Goal: Task Accomplishment & Management: Manage account settings

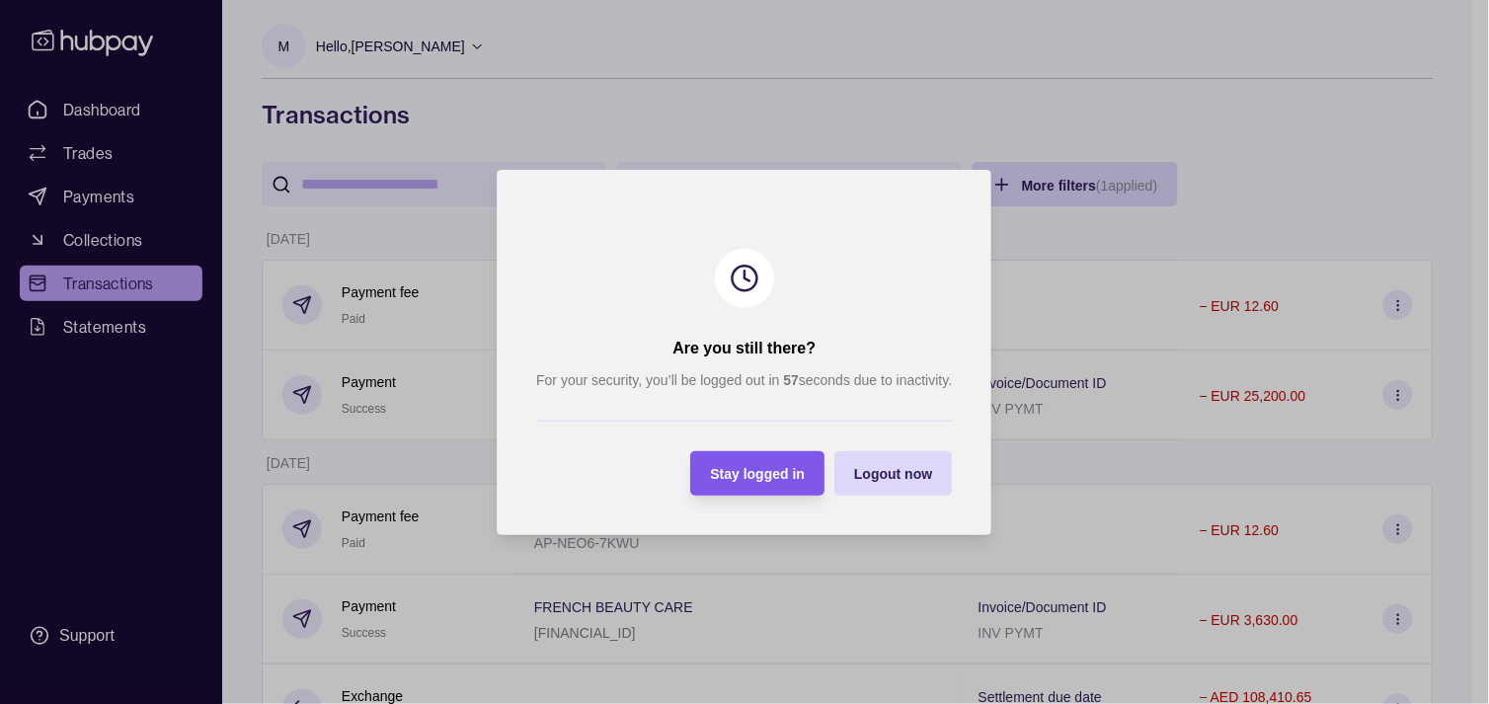
click at [748, 459] on div "Stay logged in" at bounding box center [743, 473] width 124 height 44
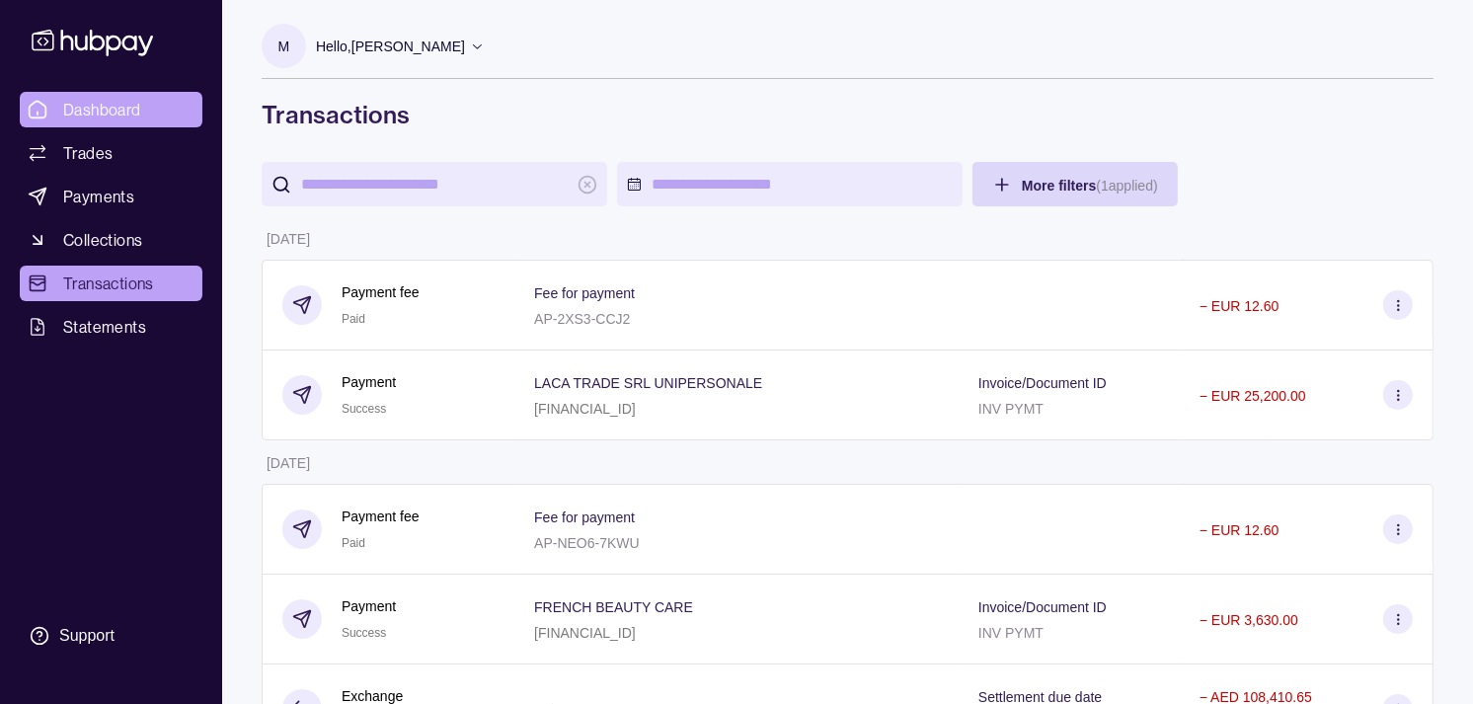
click at [113, 112] on span "Dashboard" at bounding box center [102, 110] width 78 height 24
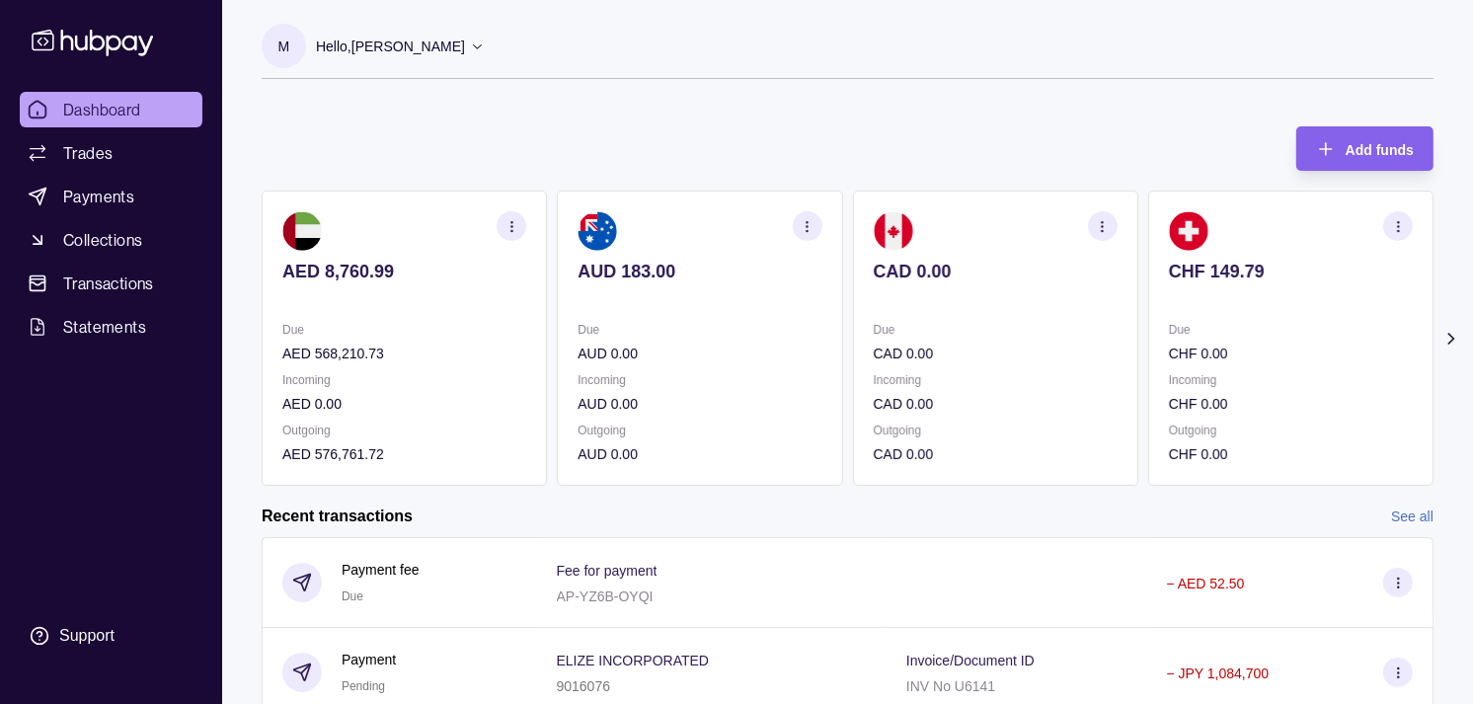
click at [1169, 273] on div "CHF 149.79" at bounding box center [1291, 285] width 244 height 48
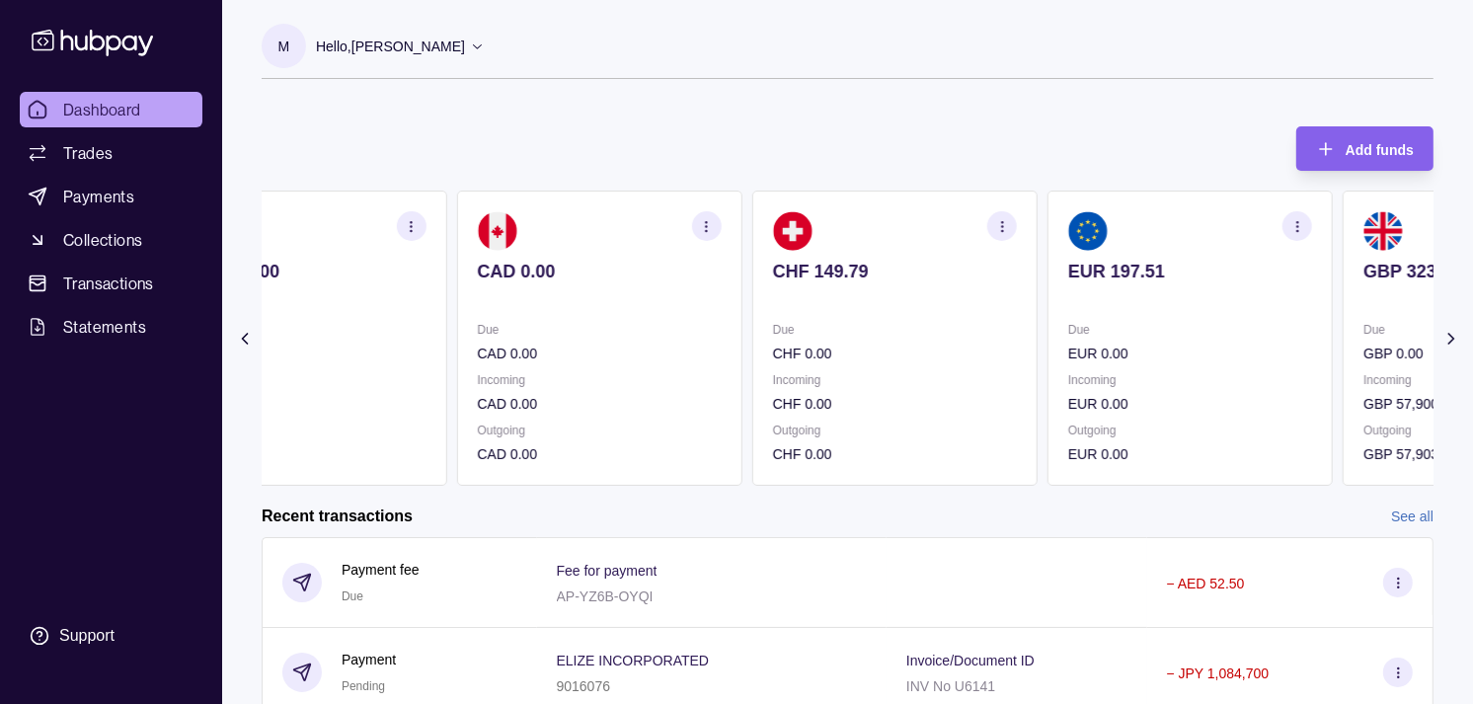
click at [1087, 265] on div "EUR 197.51" at bounding box center [1190, 285] width 244 height 48
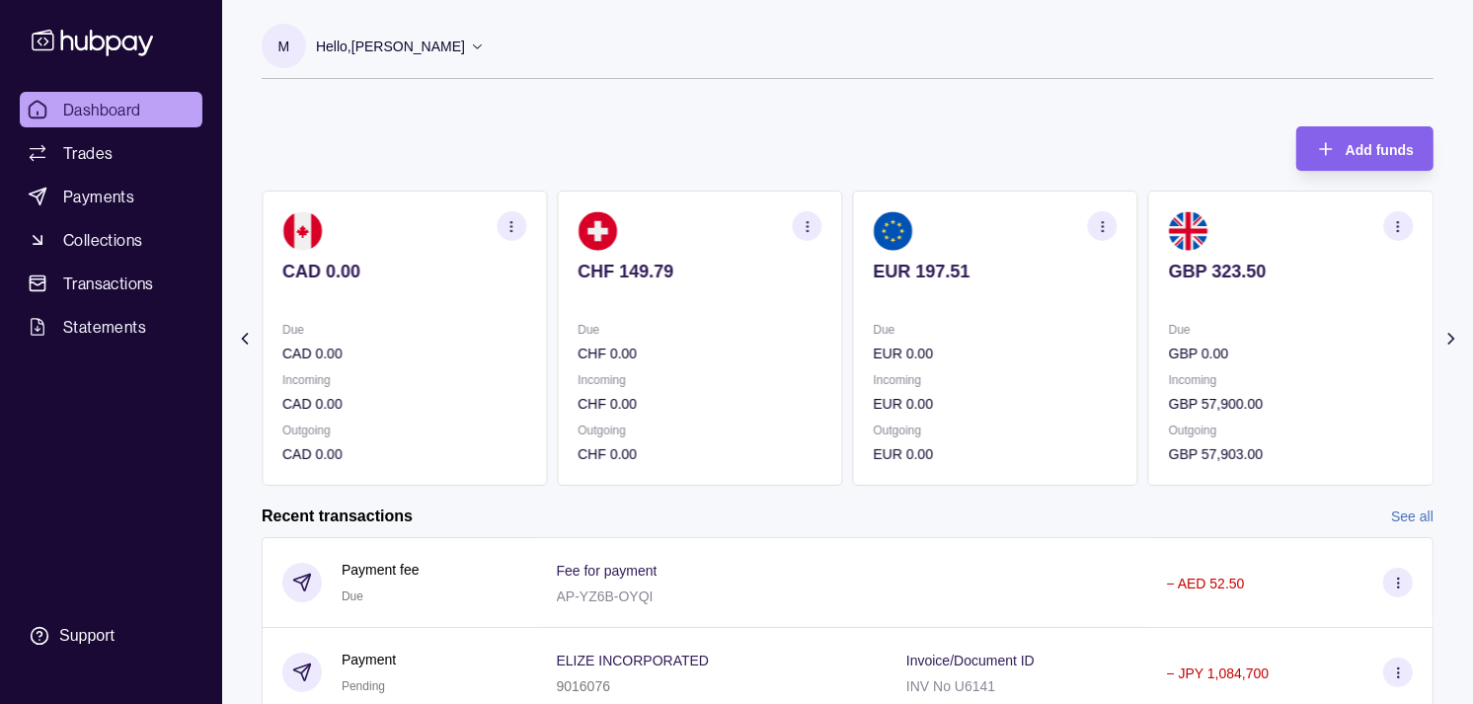
click at [1148, 242] on section "GBP 323.50 Due GBP 0.00 Incoming GBP 57,900.00 Outgoing GBP 57,903.00" at bounding box center [1290, 338] width 285 height 295
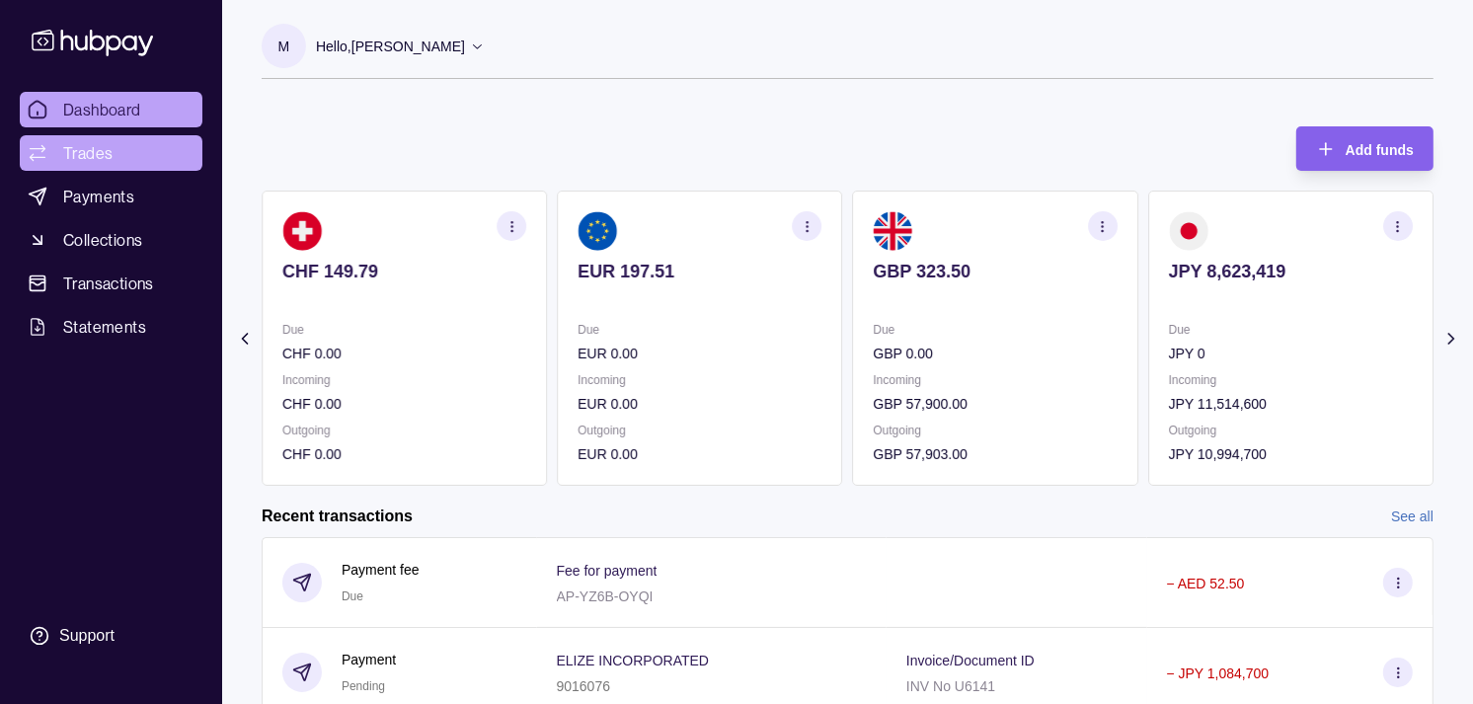
click at [115, 152] on link "Trades" at bounding box center [111, 153] width 183 height 36
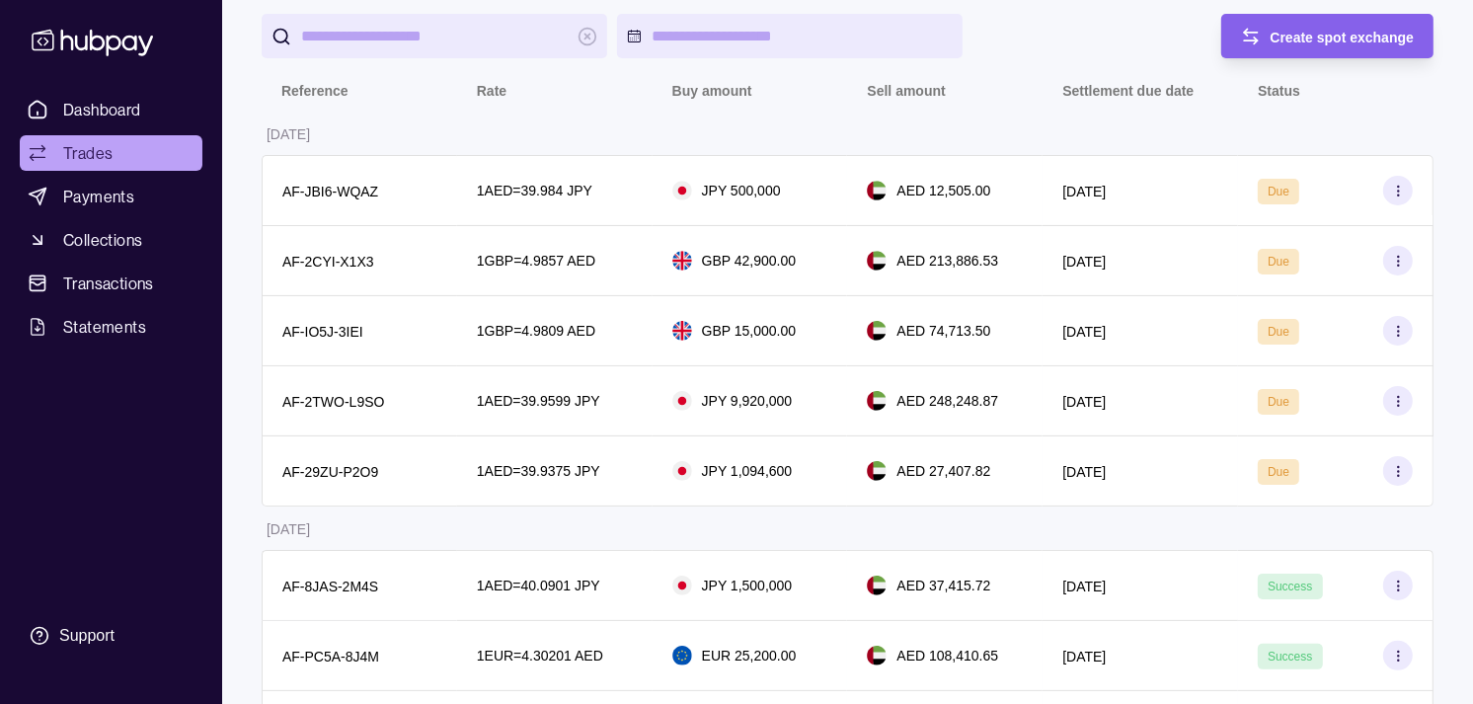
scroll to position [219, 0]
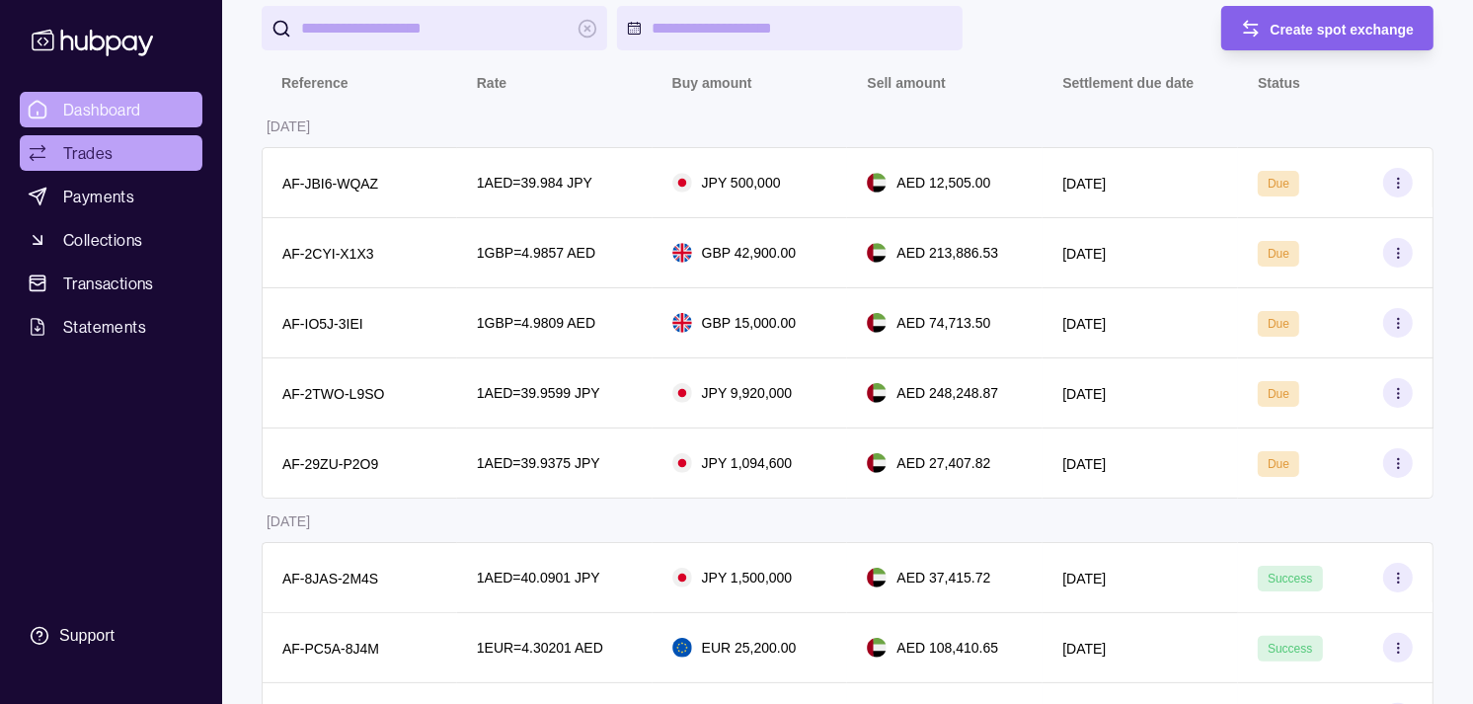
click at [105, 105] on span "Dashboard" at bounding box center [102, 110] width 78 height 24
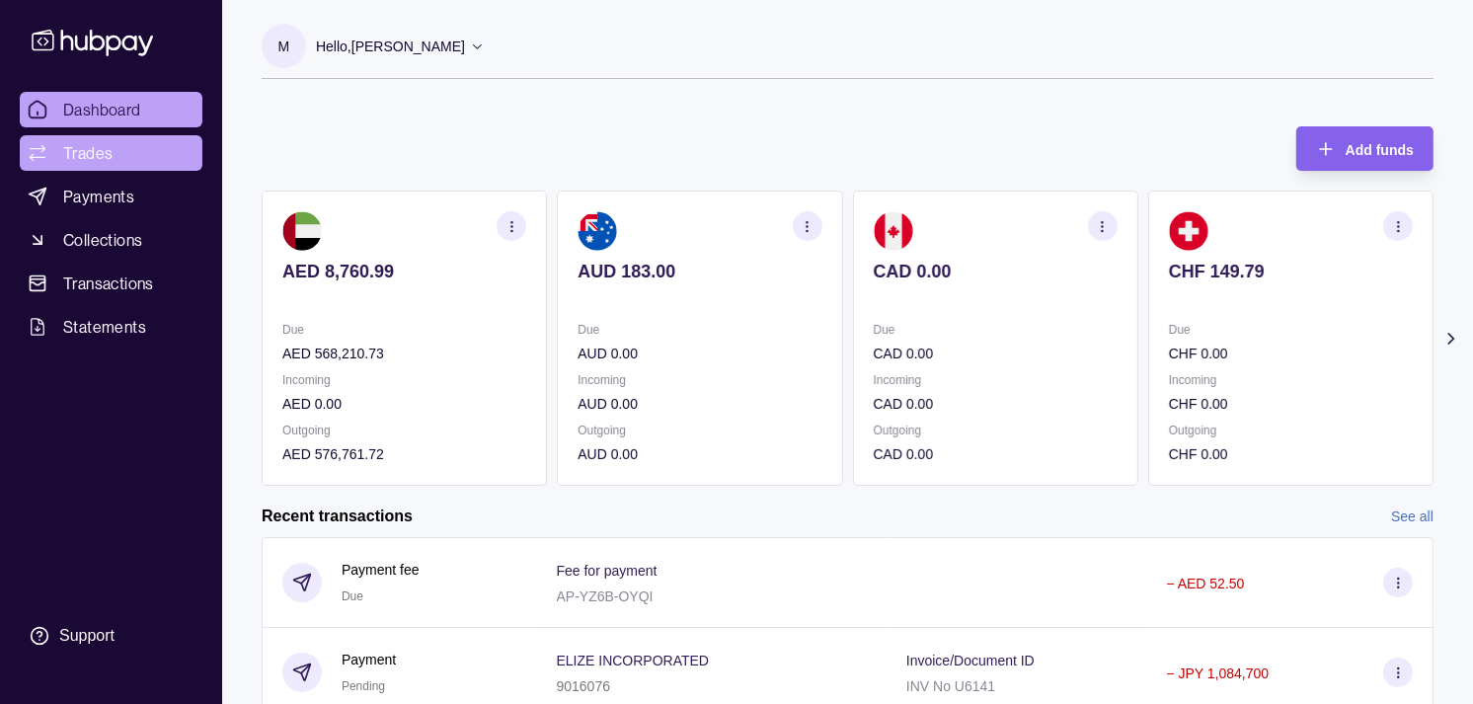
click at [119, 160] on link "Trades" at bounding box center [111, 153] width 183 height 36
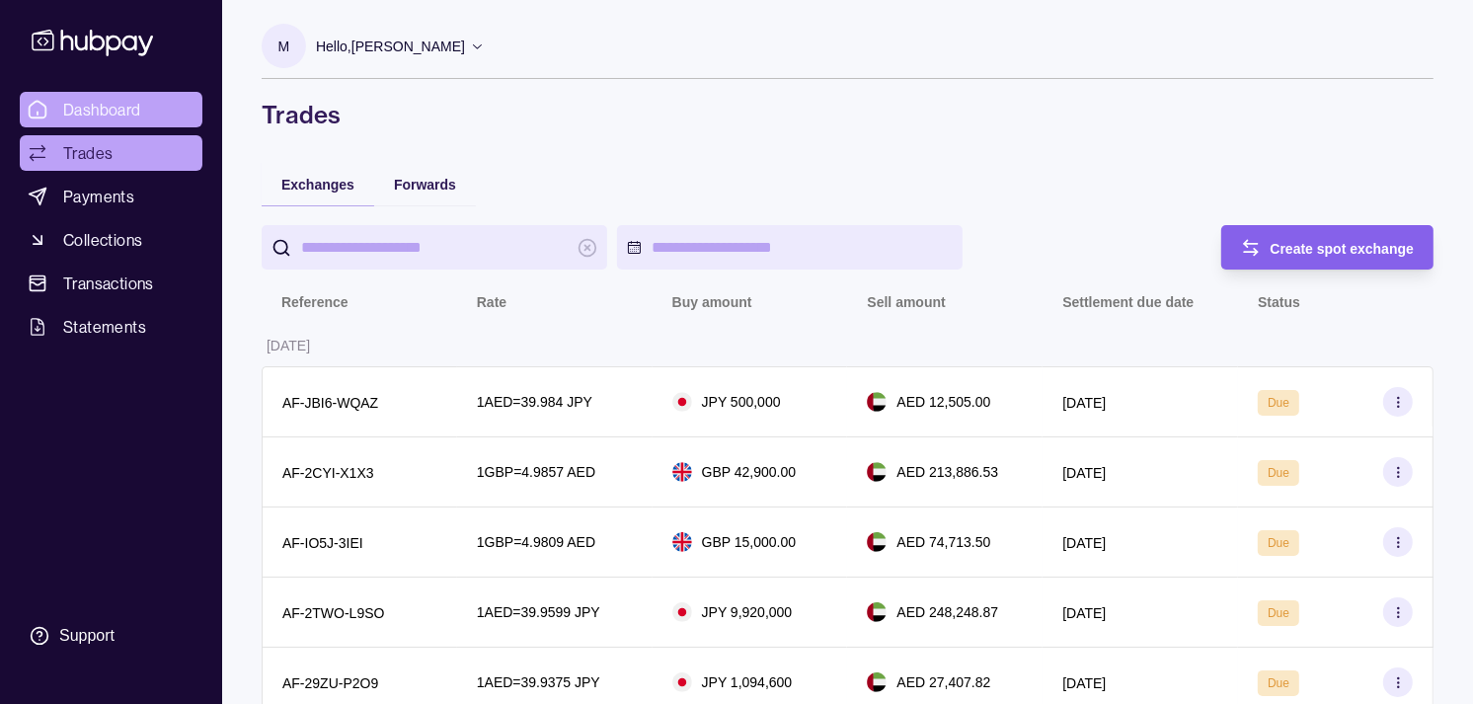
click at [118, 99] on span "Dashboard" at bounding box center [102, 110] width 78 height 24
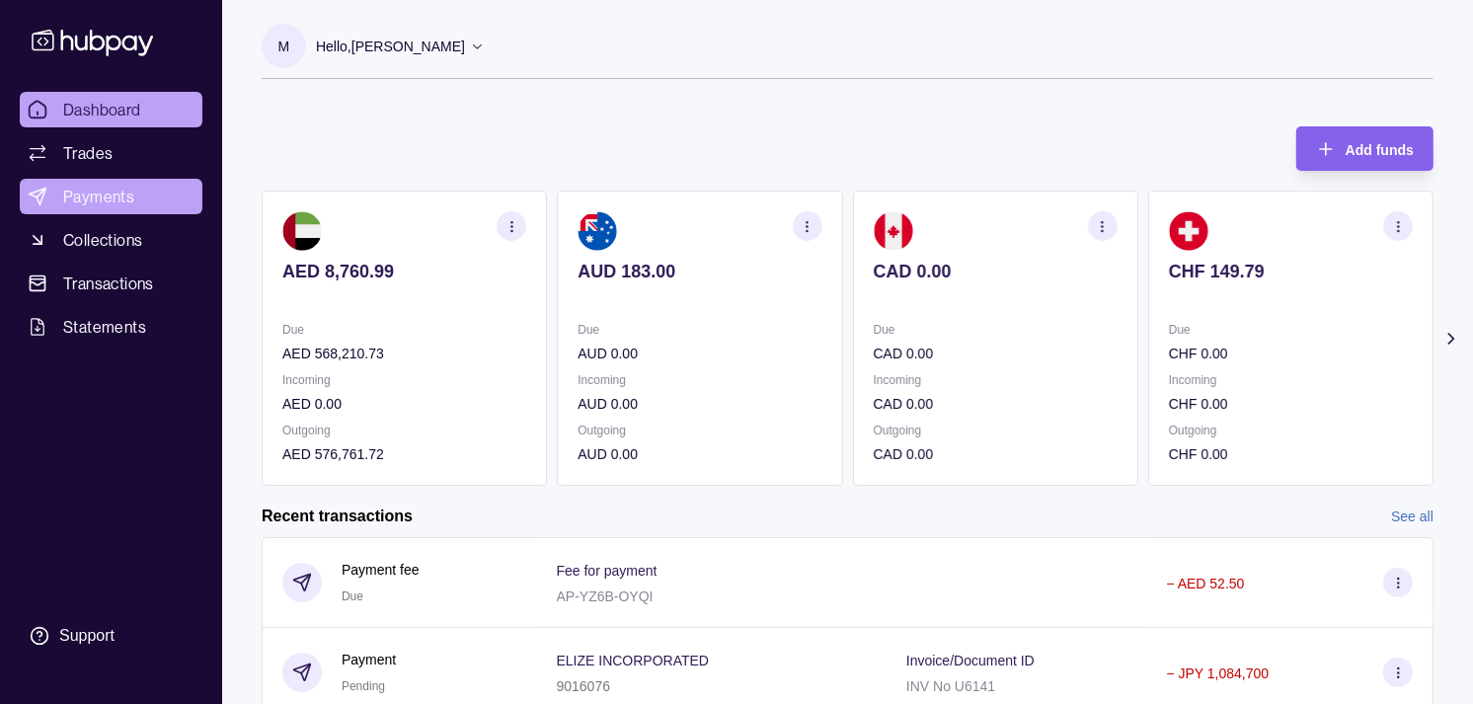
click at [87, 180] on link "Payments" at bounding box center [111, 197] width 183 height 36
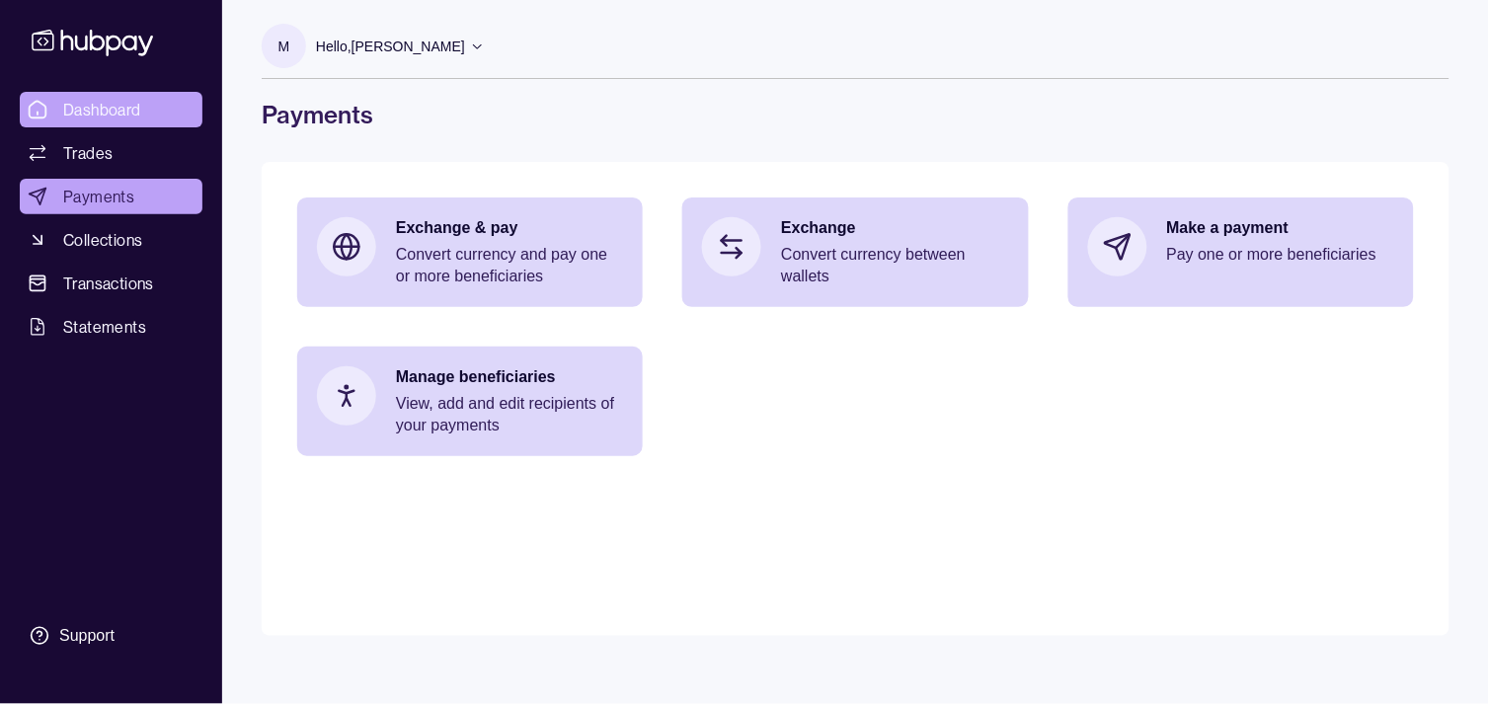
drag, startPoint x: 112, startPoint y: 109, endPoint x: 110, endPoint y: 99, distance: 10.1
click at [112, 109] on span "Dashboard" at bounding box center [102, 110] width 78 height 24
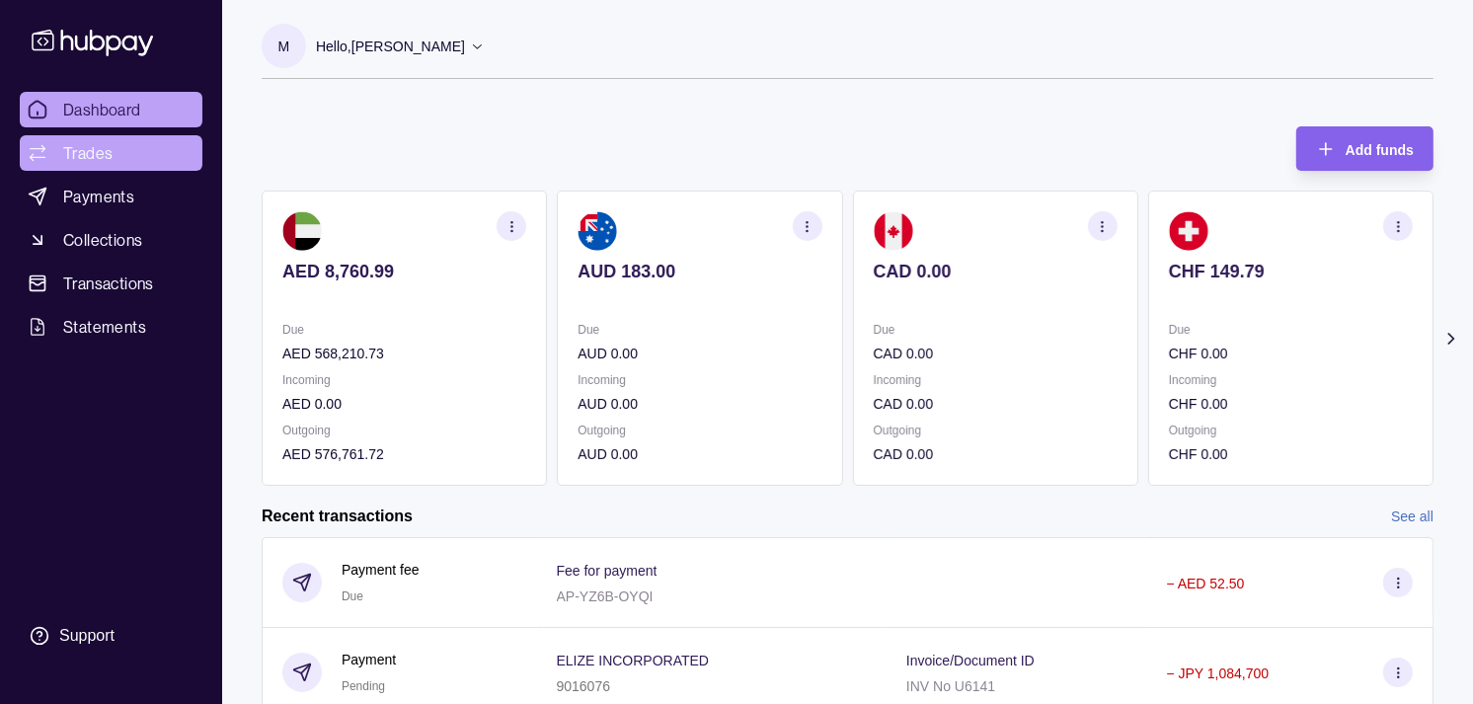
click at [84, 150] on span "Trades" at bounding box center [87, 153] width 49 height 24
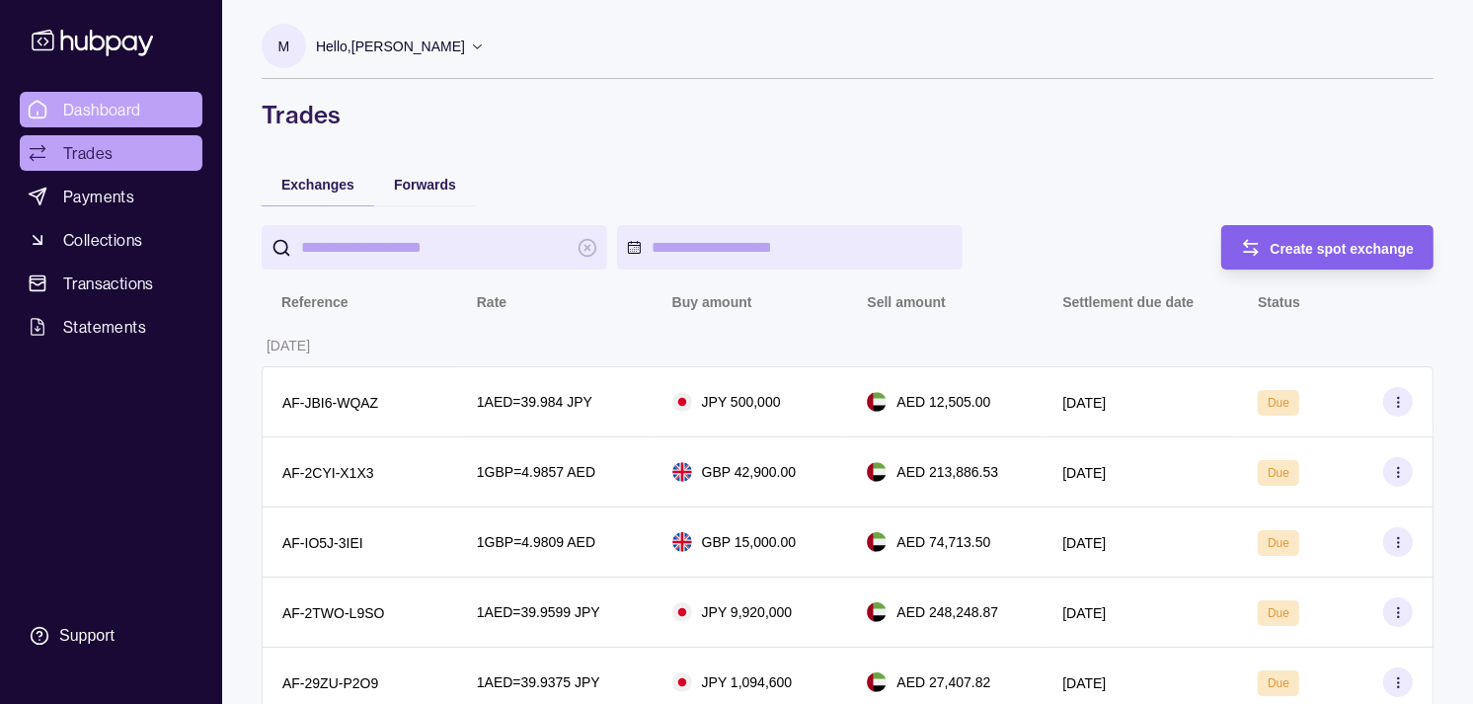
click at [109, 109] on span "Dashboard" at bounding box center [102, 110] width 78 height 24
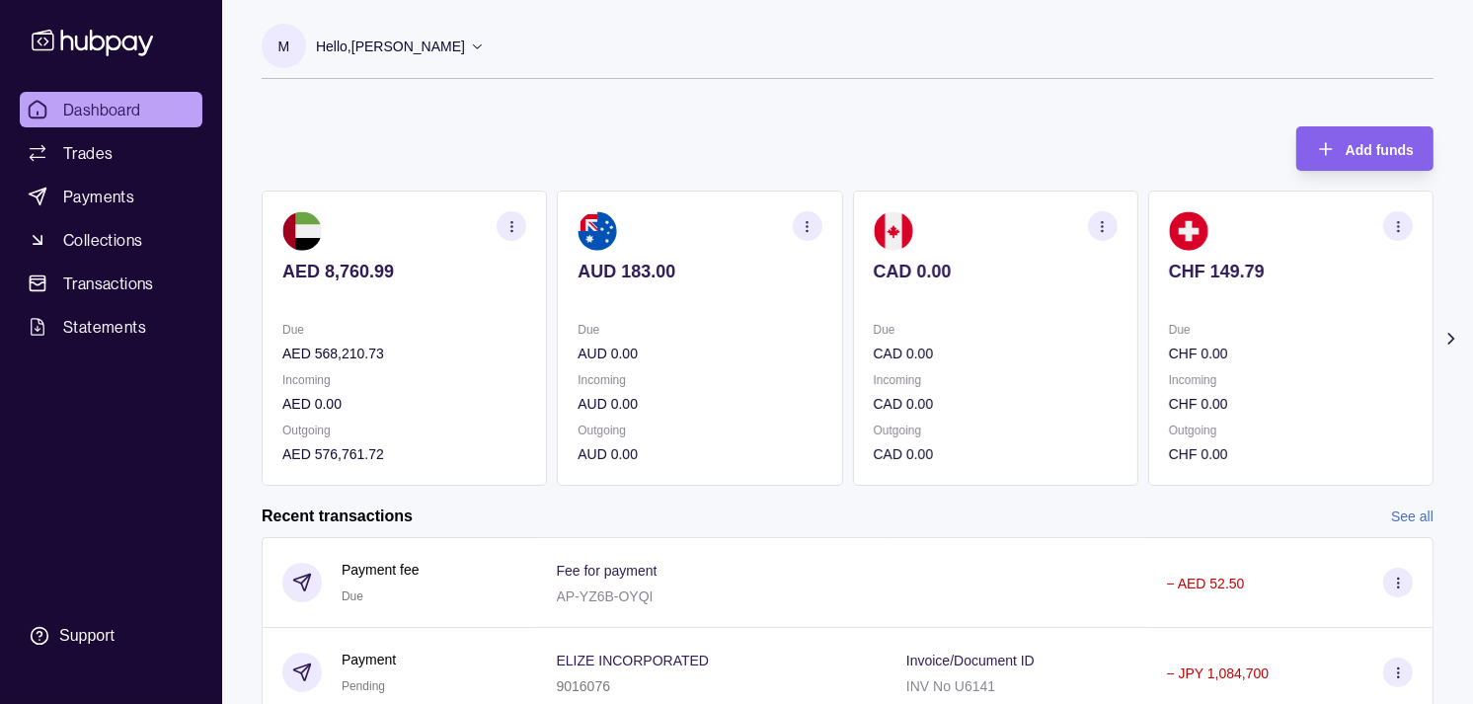
click at [874, 269] on p "CAD 0.00" at bounding box center [996, 272] width 244 height 22
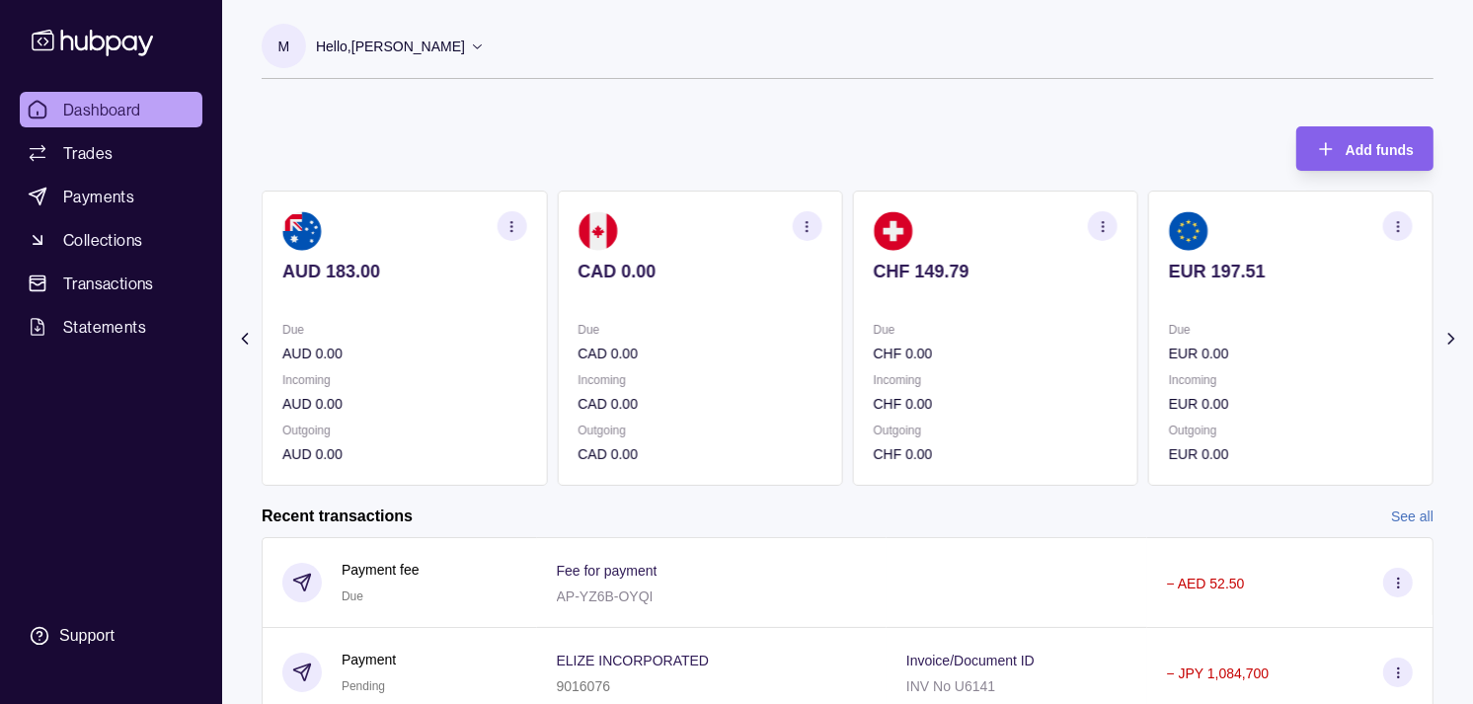
click at [1259, 323] on p "Due" at bounding box center [1291, 330] width 244 height 22
click at [1260, 311] on section "GBP 323.50 Due GBP 0.00 Incoming GBP 57,900.00 Outgoing GBP 57,903.00" at bounding box center [1290, 338] width 285 height 295
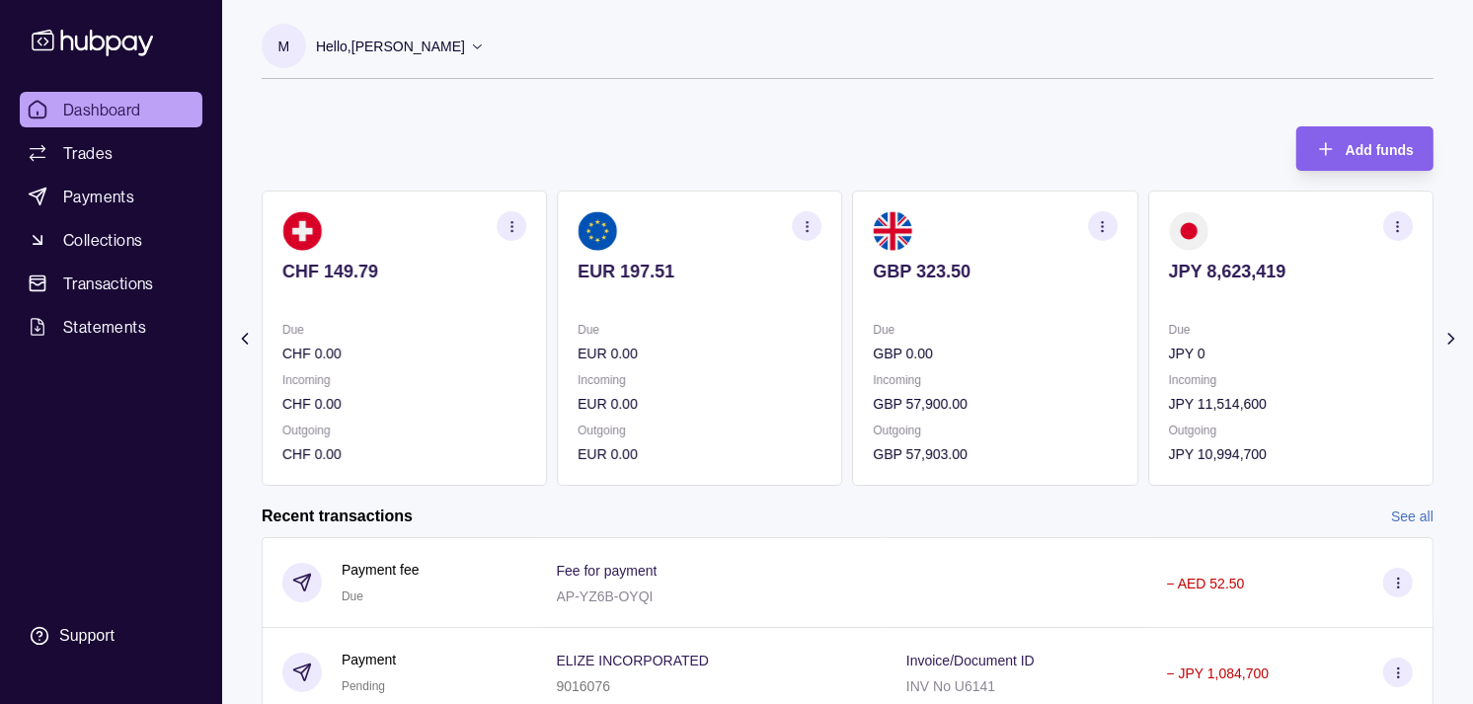
click at [1219, 312] on section "JPY 8,623,419 Due JPY 0 Incoming JPY 11,514,600 Outgoing JPY 10,994,700" at bounding box center [1290, 338] width 285 height 295
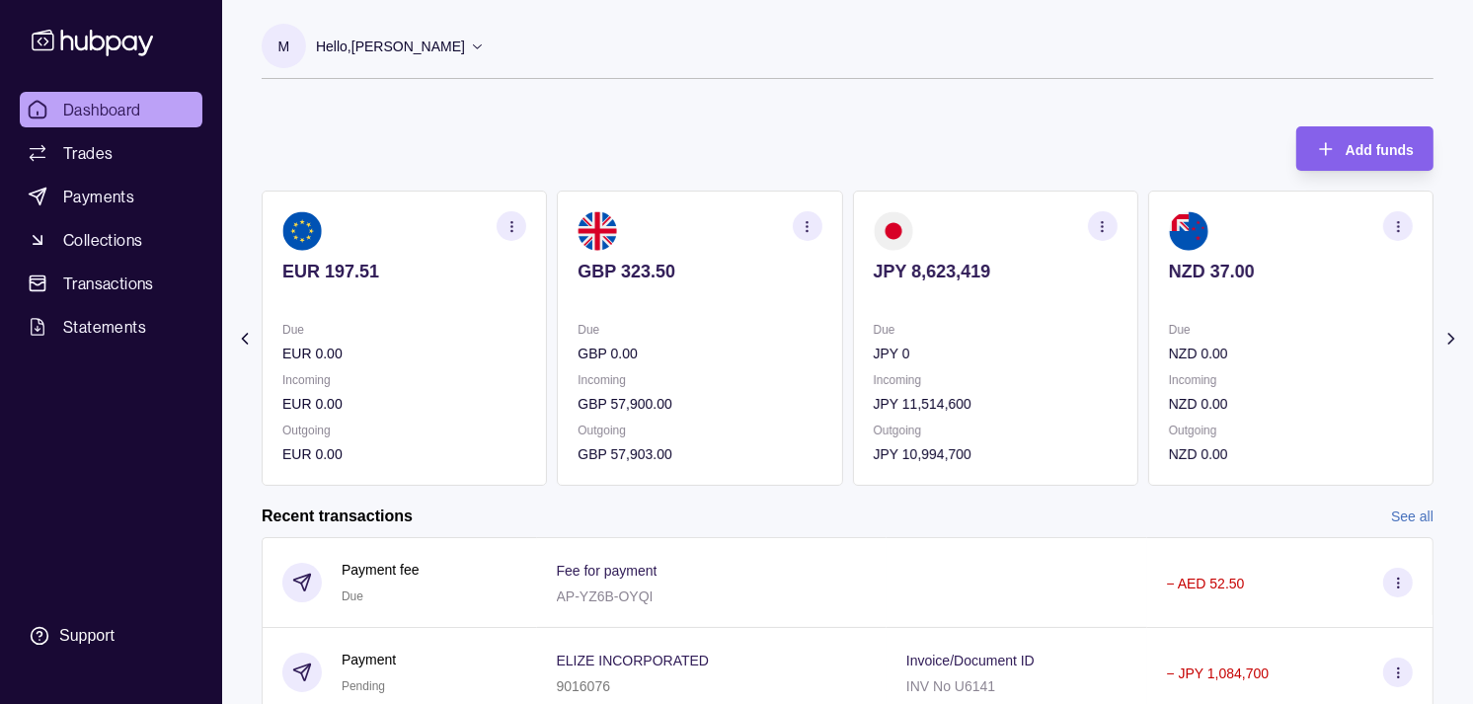
click at [1148, 308] on section "NZD 37.00 Due NZD 0.00 Incoming NZD 0.00 Outgoing NZD 0.00" at bounding box center [1290, 338] width 285 height 295
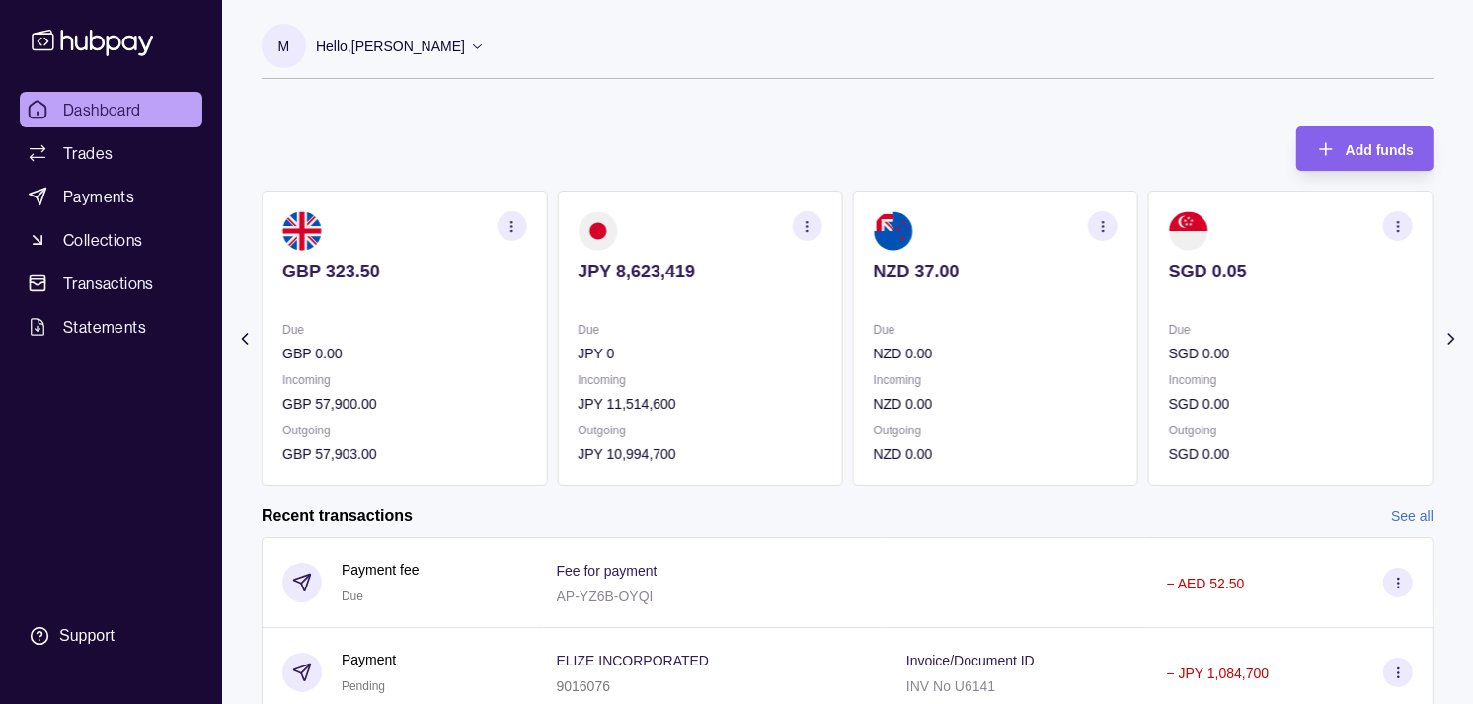
click at [1202, 307] on section "SGD 0.05 Due SGD 0.00 Incoming SGD 0.00 Outgoing SGD 0.00" at bounding box center [1290, 338] width 285 height 295
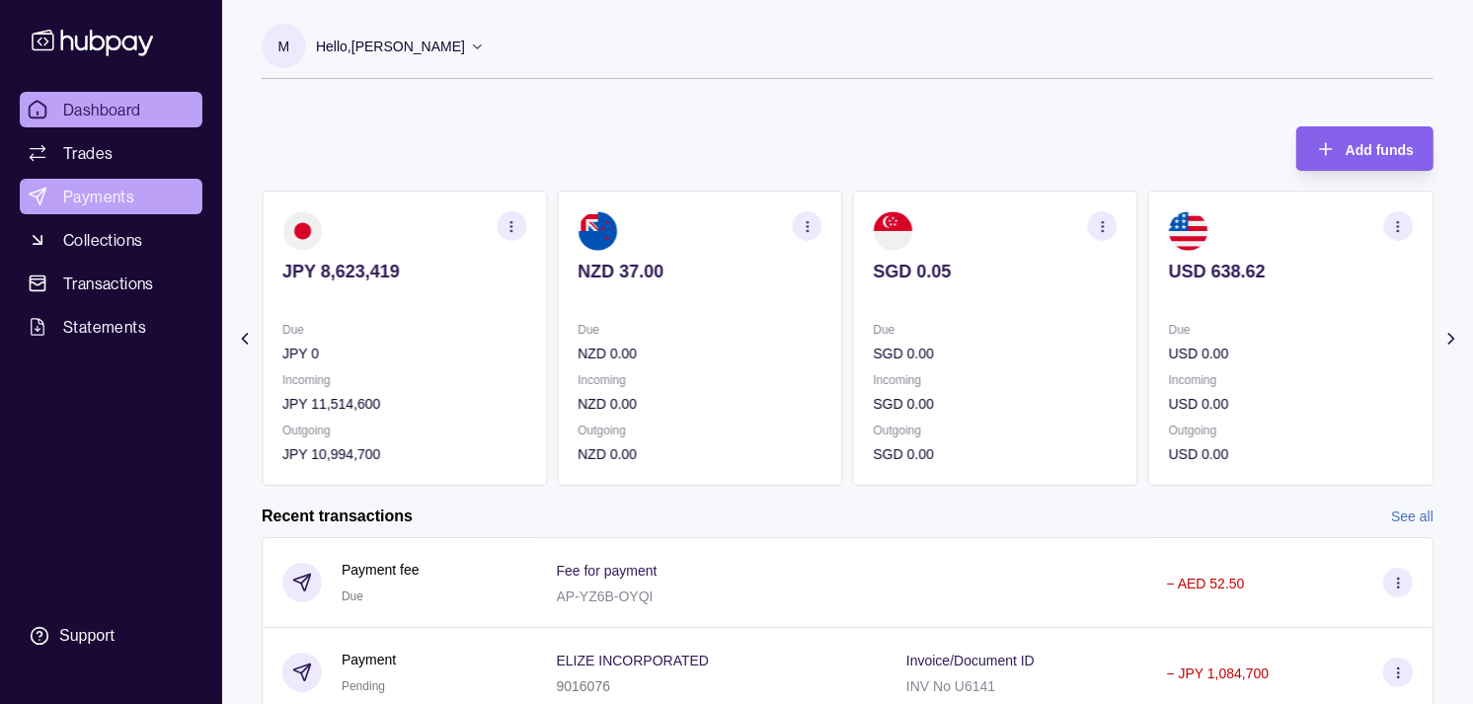
click at [72, 193] on span "Payments" at bounding box center [98, 197] width 71 height 24
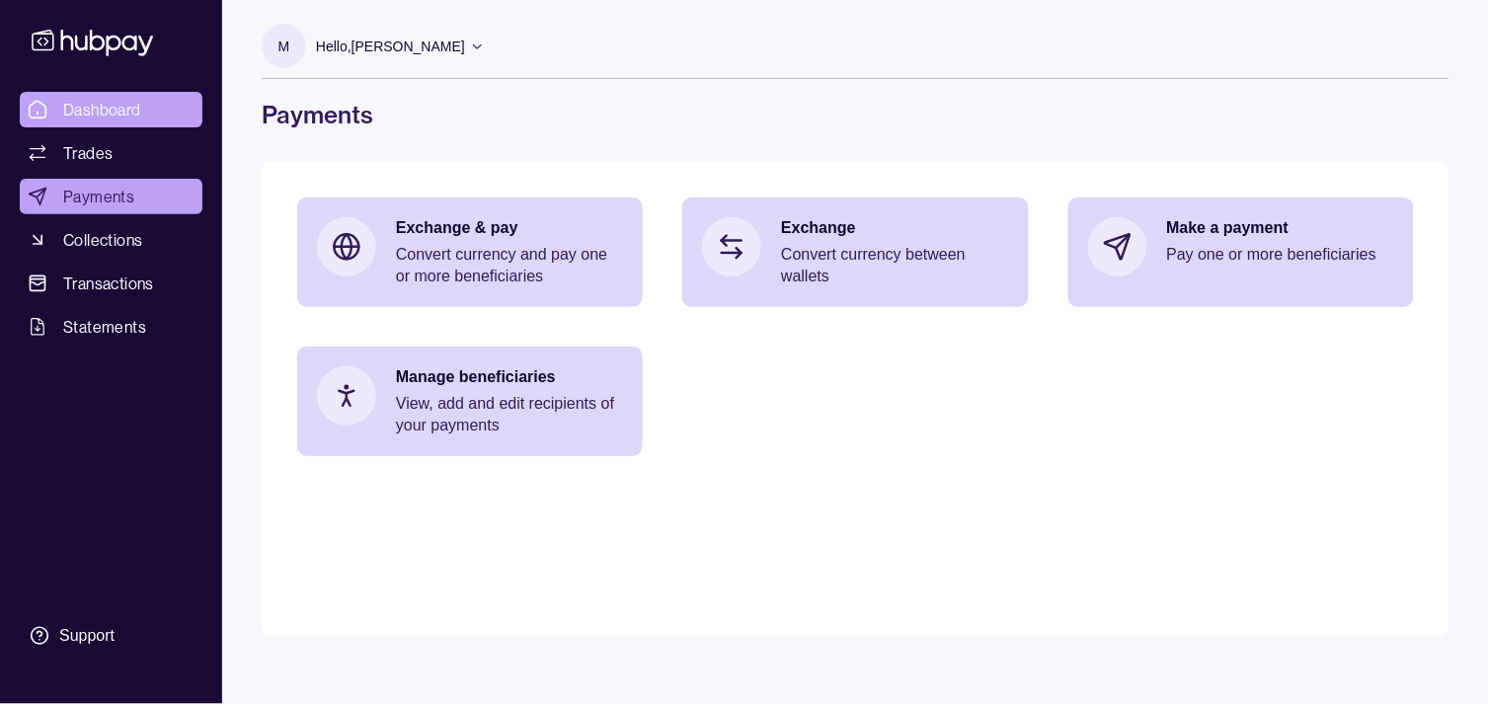
click at [109, 101] on span "Dashboard" at bounding box center [102, 110] width 78 height 24
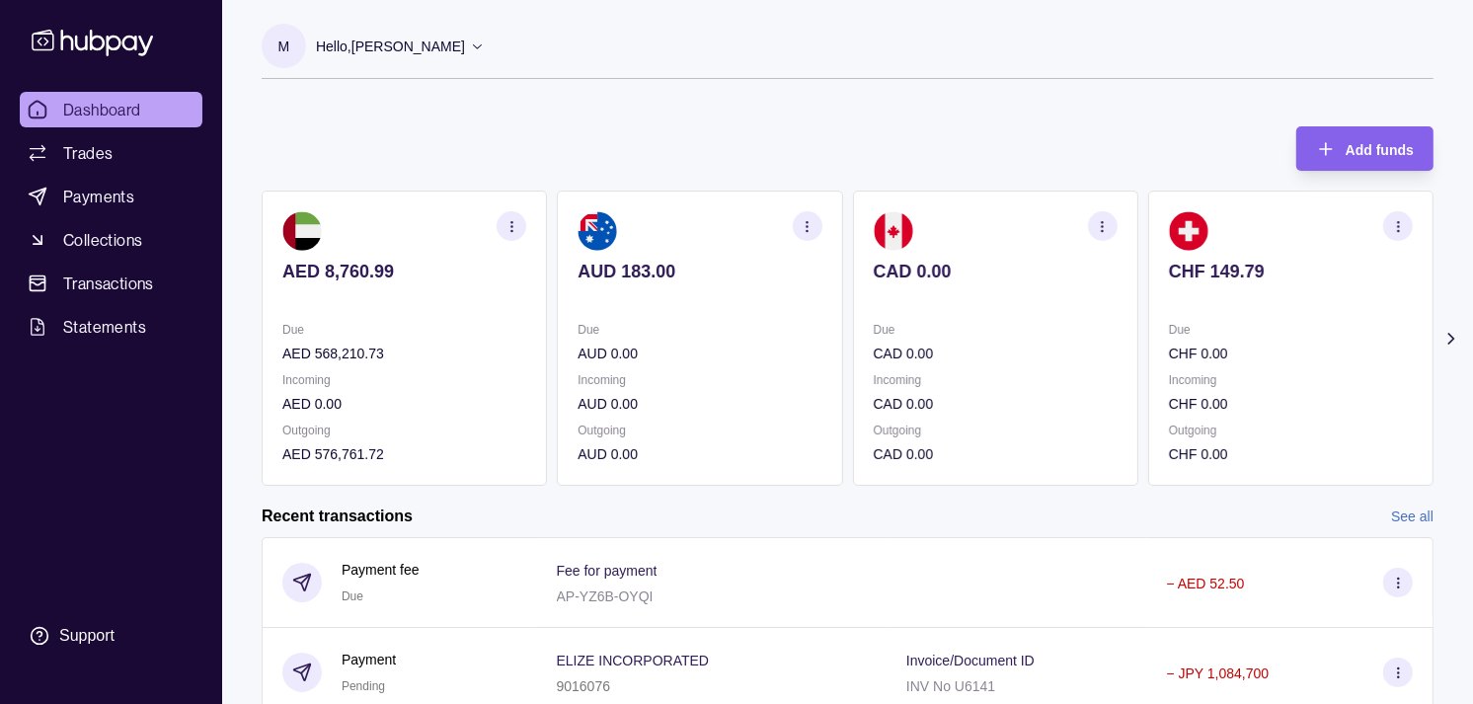
click at [1148, 301] on section "CHF 149.79 Due CHF 0.00 Incoming CHF 0.00 Outgoing CHF 0.00" at bounding box center [1290, 338] width 285 height 295
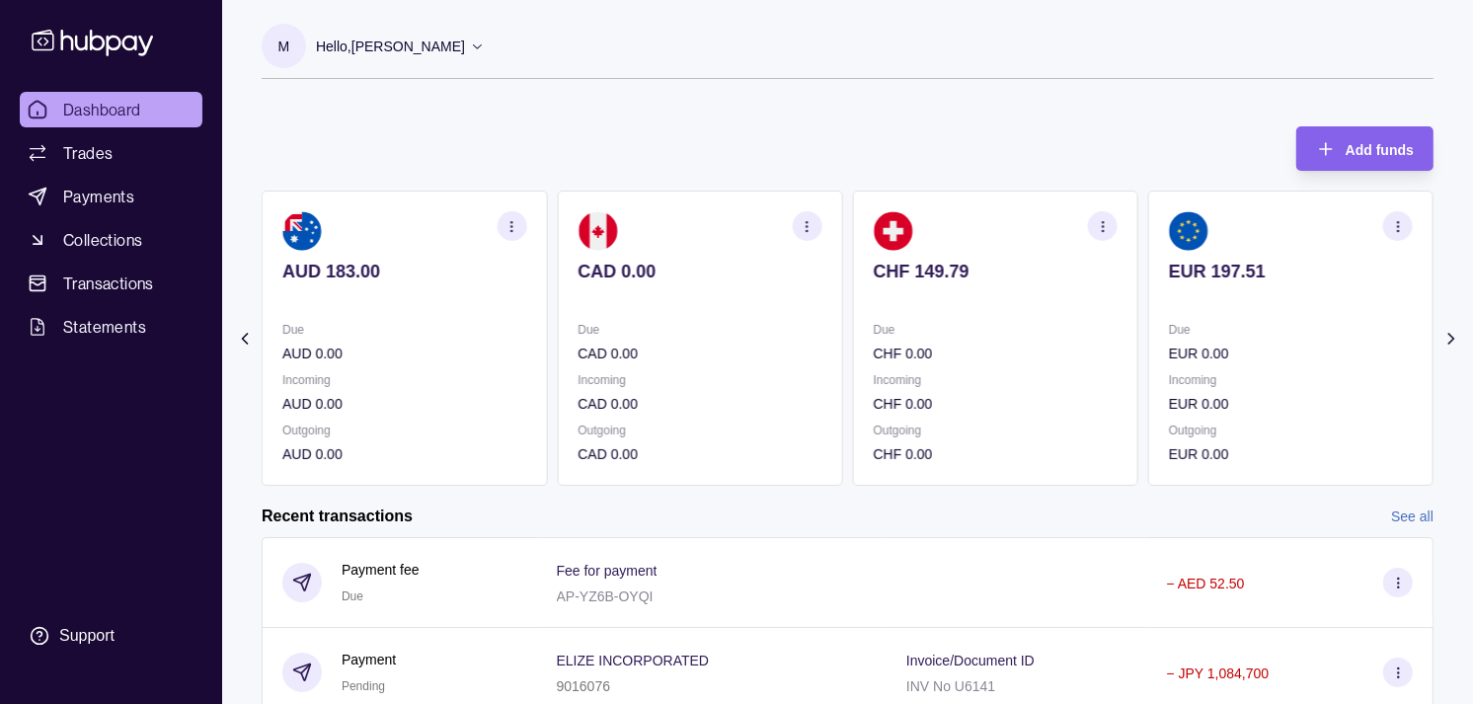
click at [1169, 296] on p at bounding box center [1291, 298] width 244 height 22
click at [1171, 289] on p at bounding box center [1291, 298] width 244 height 22
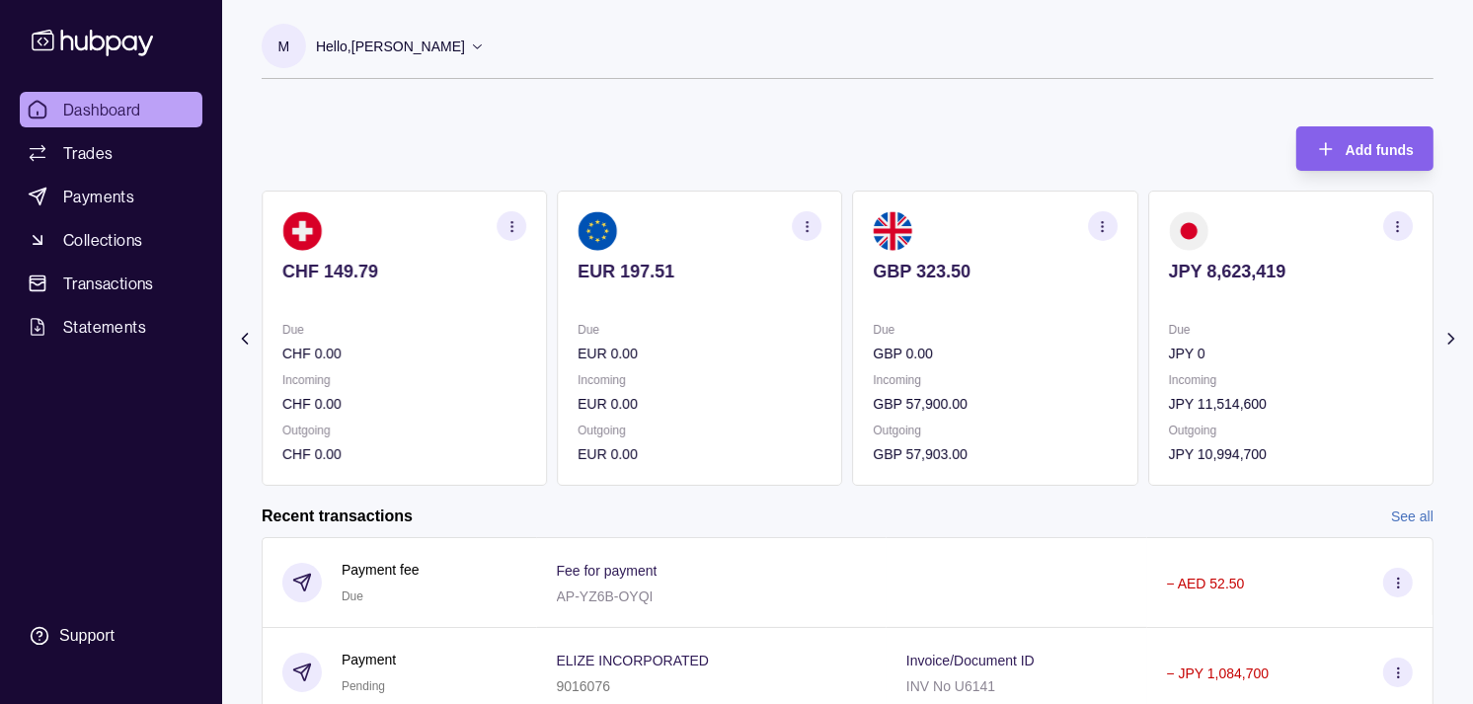
click at [1170, 288] on p at bounding box center [1291, 298] width 244 height 22
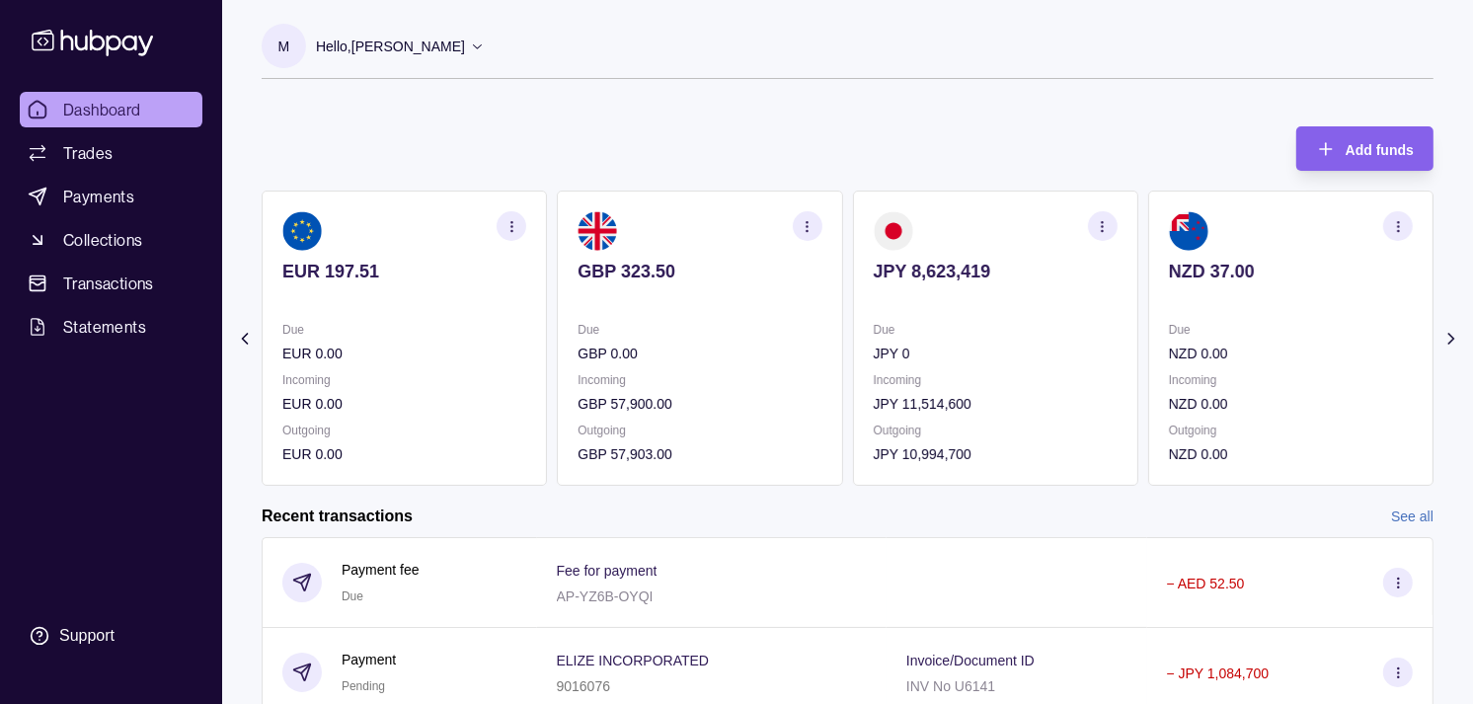
click at [1107, 219] on icon "button" at bounding box center [1102, 226] width 15 height 15
click at [972, 222] on link "View transactions" at bounding box center [962, 226] width 108 height 22
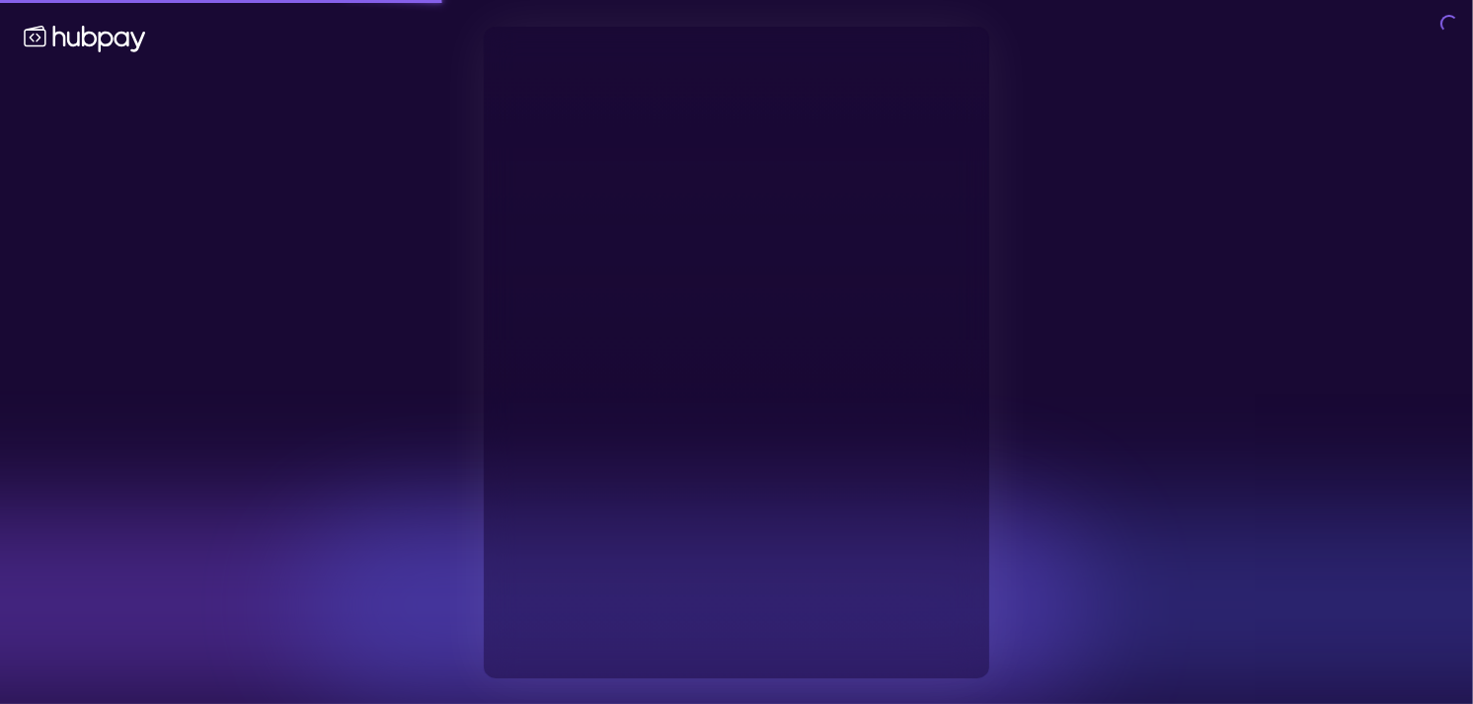
type input "**********"
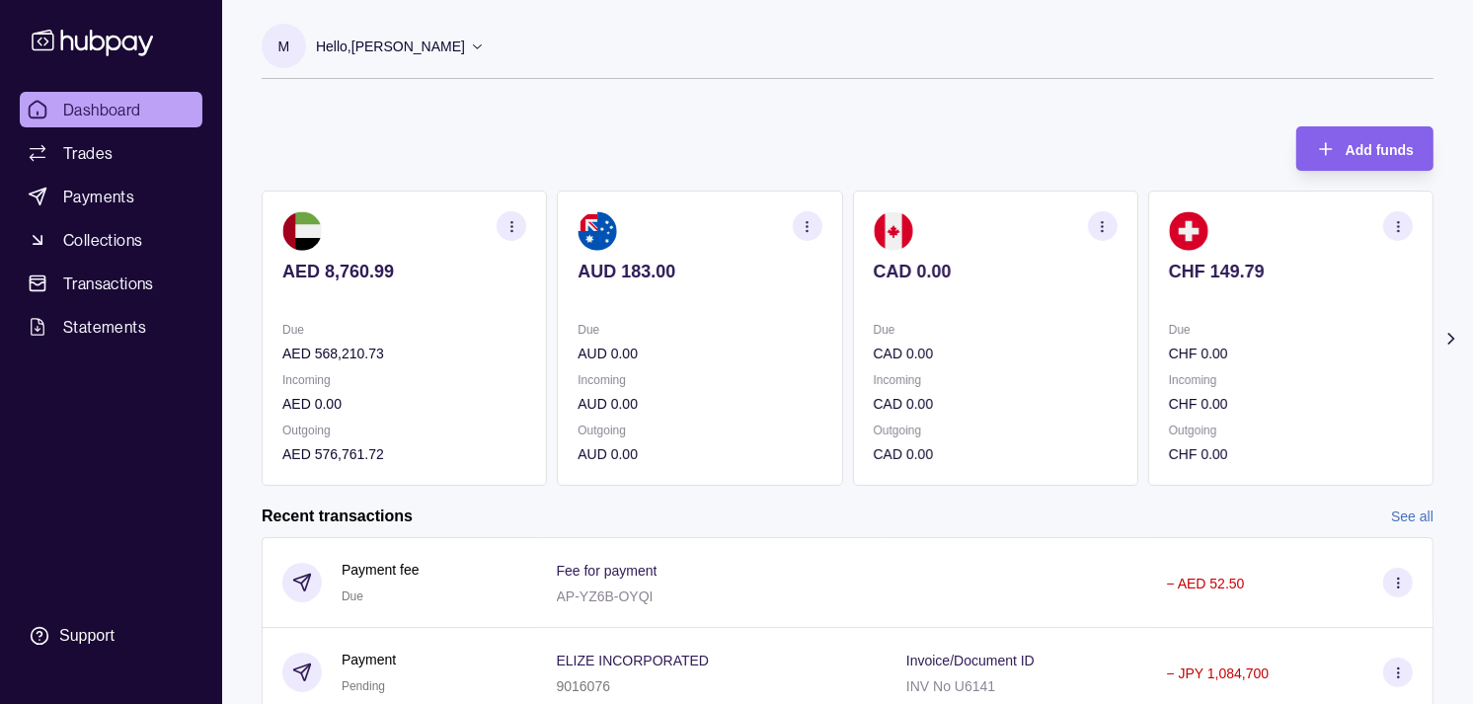
click at [619, 290] on p at bounding box center [700, 298] width 244 height 22
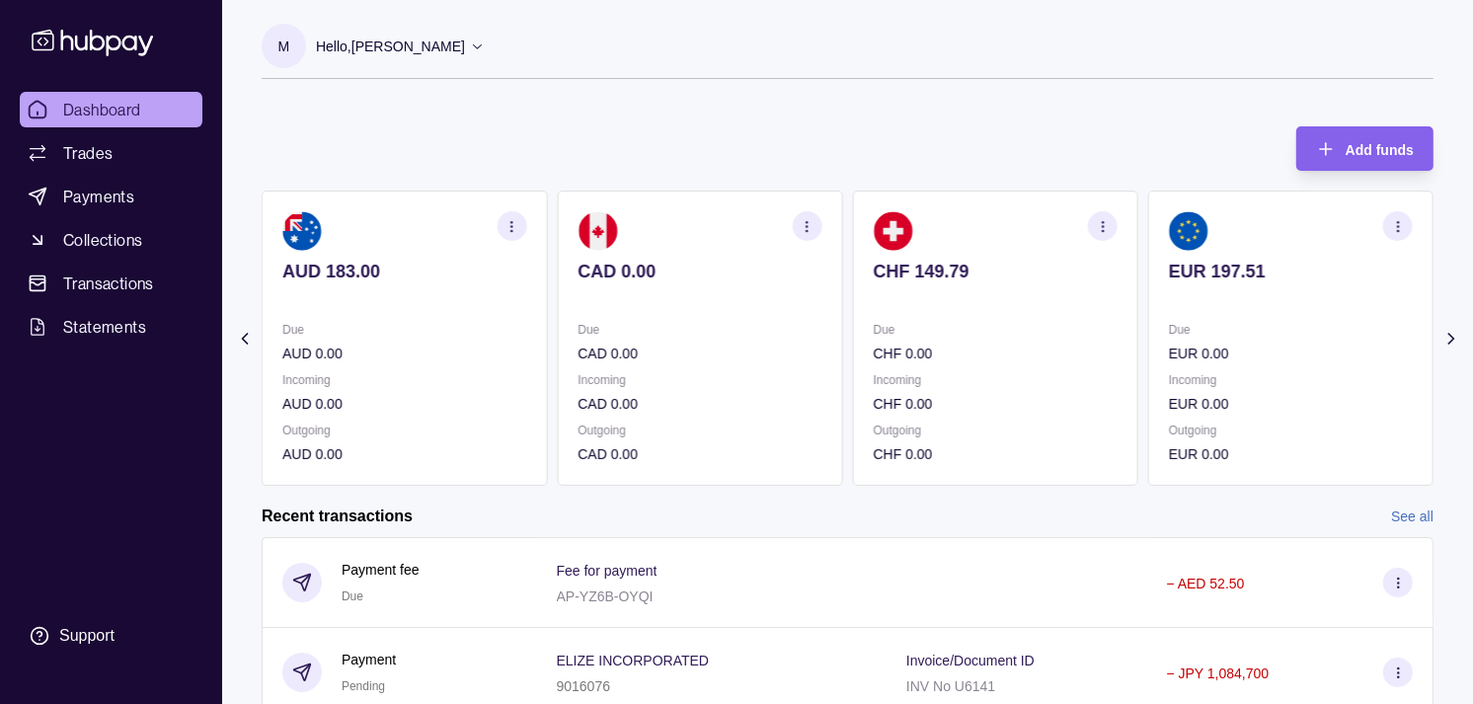
click at [691, 277] on div "CAD 0.00" at bounding box center [700, 285] width 244 height 48
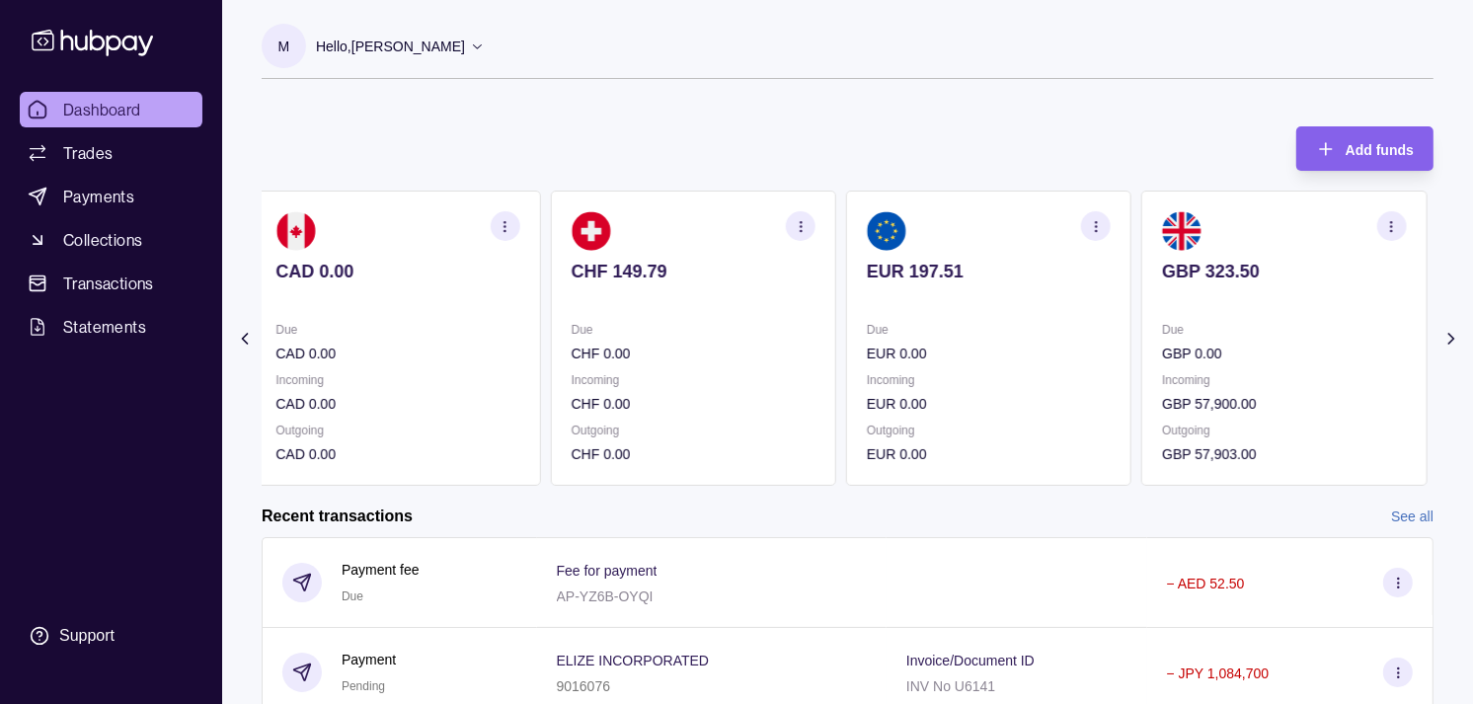
click at [773, 255] on section "CHF 149.79 Due CHF 0.00 Incoming CHF 0.00 Outgoing CHF 0.00" at bounding box center [693, 338] width 285 height 295
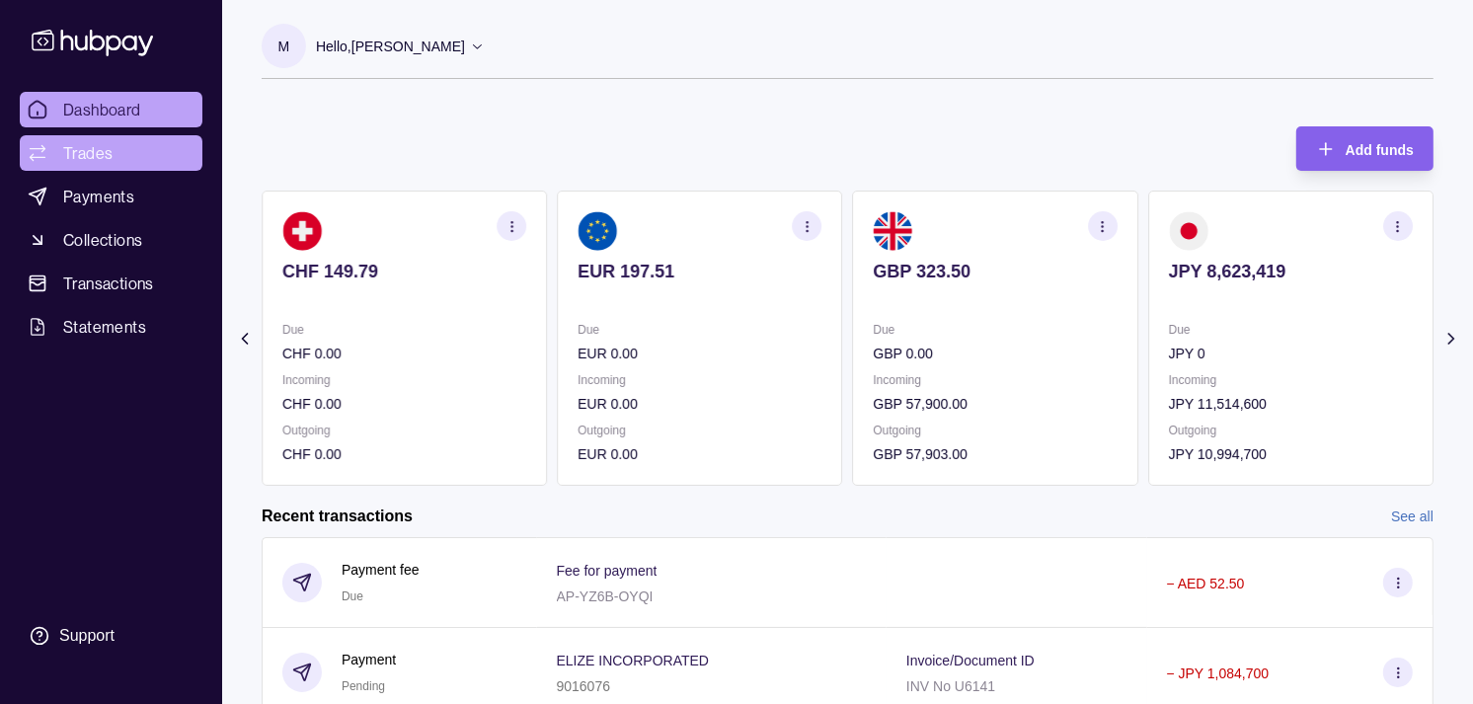
click at [144, 153] on link "Trades" at bounding box center [111, 153] width 183 height 36
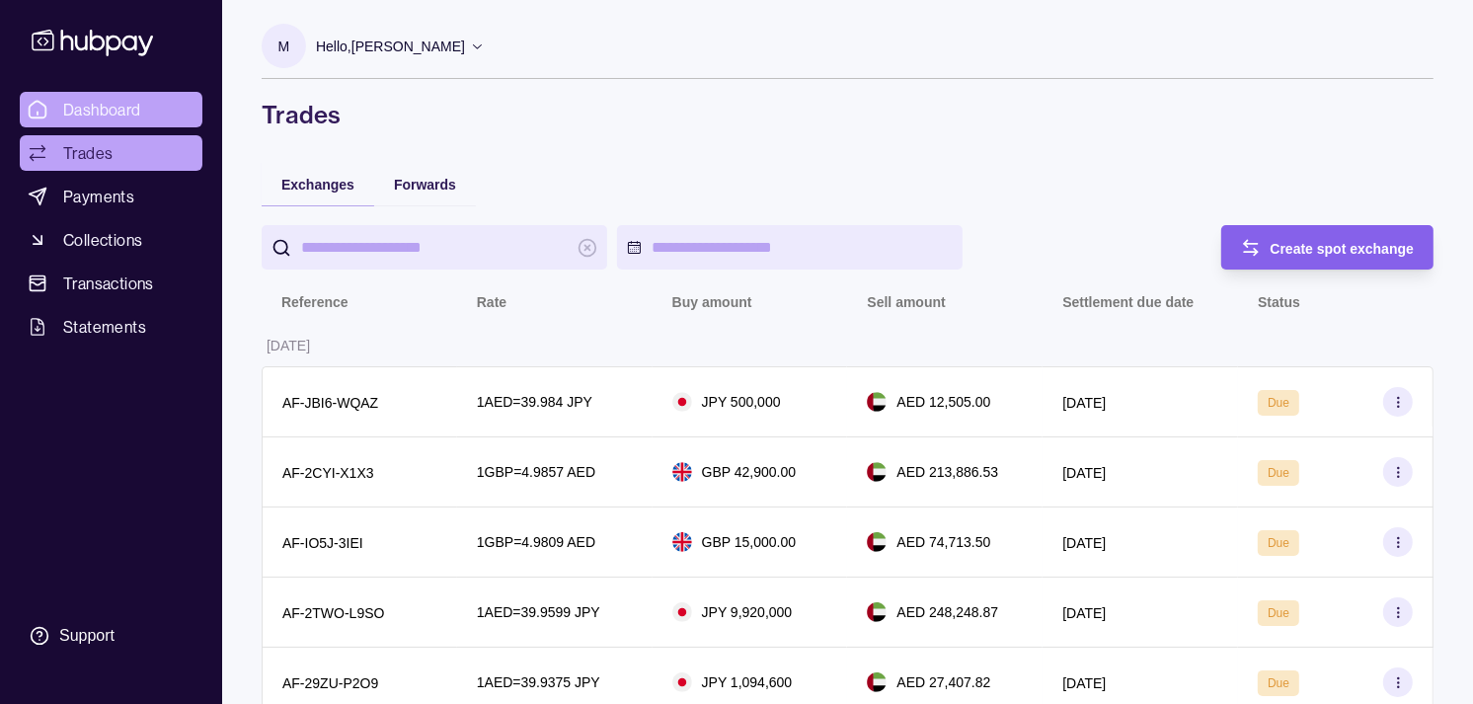
click at [136, 102] on span "Dashboard" at bounding box center [102, 110] width 78 height 24
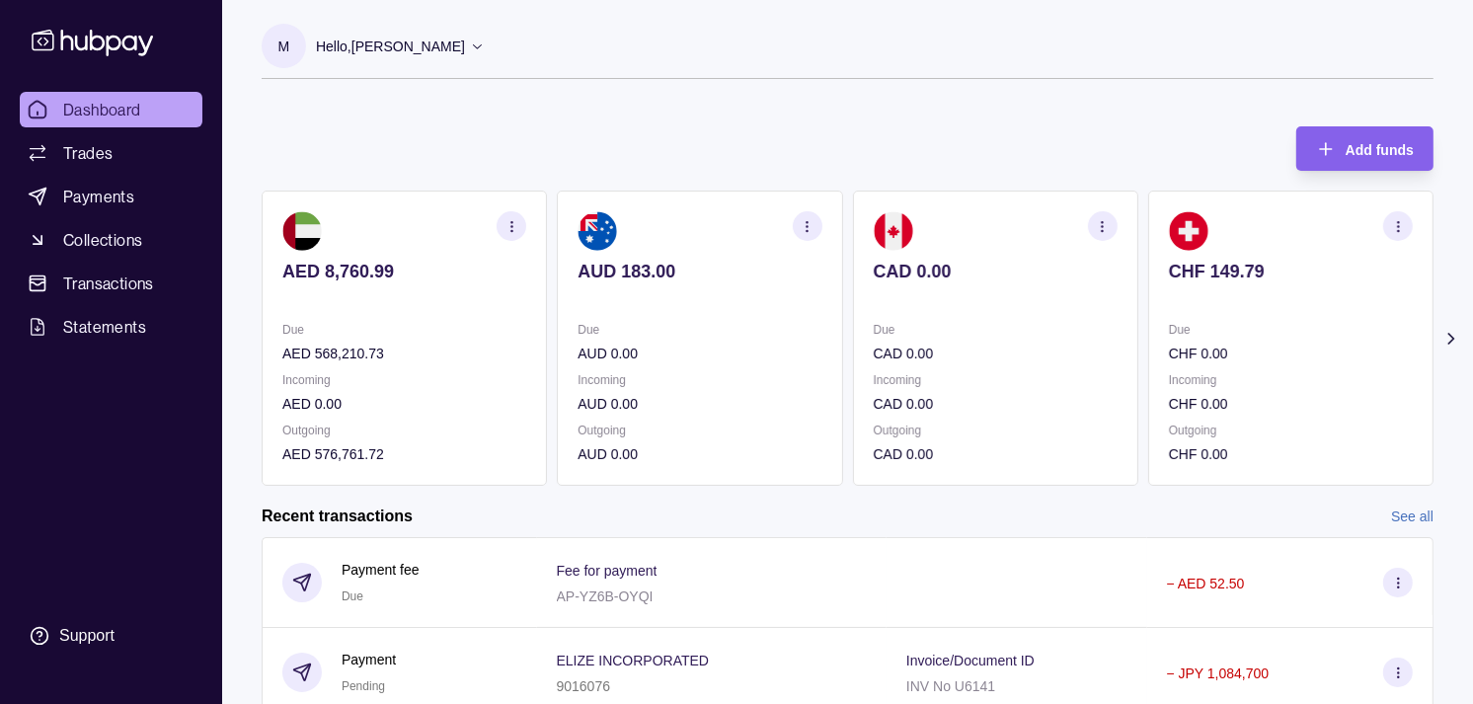
click at [1169, 385] on p "Incoming" at bounding box center [1291, 380] width 244 height 22
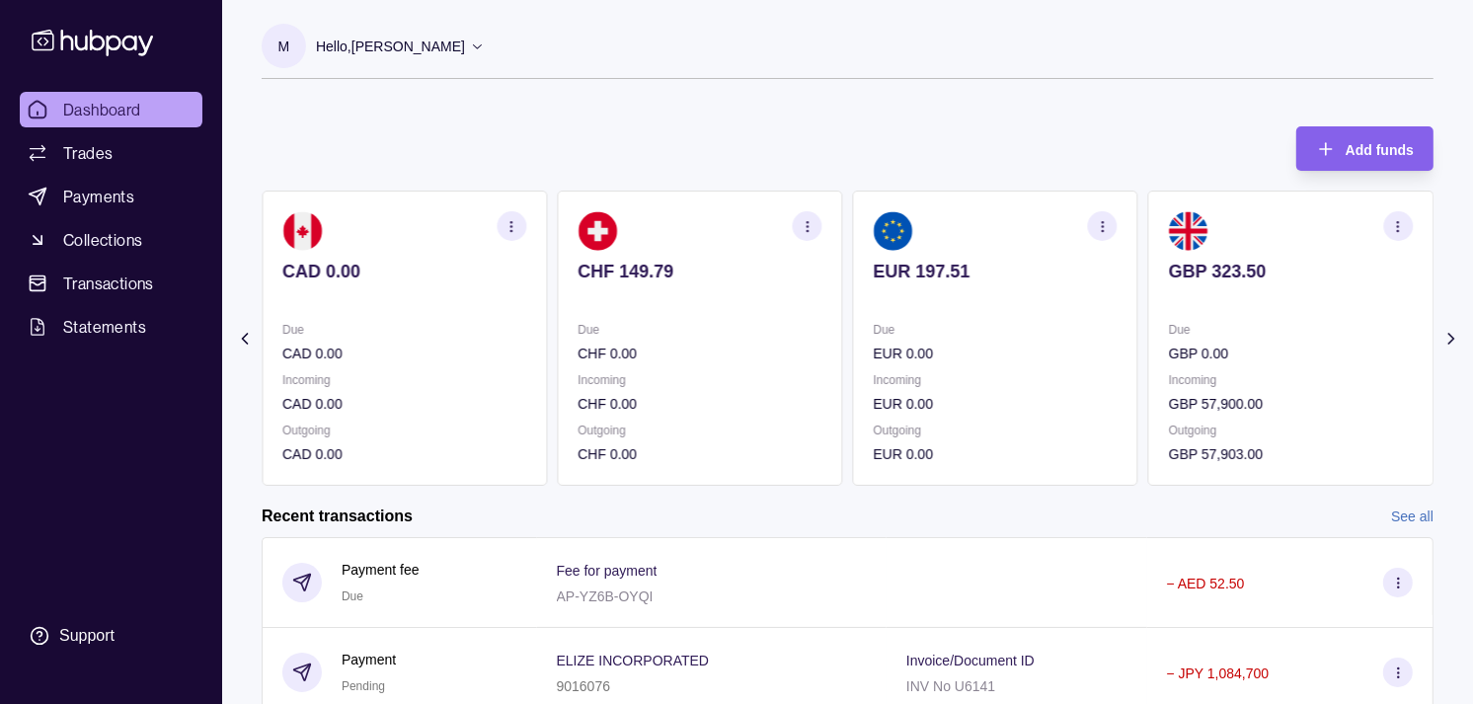
click at [1169, 370] on div "Due GBP 0.00 Incoming GBP 57,900.00 Outgoing GBP 57,903.00" at bounding box center [1291, 392] width 244 height 146
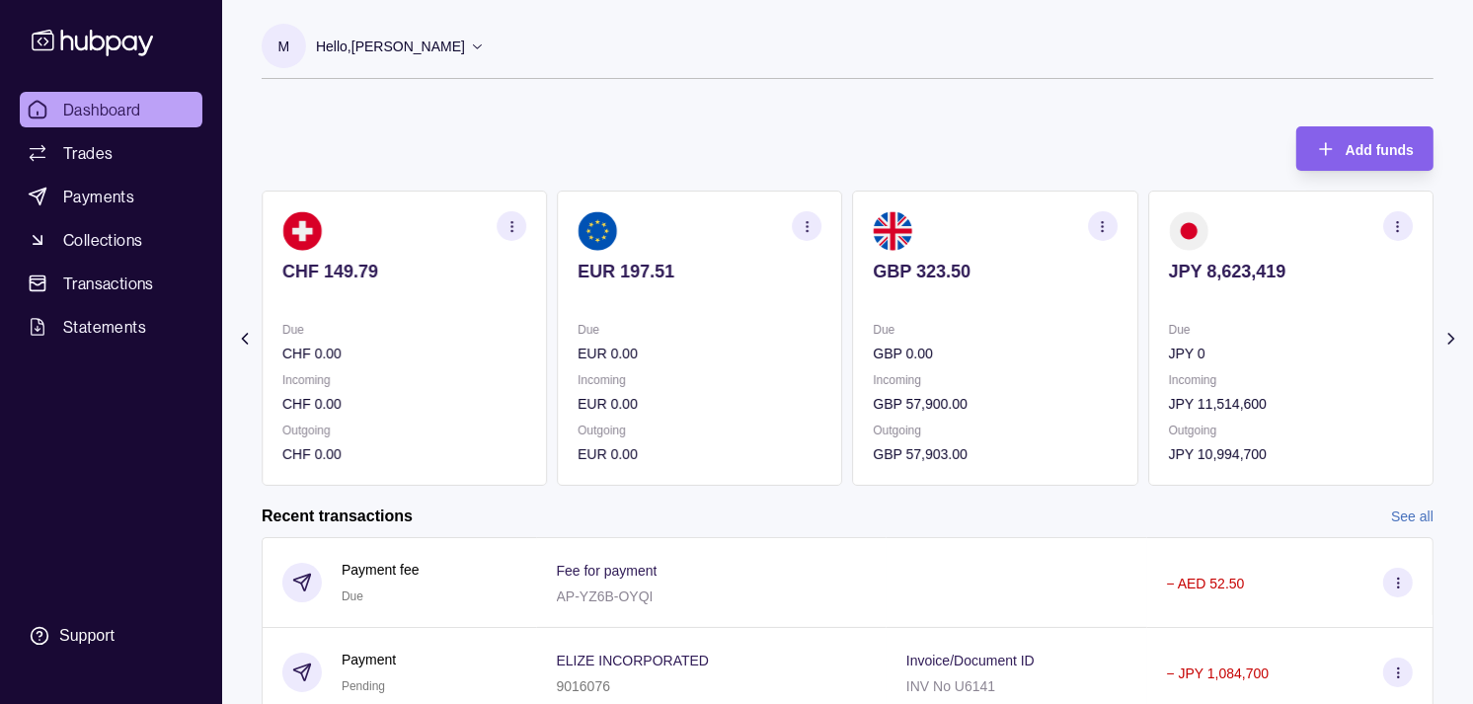
click at [1169, 368] on div "Due JPY 0 Incoming JPY 11,514,600 Outgoing JPY 10,994,700" at bounding box center [1291, 392] width 244 height 146
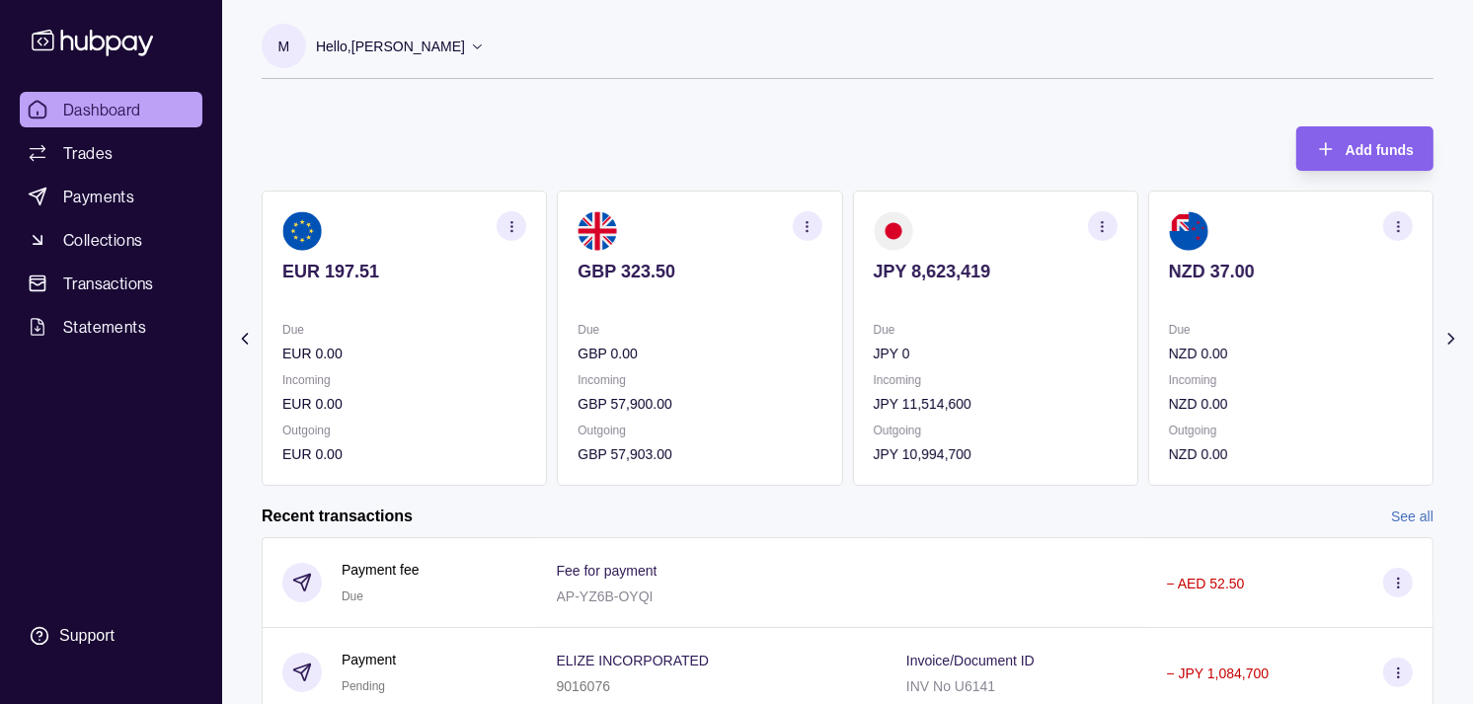
click at [787, 366] on div "AED 8,760.99 Due AED 568,210.73 Incoming AED 0.00 Outgoing AED 576,761.72 AUD 1…" at bounding box center [848, 338] width 1172 height 295
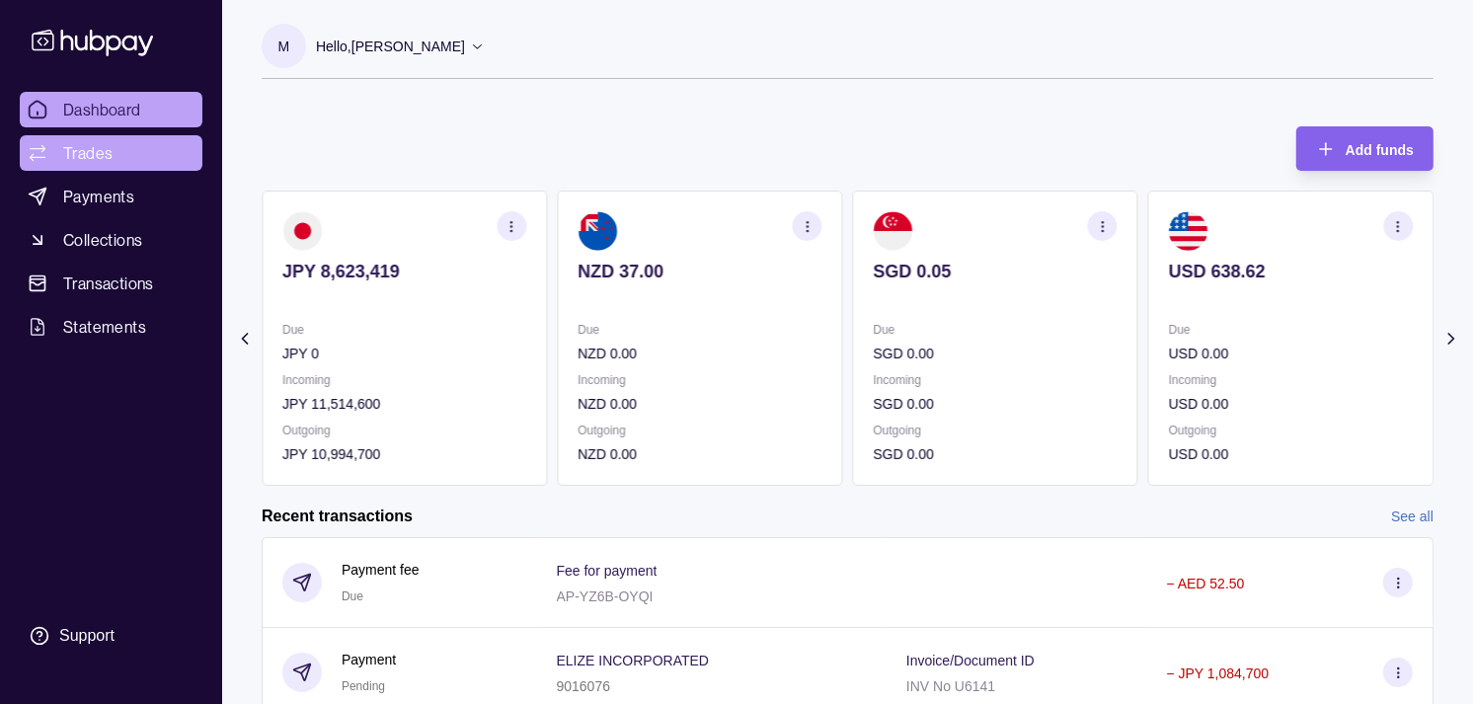
click at [84, 146] on span "Trades" at bounding box center [87, 153] width 49 height 24
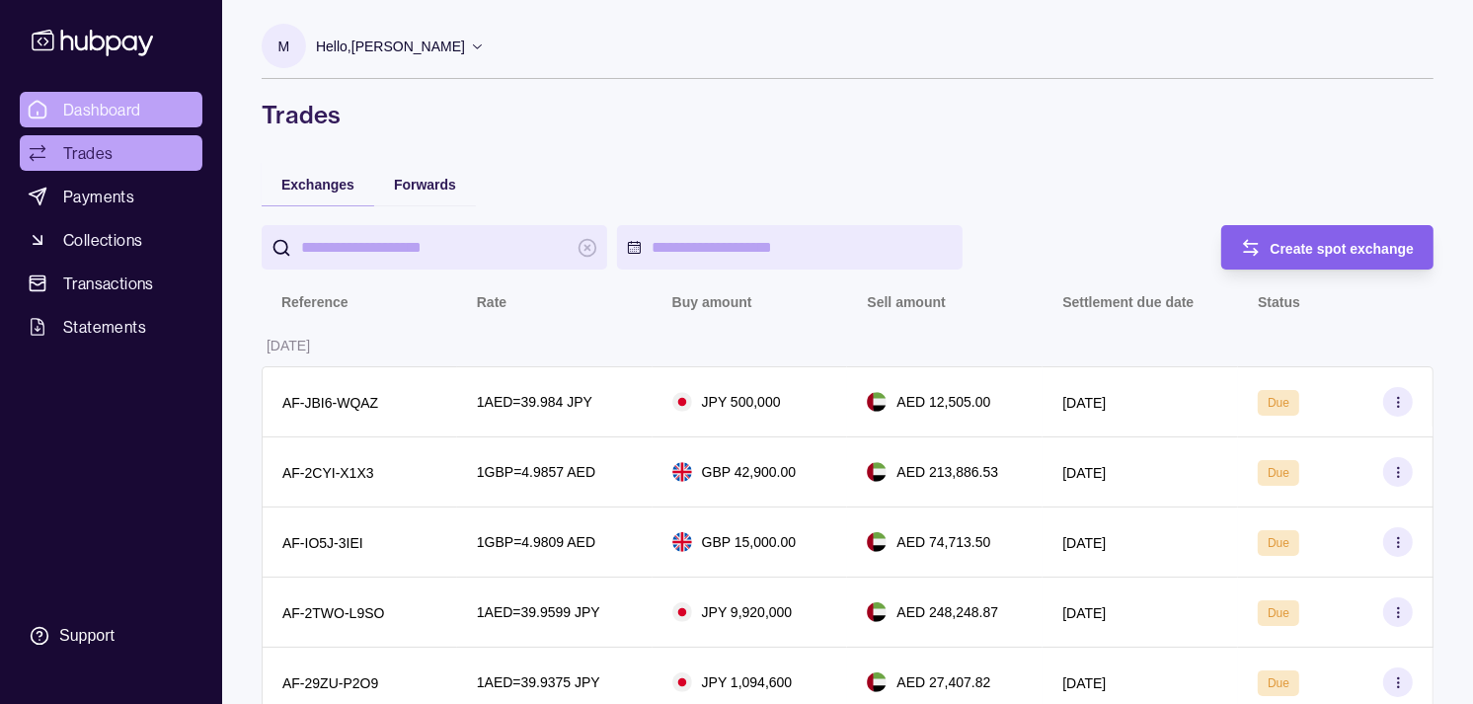
click at [103, 104] on span "Dashboard" at bounding box center [102, 110] width 78 height 24
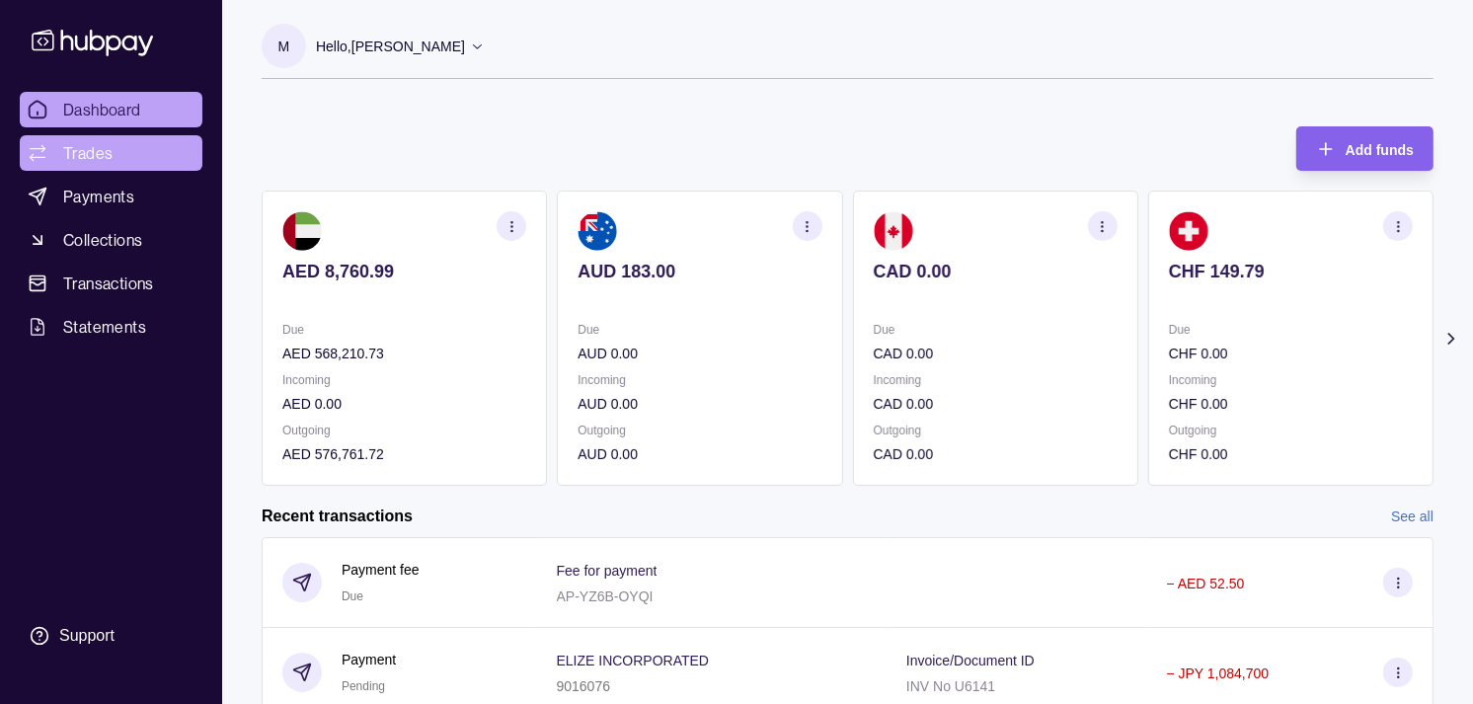
click at [106, 159] on span "Trades" at bounding box center [87, 153] width 49 height 24
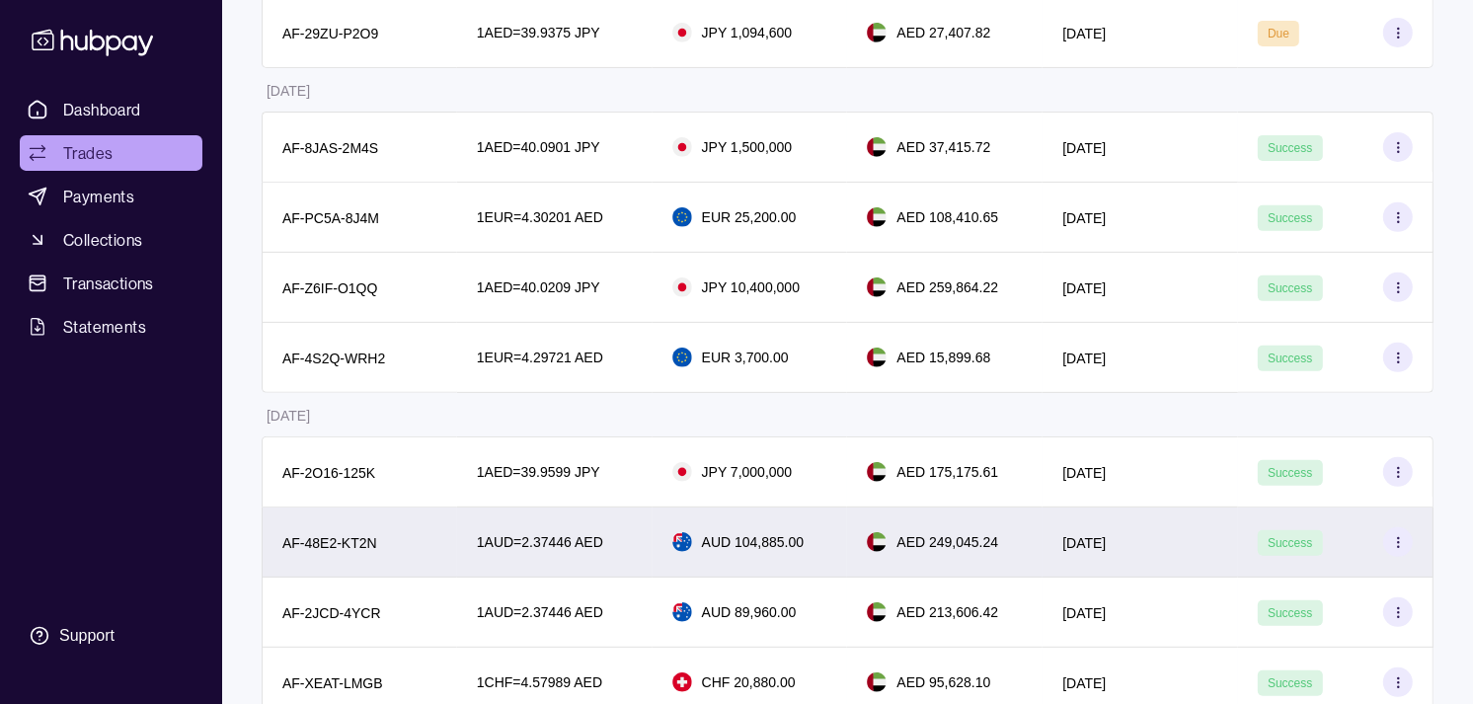
scroll to position [657, 0]
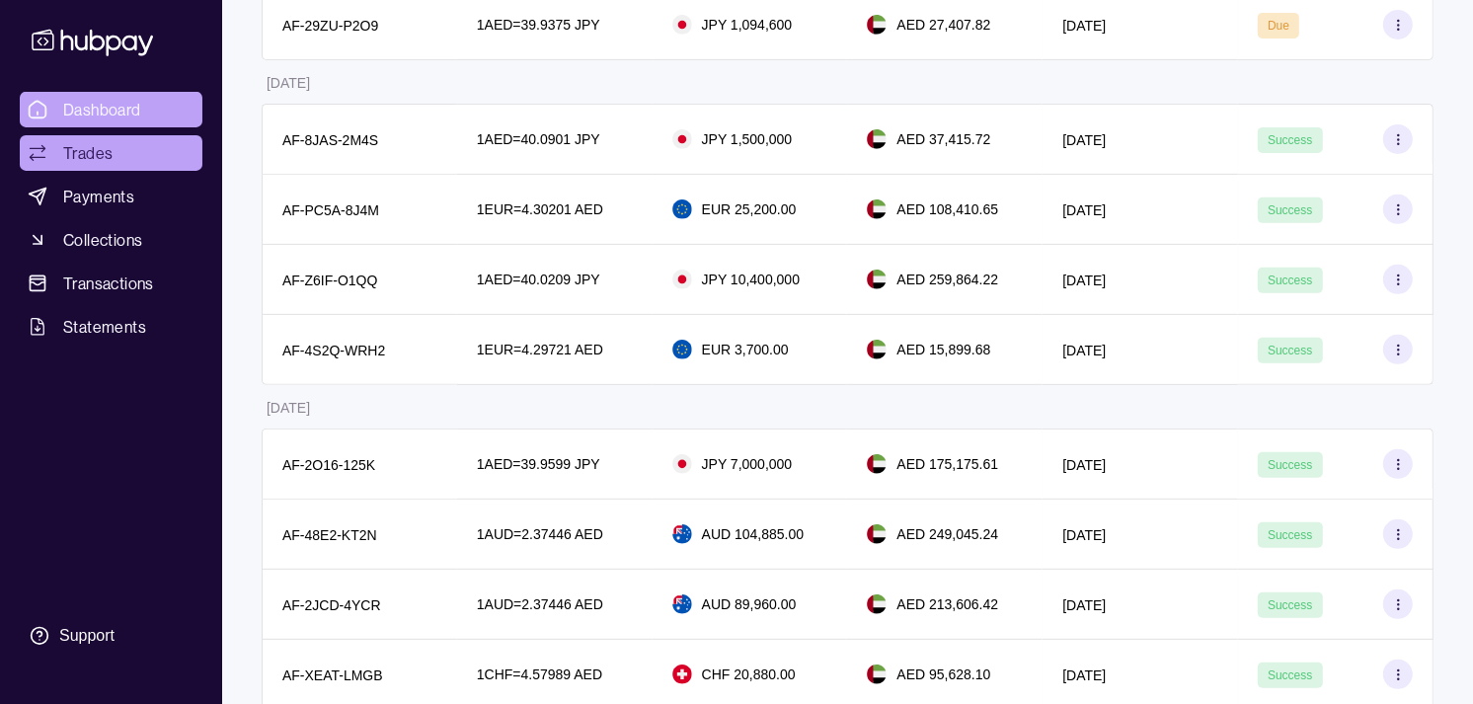
click at [169, 123] on link "Dashboard" at bounding box center [111, 110] width 183 height 36
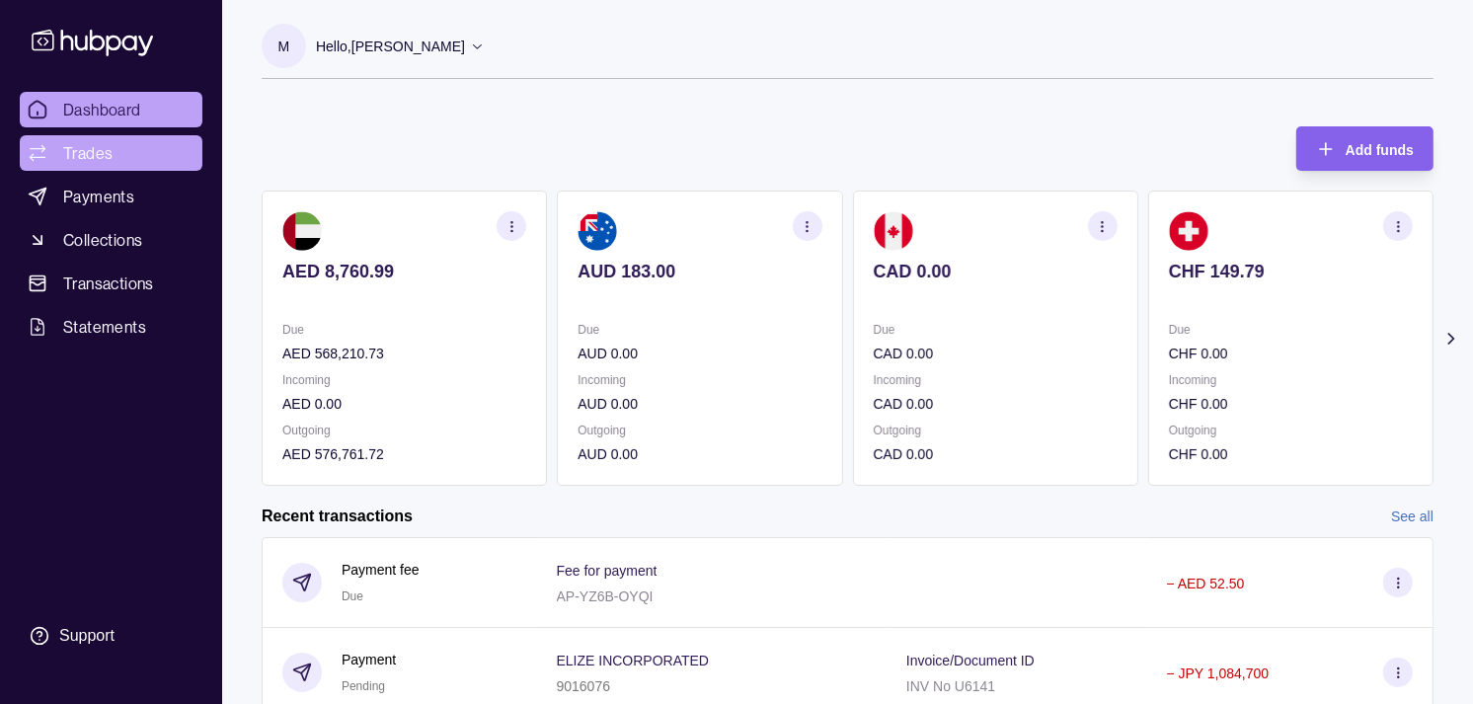
click at [87, 150] on span "Trades" at bounding box center [87, 153] width 49 height 24
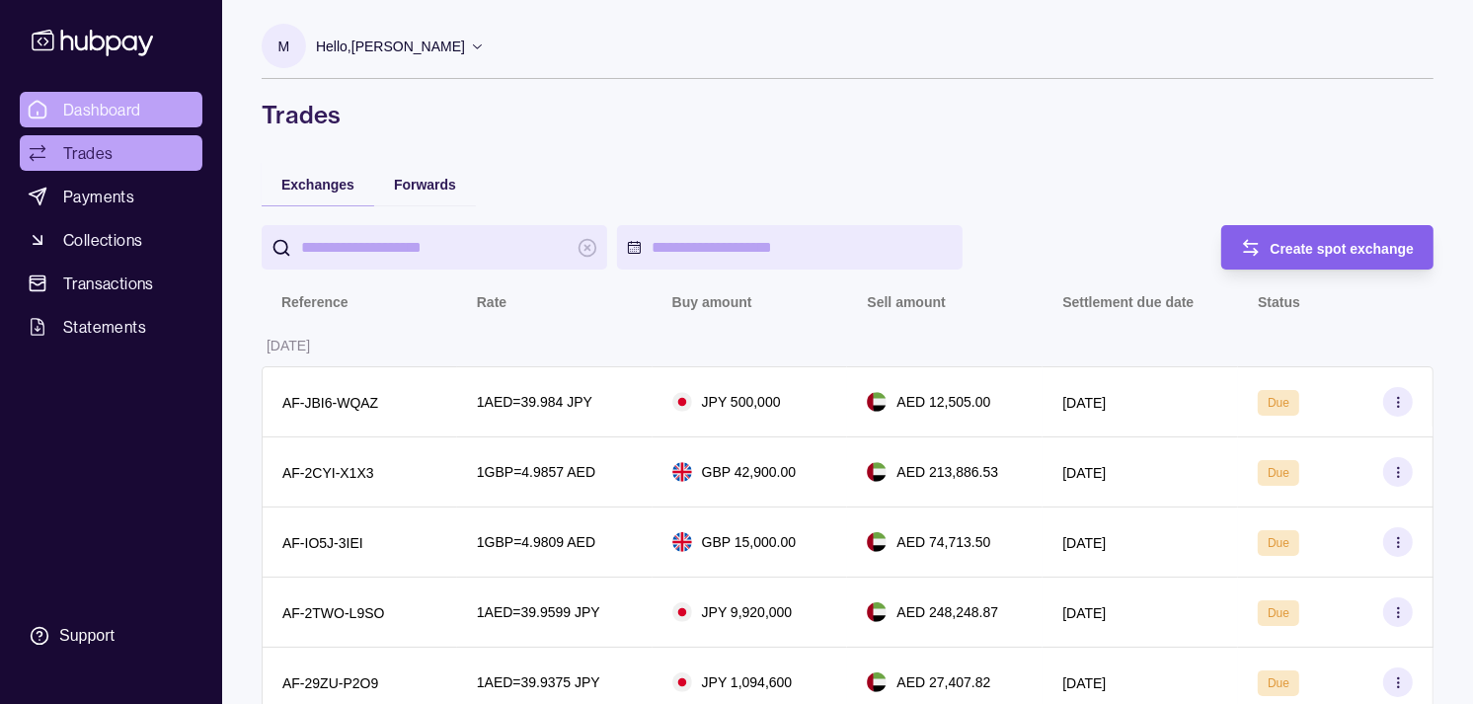
click at [156, 107] on link "Dashboard" at bounding box center [111, 110] width 183 height 36
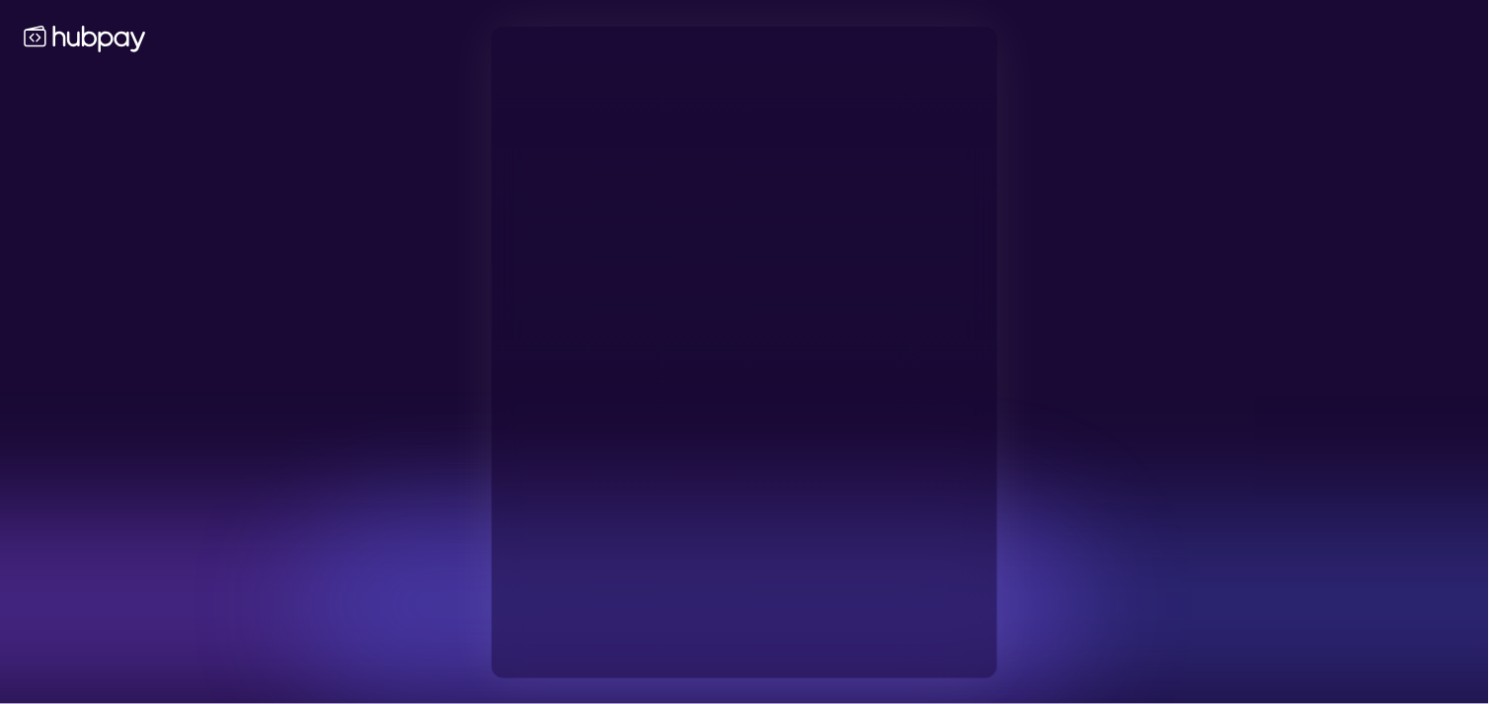
type input "**********"
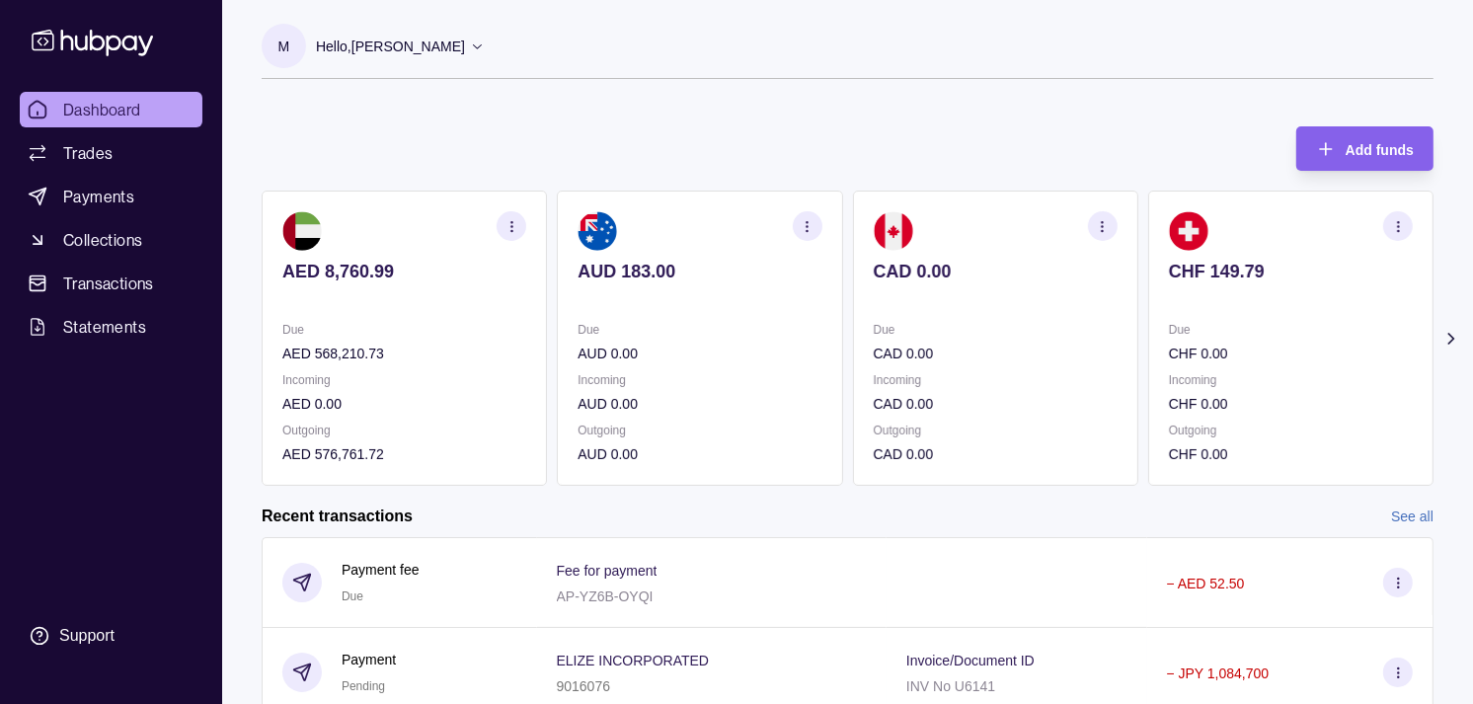
click at [975, 314] on section "CAD 0.00 Due CAD 0.00 Incoming CAD 0.00 Outgoing CAD 0.00" at bounding box center [995, 338] width 285 height 295
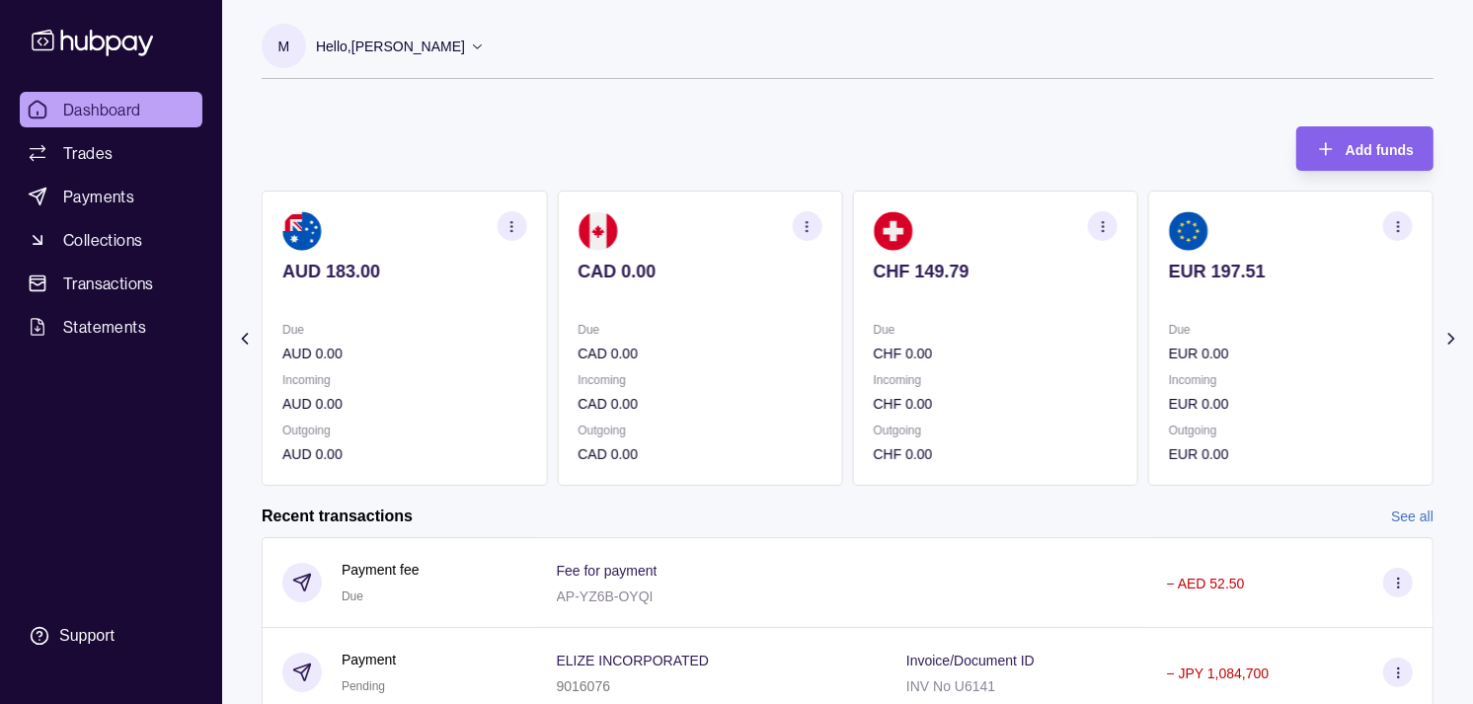
click at [972, 270] on section "CHF 149.79 Due CHF 0.00 Incoming CHF 0.00 Outgoing CHF 0.00" at bounding box center [995, 338] width 285 height 295
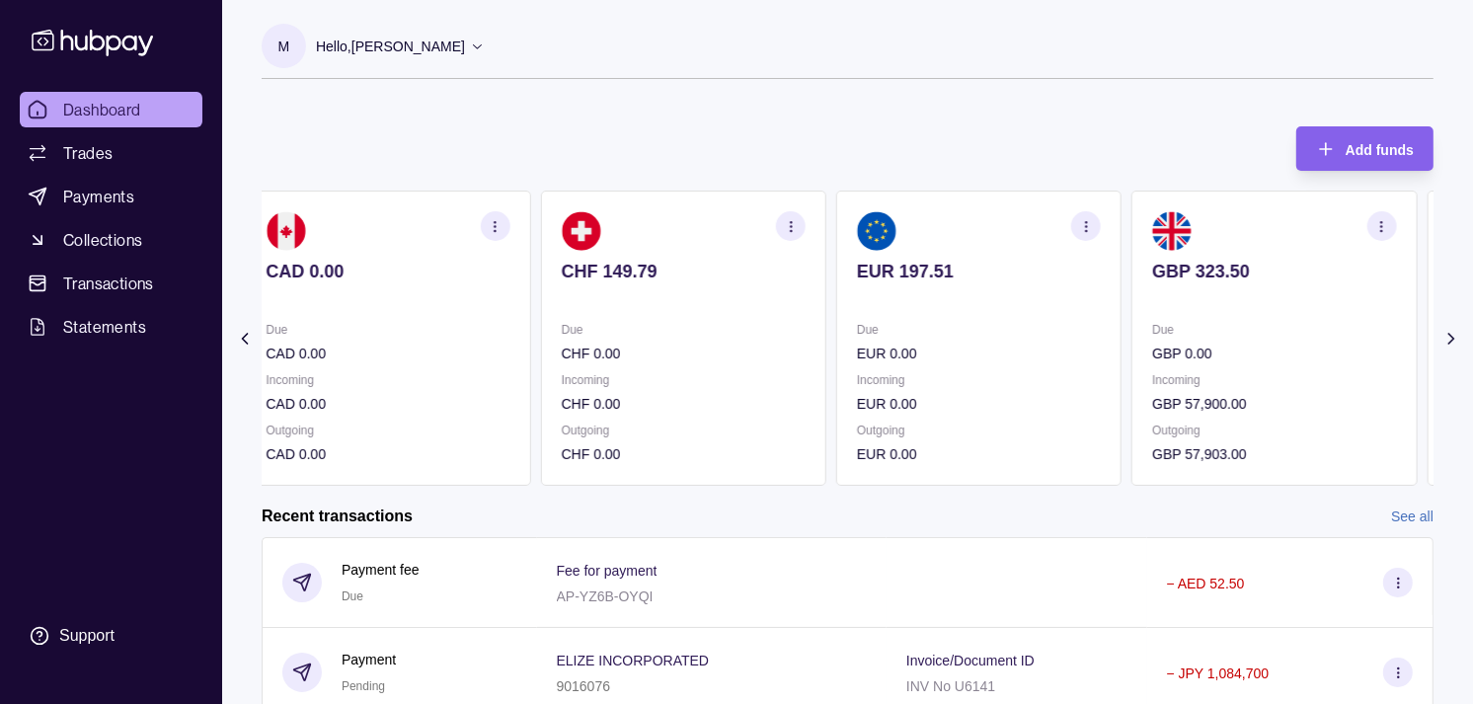
click at [939, 307] on section "EUR 197.51 Due EUR 0.00 Incoming EUR 0.00 Outgoing EUR 0.00" at bounding box center [978, 338] width 285 height 295
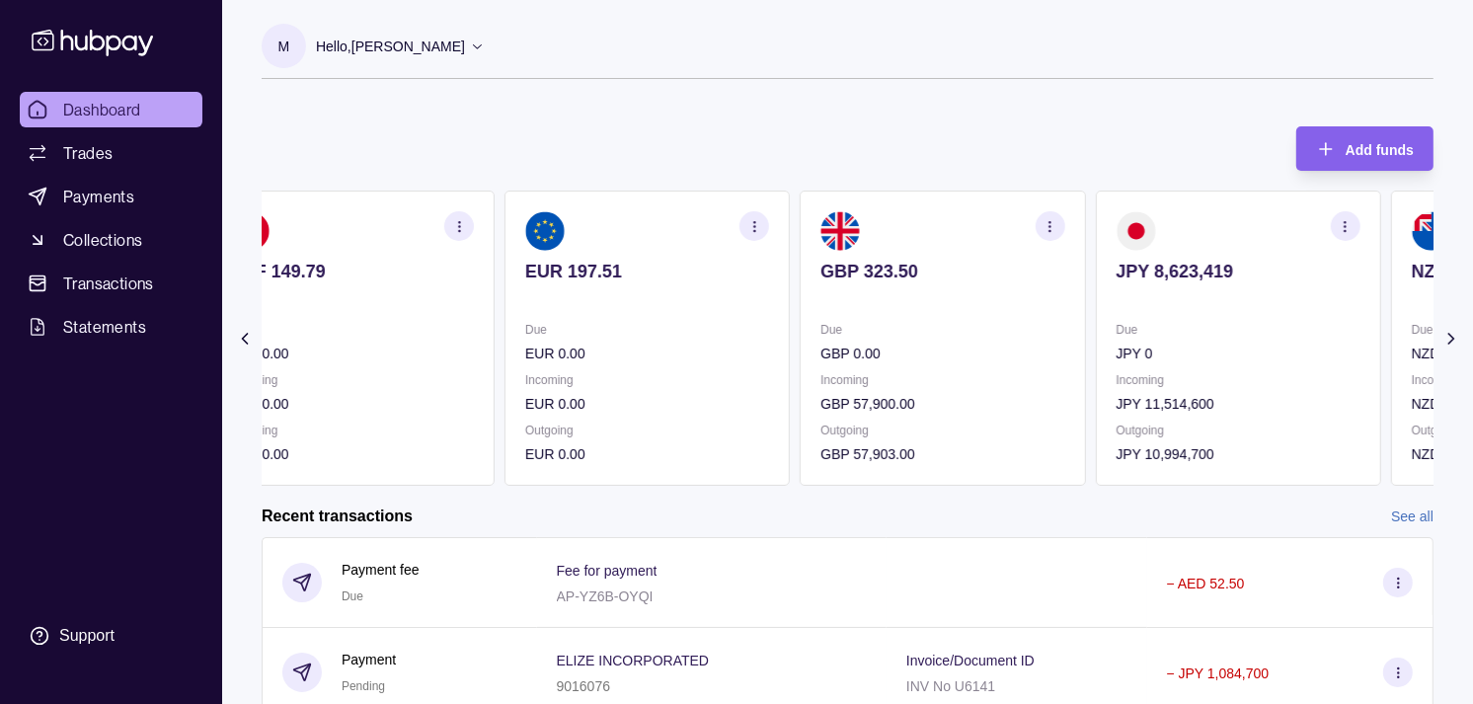
click at [950, 282] on div "GBP 323.50" at bounding box center [942, 285] width 244 height 48
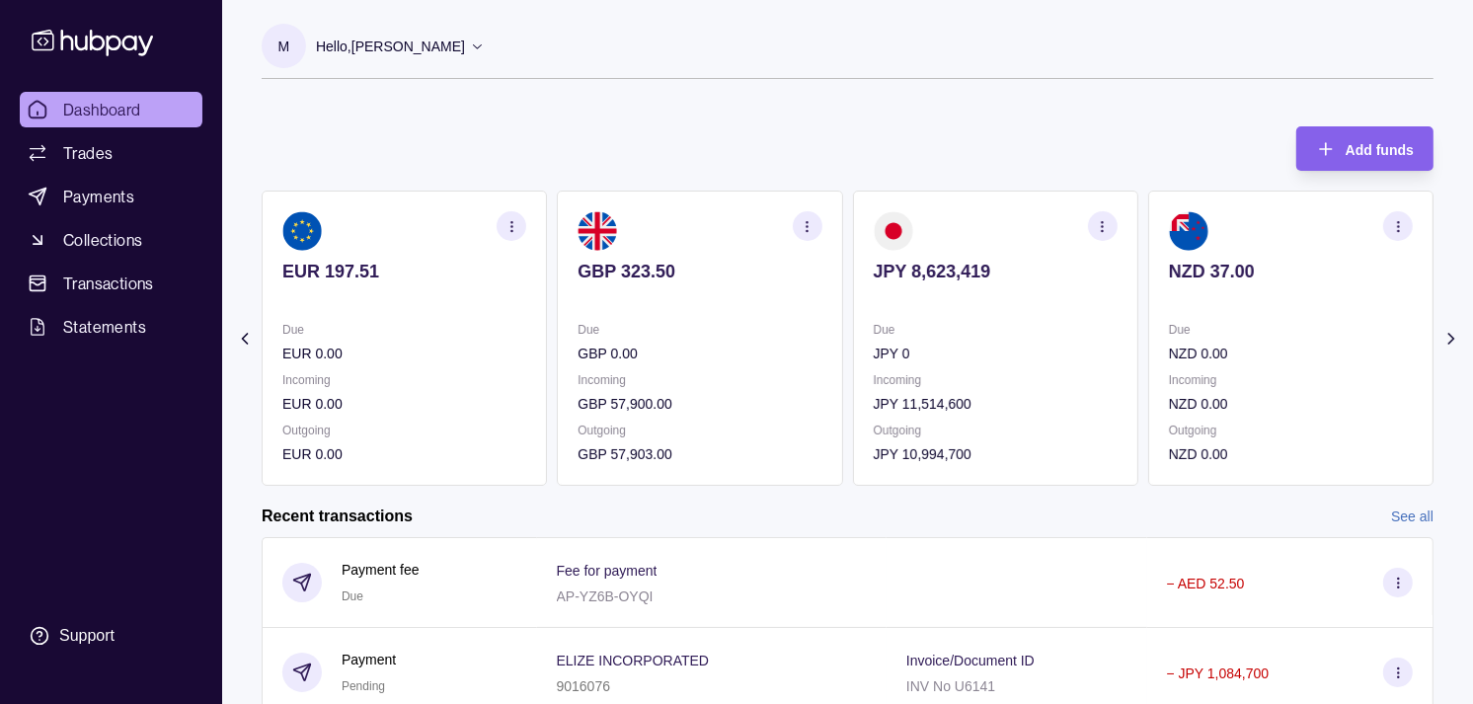
click at [485, 51] on div "Hello, [PERSON_NAME]" at bounding box center [400, 46] width 169 height 41
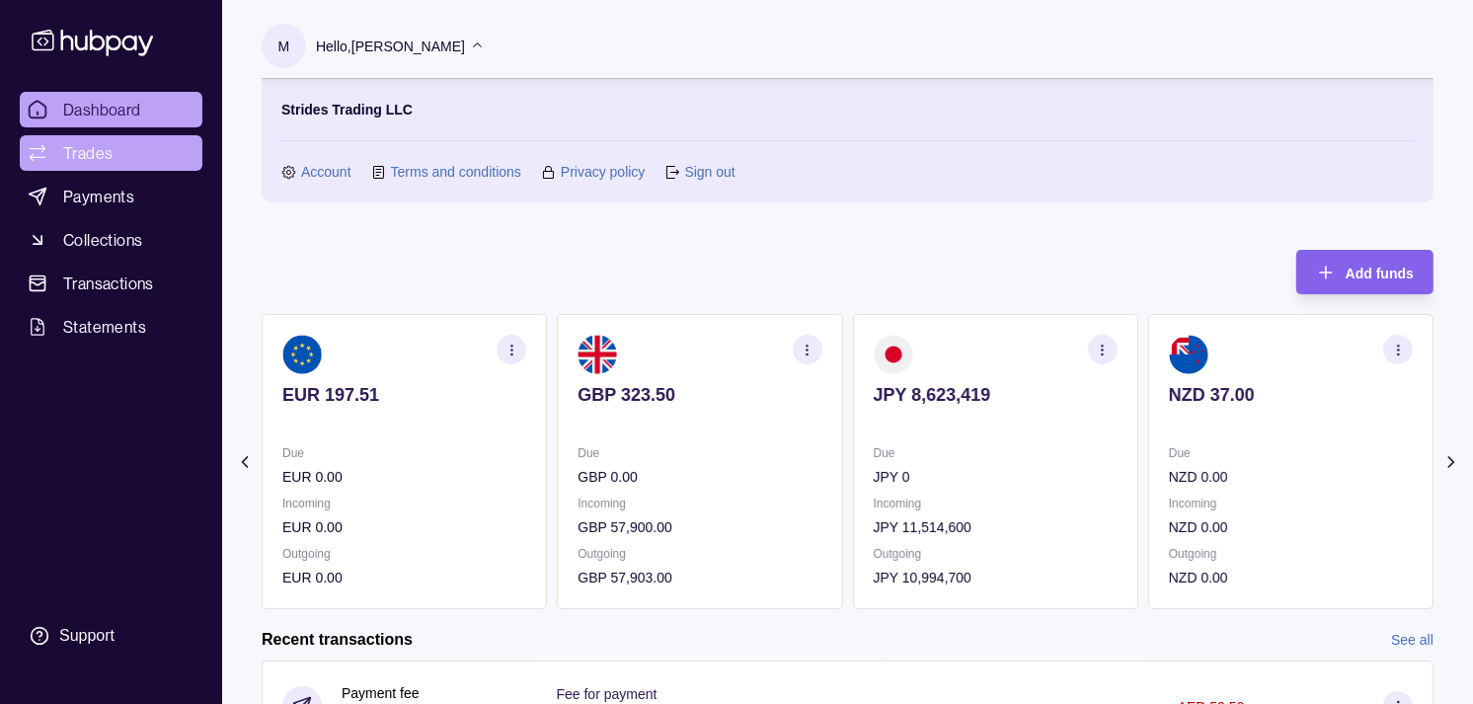
click at [105, 159] on span "Trades" at bounding box center [87, 153] width 49 height 24
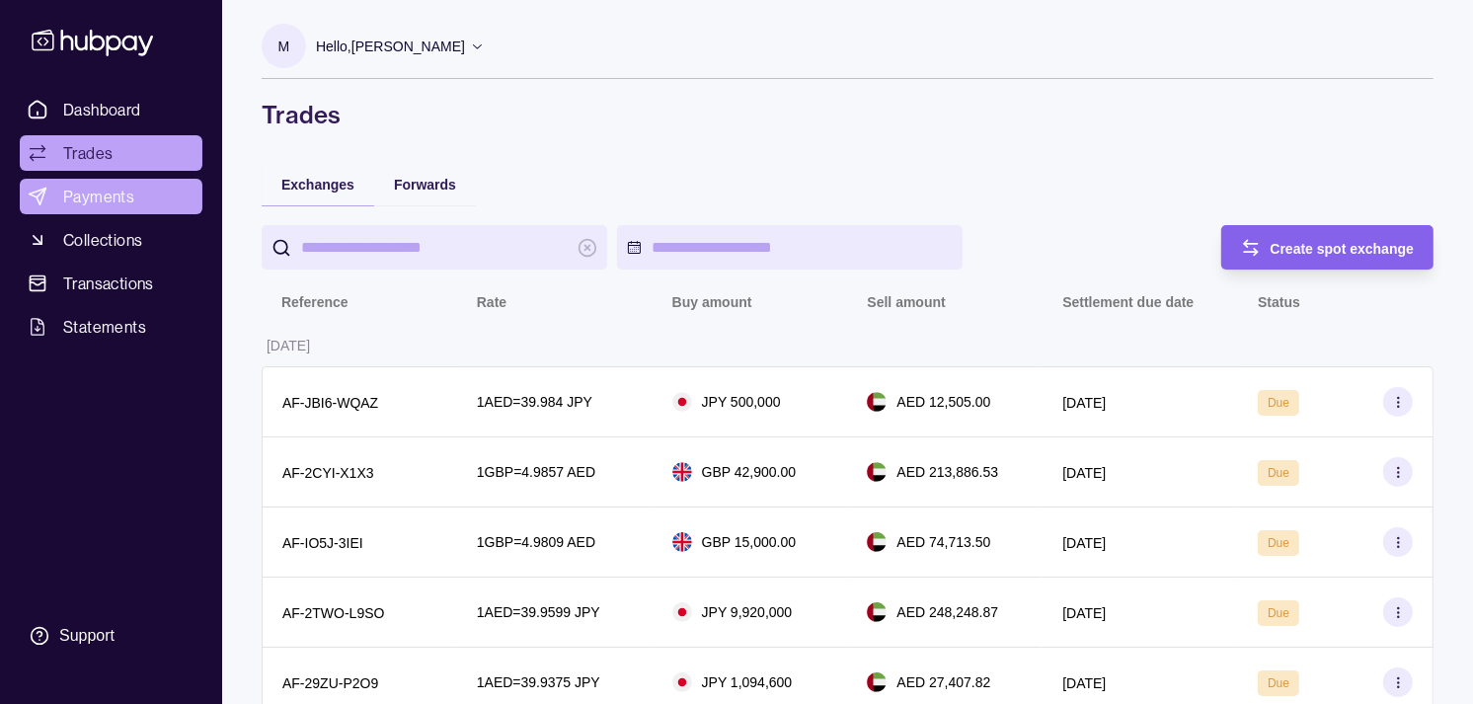
click at [106, 188] on span "Payments" at bounding box center [98, 197] width 71 height 24
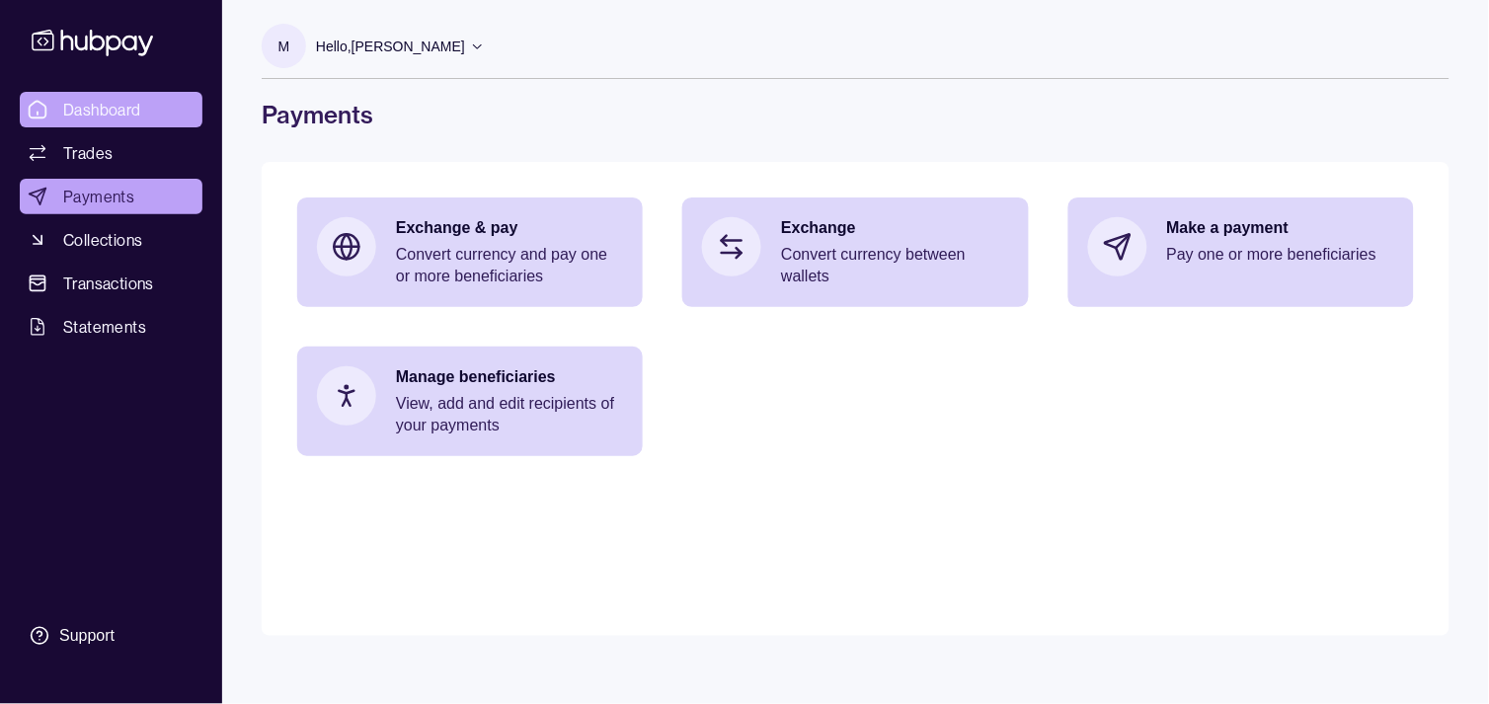
click at [131, 110] on span "Dashboard" at bounding box center [102, 110] width 78 height 24
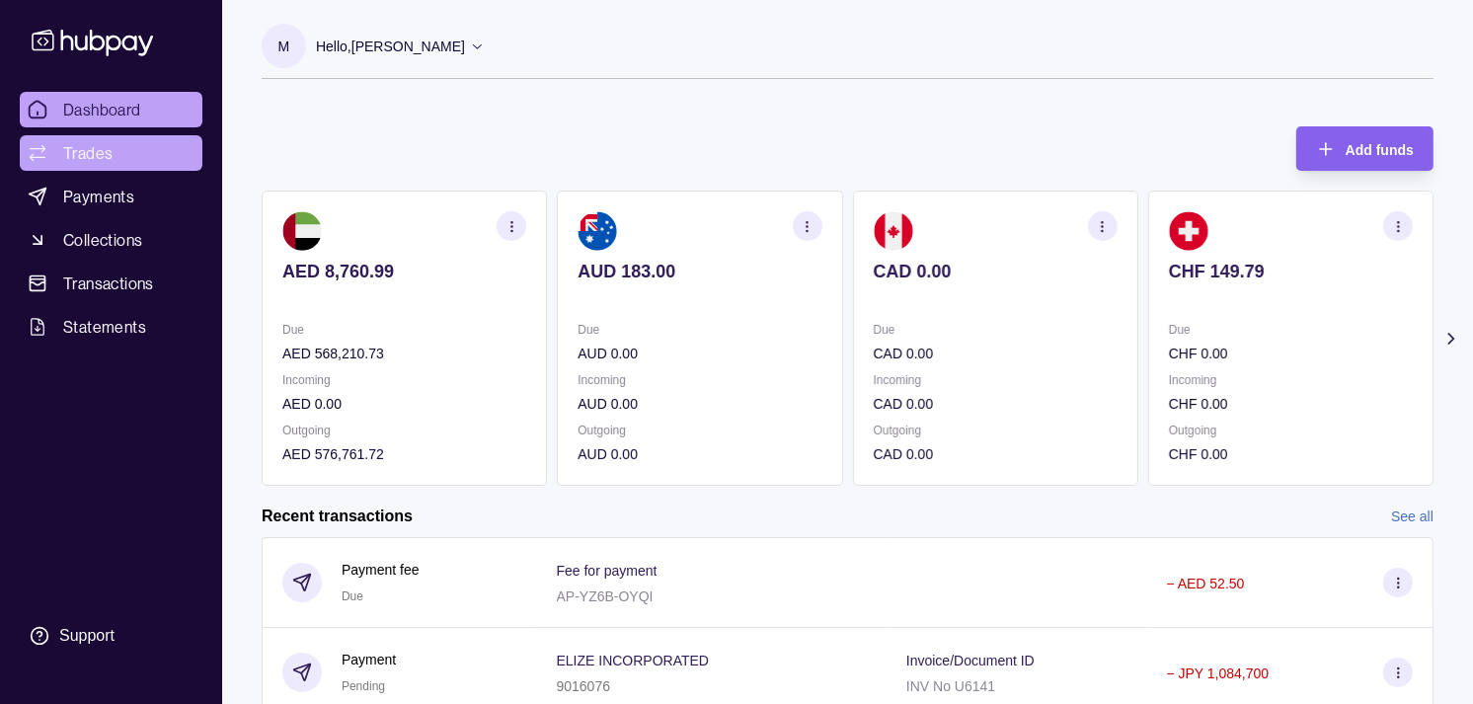
click at [143, 135] on link "Trades" at bounding box center [111, 153] width 183 height 36
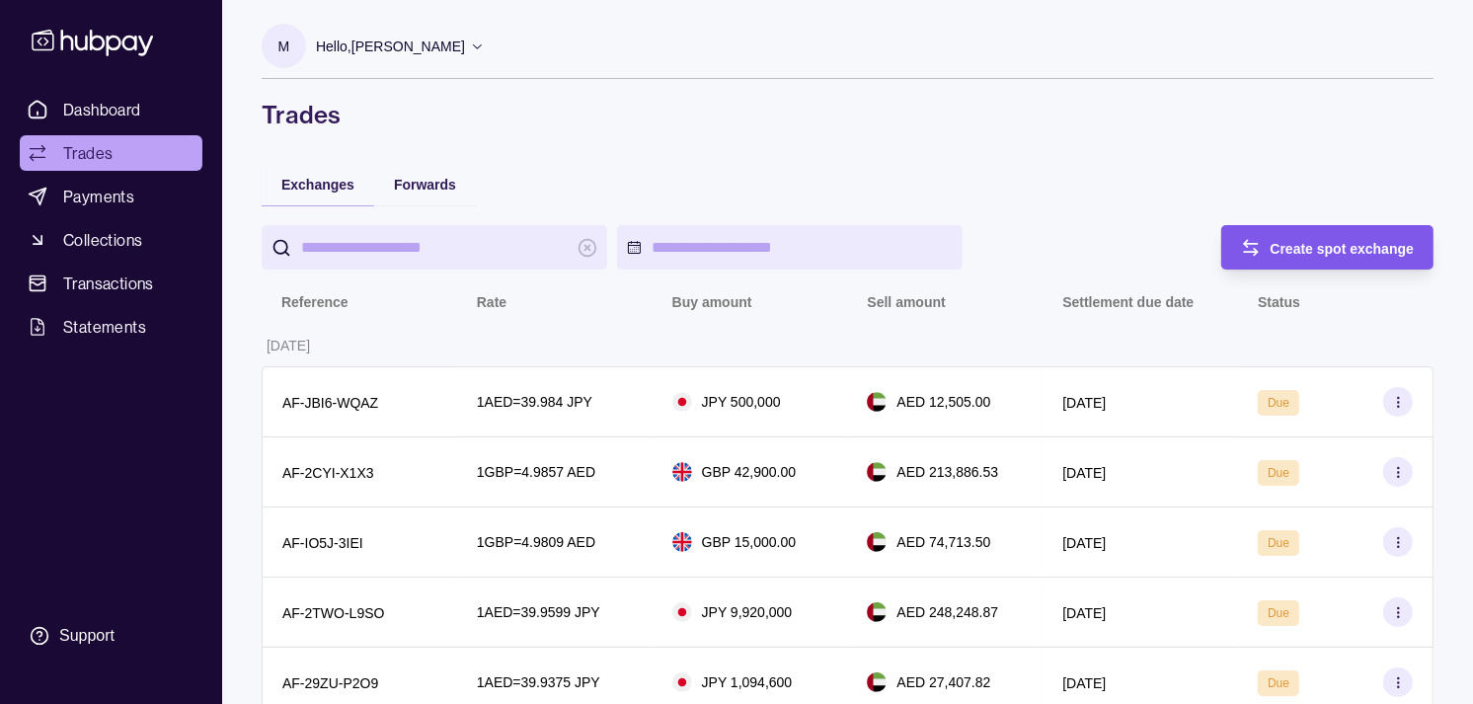
click at [1327, 242] on span "Create spot exchange" at bounding box center [1343, 249] width 144 height 16
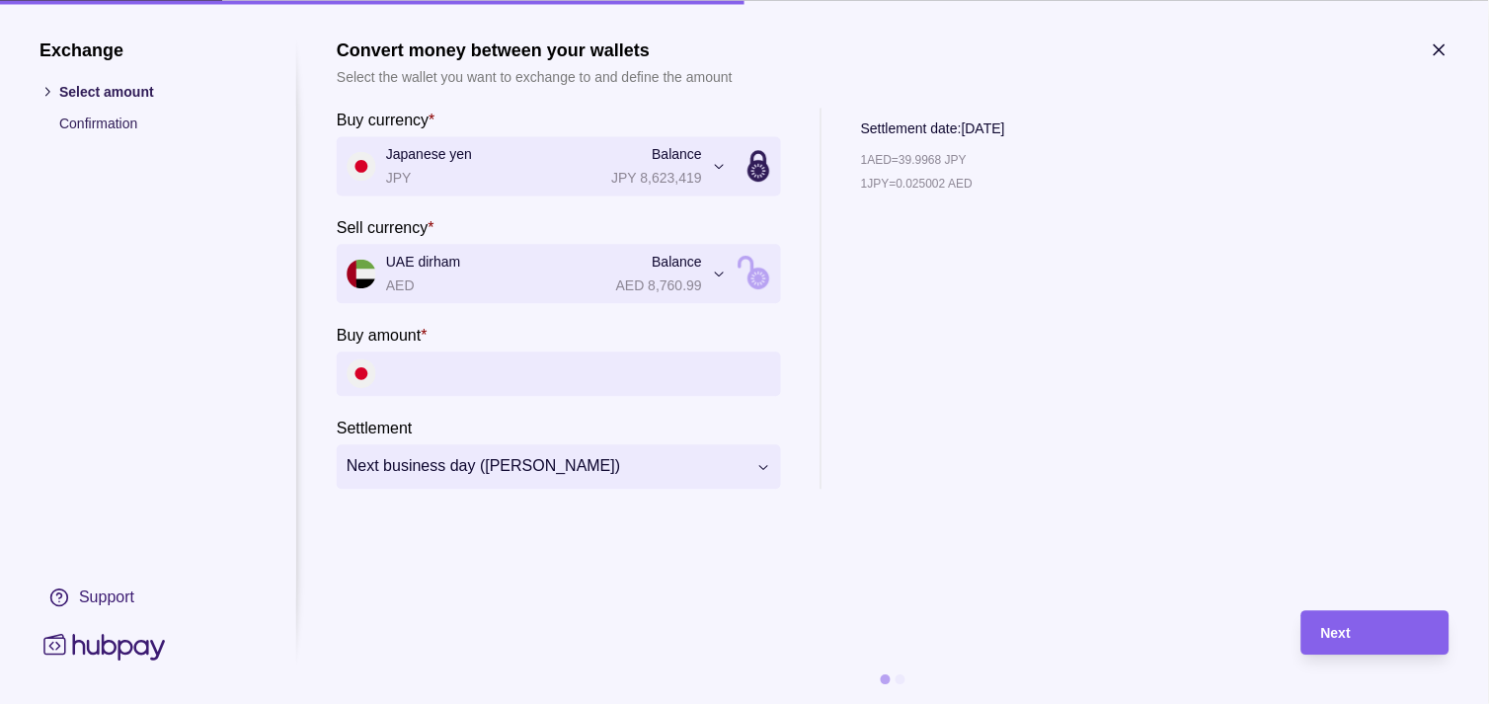
click at [1437, 50] on icon "button" at bounding box center [1439, 49] width 10 height 10
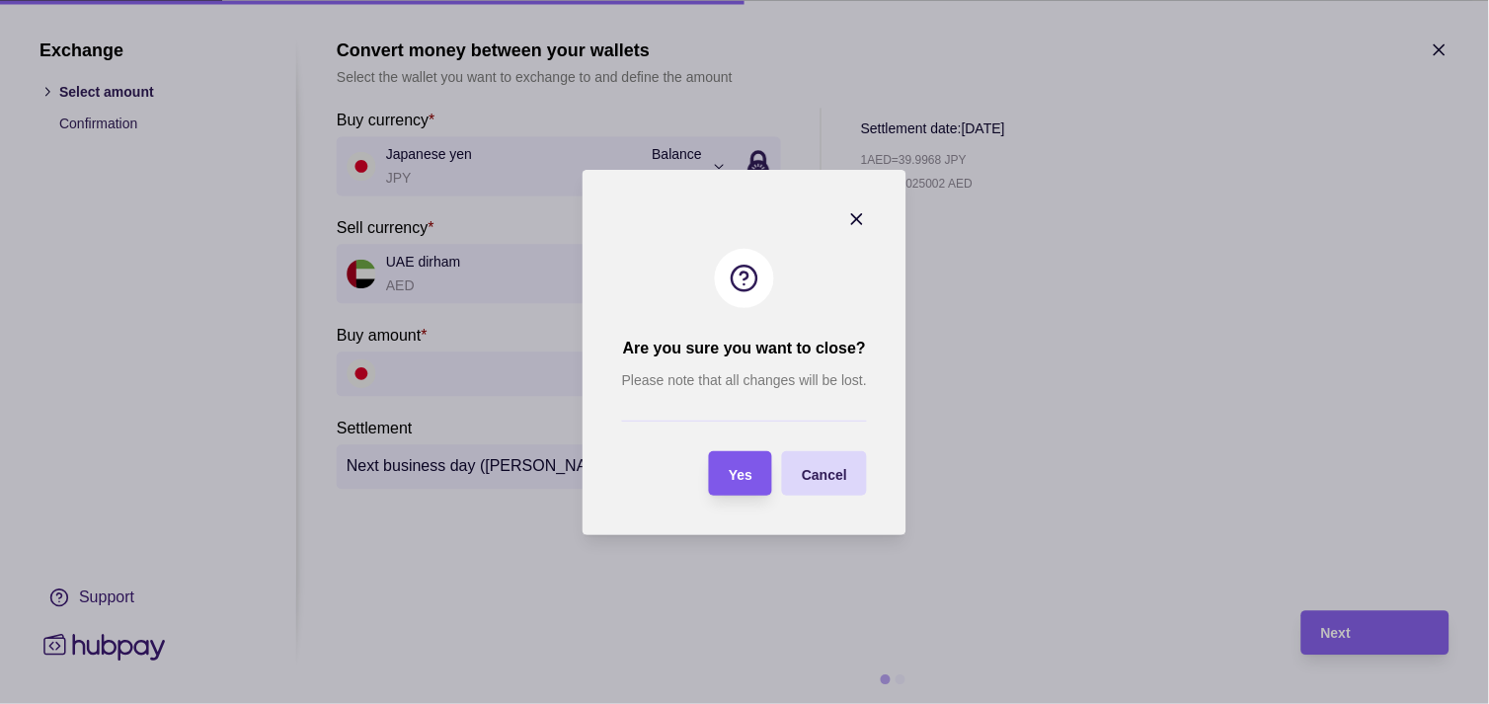
click at [729, 477] on span "Yes" at bounding box center [741, 474] width 24 height 16
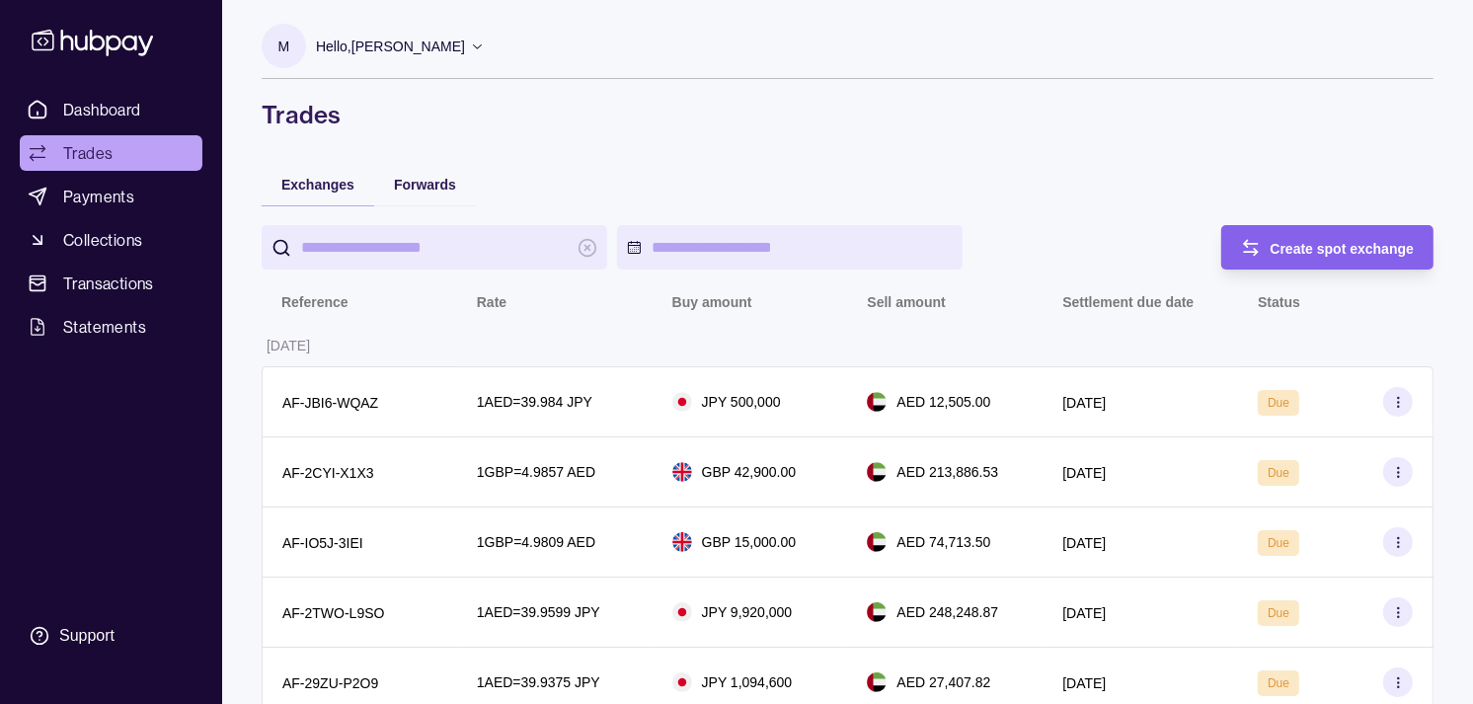
click at [1349, 251] on span "Create spot exchange" at bounding box center [1343, 249] width 144 height 16
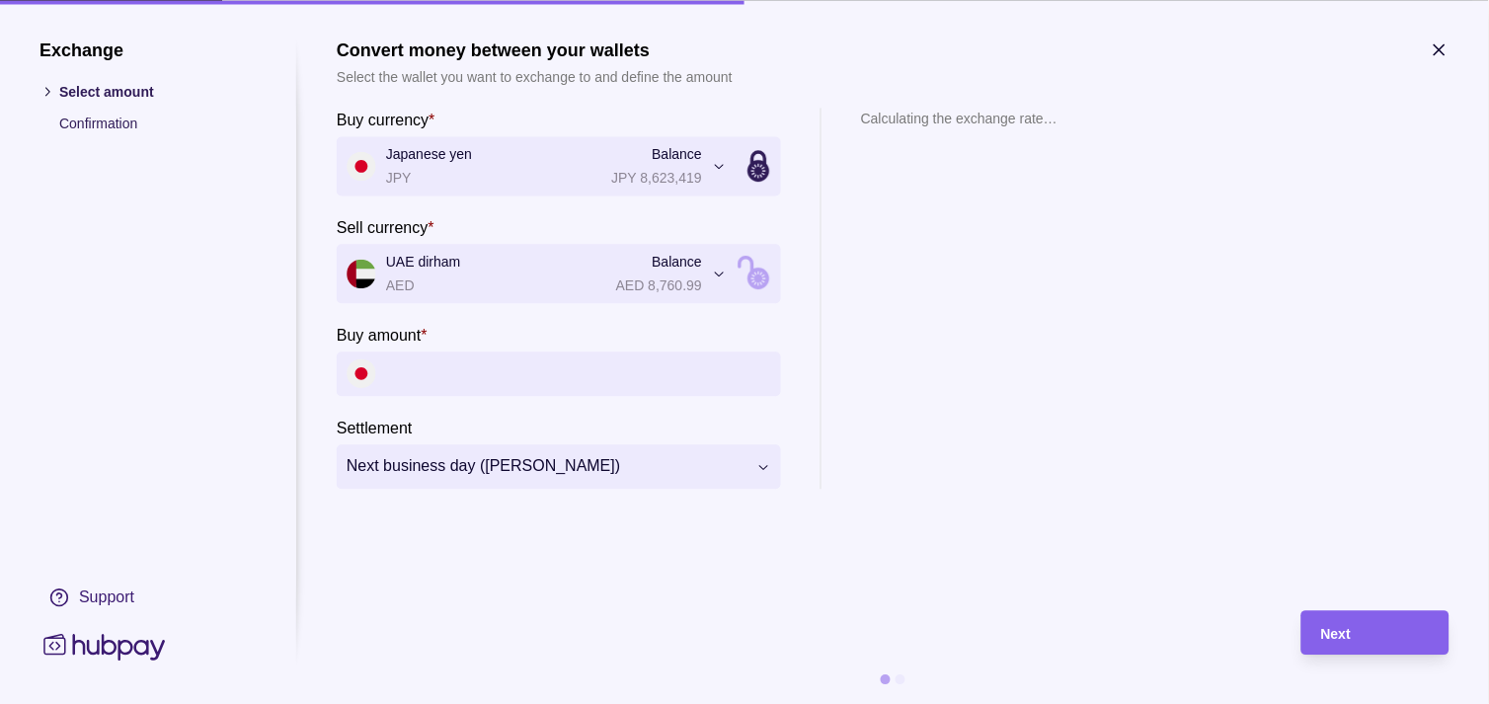
click at [486, 379] on input "Buy amount *" at bounding box center [578, 373] width 385 height 44
click at [1436, 44] on icon "button" at bounding box center [1439, 49] width 10 height 10
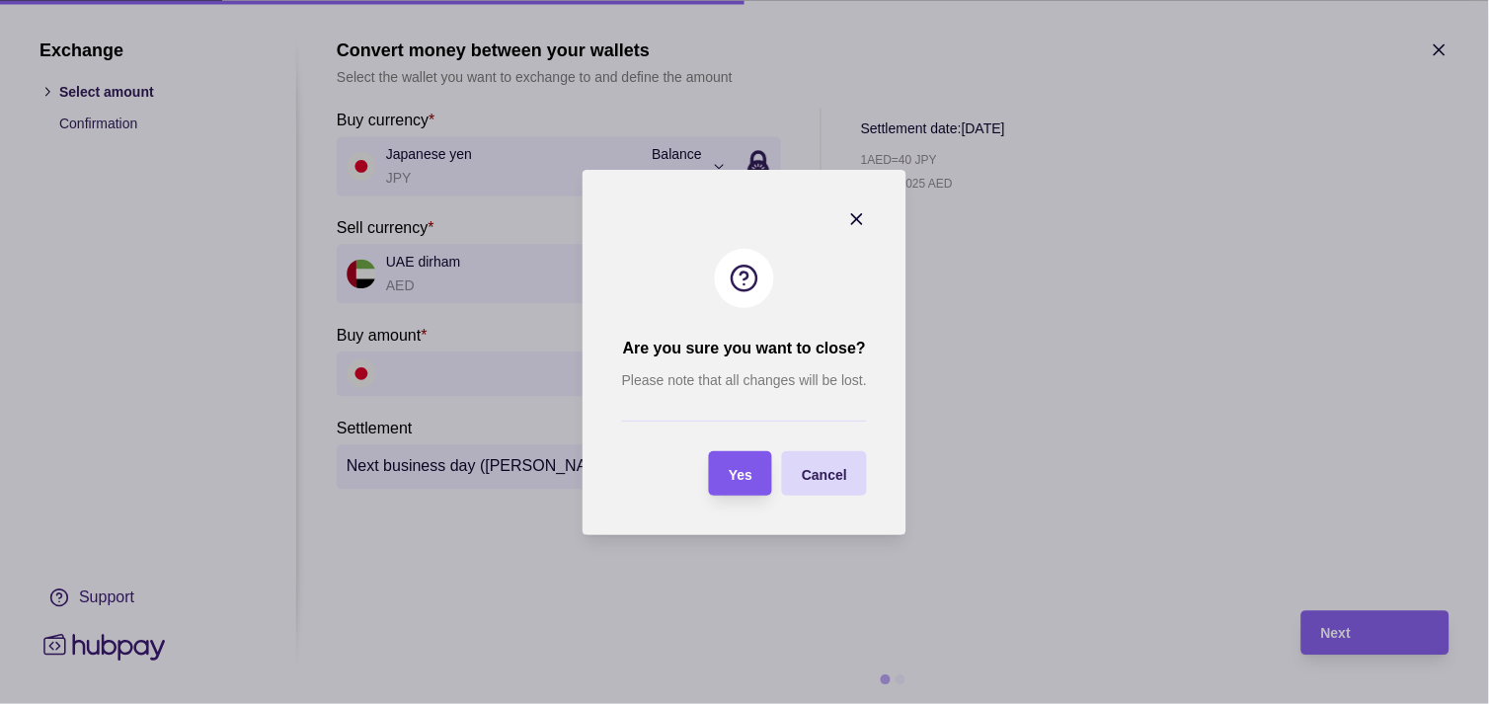
click at [740, 471] on span "Yes" at bounding box center [741, 474] width 24 height 16
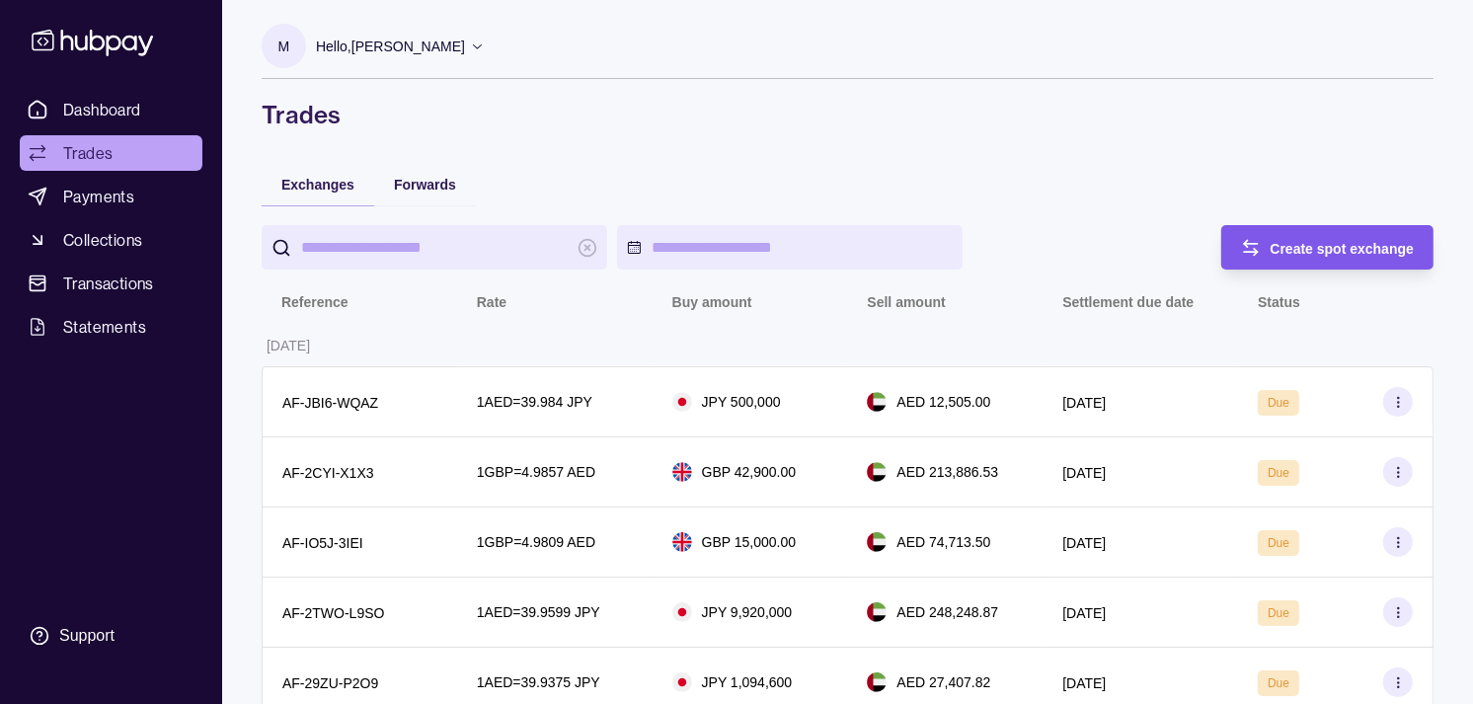
click at [1300, 251] on span "Create spot exchange" at bounding box center [1343, 249] width 144 height 16
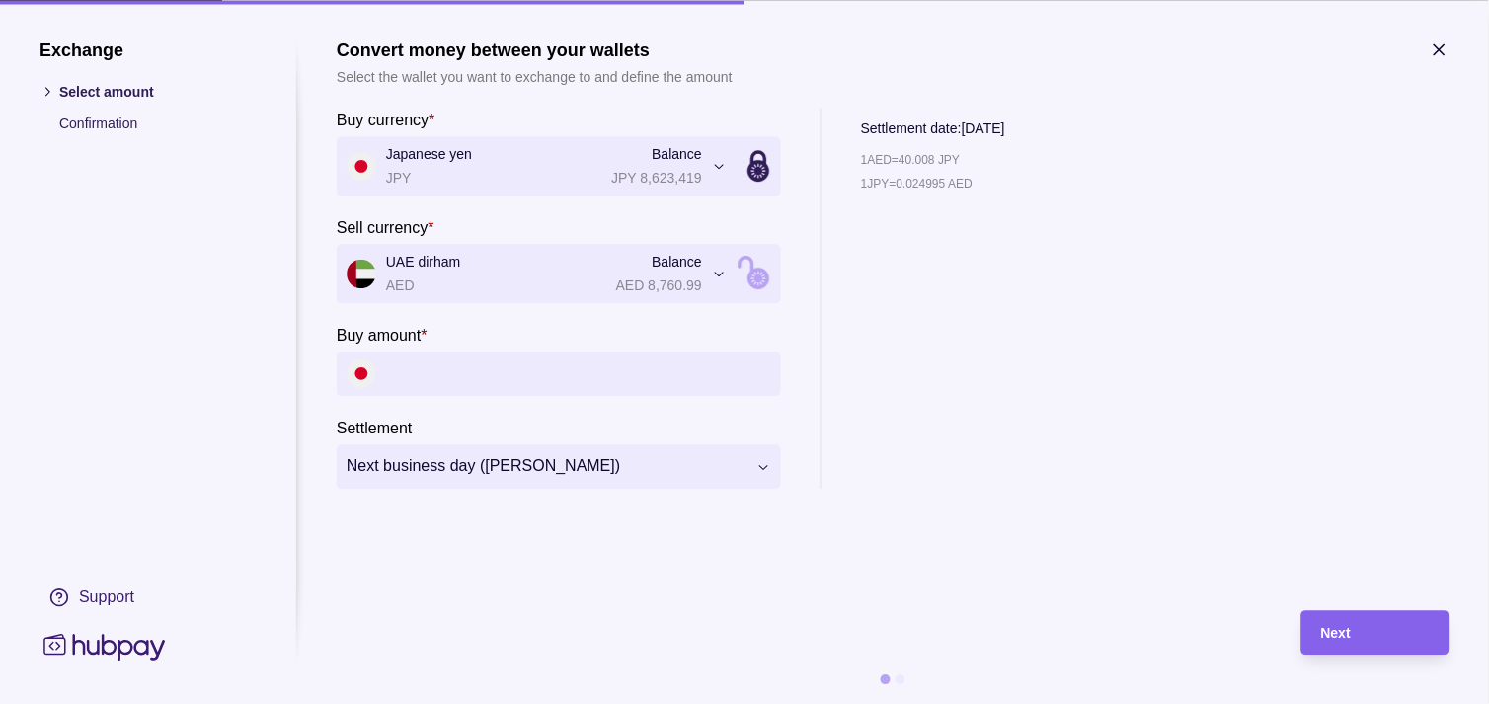
click at [1438, 49] on icon "button" at bounding box center [1439, 49] width 10 height 10
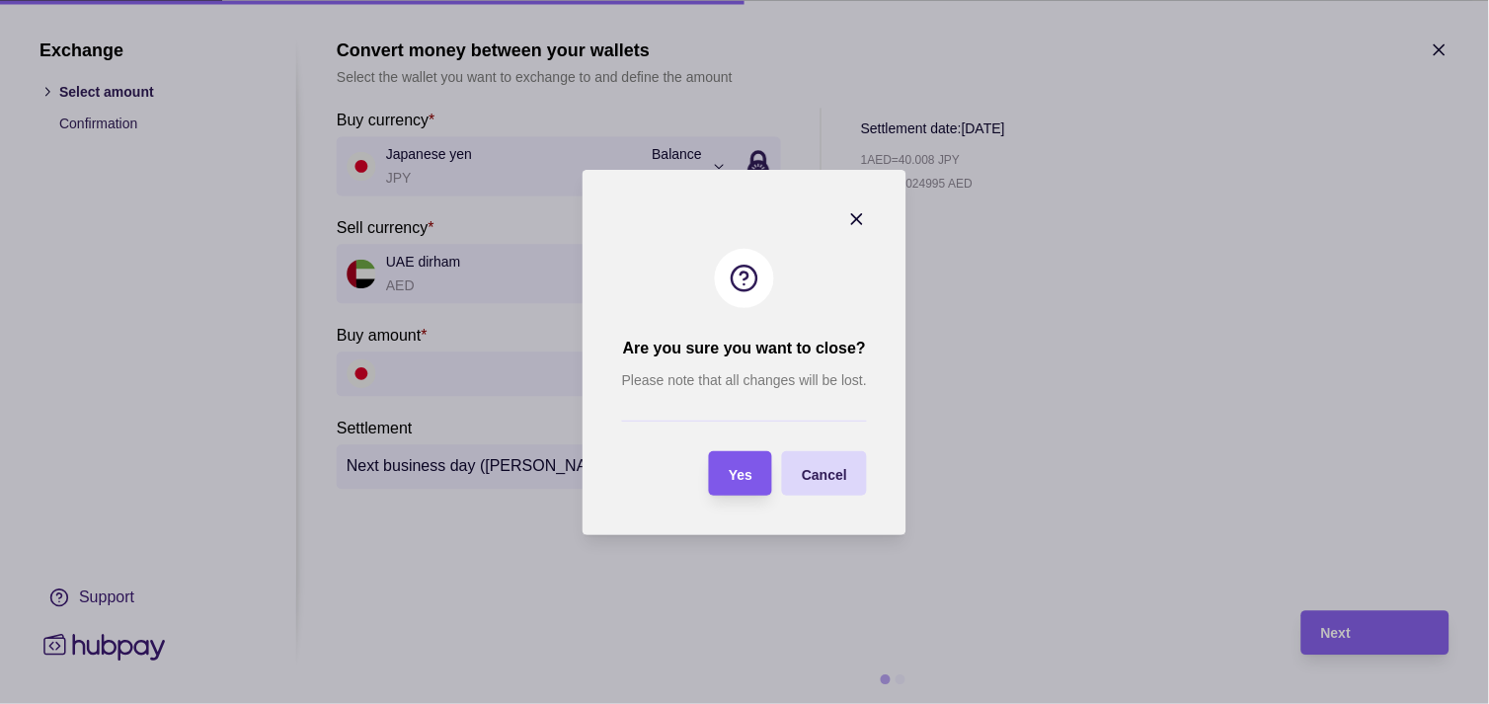
click at [737, 478] on span "Yes" at bounding box center [741, 474] width 24 height 16
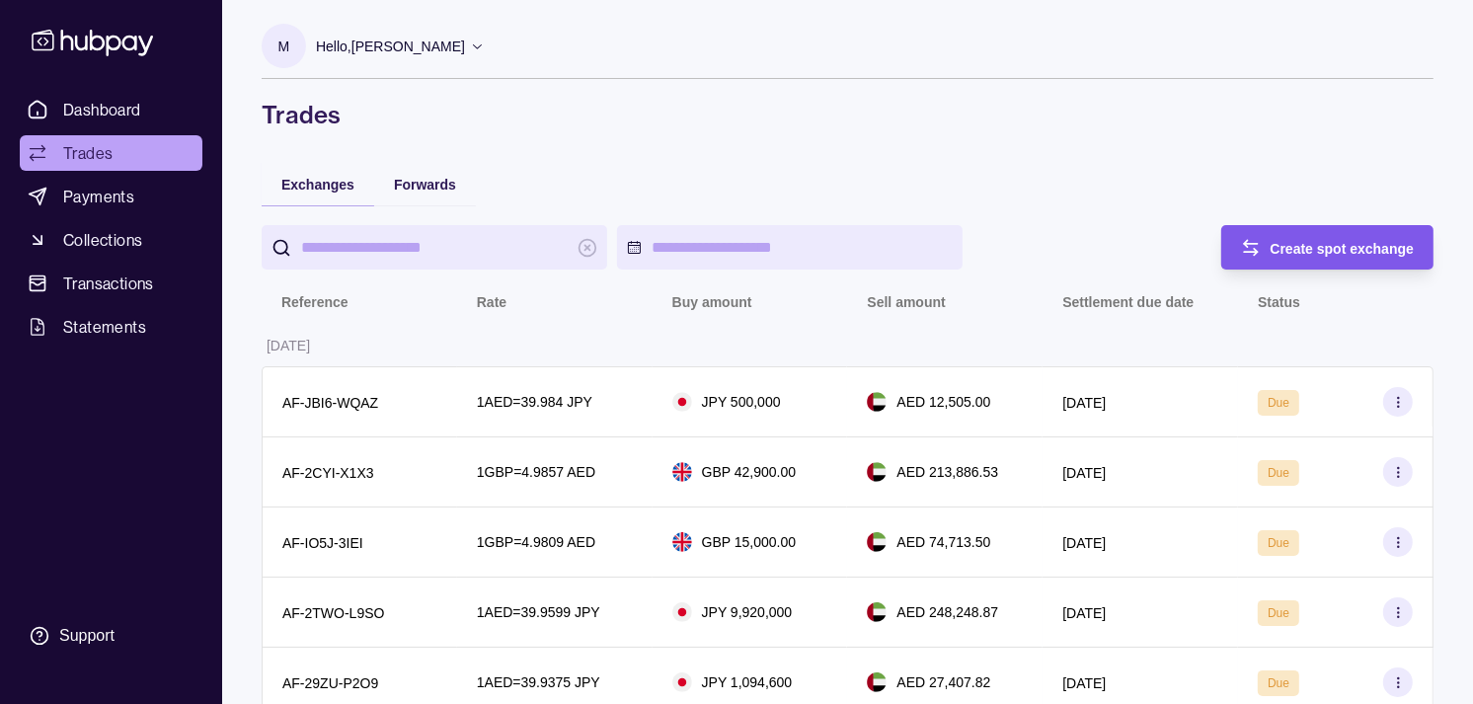
click at [1366, 241] on span "Create spot exchange" at bounding box center [1343, 249] width 144 height 16
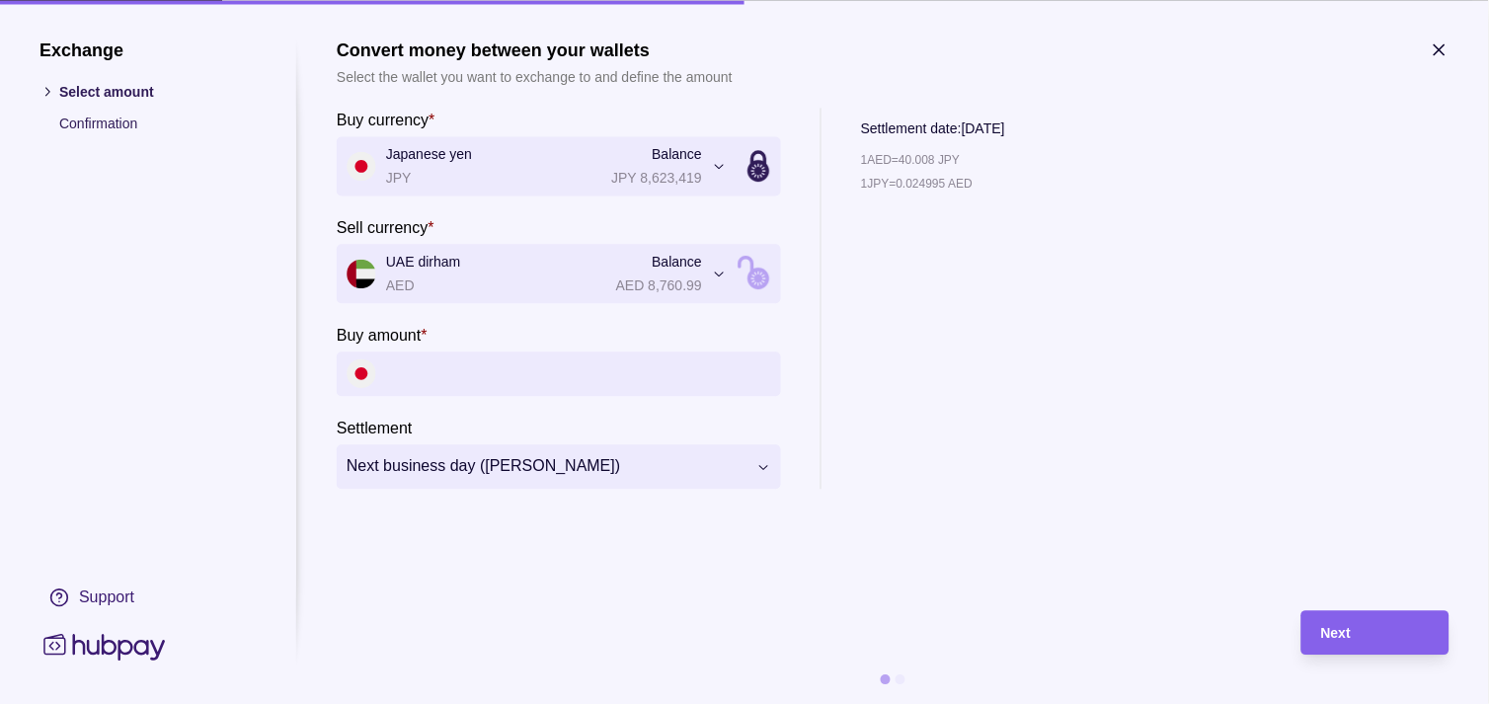
click at [506, 347] on section "Buy amount *" at bounding box center [559, 359] width 444 height 73
click at [502, 358] on input "Buy amount *" at bounding box center [578, 373] width 385 height 44
paste input "*********"
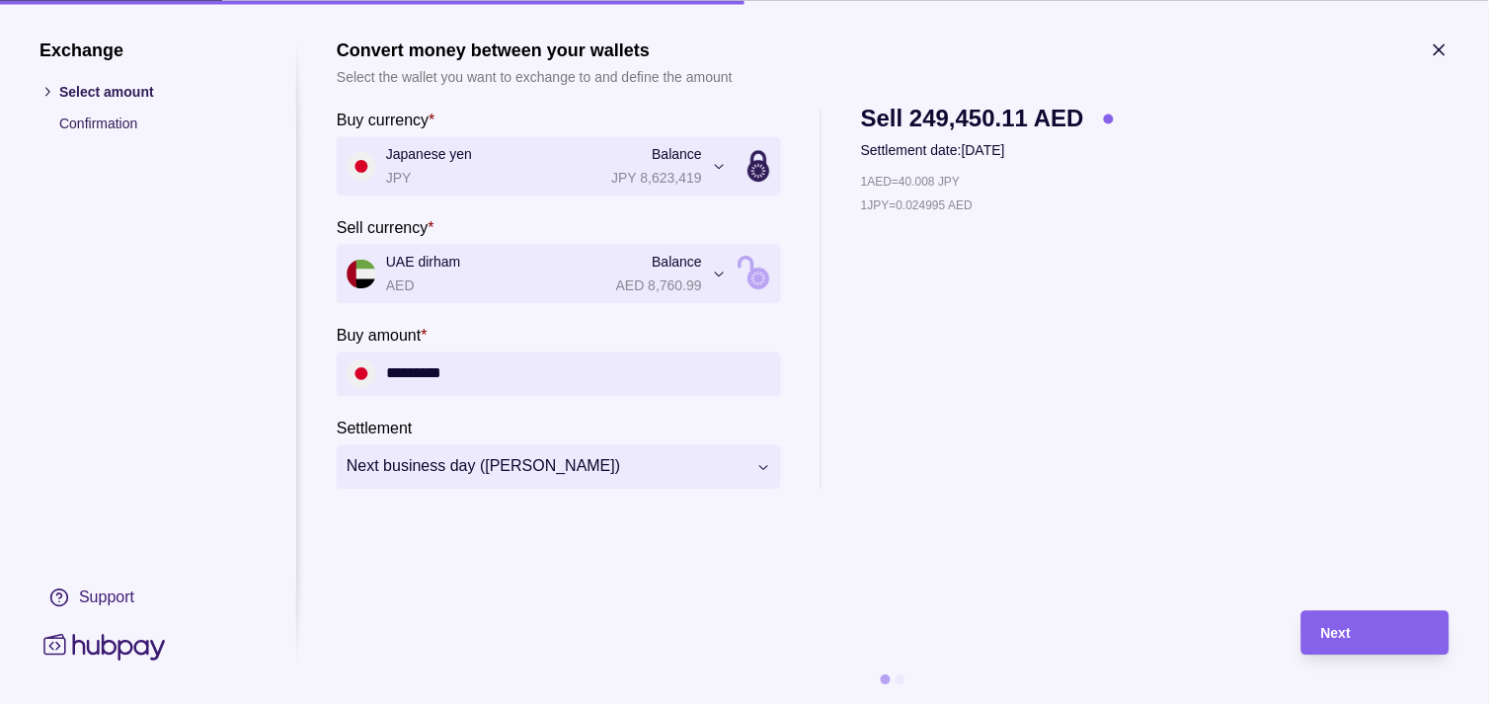
type input "*********"
click at [1364, 635] on div "Next" at bounding box center [1375, 633] width 109 height 24
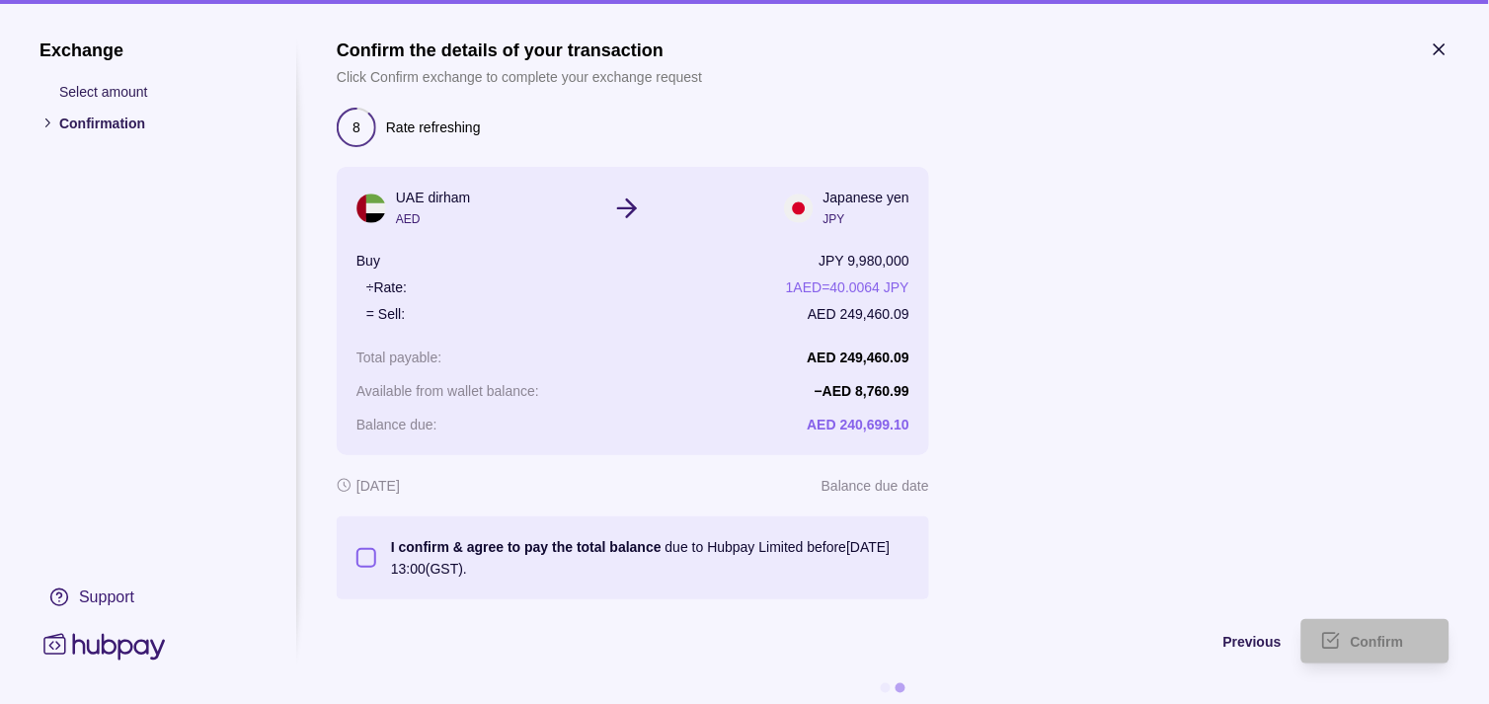
click at [361, 558] on button "I confirm & agree to pay the total balance due to Hubpay Limited before [DATE] …" at bounding box center [366, 558] width 20 height 20
click at [1372, 633] on div "Confirm" at bounding box center [1390, 642] width 79 height 24
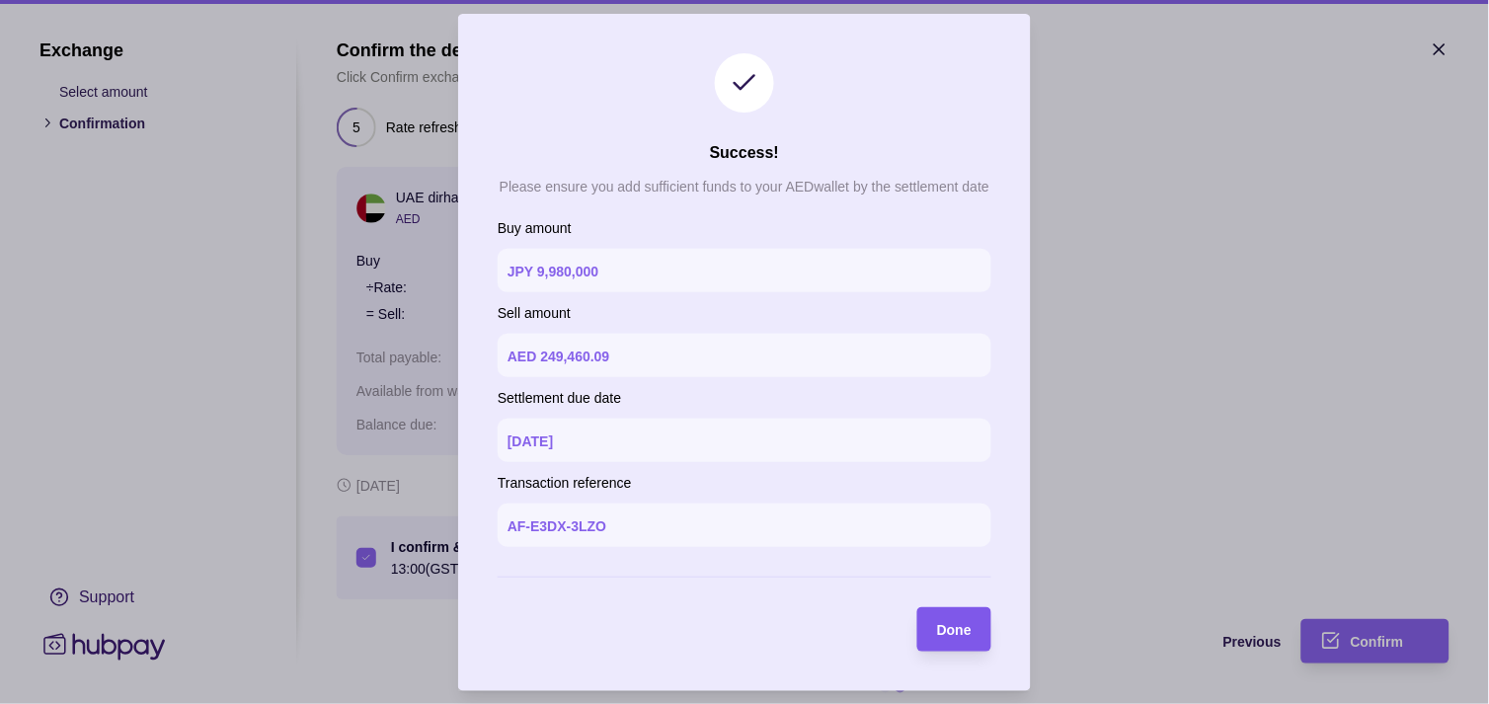
click at [950, 624] on span "Done" at bounding box center [954, 630] width 35 height 16
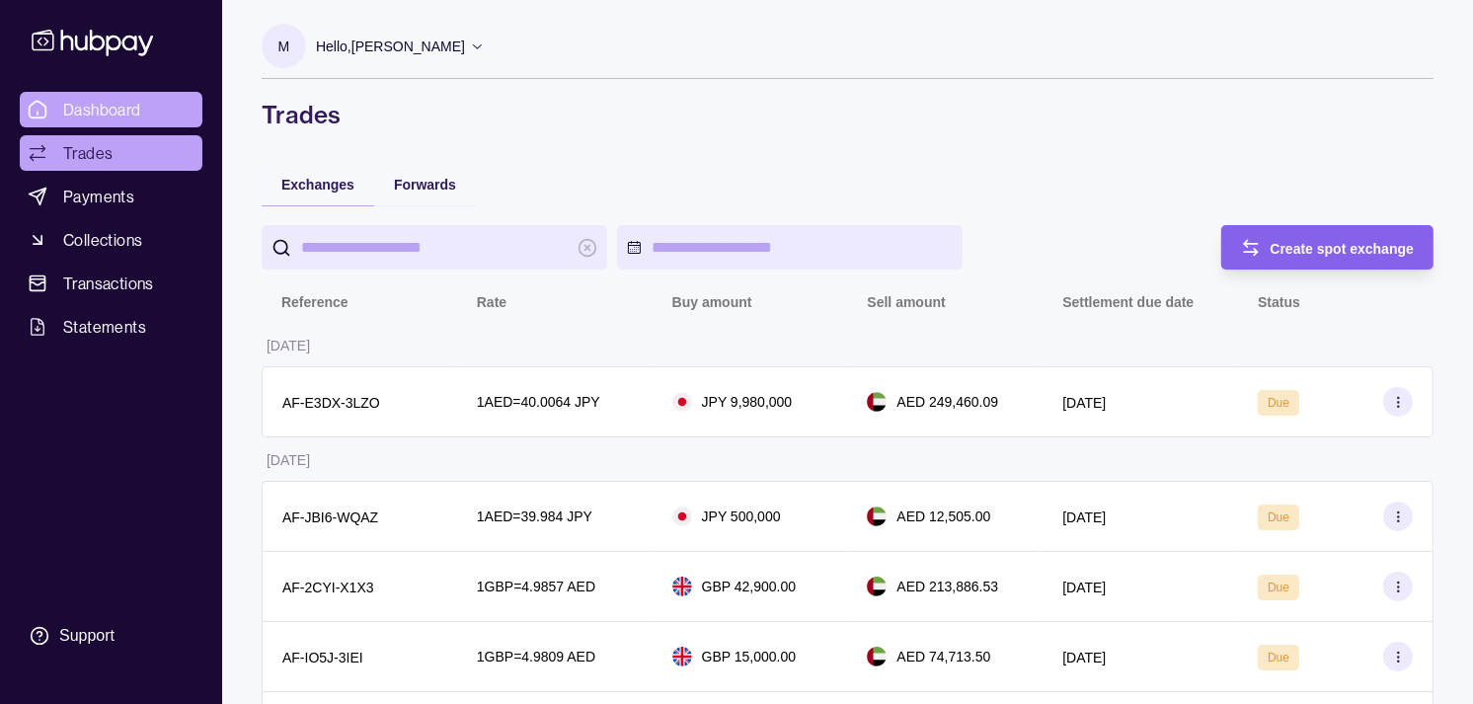
click at [96, 104] on span "Dashboard" at bounding box center [102, 110] width 78 height 24
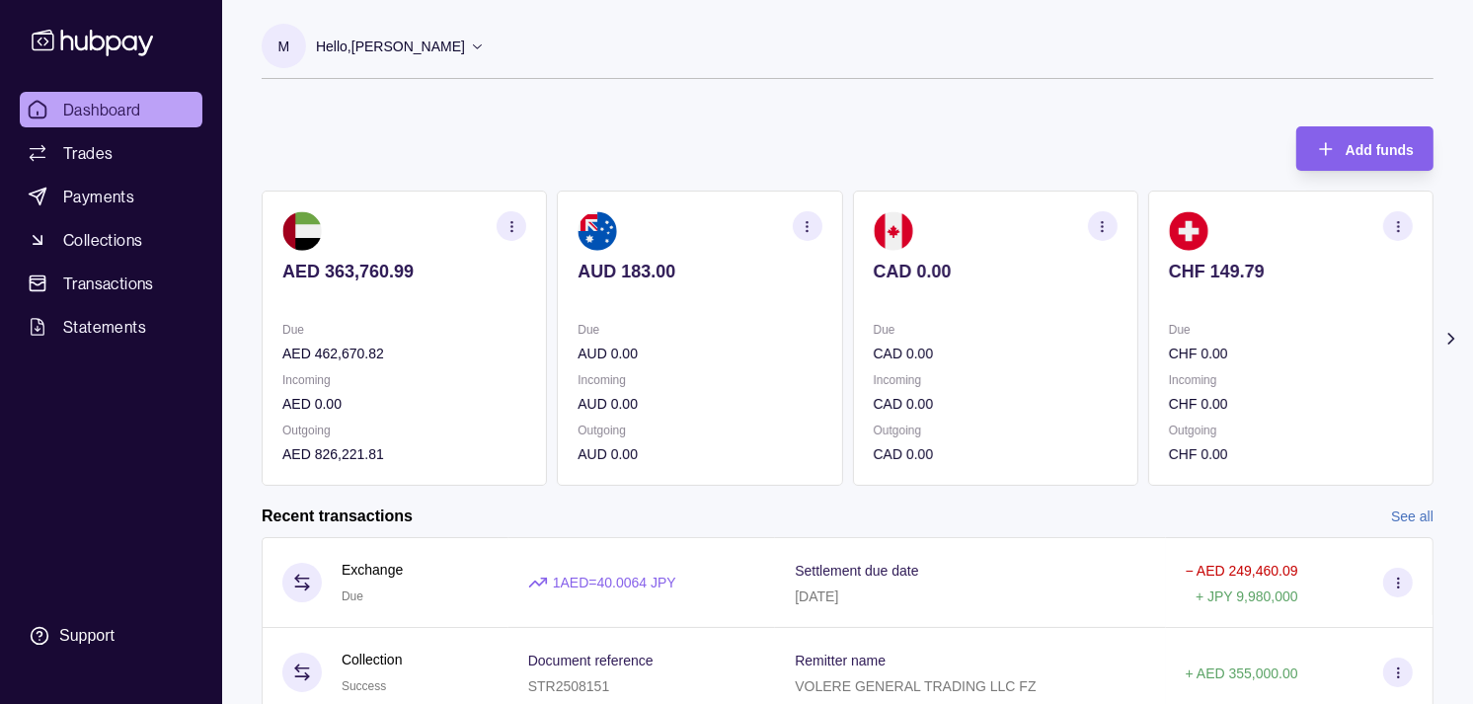
click at [908, 308] on section "CAD 0.00 Due CAD 0.00 Incoming CAD 0.00 Outgoing CAD 0.00" at bounding box center [995, 338] width 285 height 295
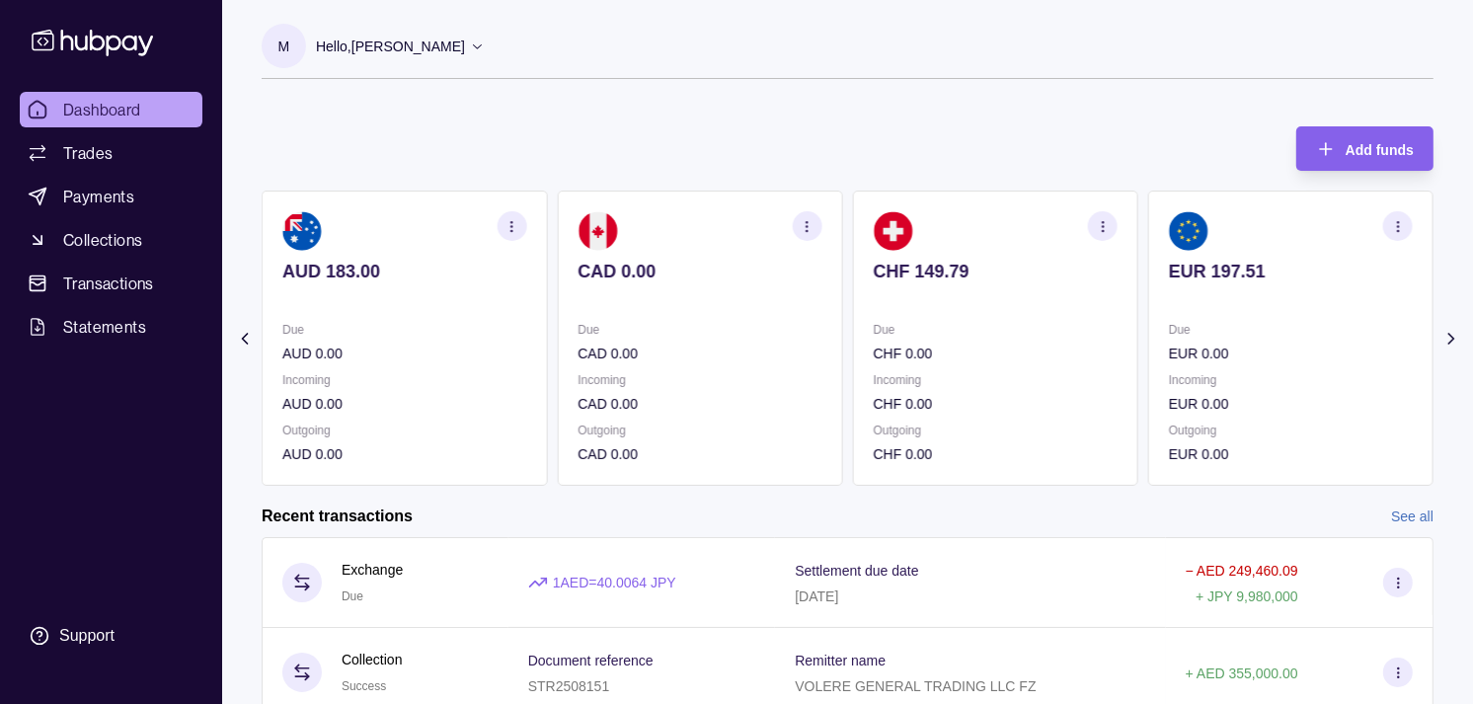
click at [1271, 348] on div "Due EUR 0.00" at bounding box center [1291, 341] width 244 height 45
click at [1252, 330] on div "Due GBP 0.00" at bounding box center [1291, 341] width 244 height 45
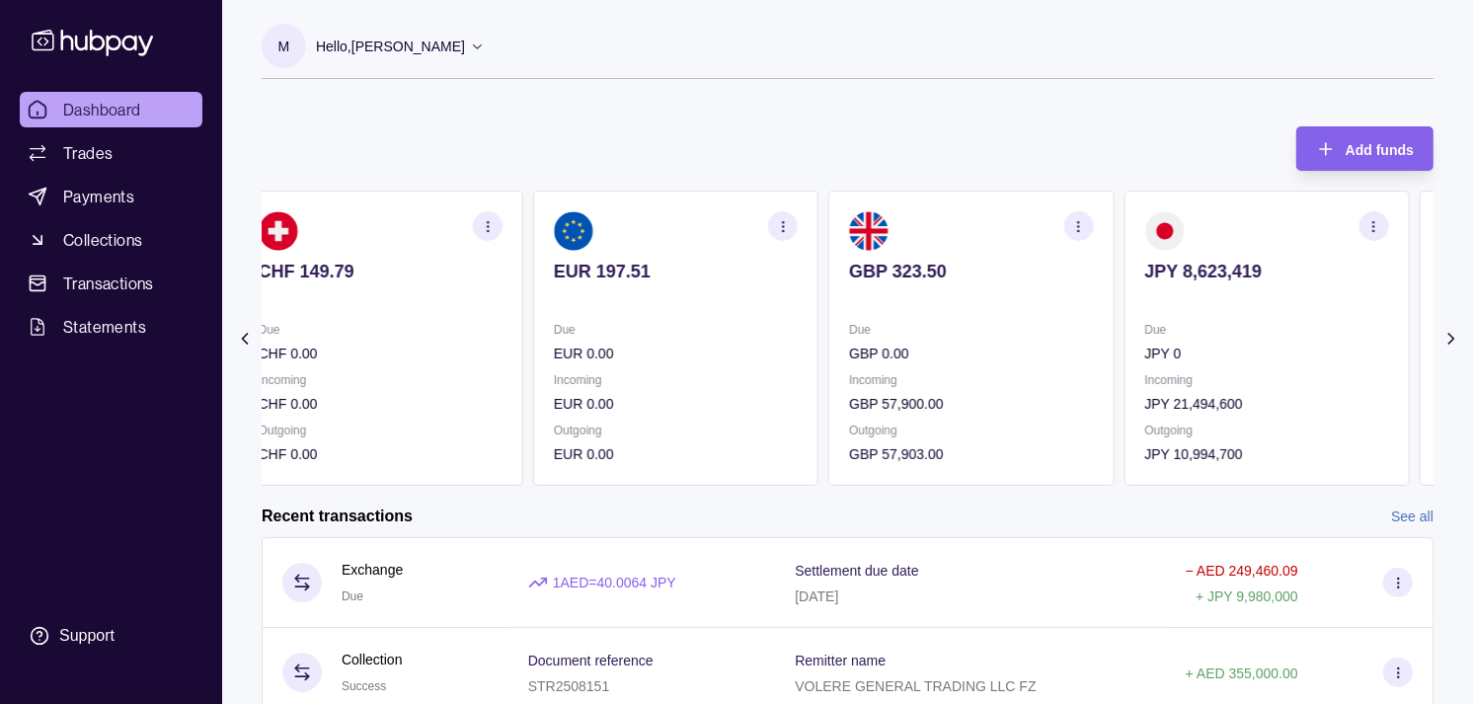
click at [1132, 318] on section "JPY 8,623,419 Due JPY 0 Incoming JPY 21,494,600 Outgoing JPY 10,994,700" at bounding box center [1265, 338] width 285 height 295
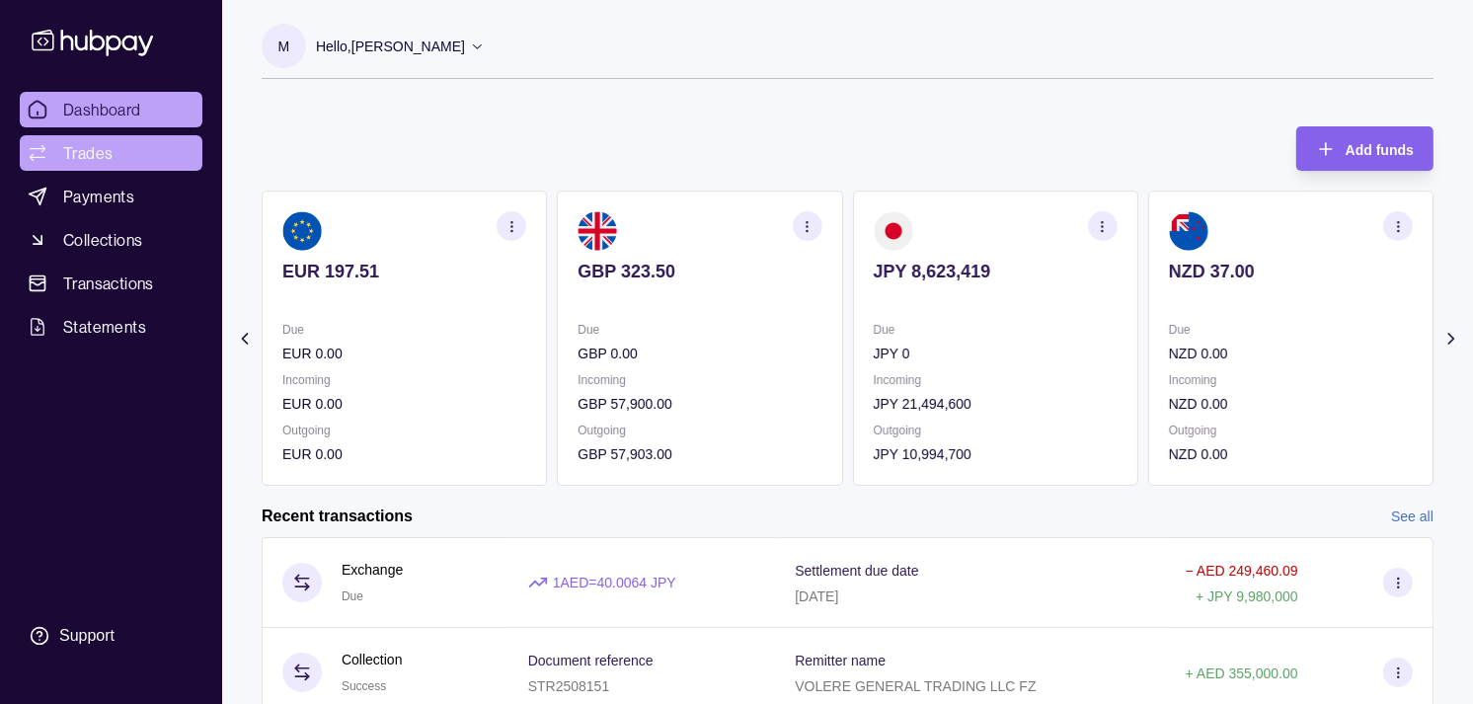
click at [116, 142] on link "Trades" at bounding box center [111, 153] width 183 height 36
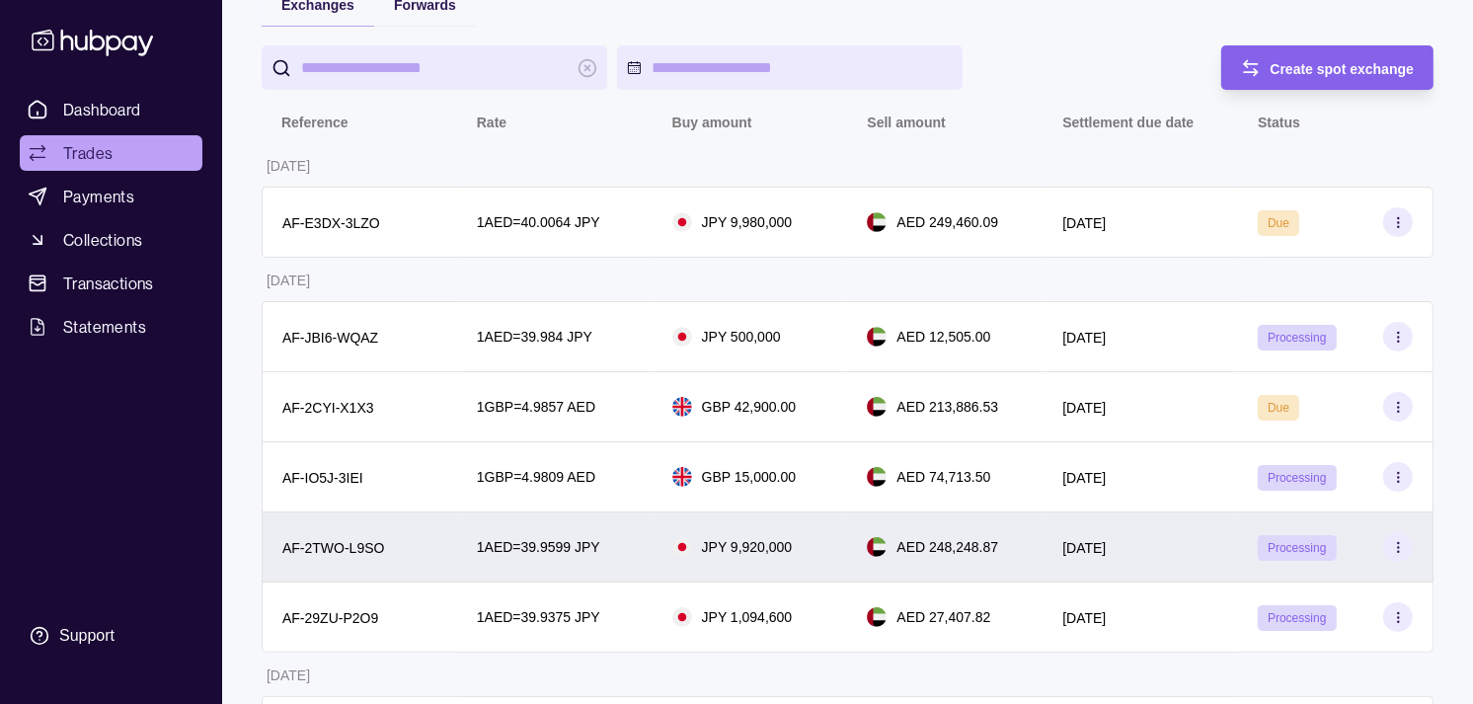
scroll to position [219, 0]
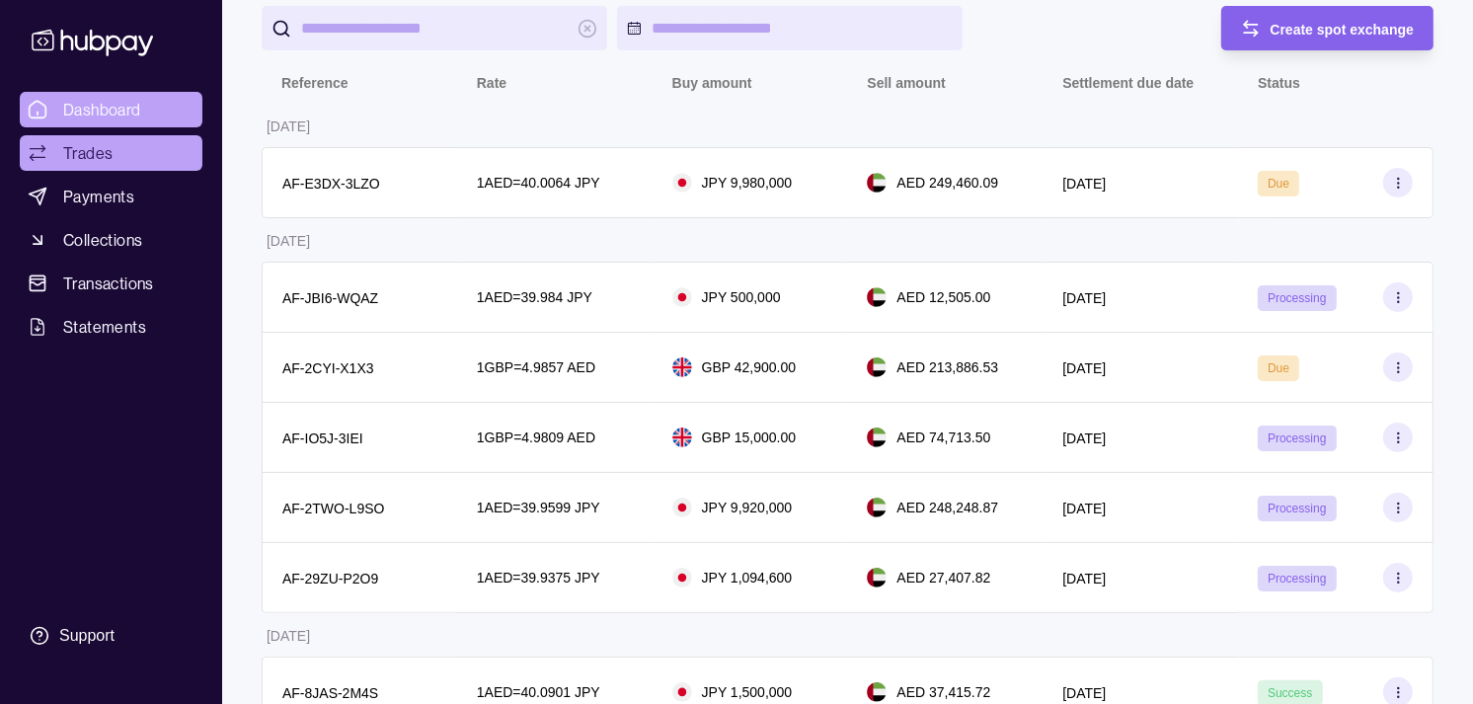
click at [116, 112] on span "Dashboard" at bounding box center [102, 110] width 78 height 24
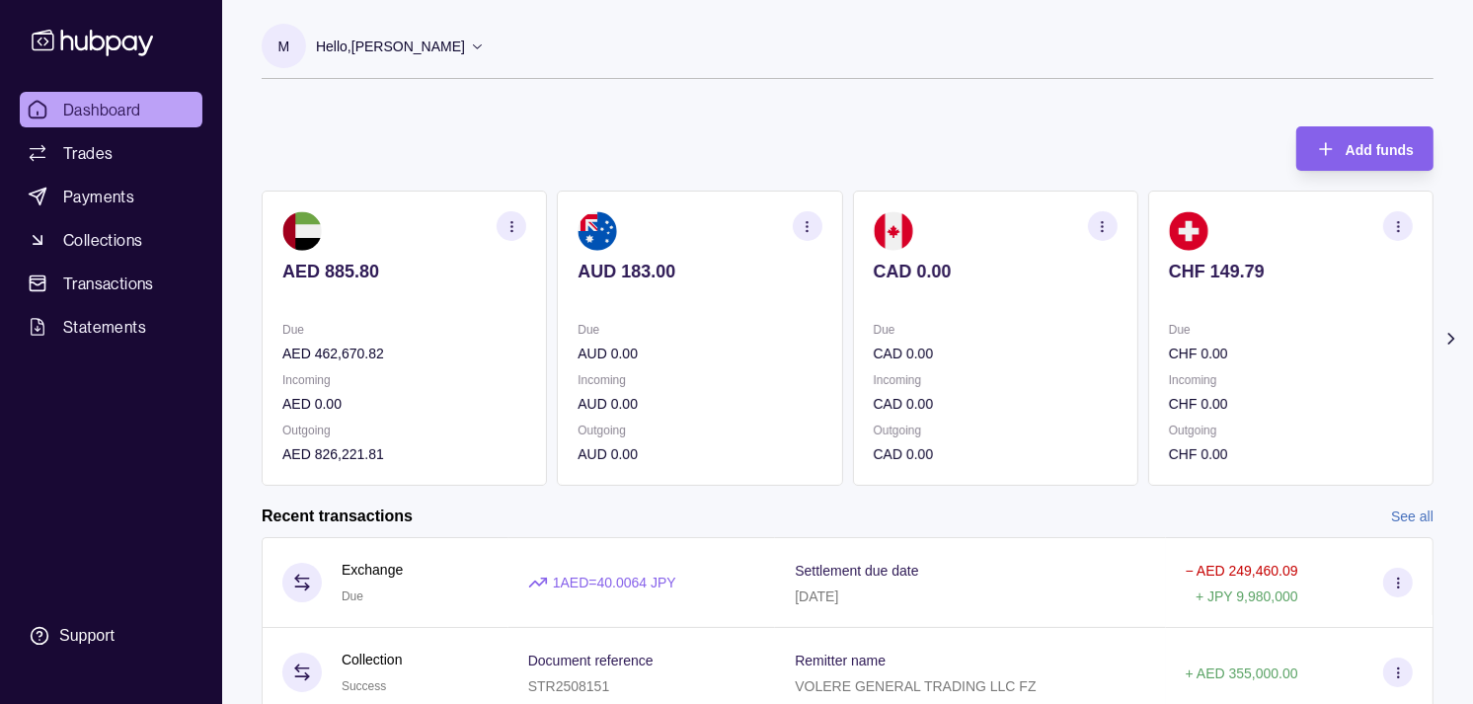
click at [853, 299] on section "CAD 0.00 Due CAD 0.00 Incoming CAD 0.00 Outgoing CAD 0.00" at bounding box center [995, 338] width 285 height 295
click at [901, 310] on section "CHF 149.79 Due CHF 0.00 Incoming CHF 0.00 Outgoing CHF 0.00" at bounding box center [995, 338] width 285 height 295
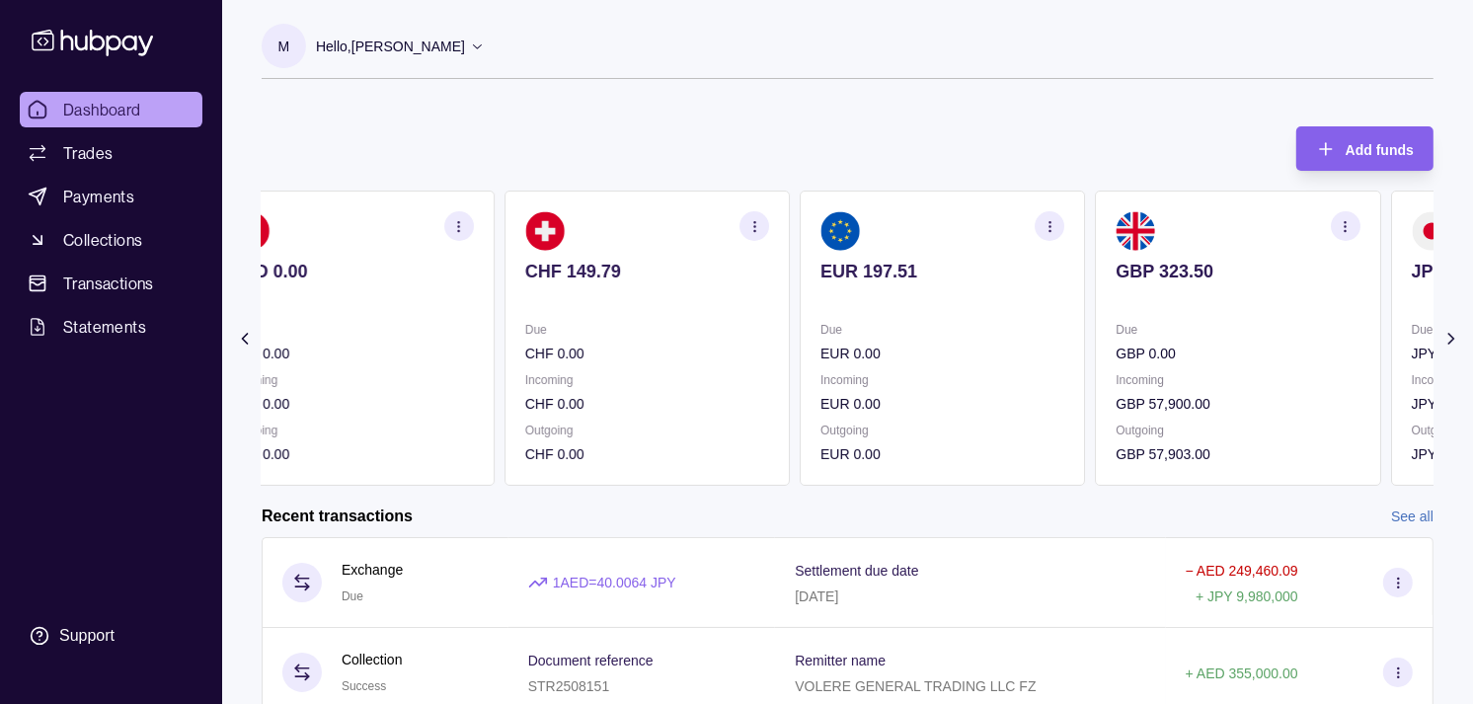
click at [908, 313] on section "EUR 197.51 Due EUR 0.00 Incoming EUR 0.00 Outgoing EUR 0.00" at bounding box center [942, 338] width 285 height 295
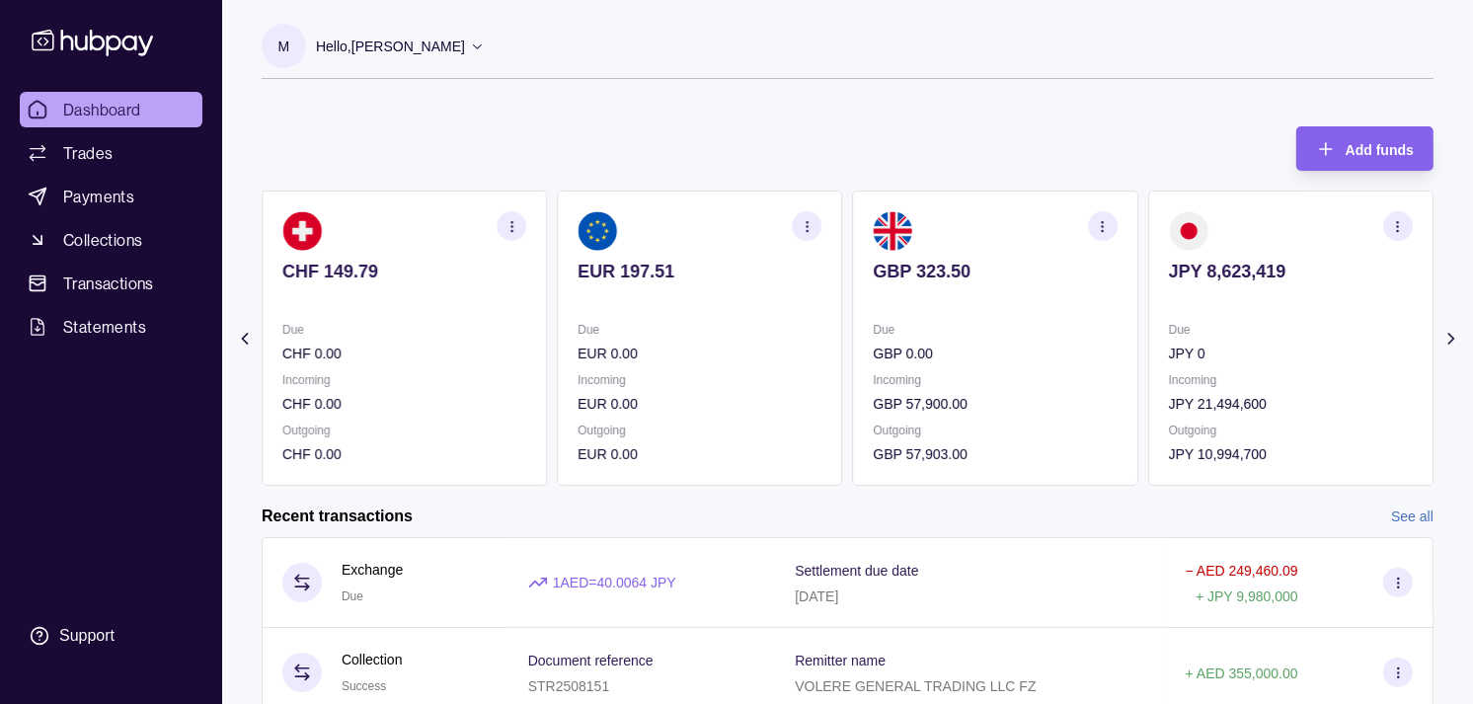
click at [948, 333] on p "Due" at bounding box center [996, 330] width 244 height 22
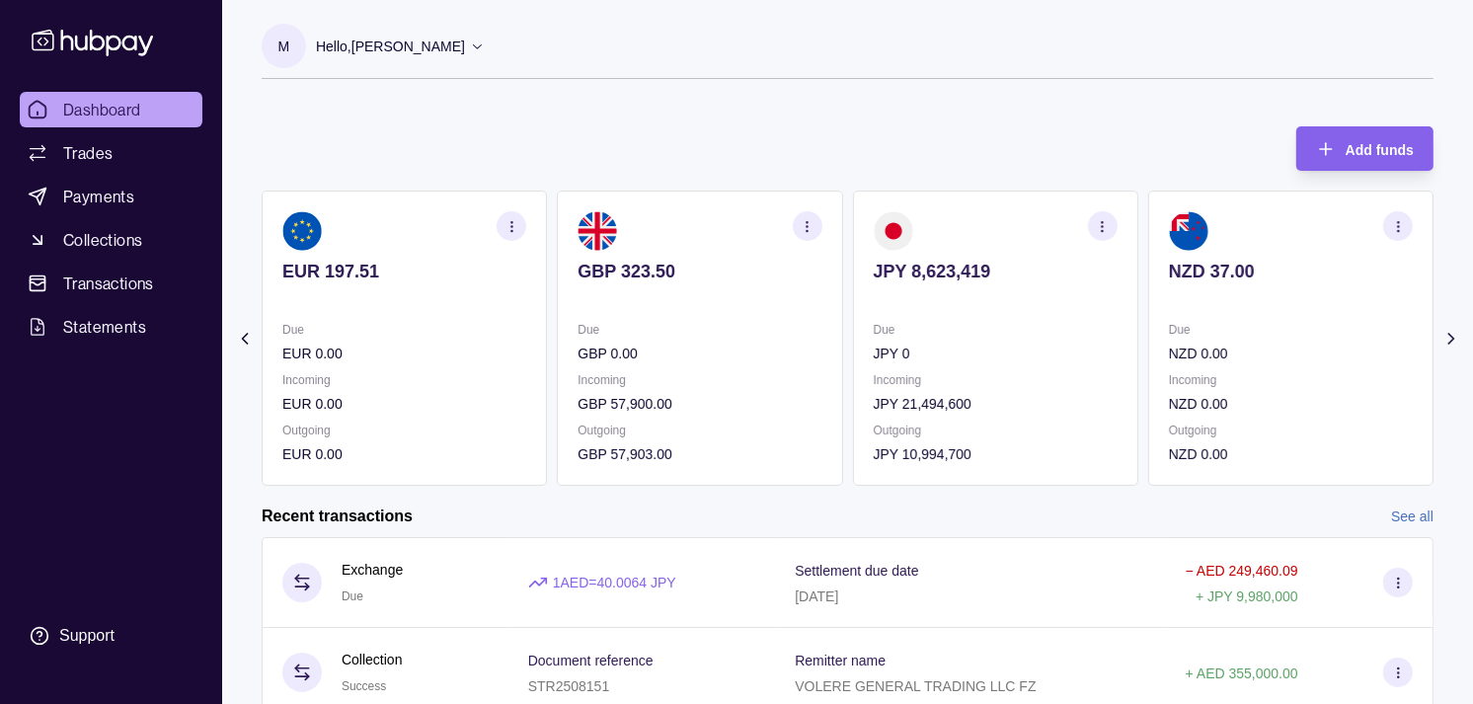
click at [977, 365] on div "Due JPY 0 Incoming JPY 21,494,600 Outgoing JPY 10,994,700" at bounding box center [996, 392] width 244 height 146
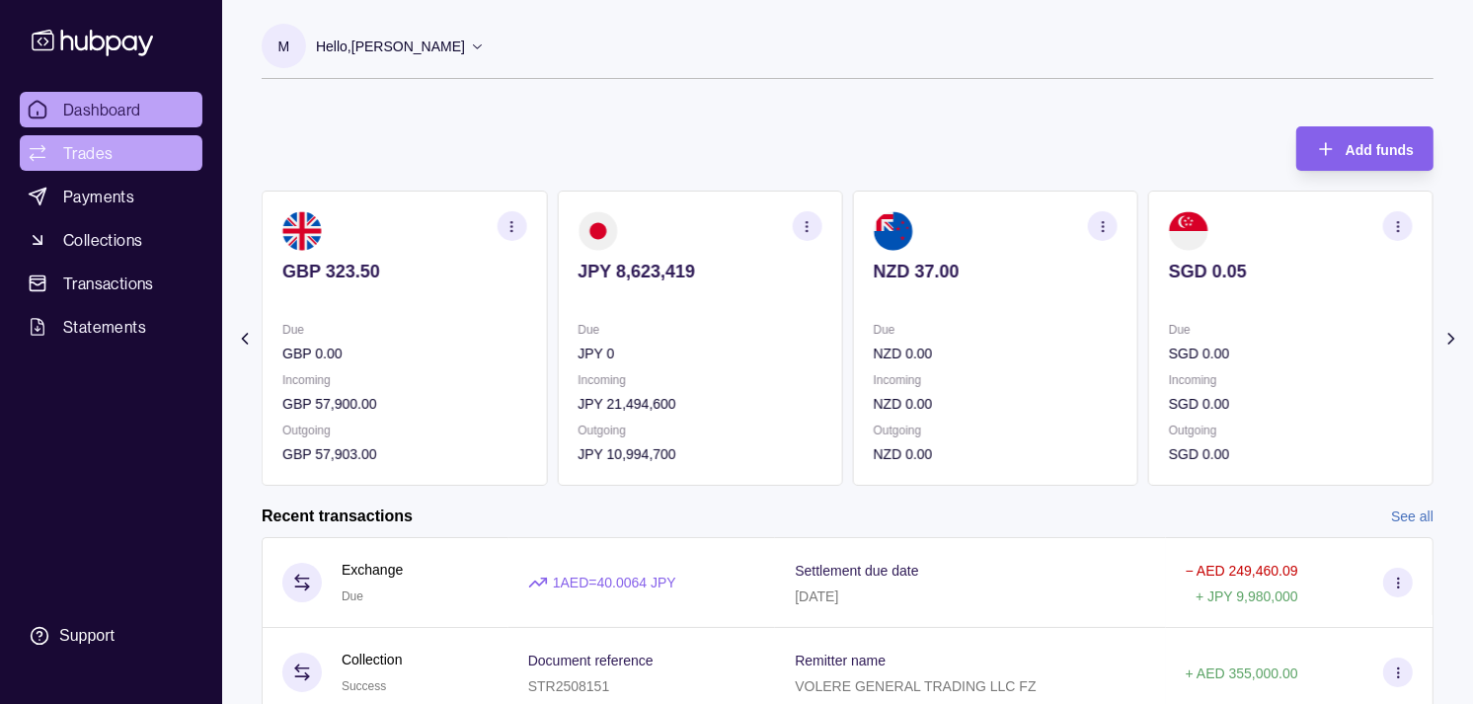
click at [97, 159] on span "Trades" at bounding box center [87, 153] width 49 height 24
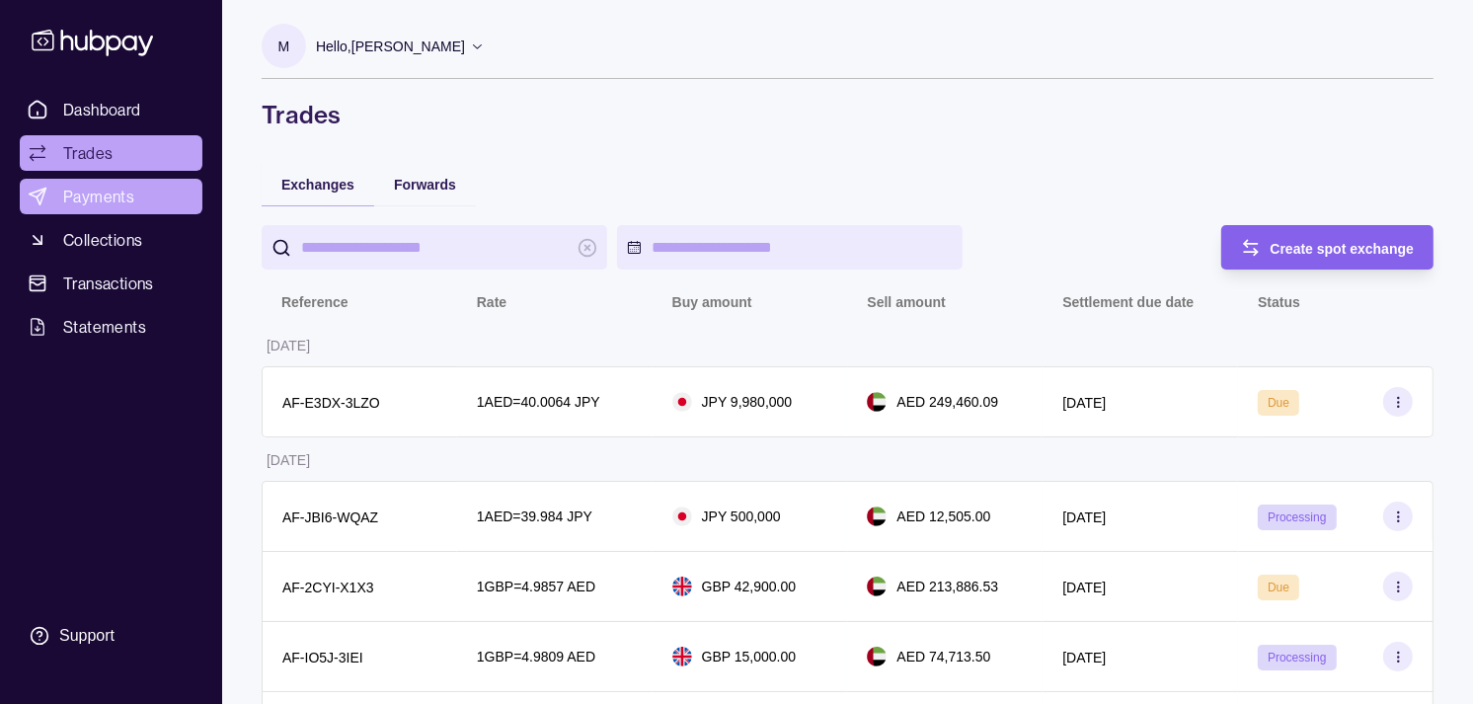
drag, startPoint x: 103, startPoint y: 195, endPoint x: 122, endPoint y: 197, distance: 19.8
click at [103, 195] on span "Payments" at bounding box center [98, 197] width 71 height 24
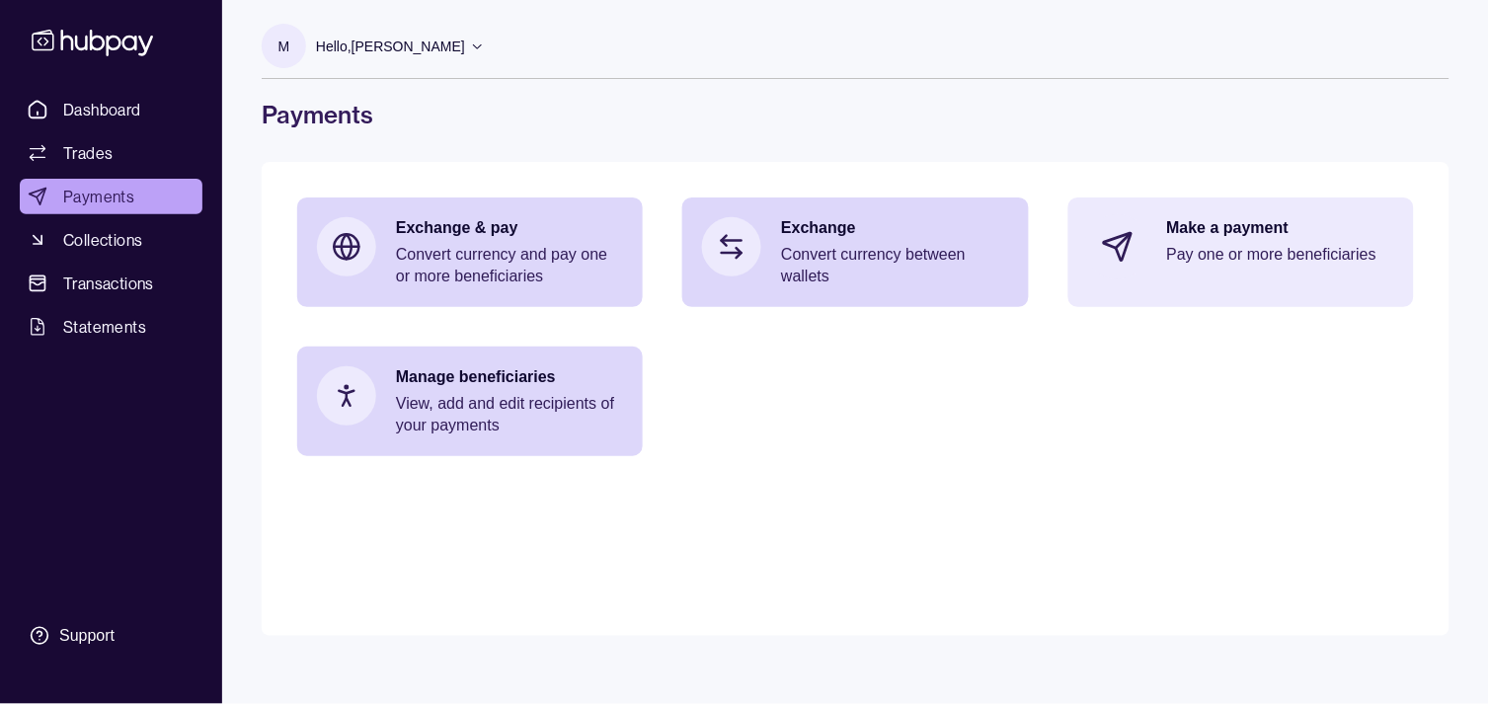
click at [1251, 264] on p "Pay one or more beneficiaries" at bounding box center [1280, 255] width 227 height 22
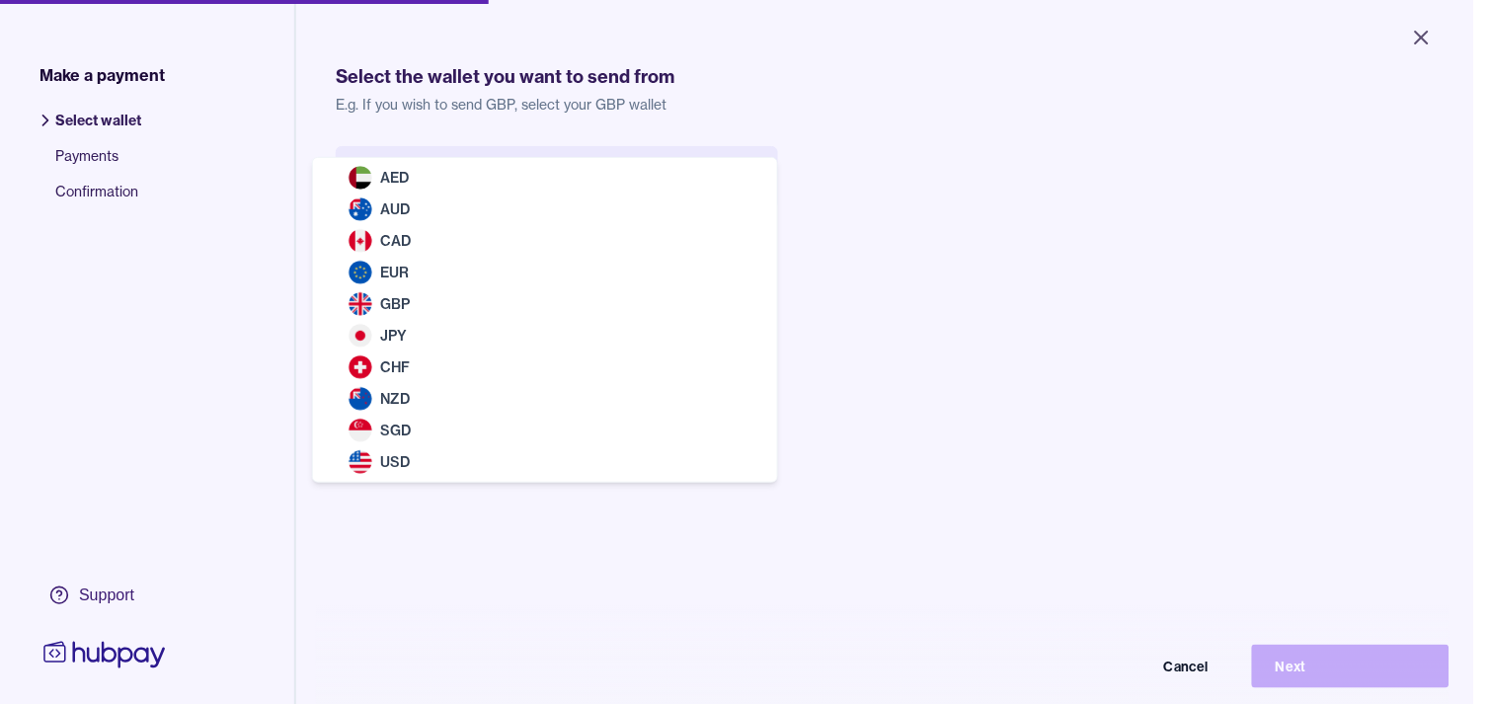
click at [588, 181] on body "Close Make a payment Select wallet Payments Confirmation Support Select the wal…" at bounding box center [736, 352] width 1473 height 704
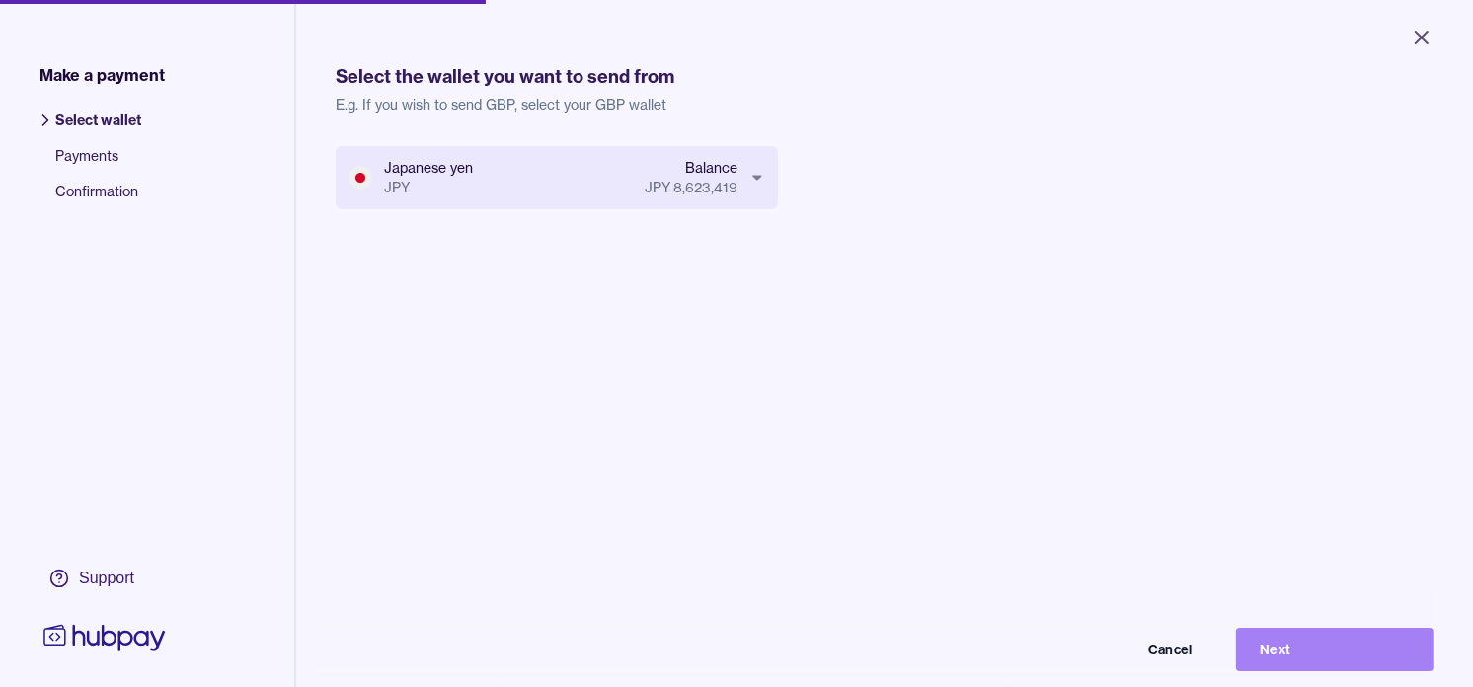
click at [1386, 657] on button "Next" at bounding box center [1334, 649] width 197 height 43
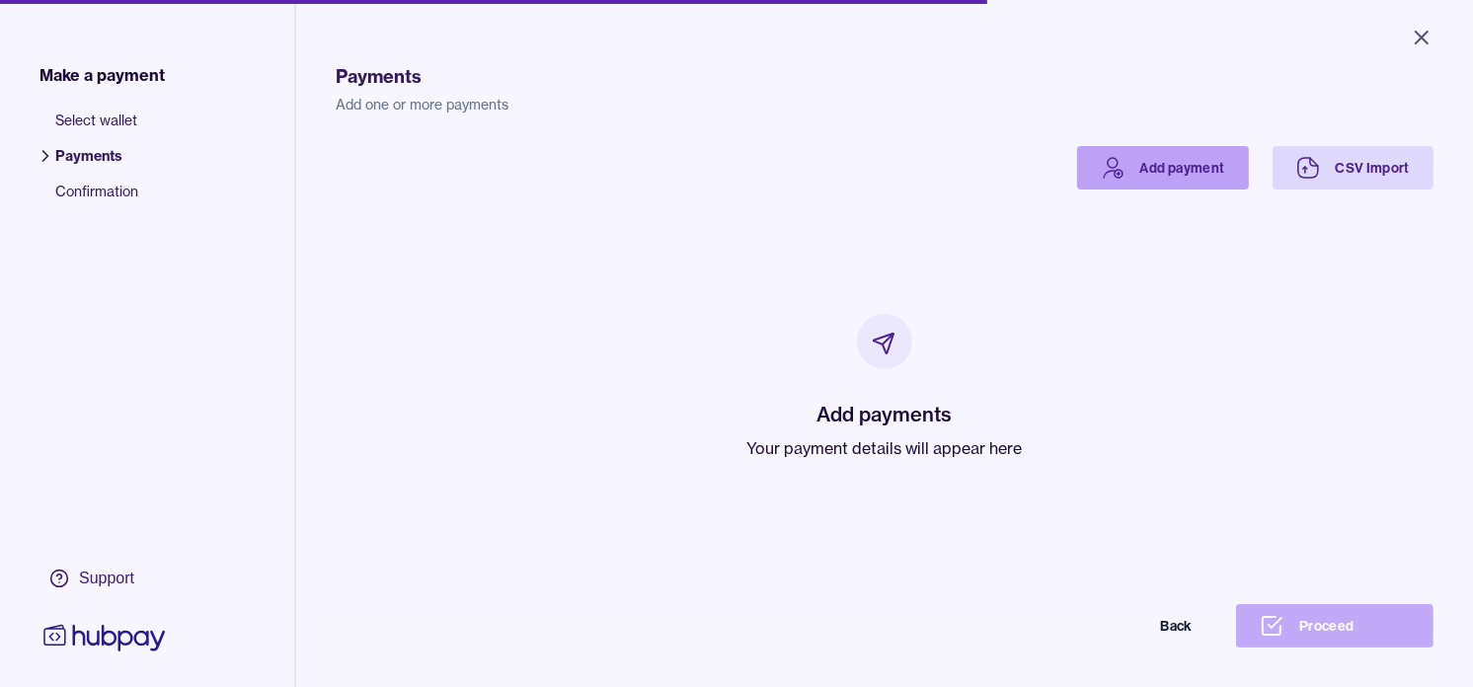
click at [1161, 182] on link "Add payment" at bounding box center [1163, 167] width 172 height 43
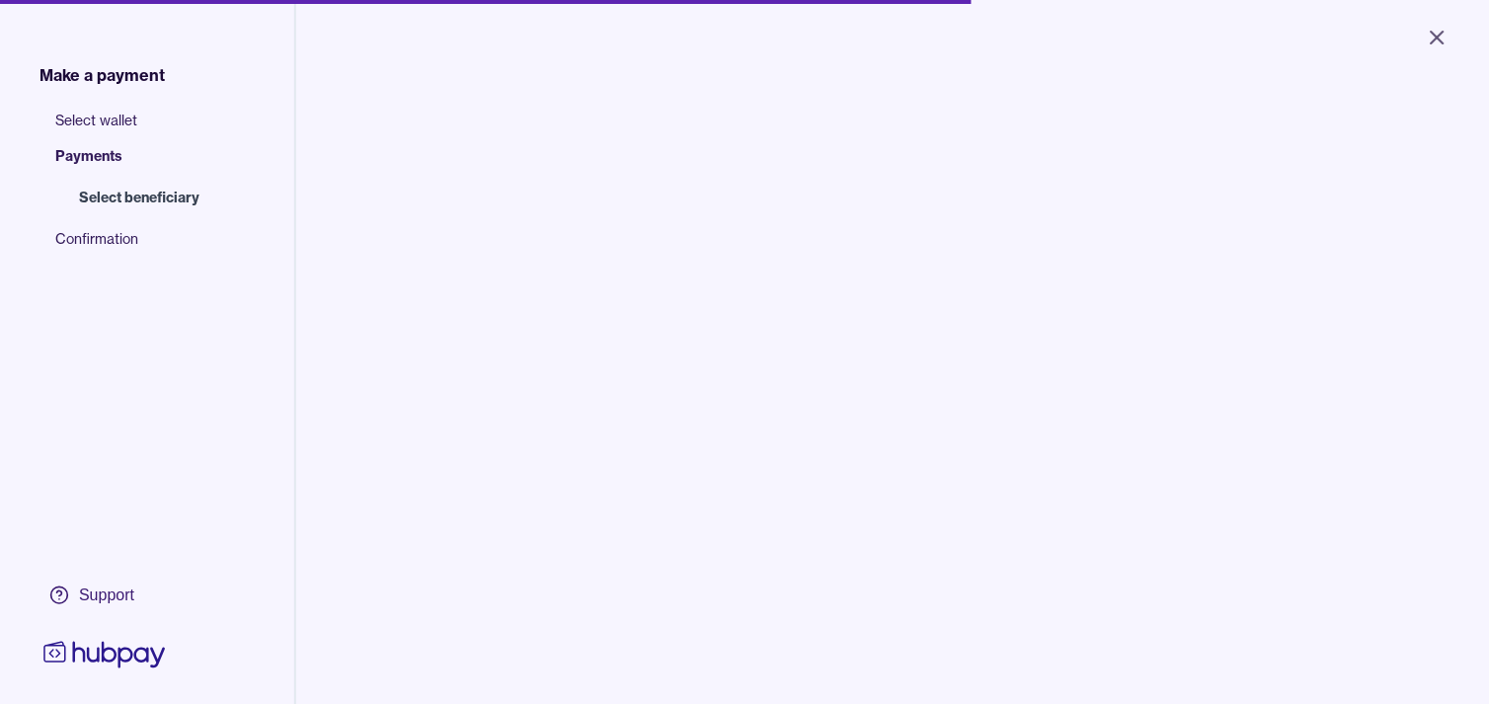
click at [497, 195] on input "search" at bounding box center [508, 200] width 267 height 44
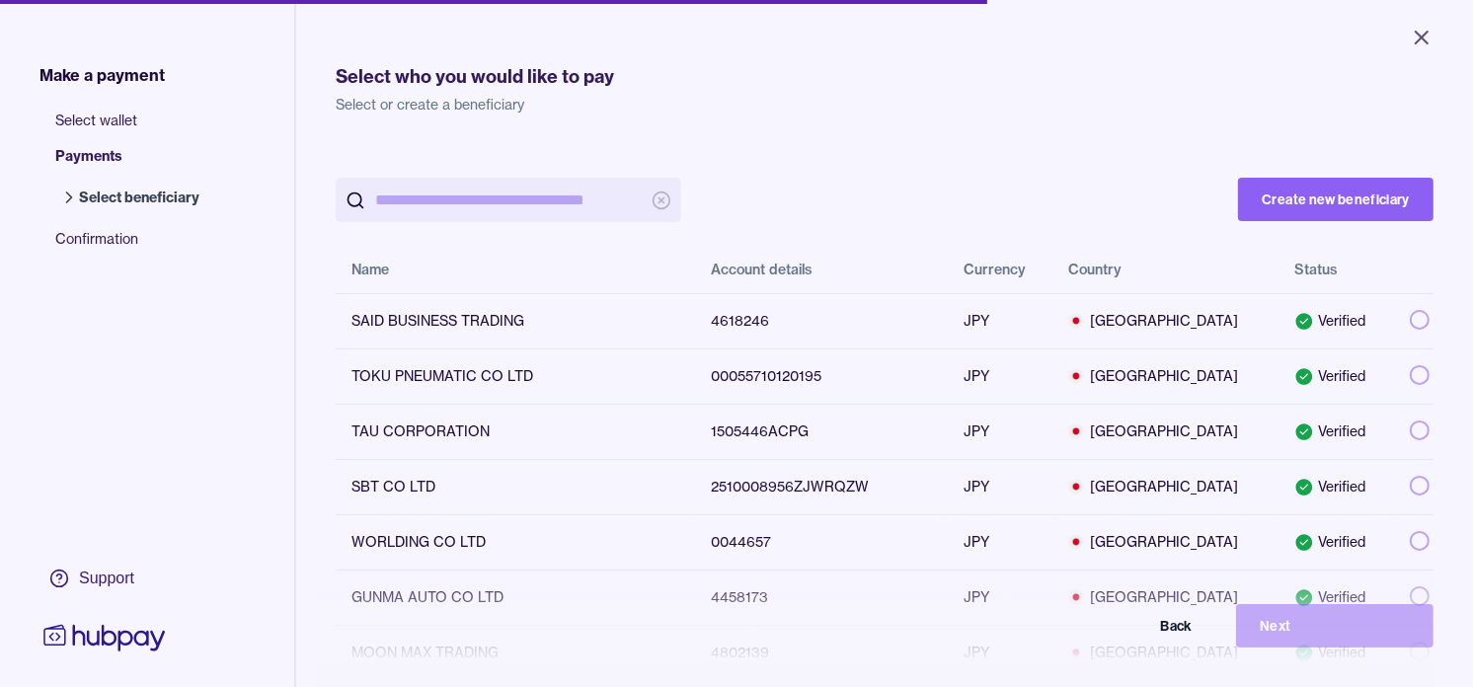
paste input "**********"
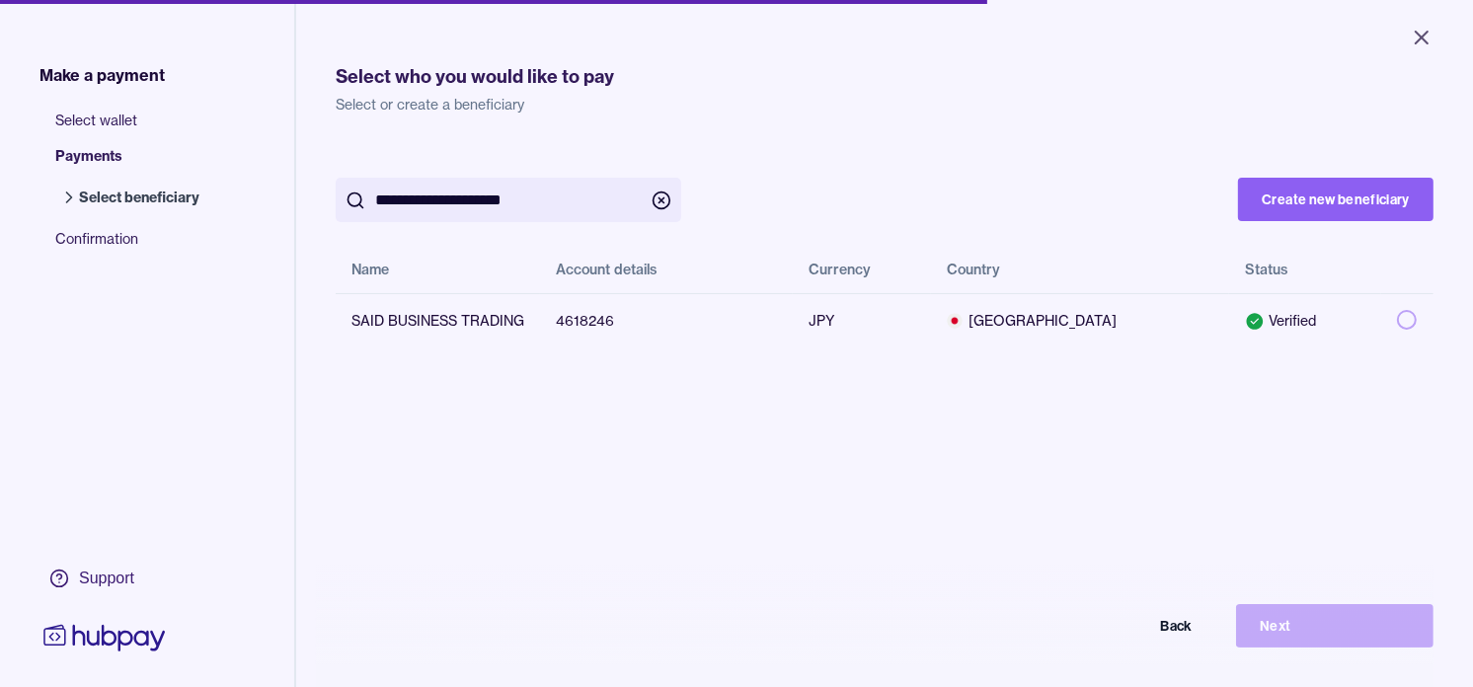
type input "**********"
click at [1397, 323] on button "button" at bounding box center [1407, 320] width 20 height 20
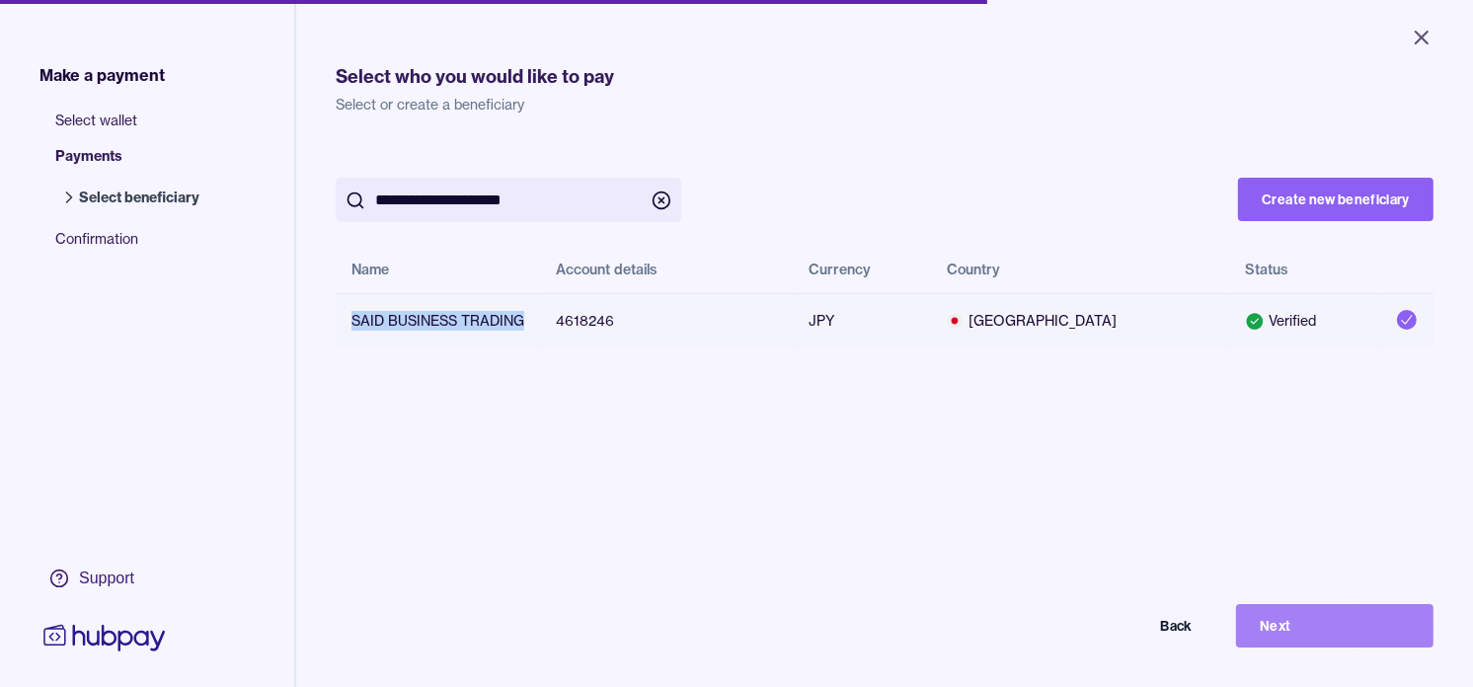
click at [1333, 634] on button "Next" at bounding box center [1334, 625] width 197 height 43
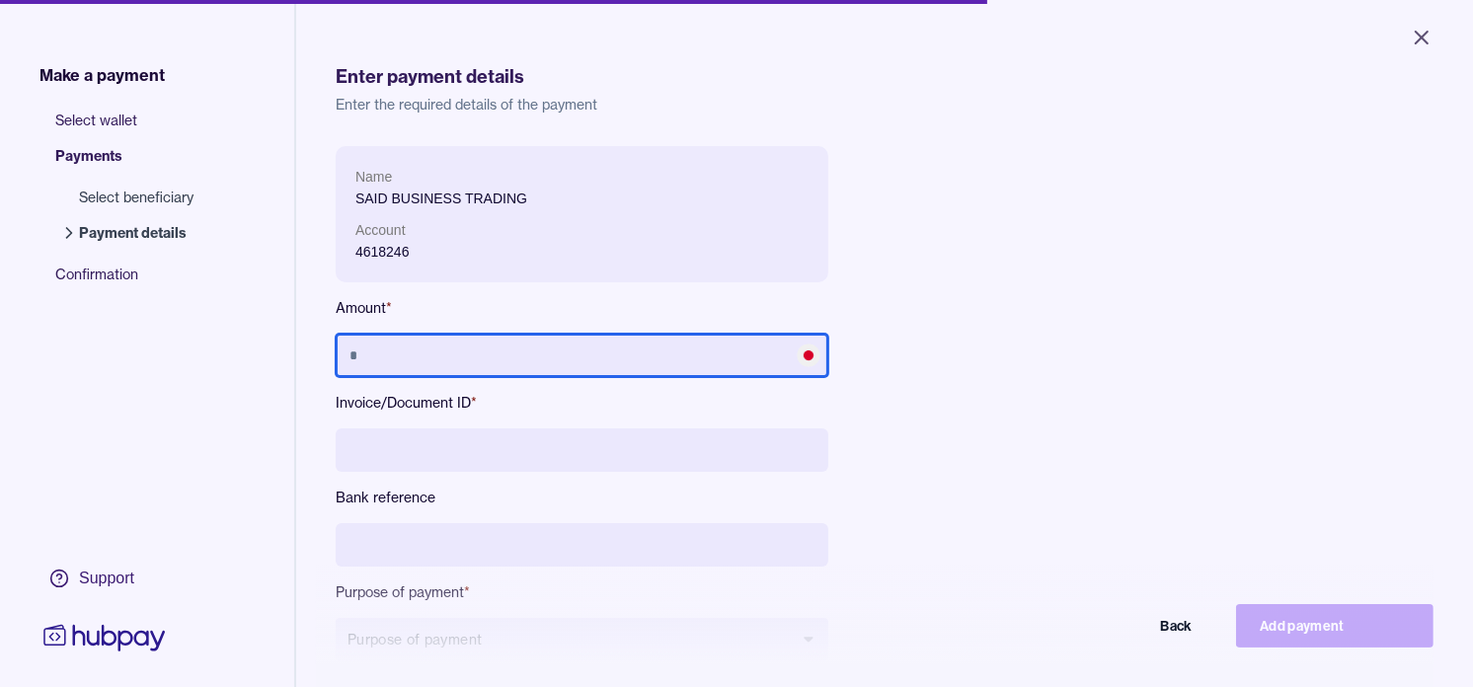
click at [504, 351] on input "text" at bounding box center [582, 355] width 493 height 43
type input "*********"
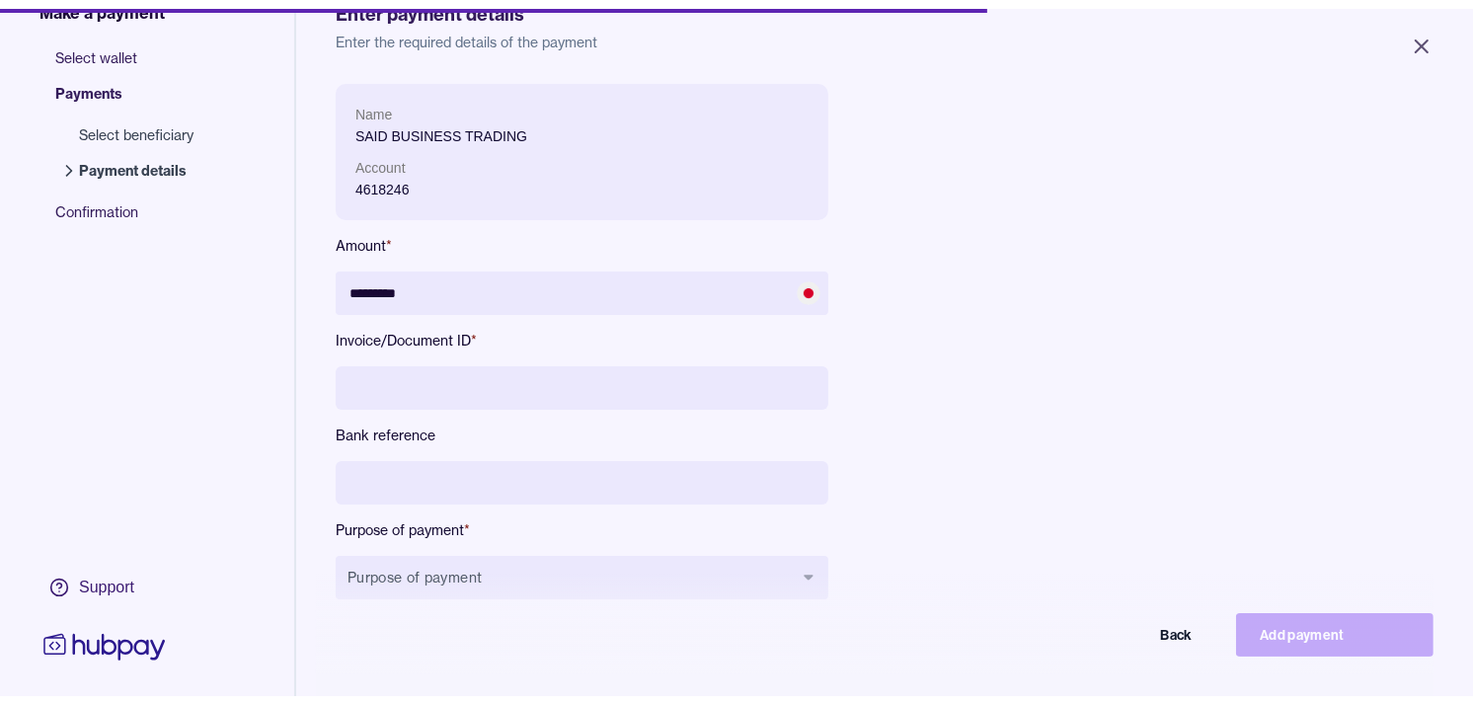
scroll to position [110, 0]
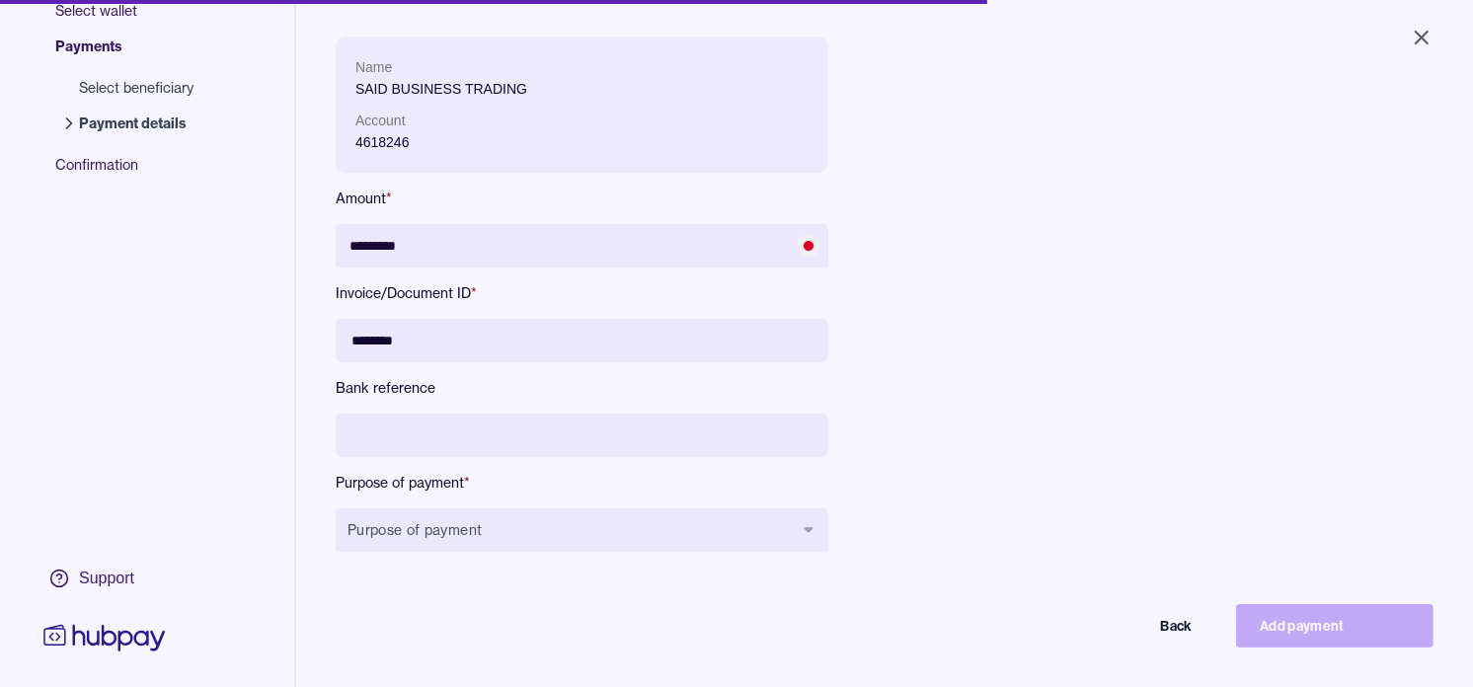
type input "********"
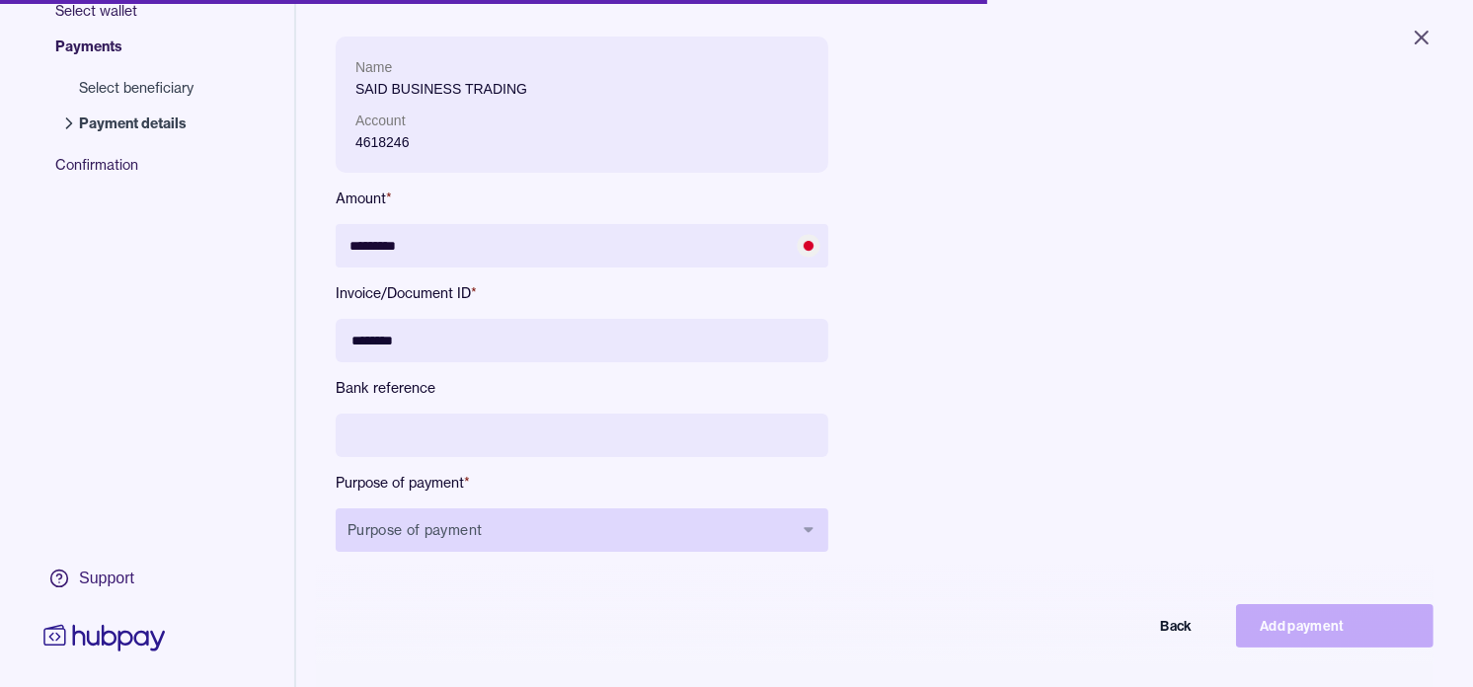
click at [608, 544] on button "Purpose of payment" at bounding box center [582, 529] width 493 height 43
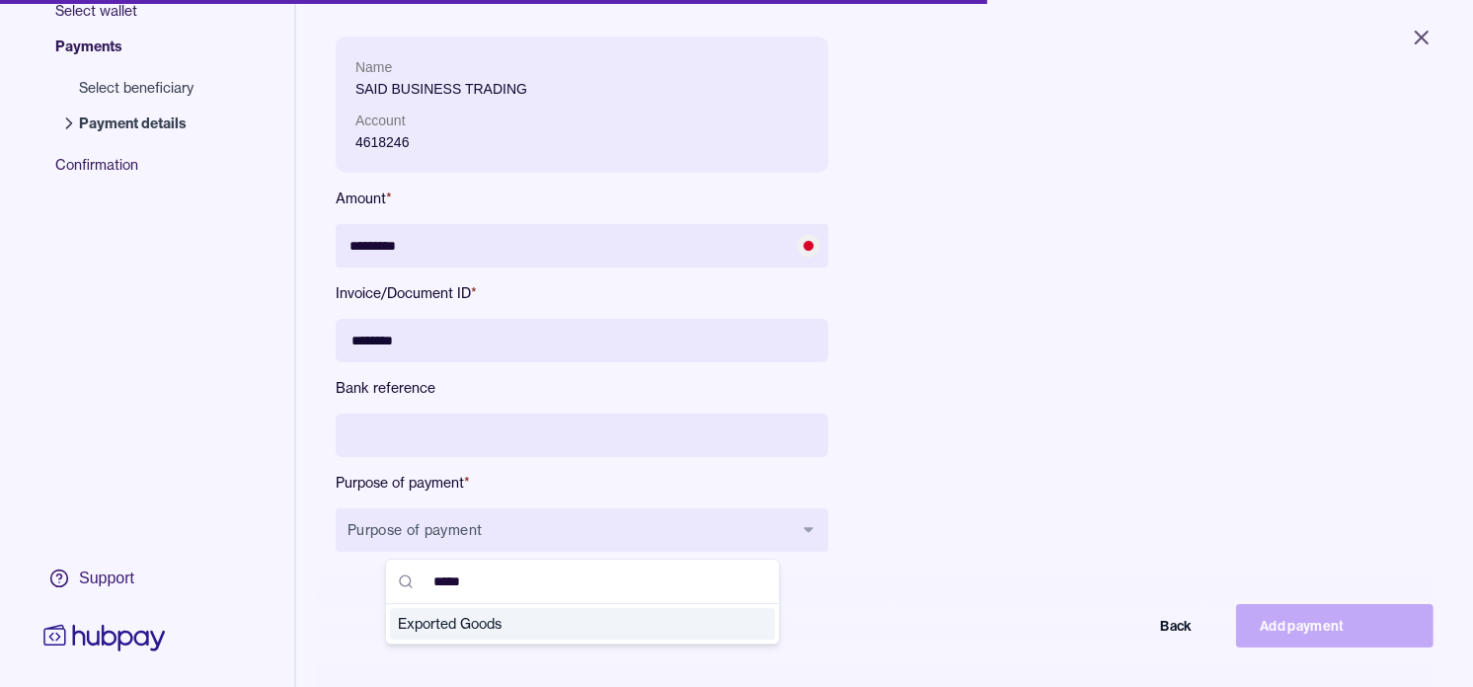
type input "*****"
click at [520, 619] on span "Exported Goods" at bounding box center [571, 624] width 346 height 20
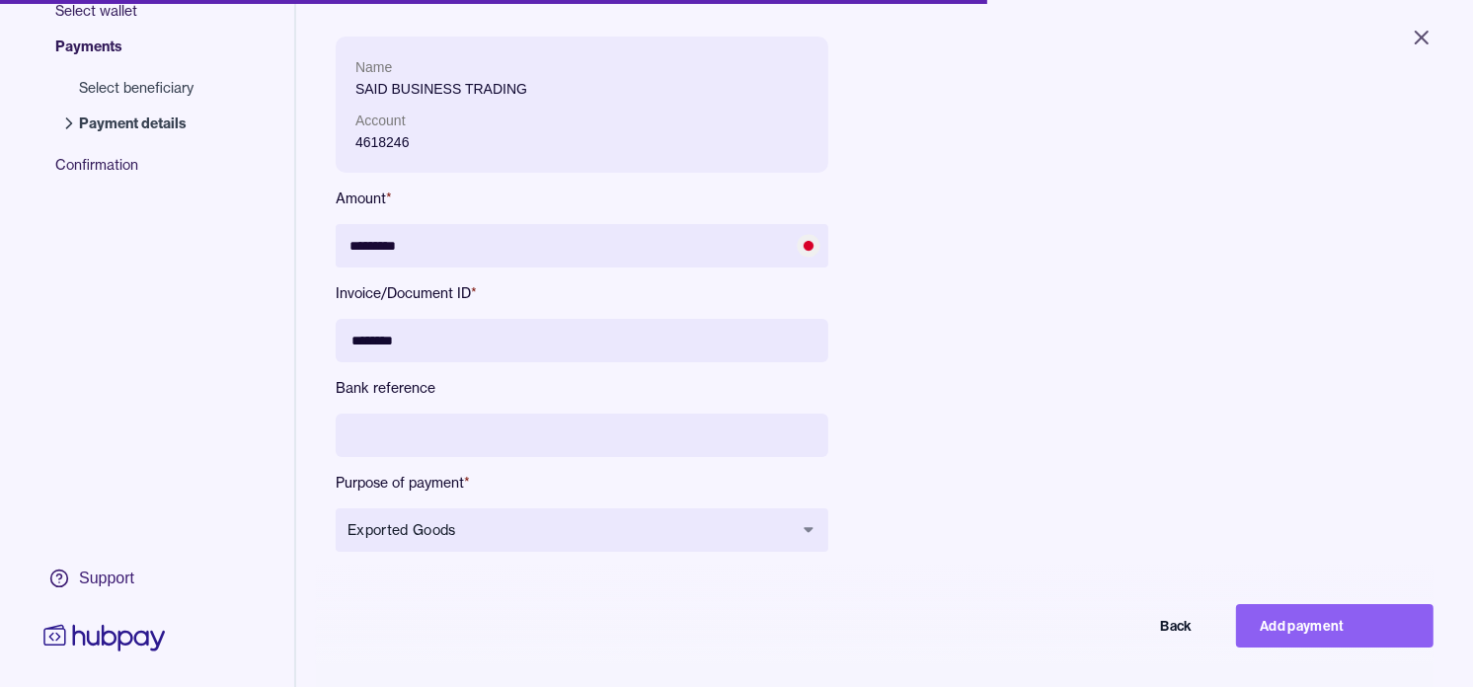
click at [1151, 342] on div "Name SAID BUSINESS TRADING Account 4618246 Amount * ********* Invoice/Document …" at bounding box center [778, 310] width 885 height 547
click at [1349, 647] on button "Add payment" at bounding box center [1334, 625] width 197 height 43
type input "*******"
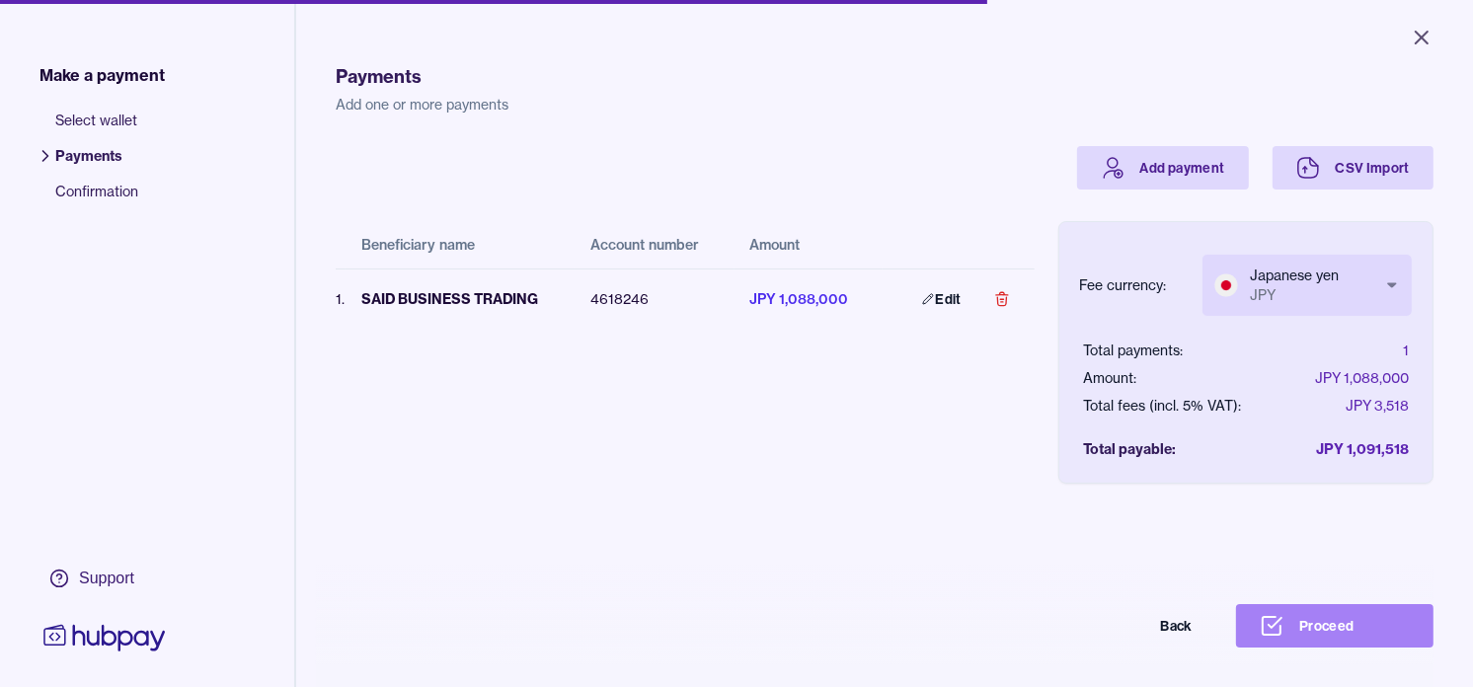
click at [1348, 638] on button "Proceed" at bounding box center [1334, 625] width 197 height 43
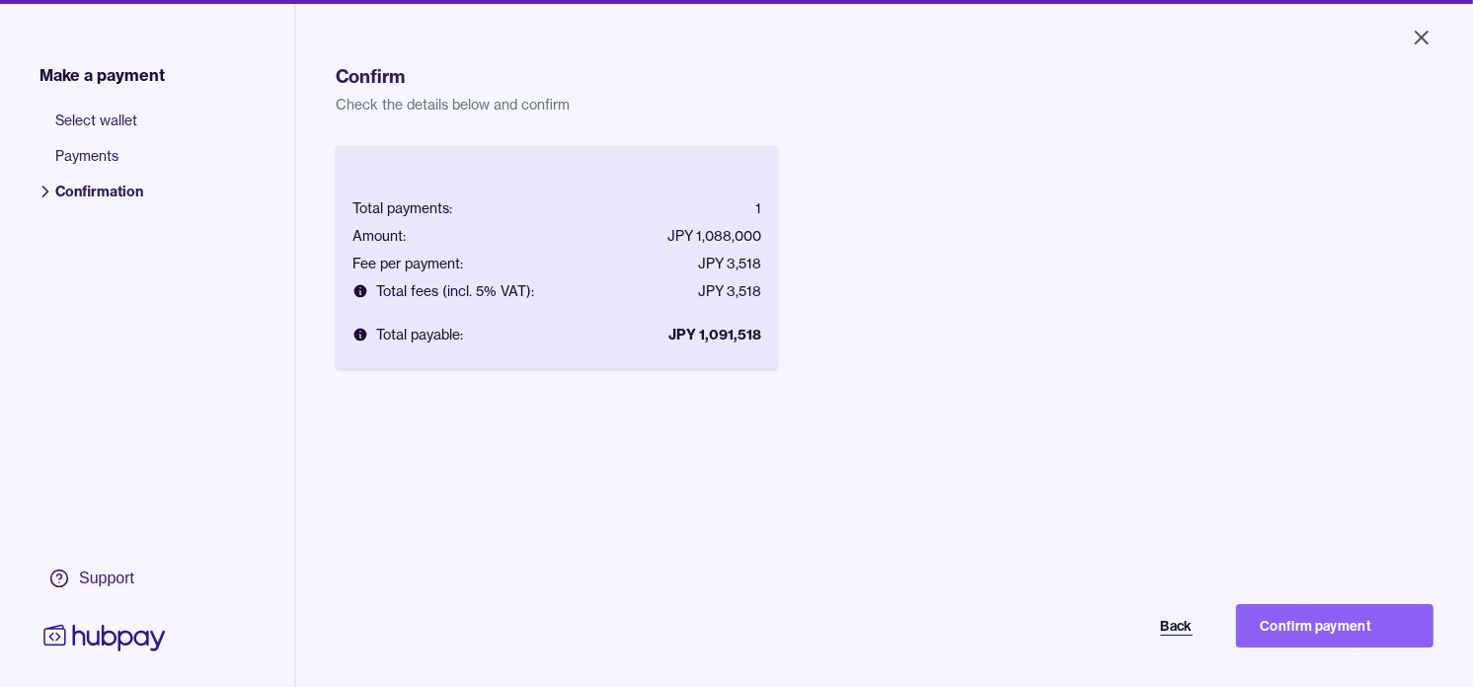
click at [1186, 639] on button "Back" at bounding box center [1117, 625] width 197 height 43
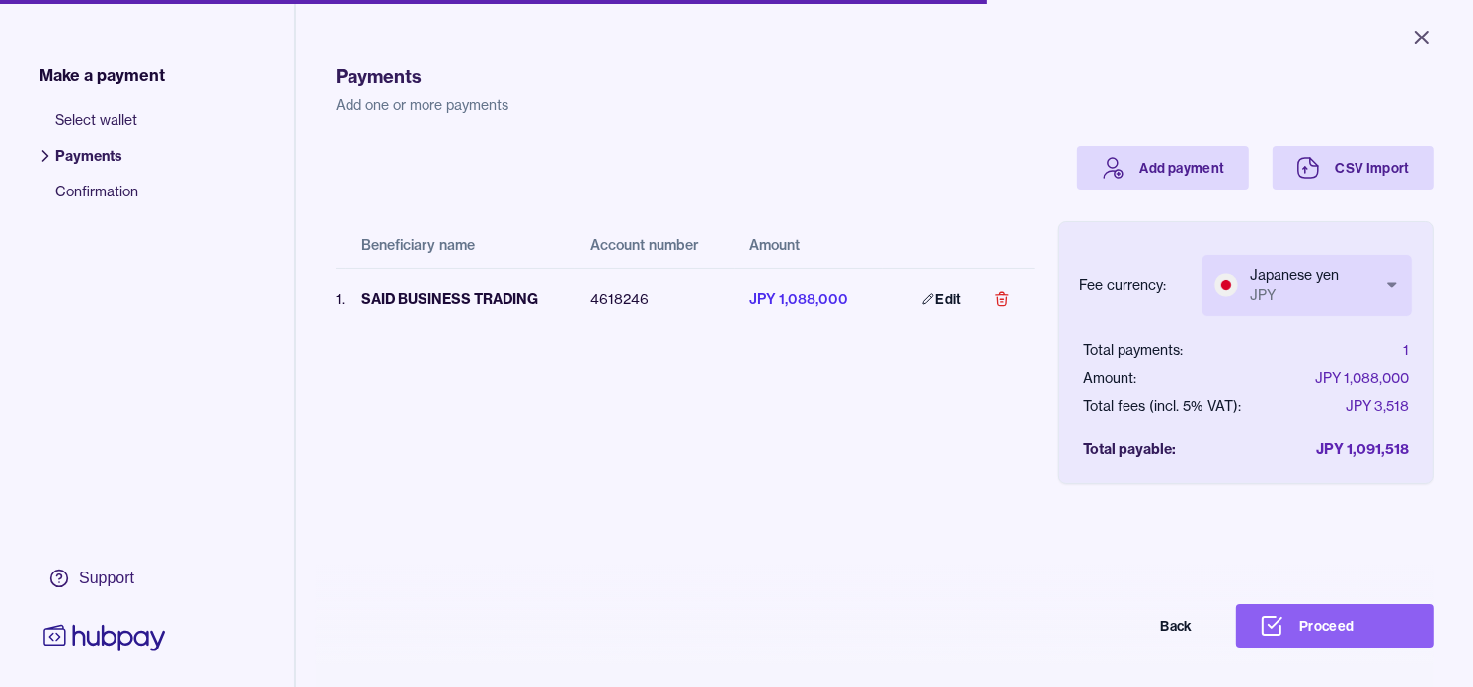
click at [1317, 283] on body "Close Make a payment Select wallet Payments Confirmation Support Payments Add o…" at bounding box center [736, 343] width 1473 height 687
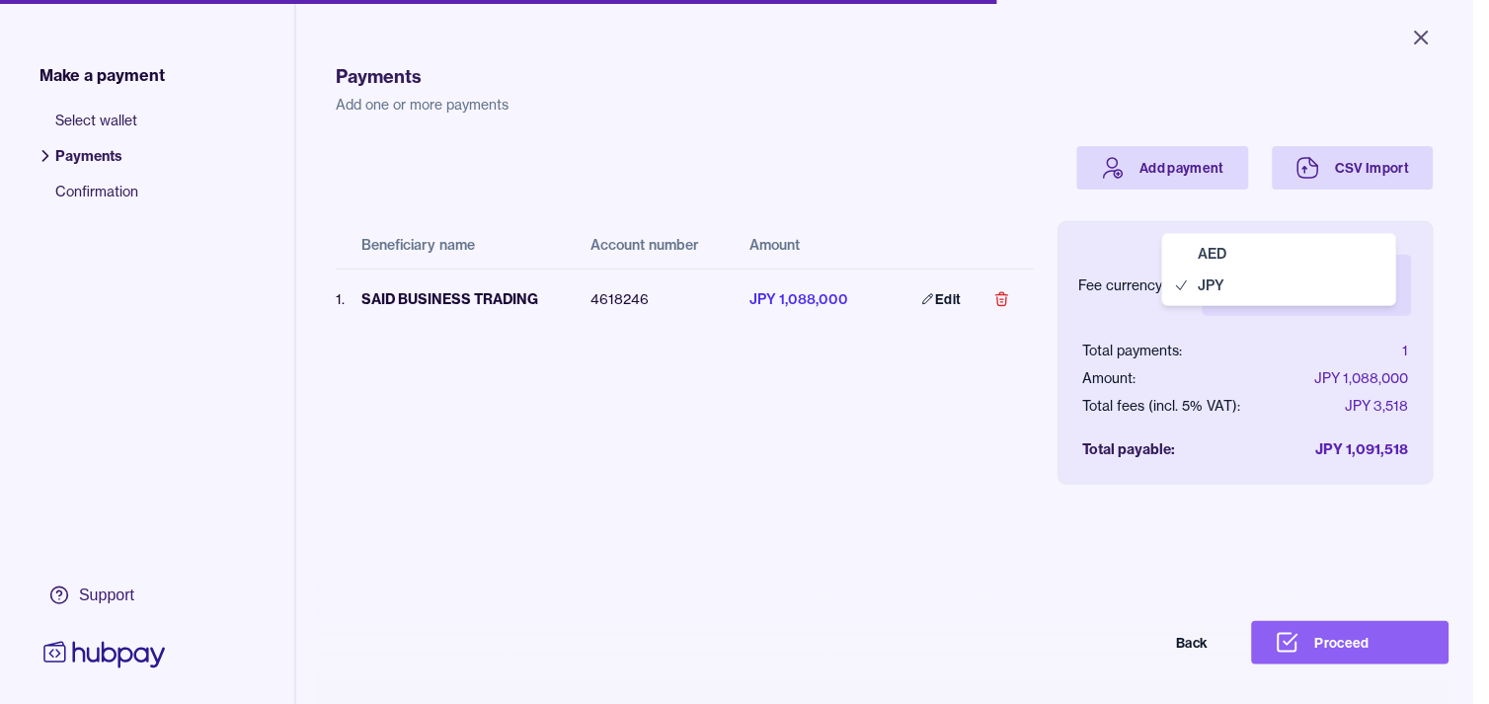
select select "***"
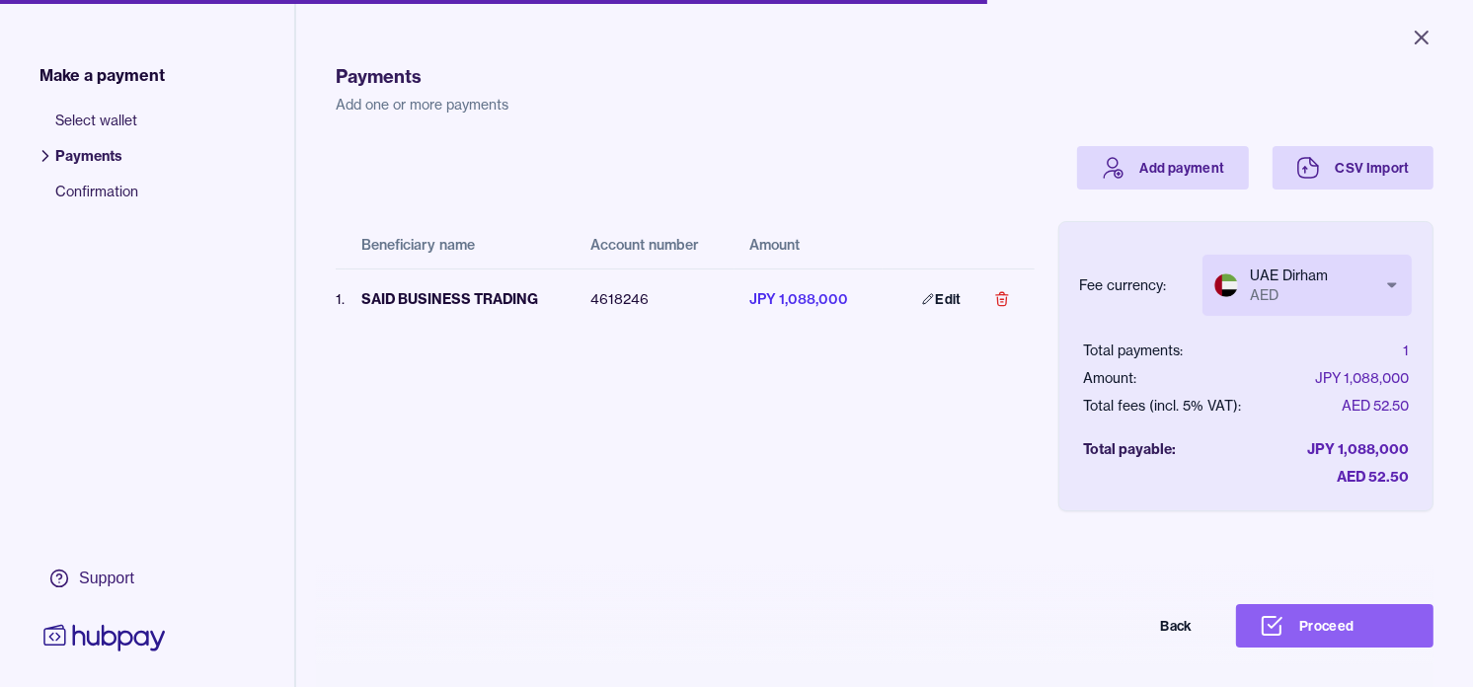
click at [800, 448] on div "Beneficiary name Account number Amount 1 . SAID BUSINESS TRADING 4618246 JPY 1,…" at bounding box center [685, 335] width 699 height 290
click at [1321, 644] on button "Proceed" at bounding box center [1334, 625] width 197 height 43
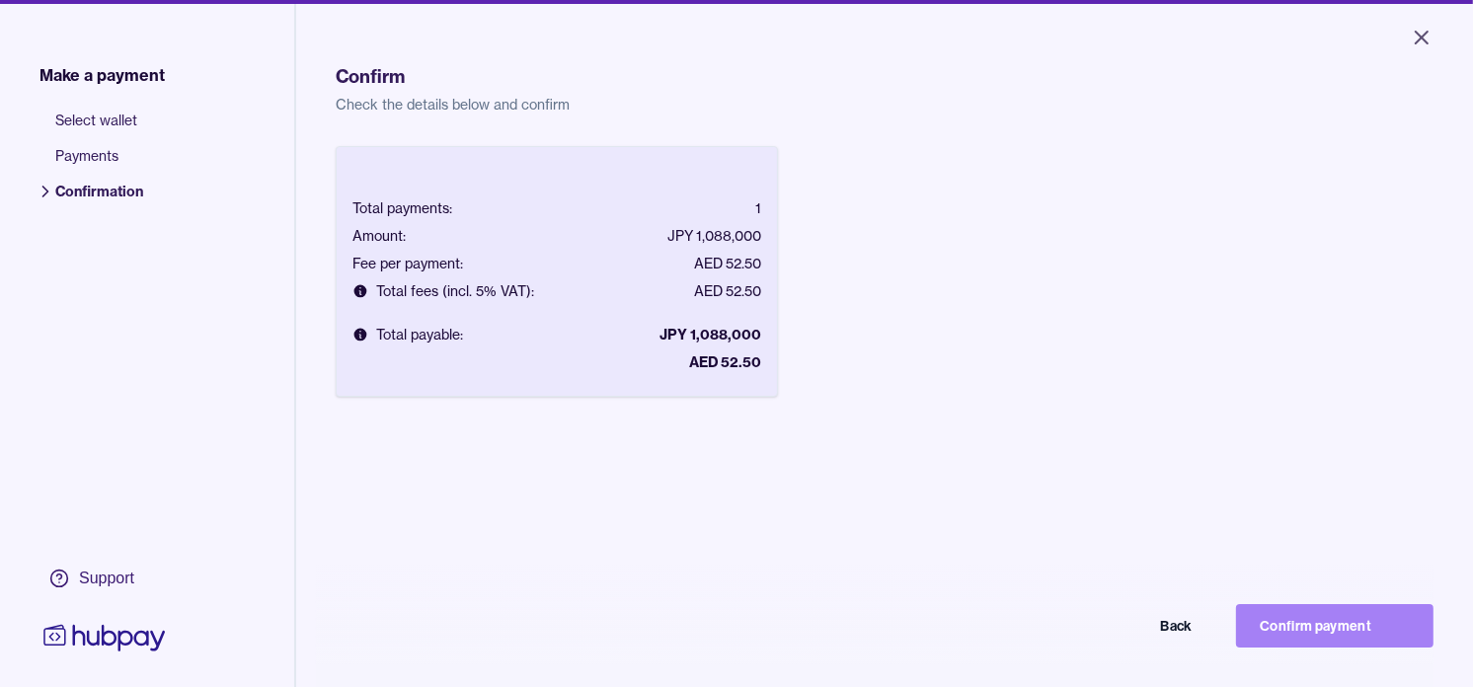
click at [1369, 646] on button "Confirm payment" at bounding box center [1334, 625] width 197 height 43
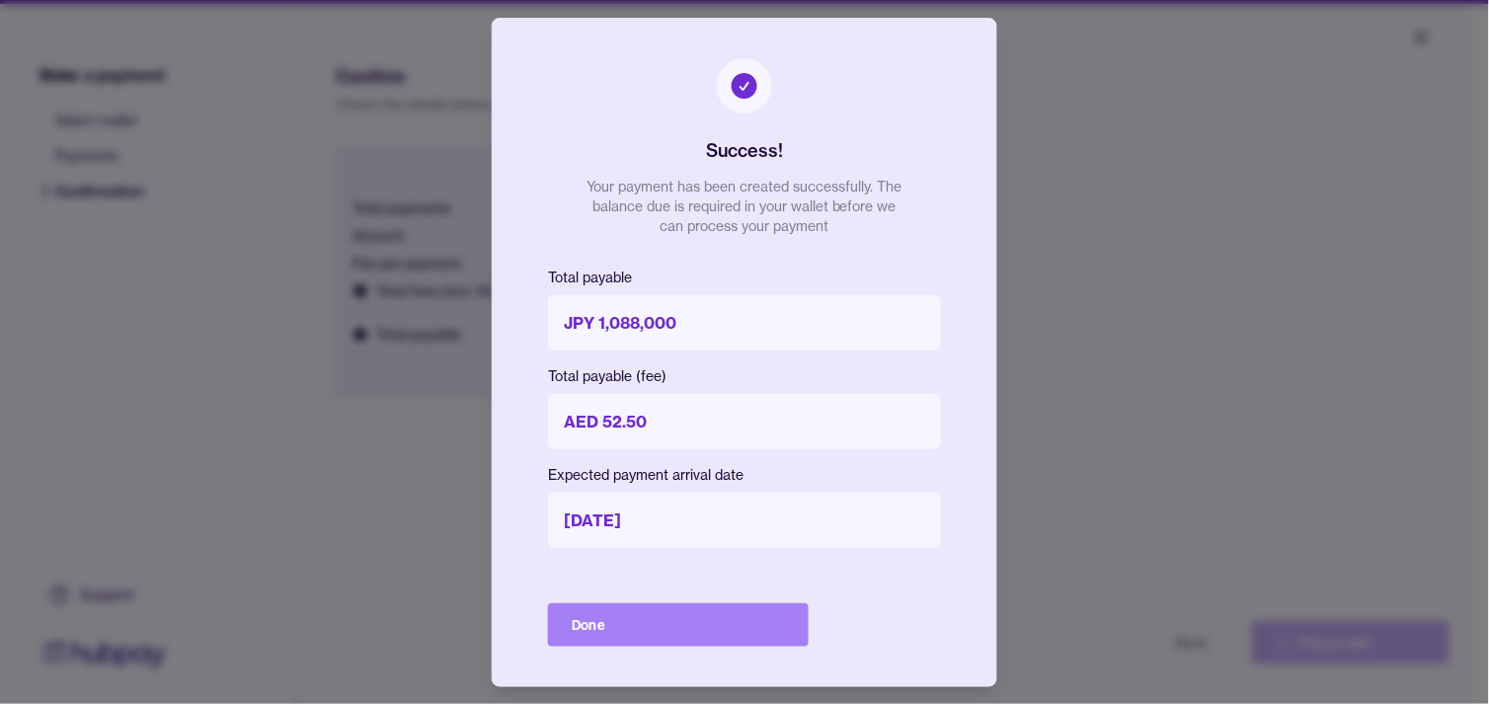
click at [762, 620] on button "Done" at bounding box center [678, 624] width 261 height 43
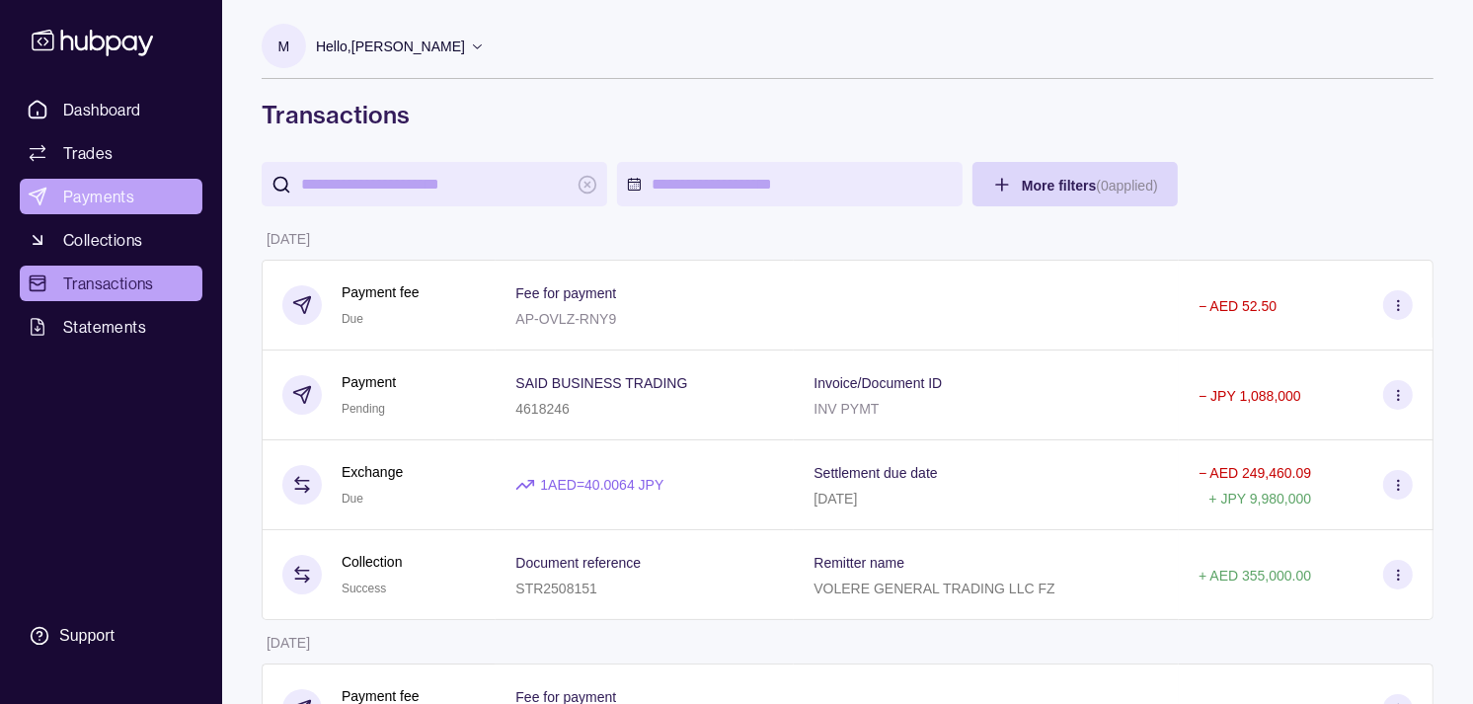
click at [142, 193] on link "Payments" at bounding box center [111, 197] width 183 height 36
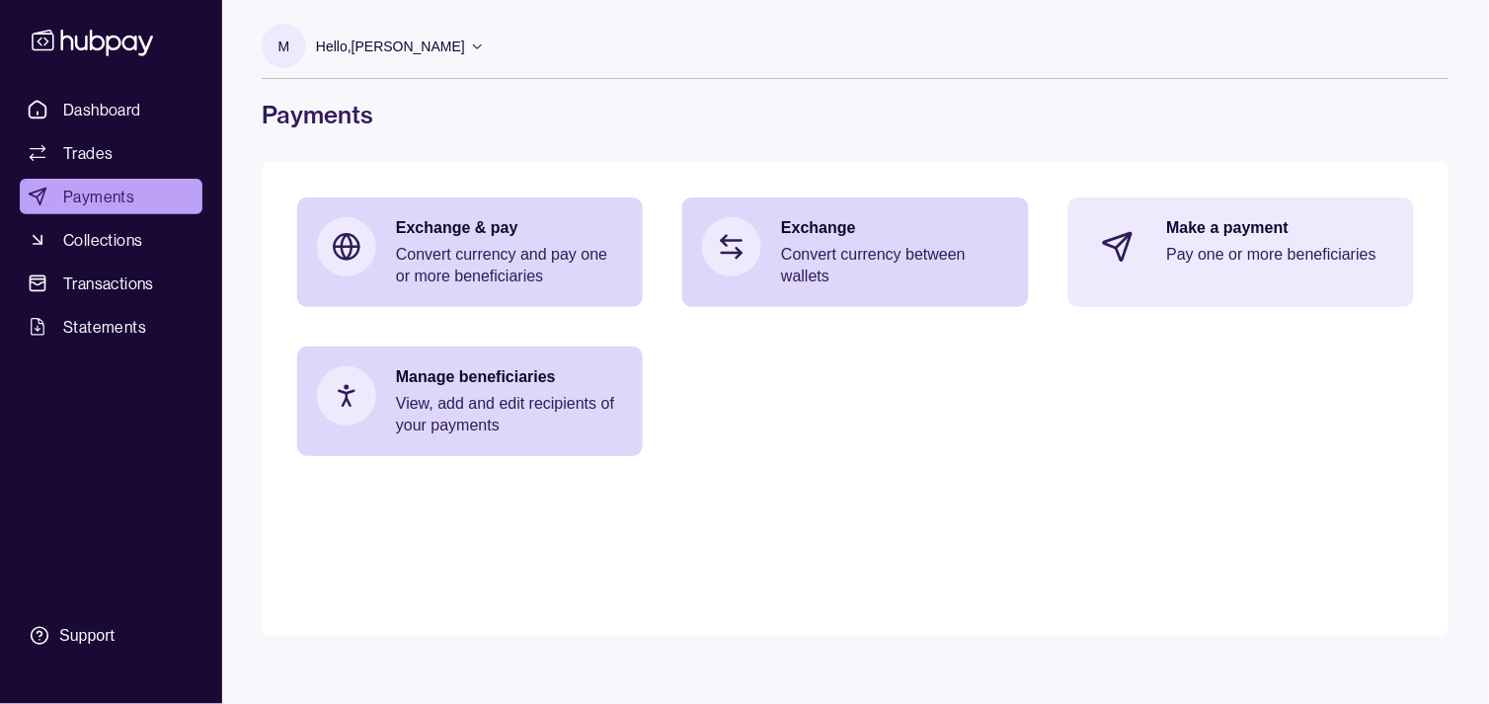
click at [1291, 230] on p "Make a payment" at bounding box center [1280, 228] width 227 height 22
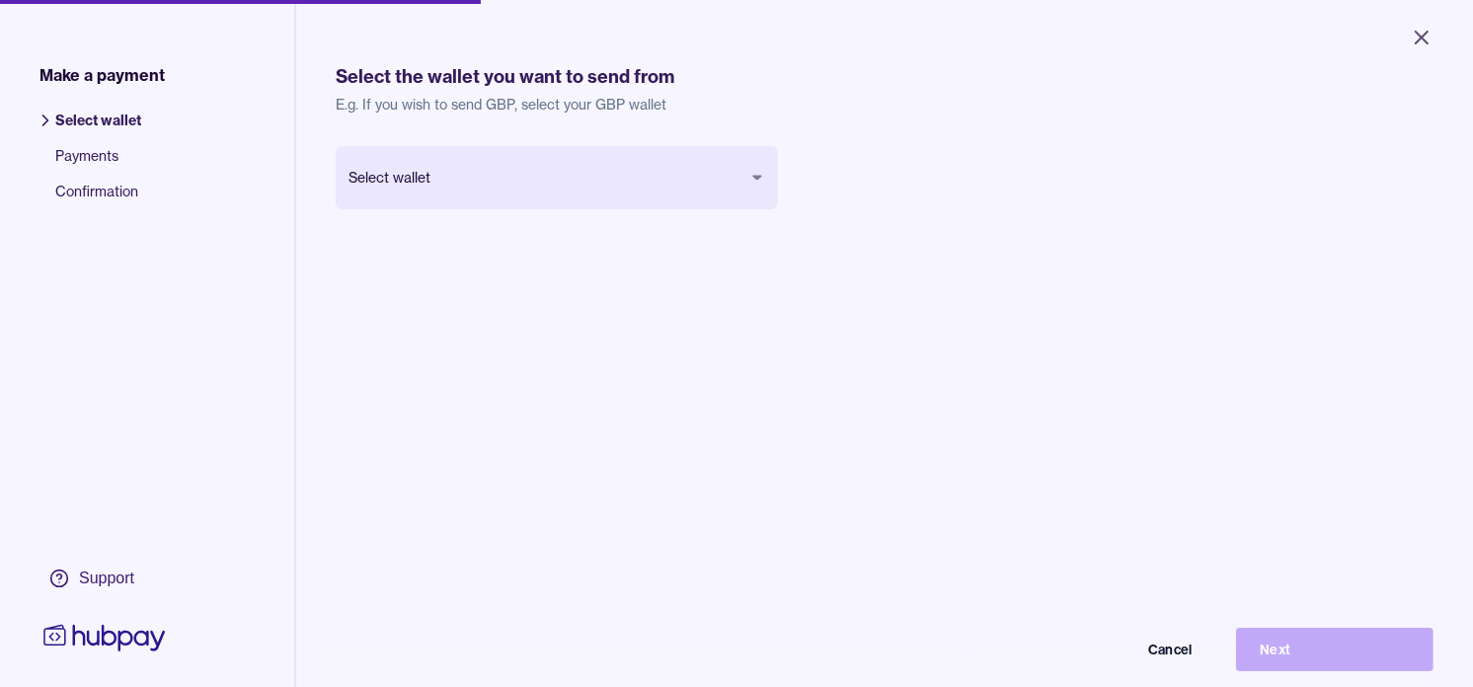
click at [635, 182] on body "Close Make a payment Select wallet Payments Confirmation Support Select the wal…" at bounding box center [736, 343] width 1473 height 687
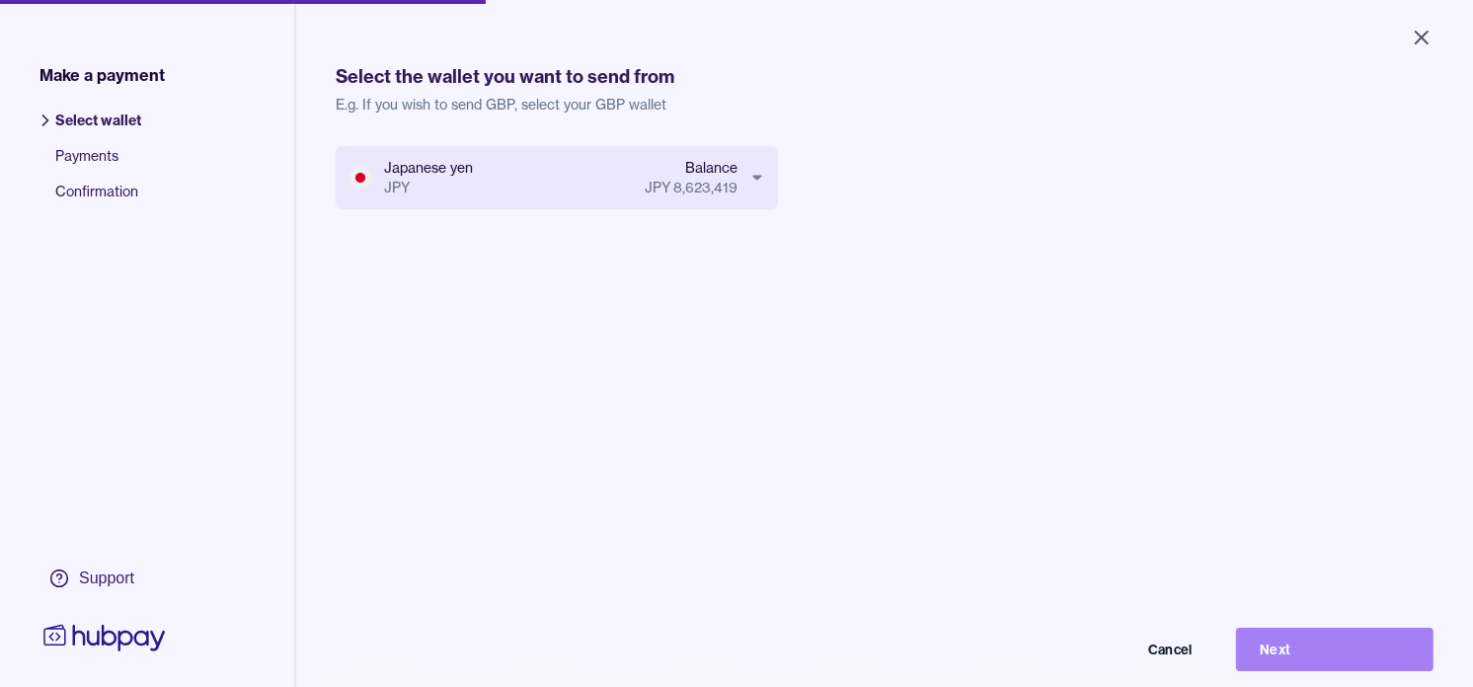
click at [1349, 669] on button "Next" at bounding box center [1334, 649] width 197 height 43
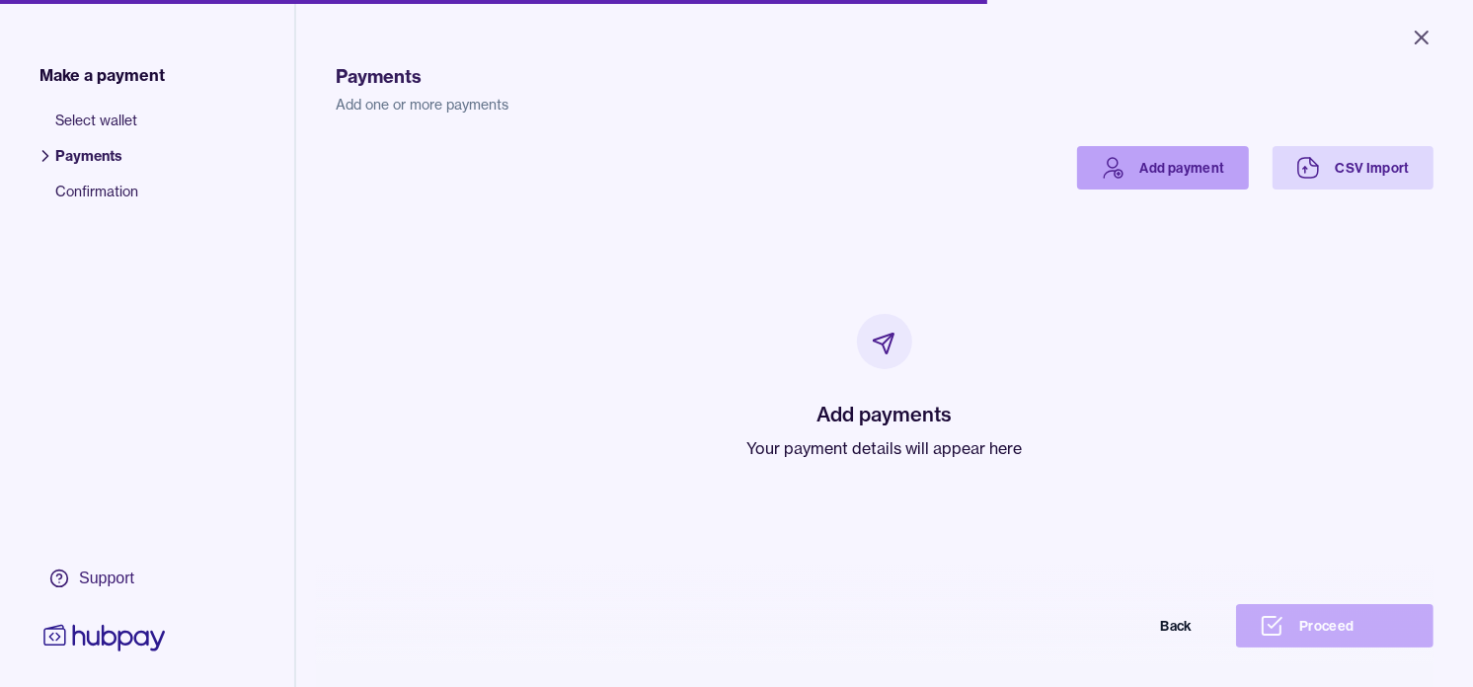
click at [1135, 174] on link "Add payment" at bounding box center [1163, 167] width 172 height 43
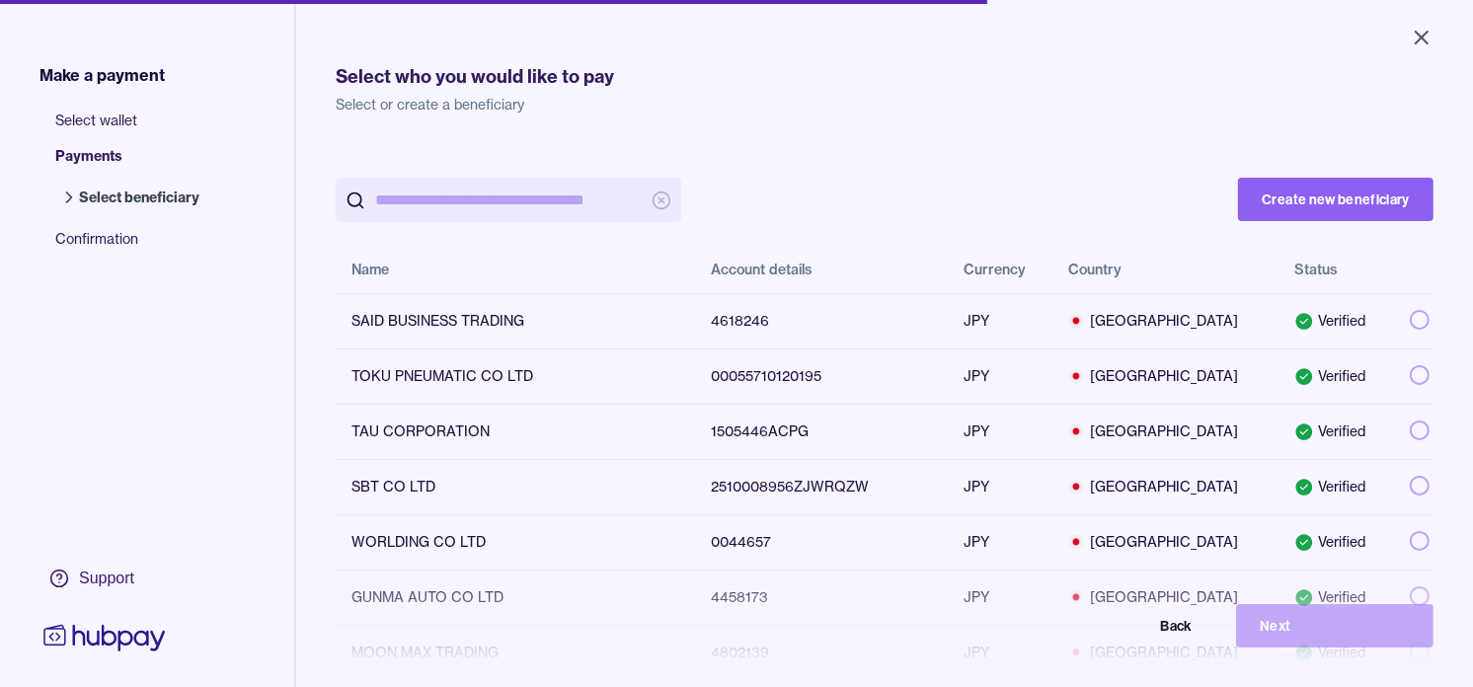
click at [596, 201] on input "search" at bounding box center [508, 200] width 267 height 44
paste input "**********"
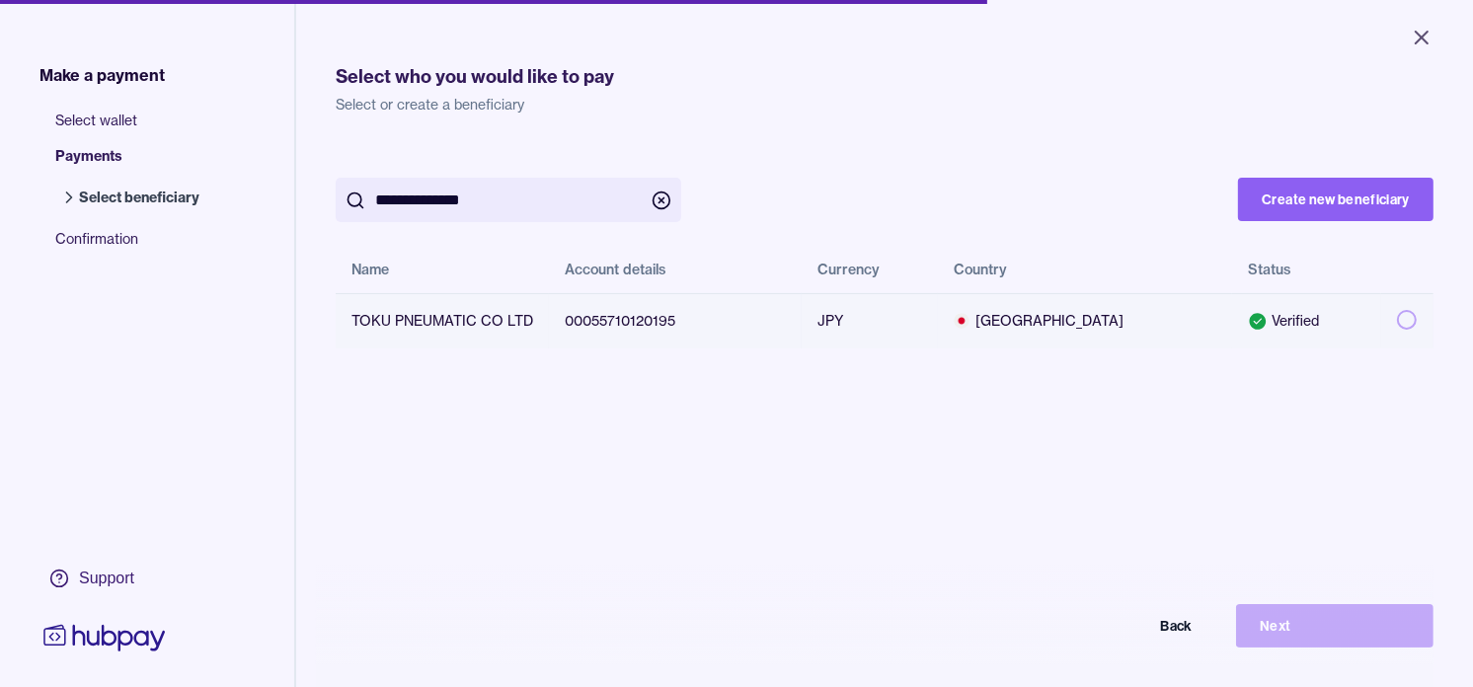
type input "**********"
click at [1397, 318] on button "button" at bounding box center [1407, 320] width 20 height 20
click at [422, 198] on input "**********" at bounding box center [508, 200] width 267 height 44
click at [1424, 35] on icon "Close" at bounding box center [1422, 38] width 12 height 12
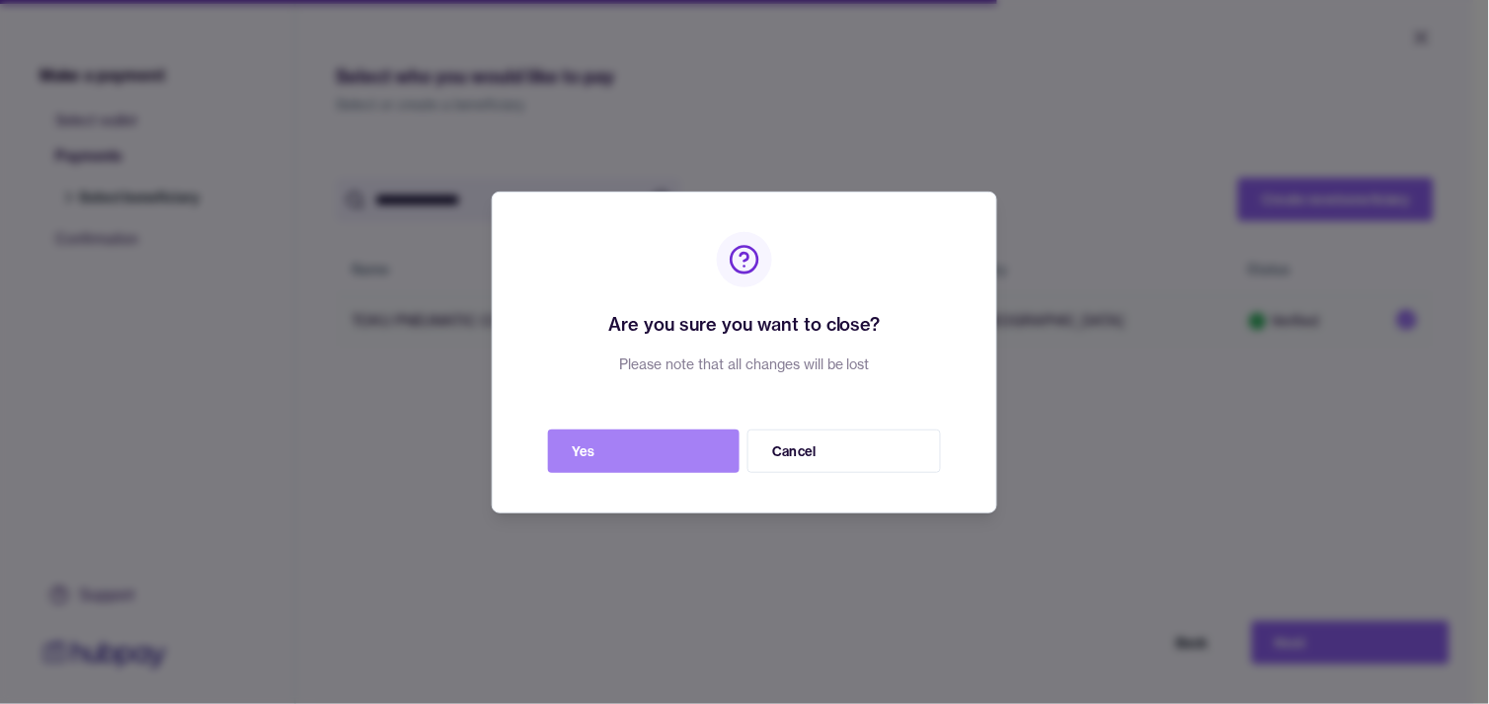
click at [676, 447] on button "Yes" at bounding box center [644, 450] width 192 height 43
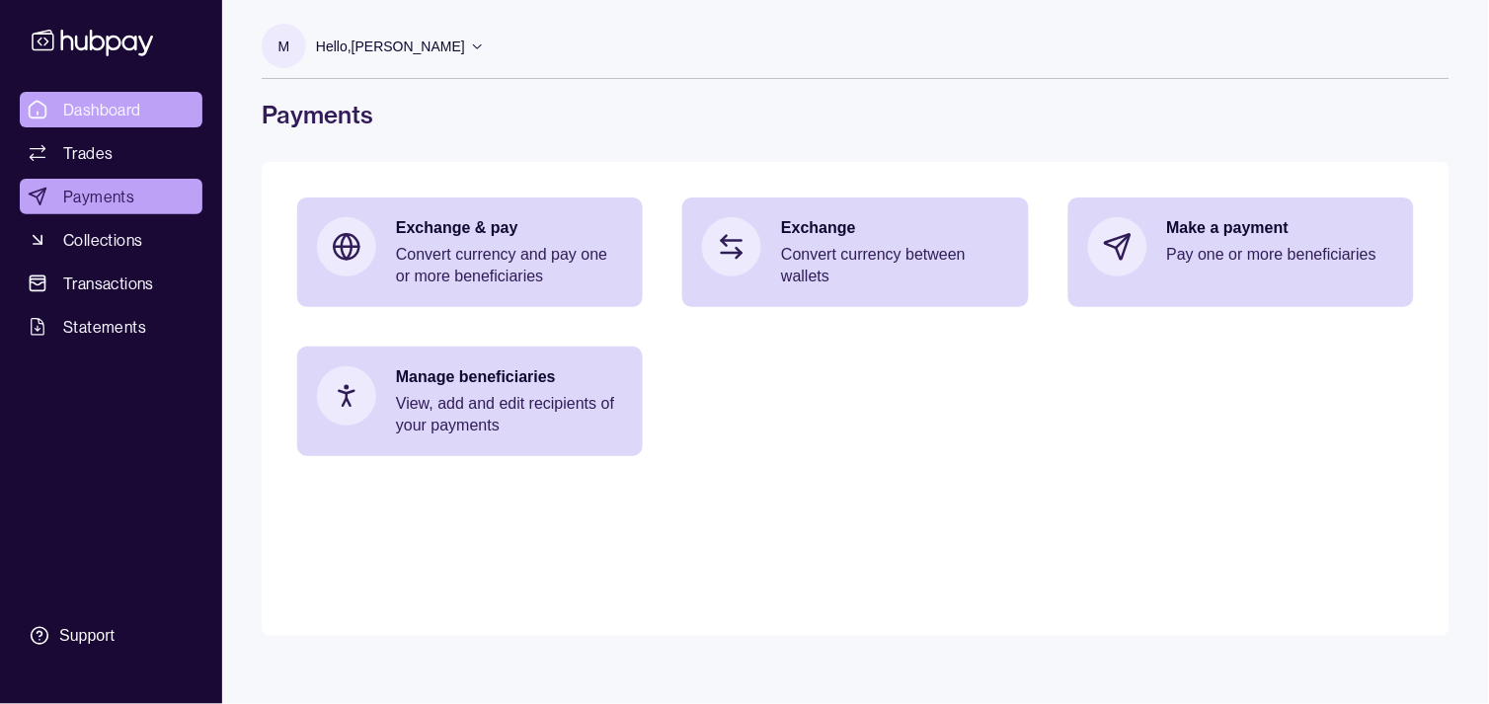
click at [130, 123] on link "Dashboard" at bounding box center [111, 110] width 183 height 36
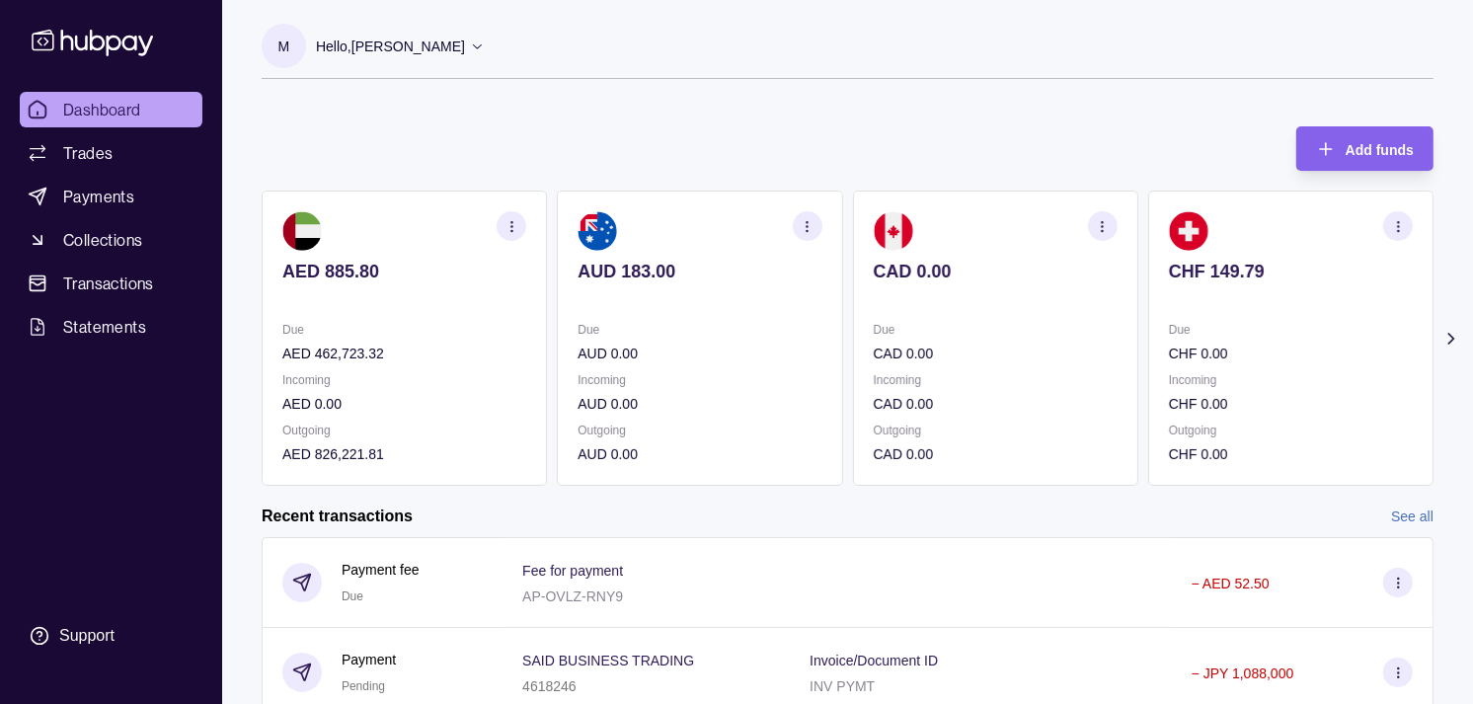
click at [1272, 334] on p "Due" at bounding box center [1291, 330] width 244 height 22
click at [1240, 324] on p "Due" at bounding box center [1291, 330] width 244 height 22
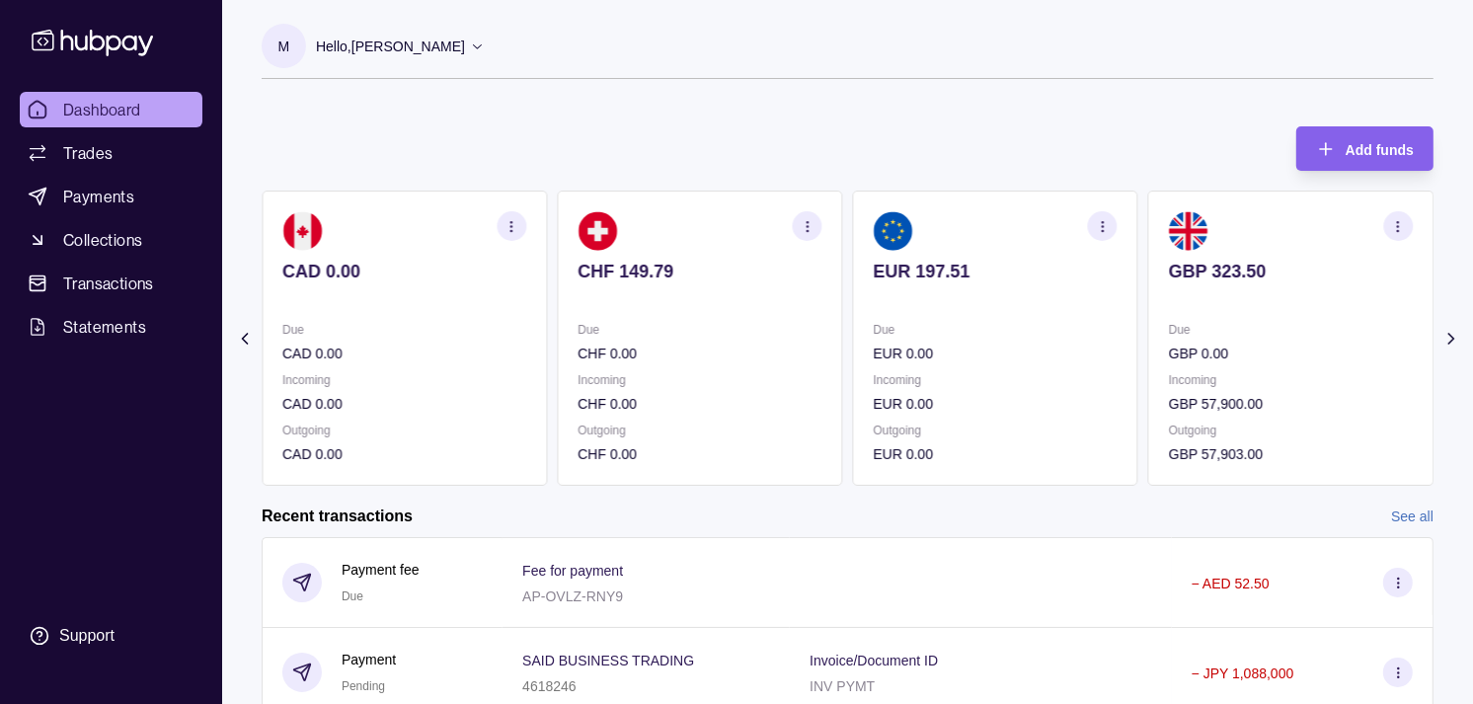
click at [1191, 319] on p "Due" at bounding box center [1291, 330] width 244 height 22
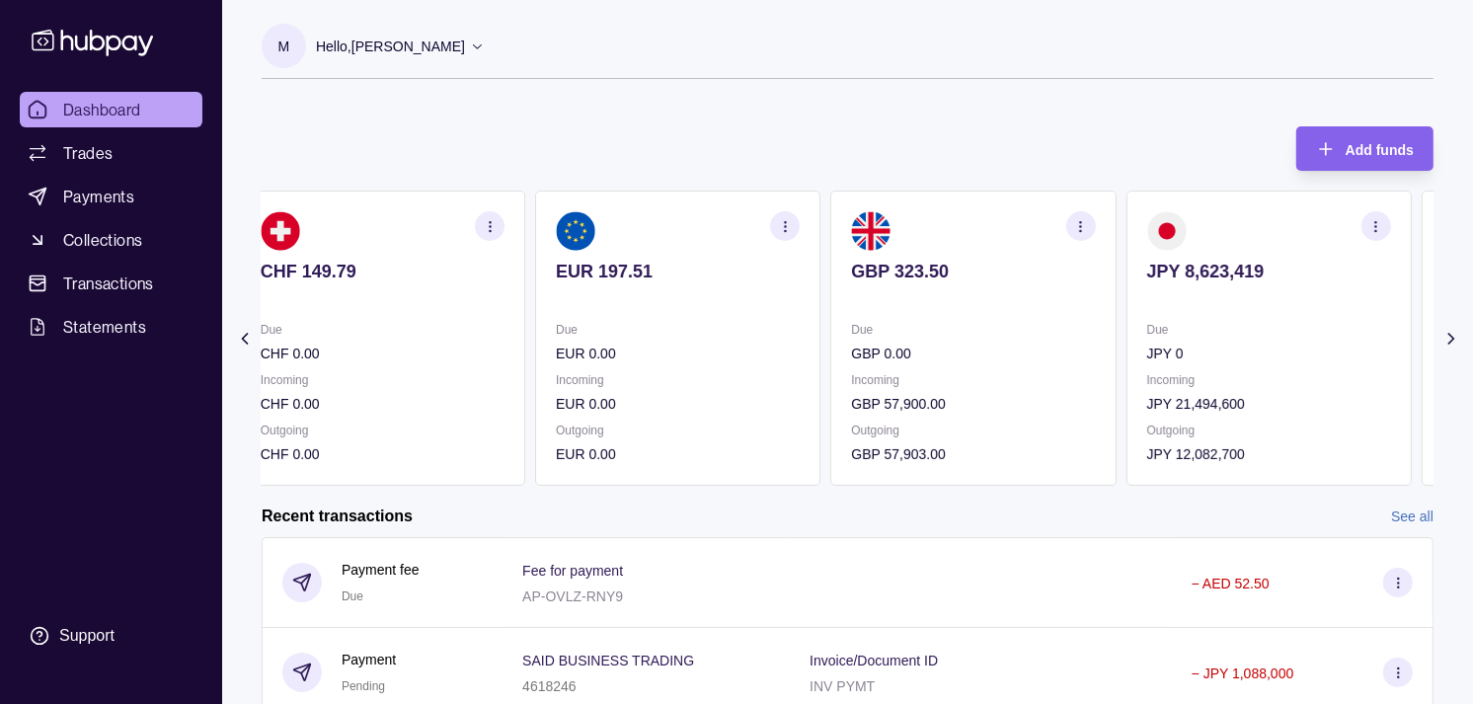
click at [1197, 296] on p at bounding box center [1269, 298] width 244 height 22
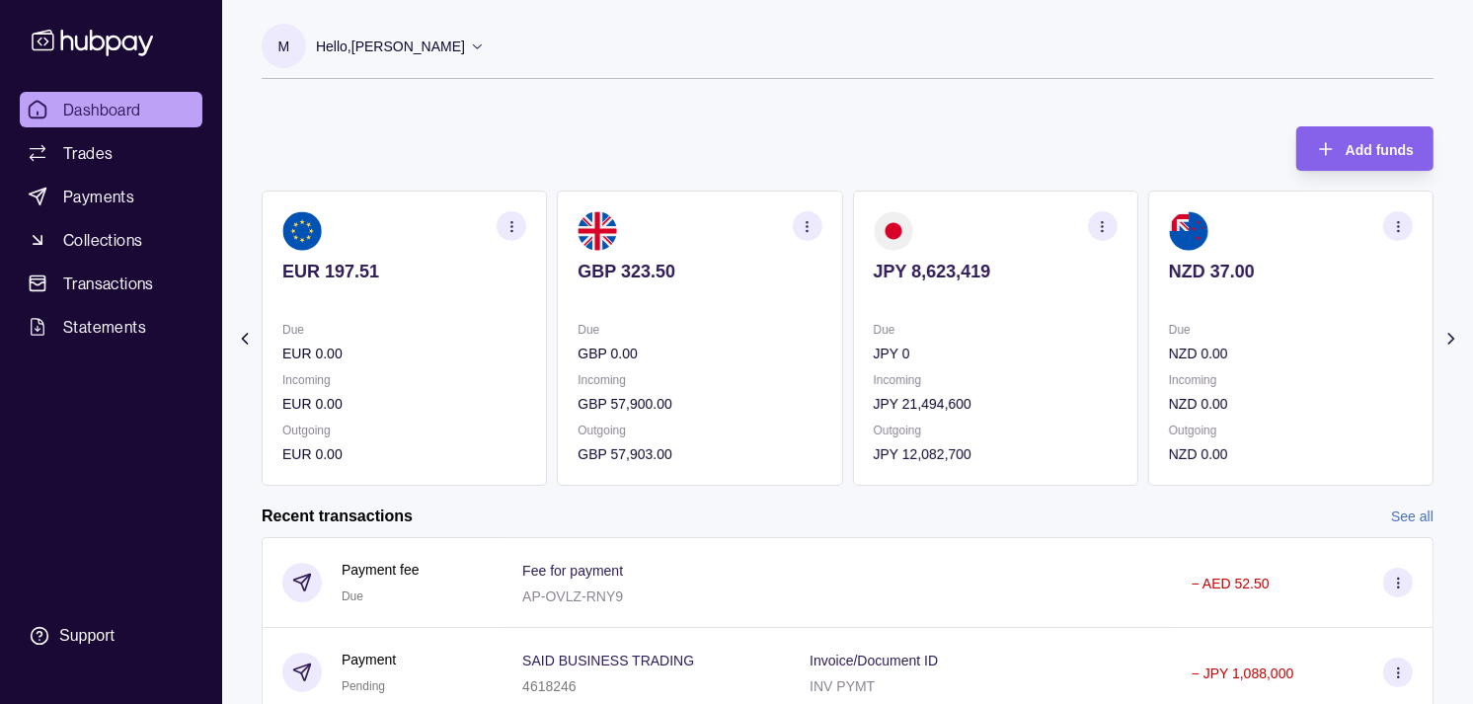
click at [1101, 220] on icon "button" at bounding box center [1102, 226] width 15 height 15
click at [921, 221] on link "View transactions" at bounding box center [962, 226] width 108 height 22
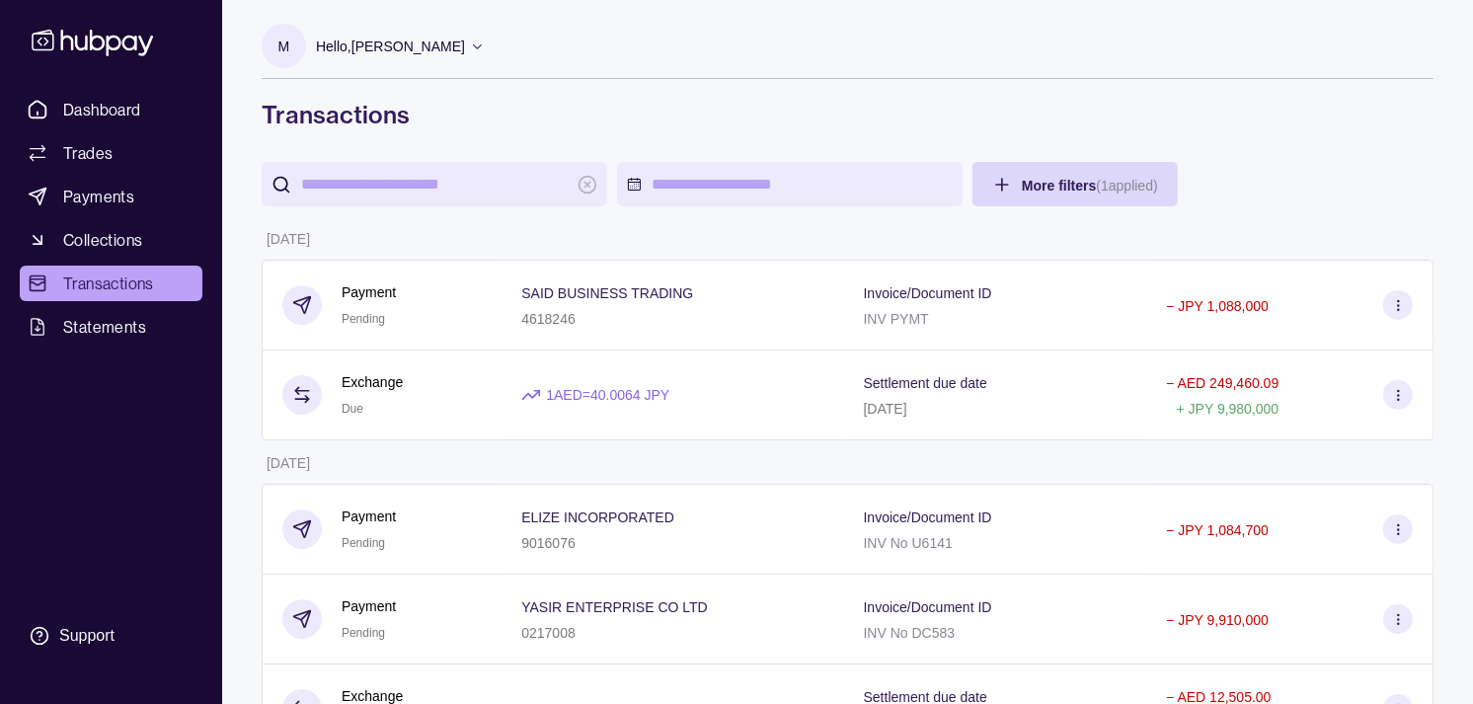
click at [488, 181] on input "search" at bounding box center [434, 184] width 267 height 44
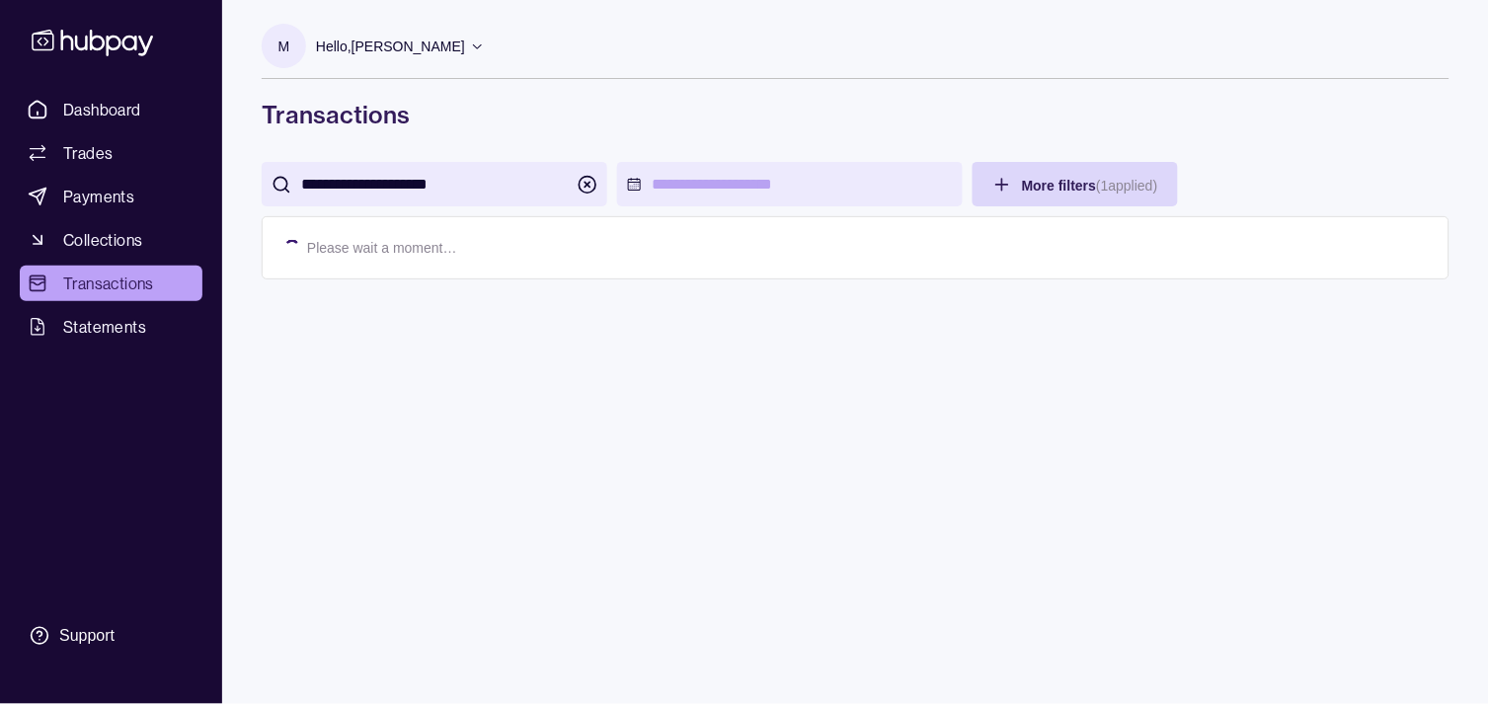
click at [607, 439] on div "**********" at bounding box center [855, 352] width 1267 height 704
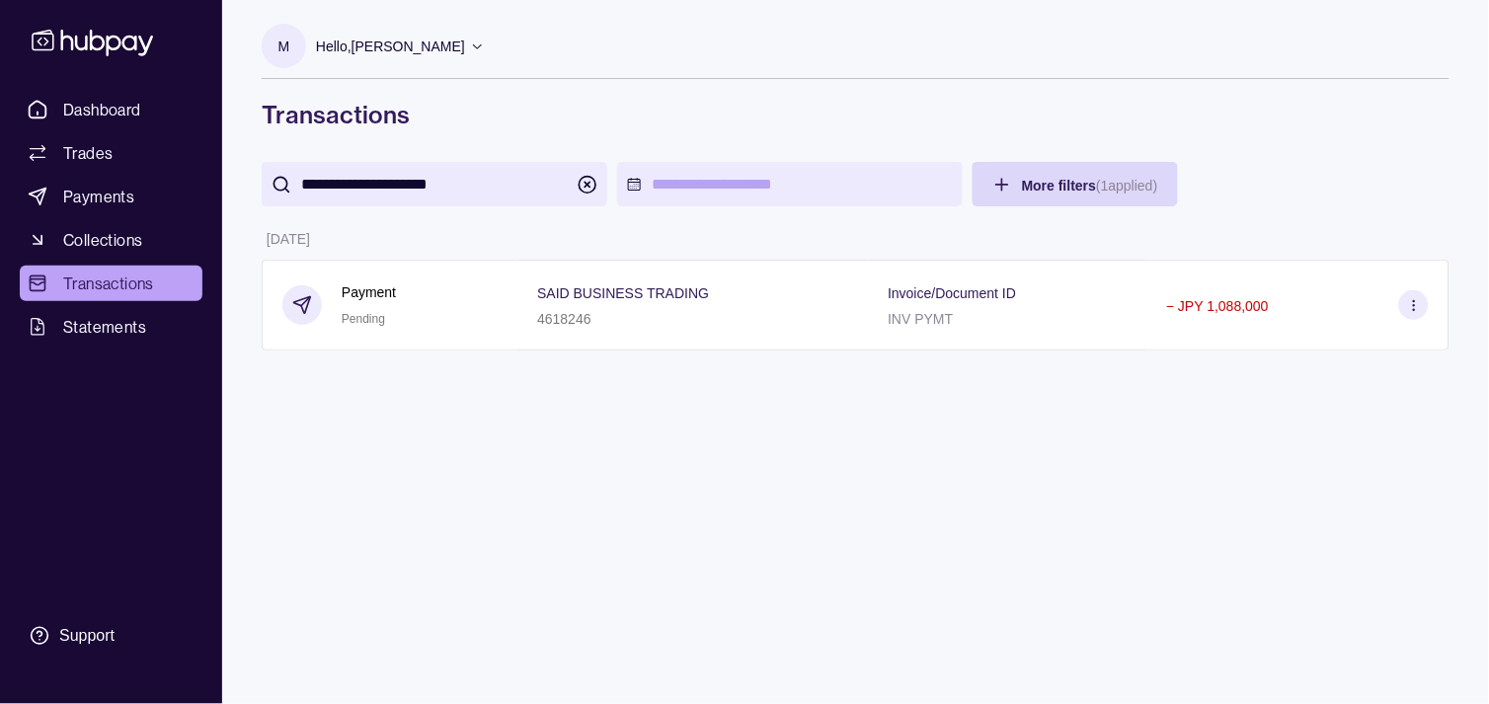
click at [474, 183] on input "**********" at bounding box center [434, 184] width 267 height 44
paste input "search"
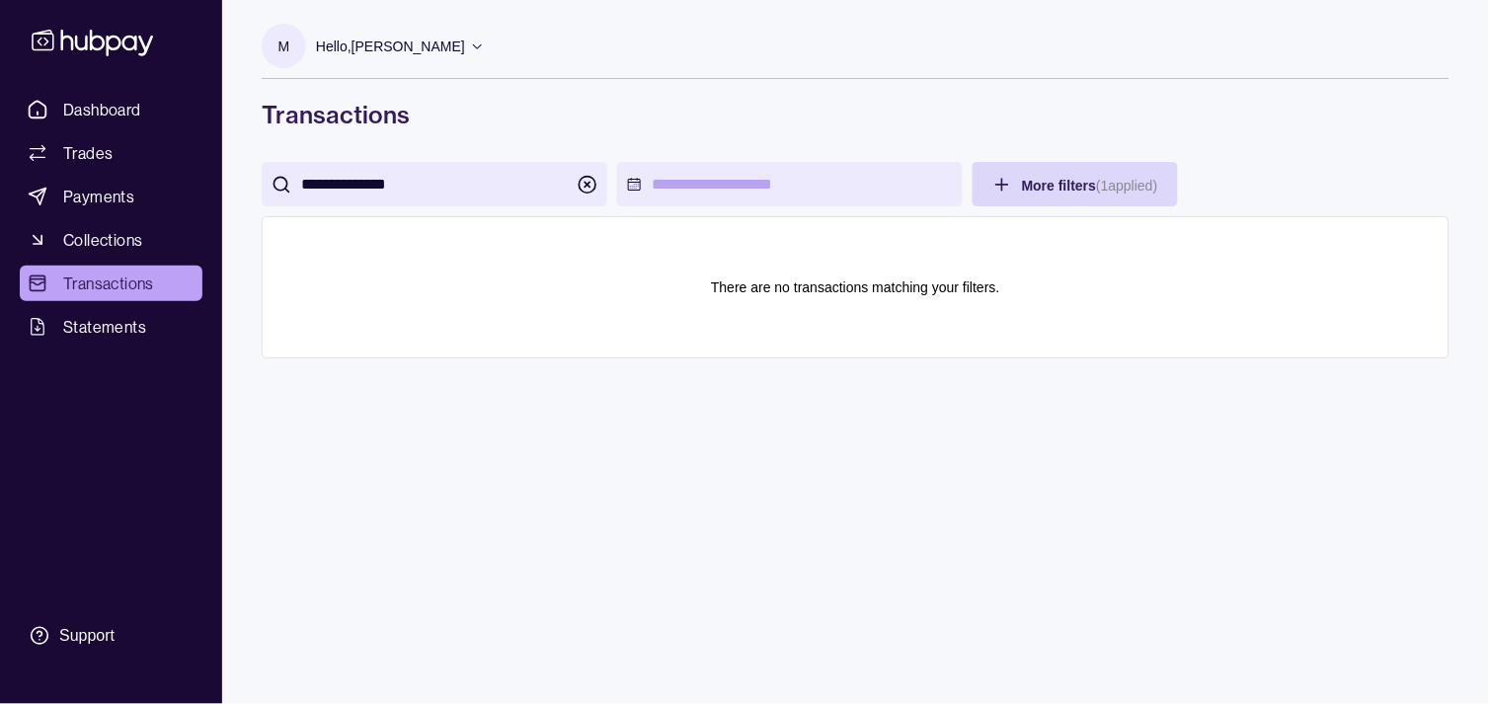
click at [368, 180] on input "**********" at bounding box center [434, 184] width 267 height 44
type input "**********"
click at [131, 198] on span "Payments" at bounding box center [98, 197] width 71 height 24
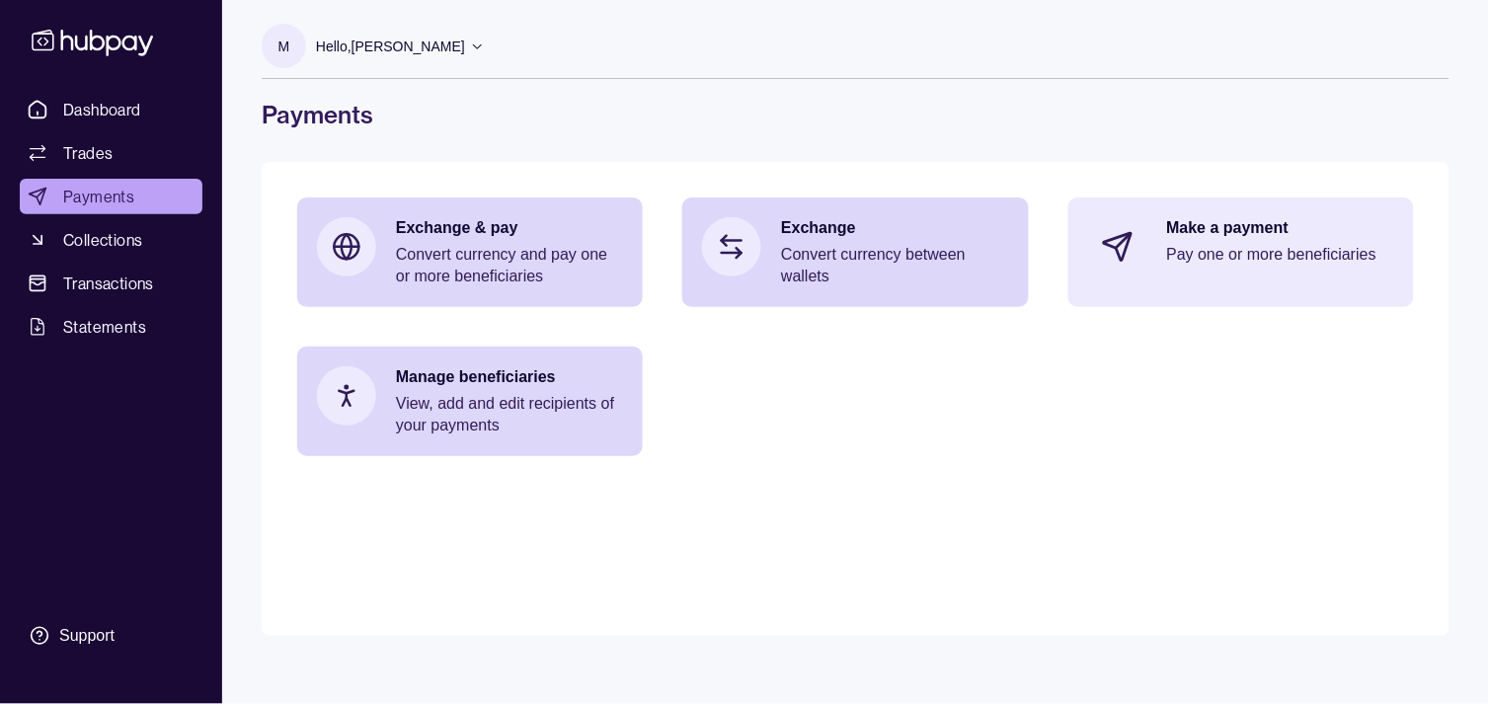
click at [1207, 255] on p "Pay one or more beneficiaries" at bounding box center [1280, 255] width 227 height 22
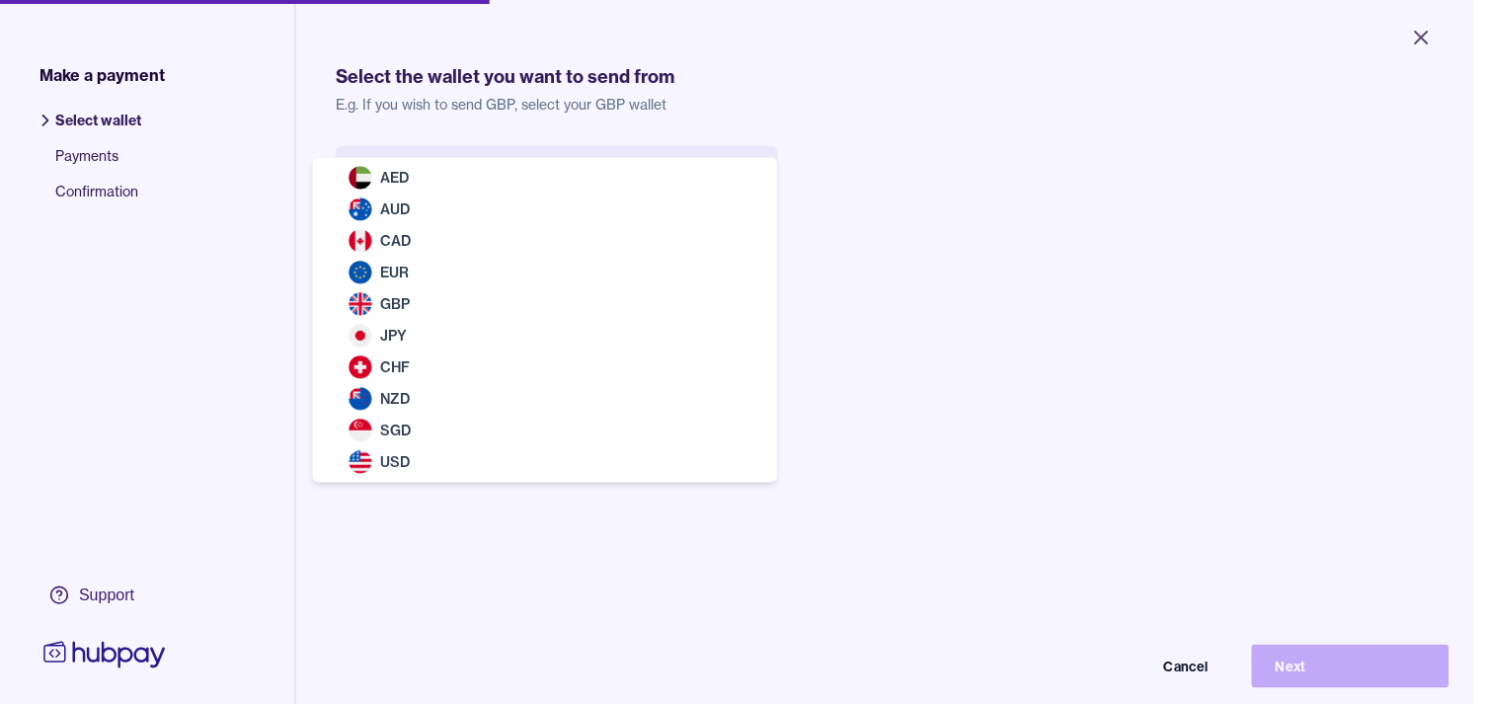
click at [564, 183] on body "Close Make a payment Select wallet Payments Confirmation Support Select the wal…" at bounding box center [736, 352] width 1473 height 704
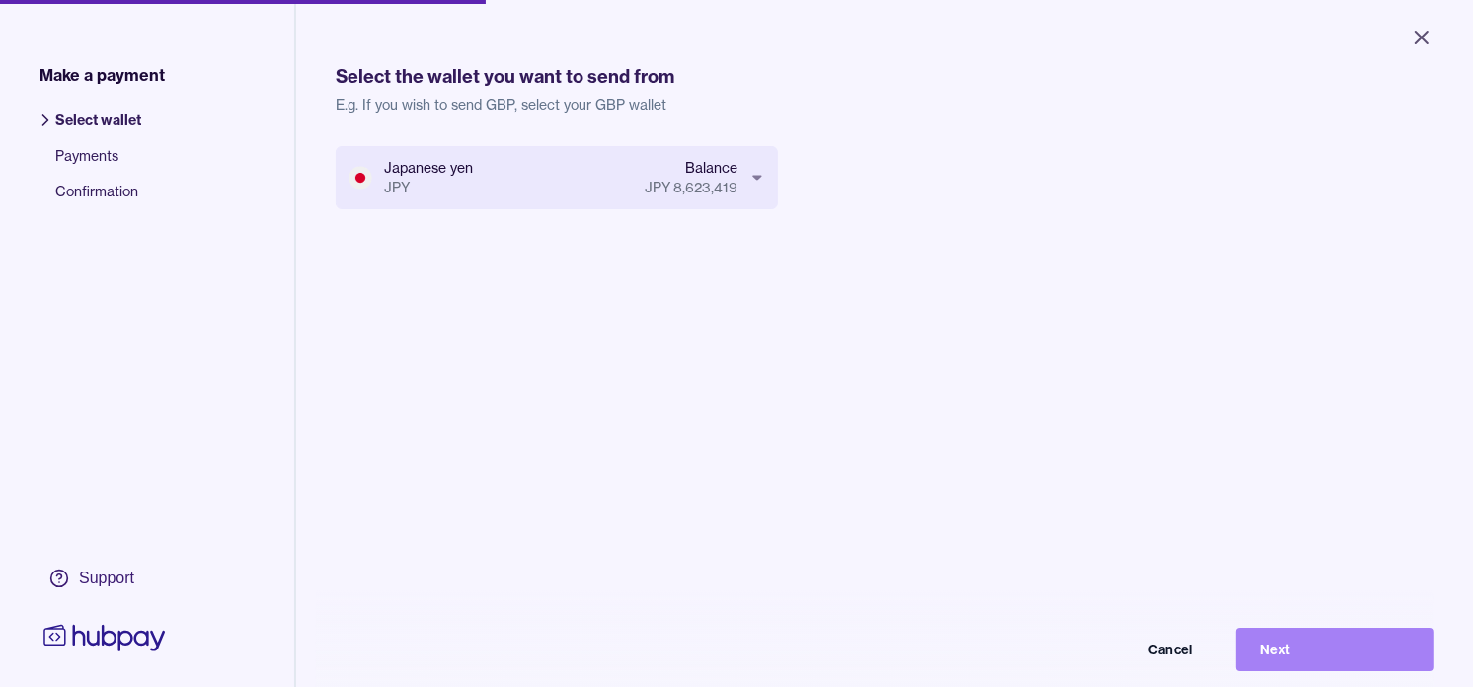
click at [1370, 658] on button "Next" at bounding box center [1334, 649] width 197 height 43
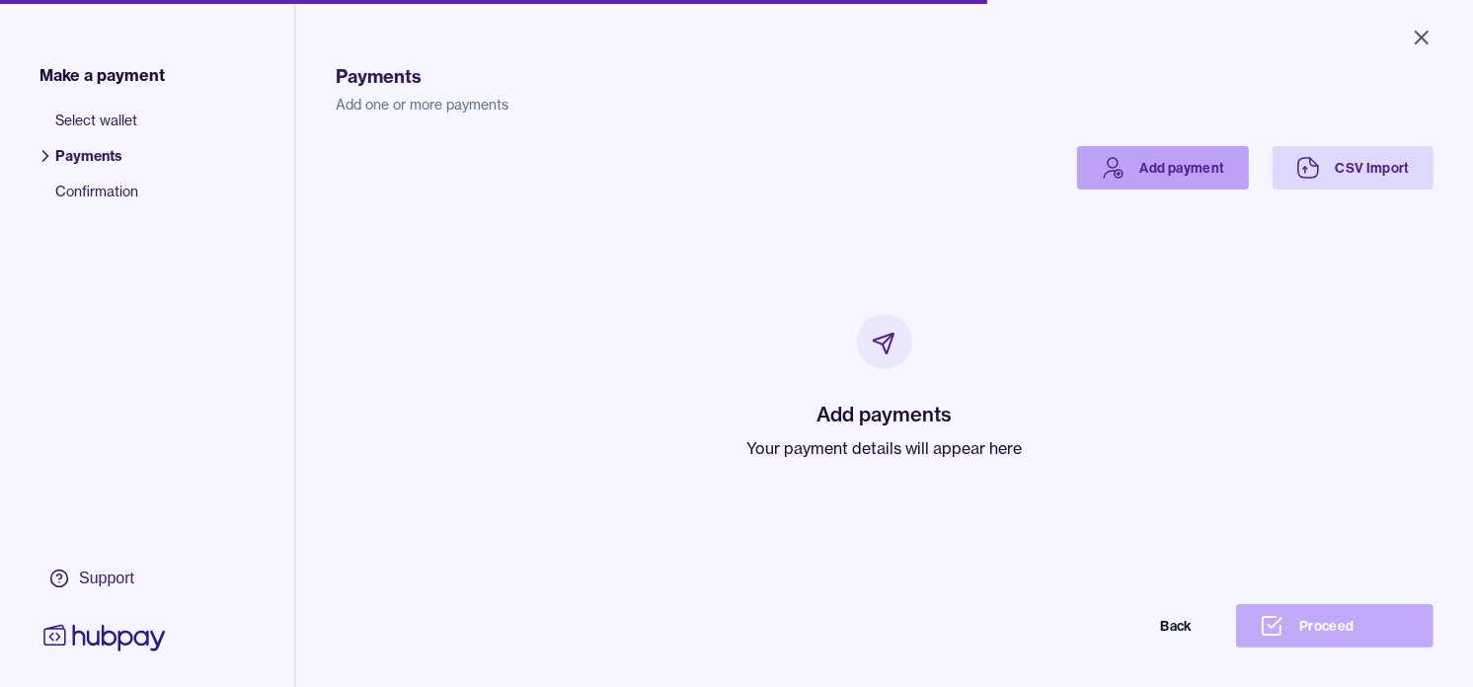
click at [1172, 166] on link "Add payment" at bounding box center [1163, 167] width 172 height 43
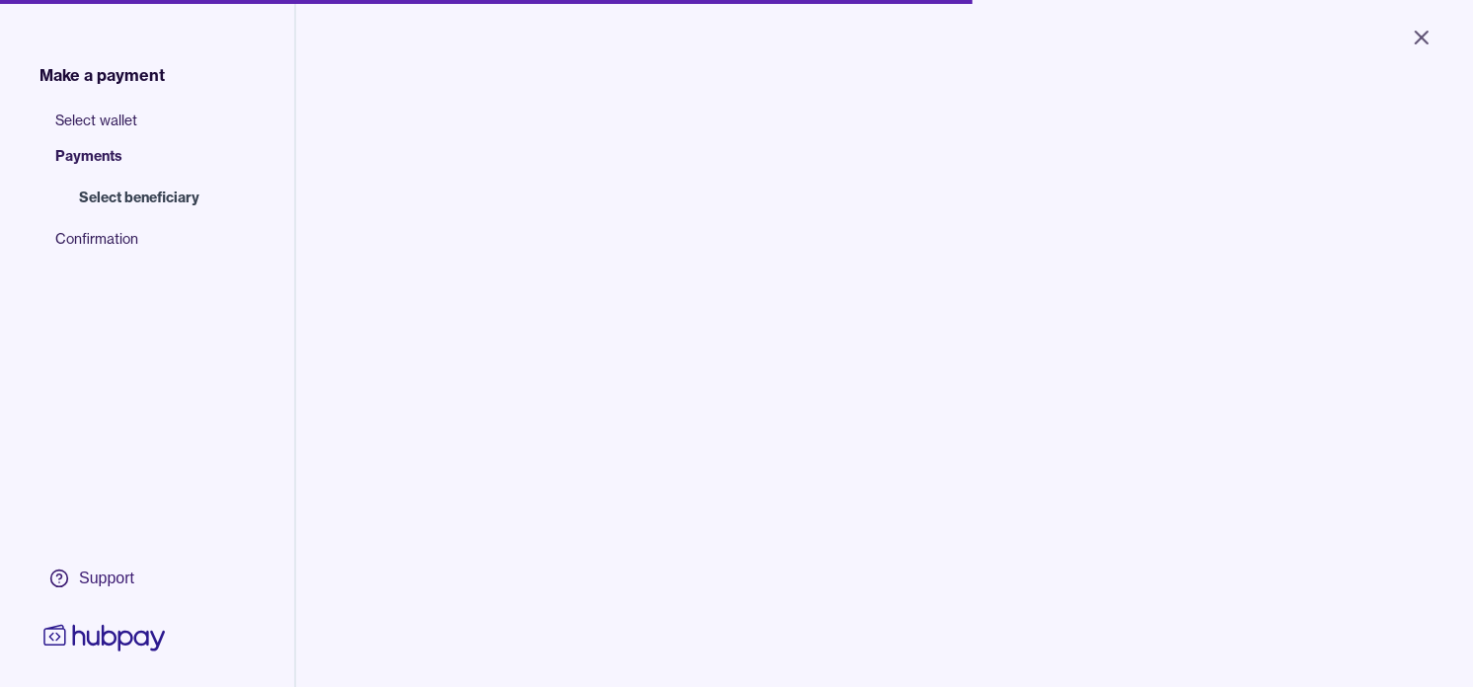
click at [478, 193] on input "search" at bounding box center [508, 200] width 267 height 44
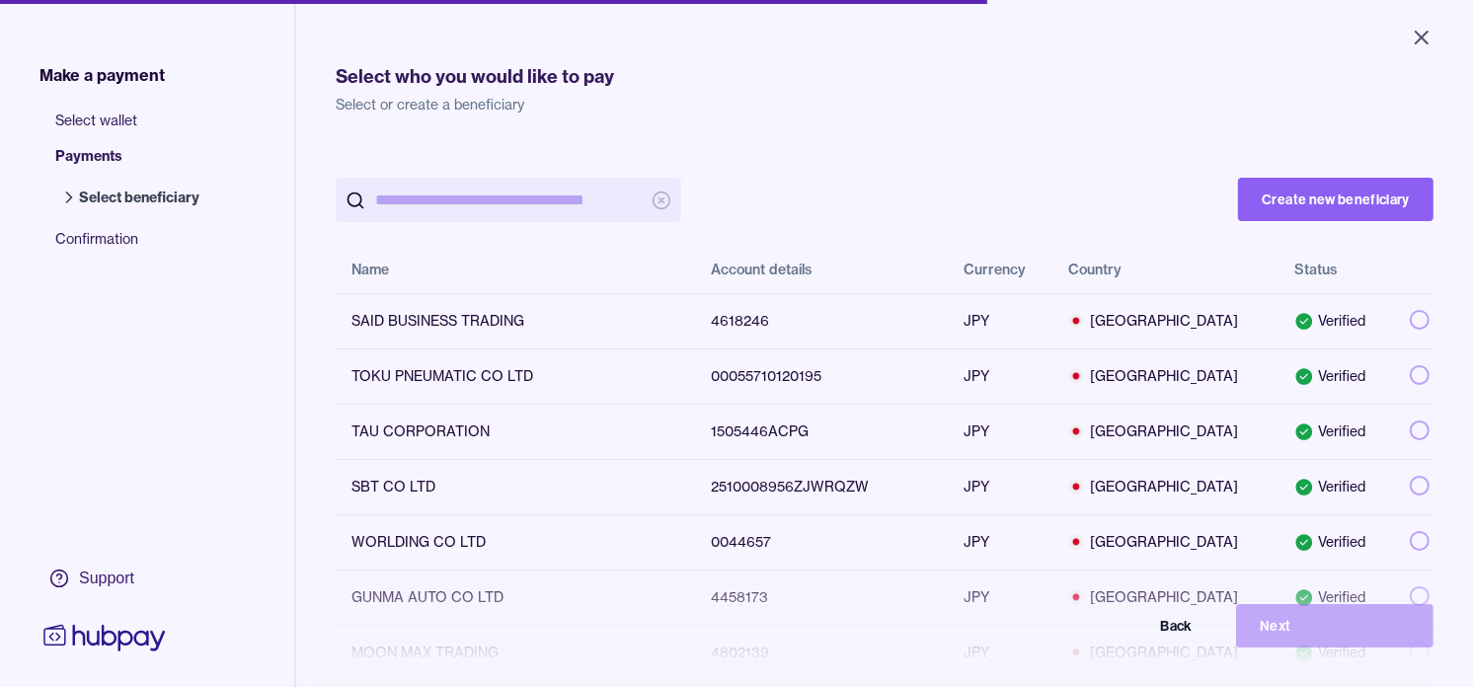
paste input "**********"
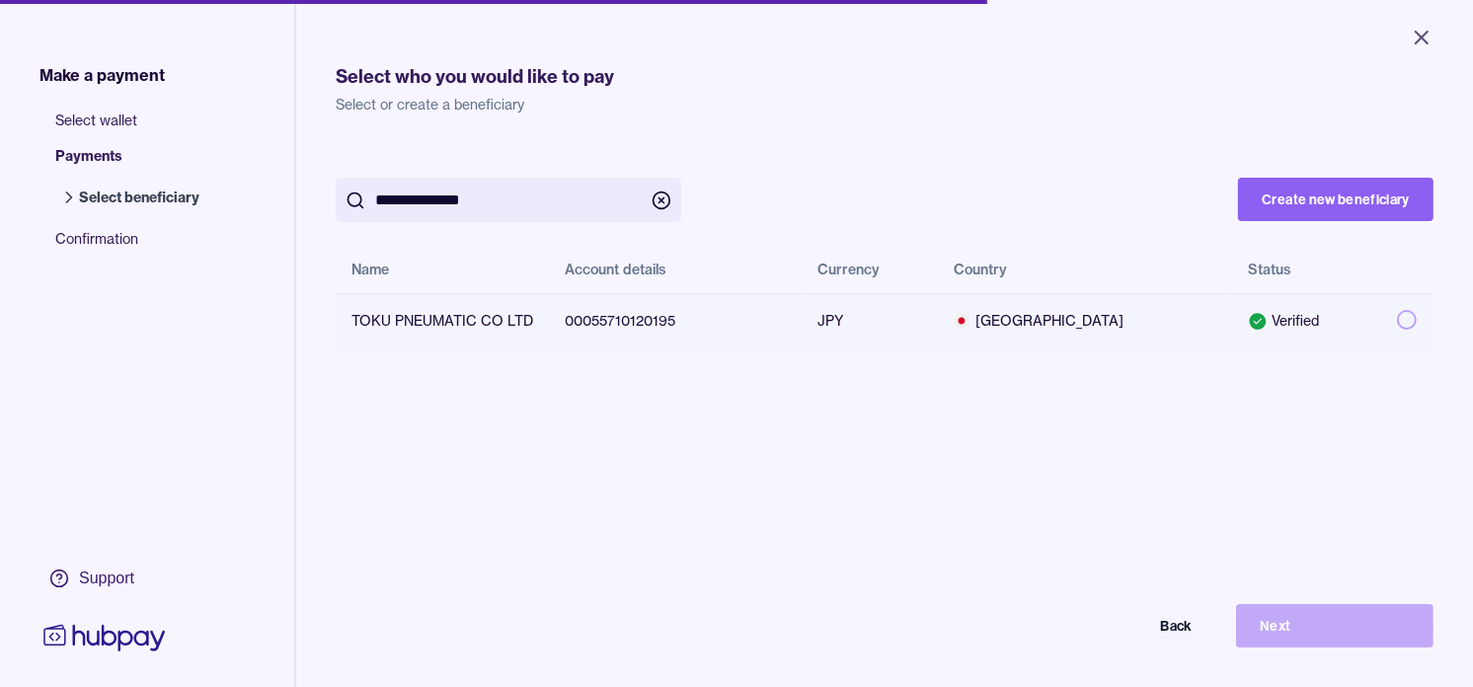
type input "**********"
click at [1397, 316] on button "button" at bounding box center [1407, 320] width 20 height 20
click at [1346, 639] on button "Next" at bounding box center [1334, 625] width 197 height 43
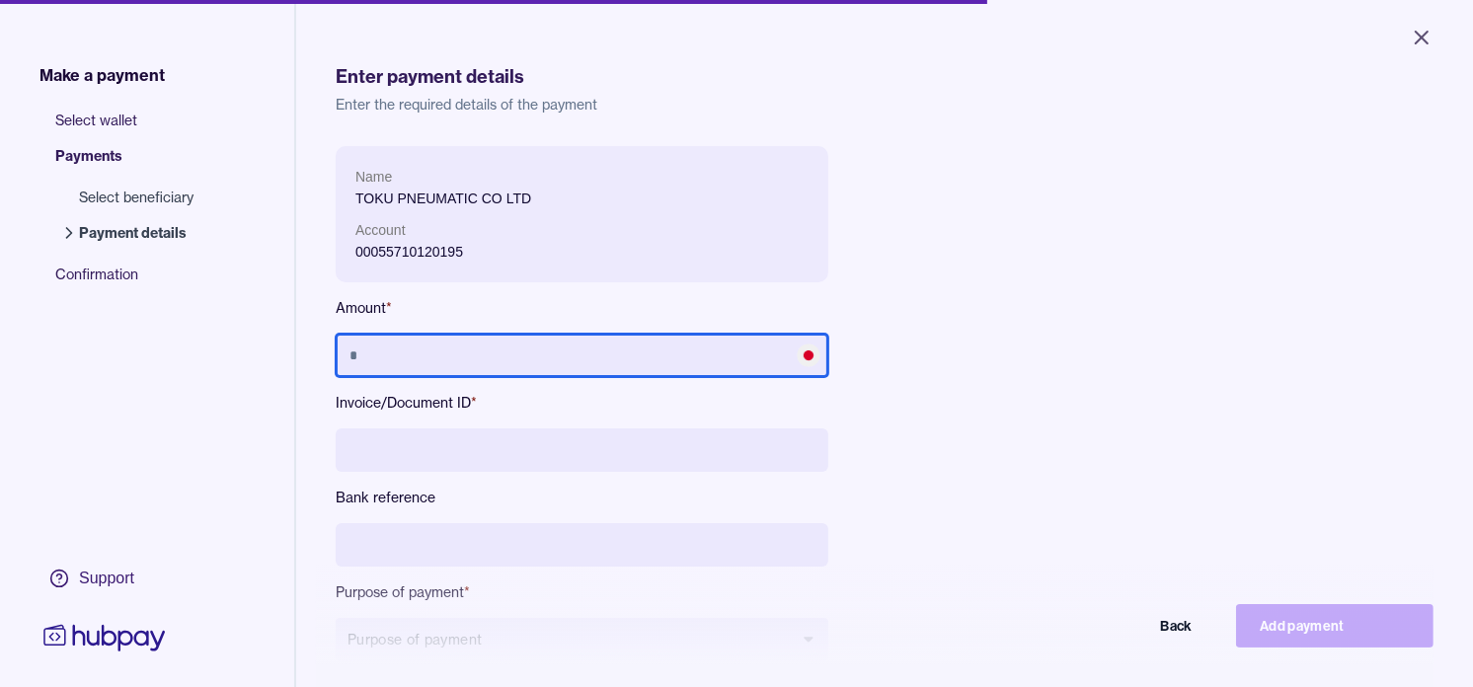
click at [554, 351] on input "text" at bounding box center [582, 355] width 493 height 43
type input "*******"
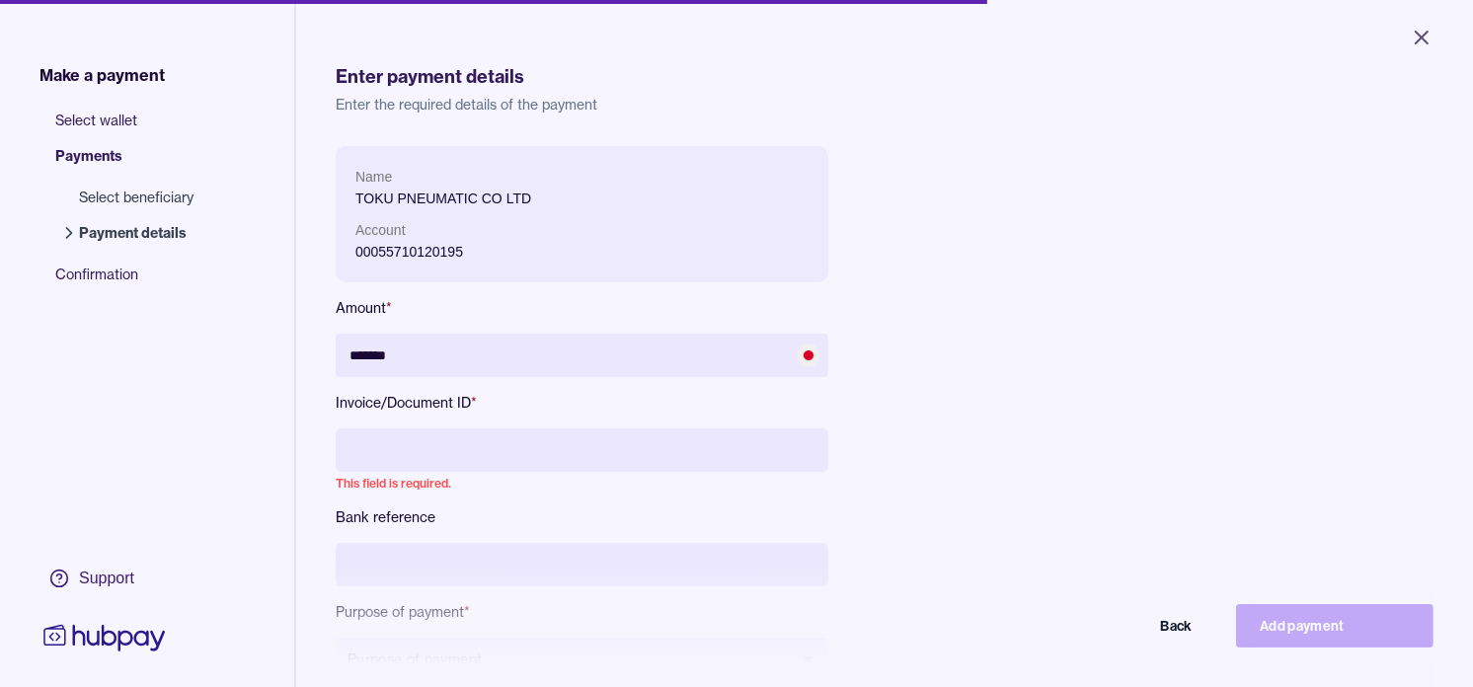
paste input "**********"
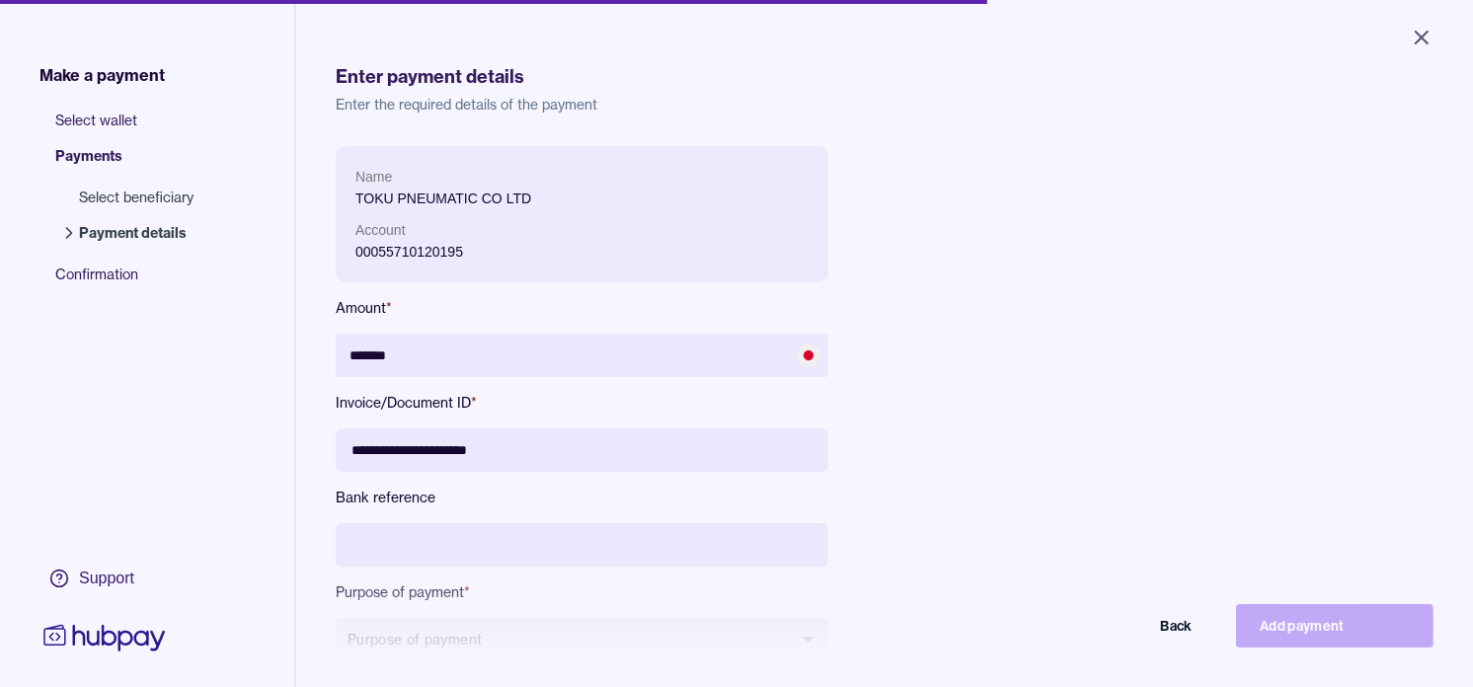
drag, startPoint x: 438, startPoint y: 449, endPoint x: 466, endPoint y: 464, distance: 31.4
click at [439, 449] on input "**********" at bounding box center [582, 449] width 493 height 43
click at [518, 454] on input "**********" at bounding box center [582, 449] width 493 height 43
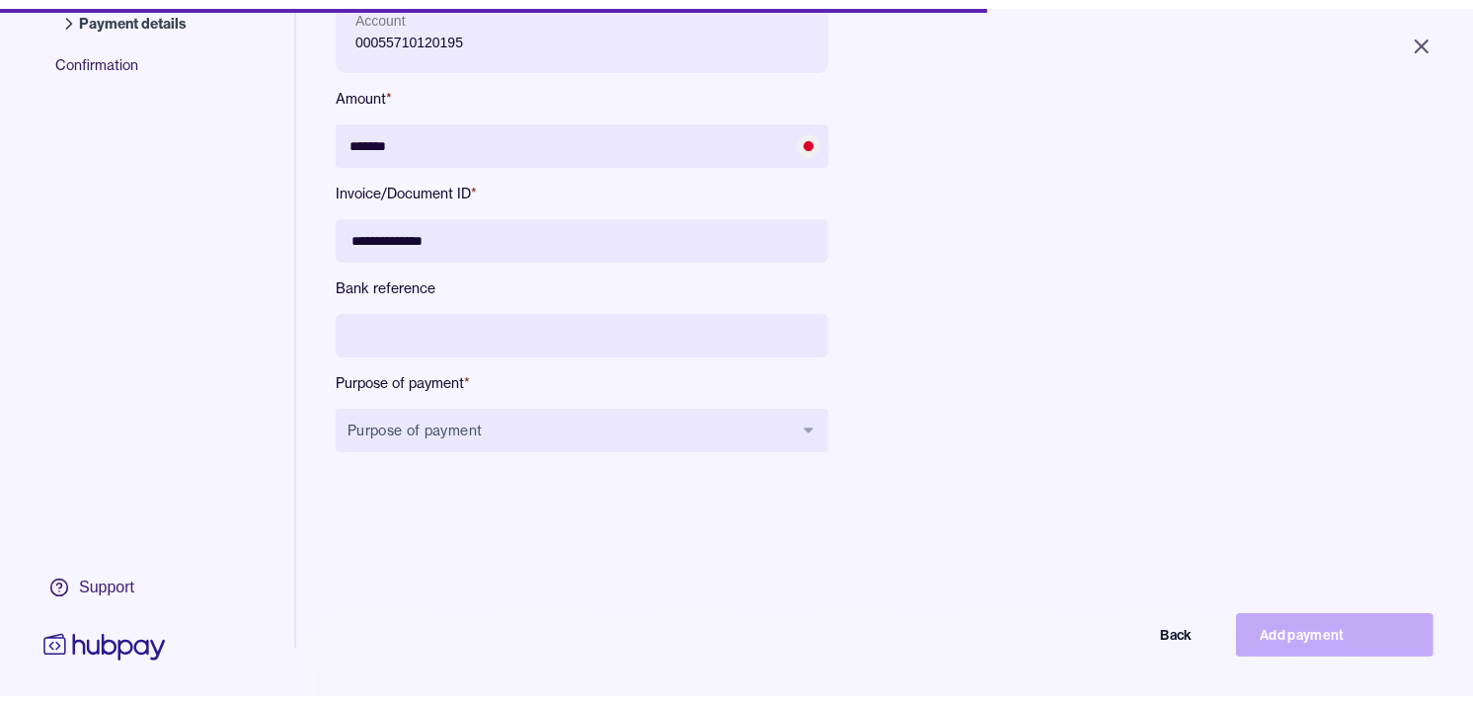
scroll to position [219, 0]
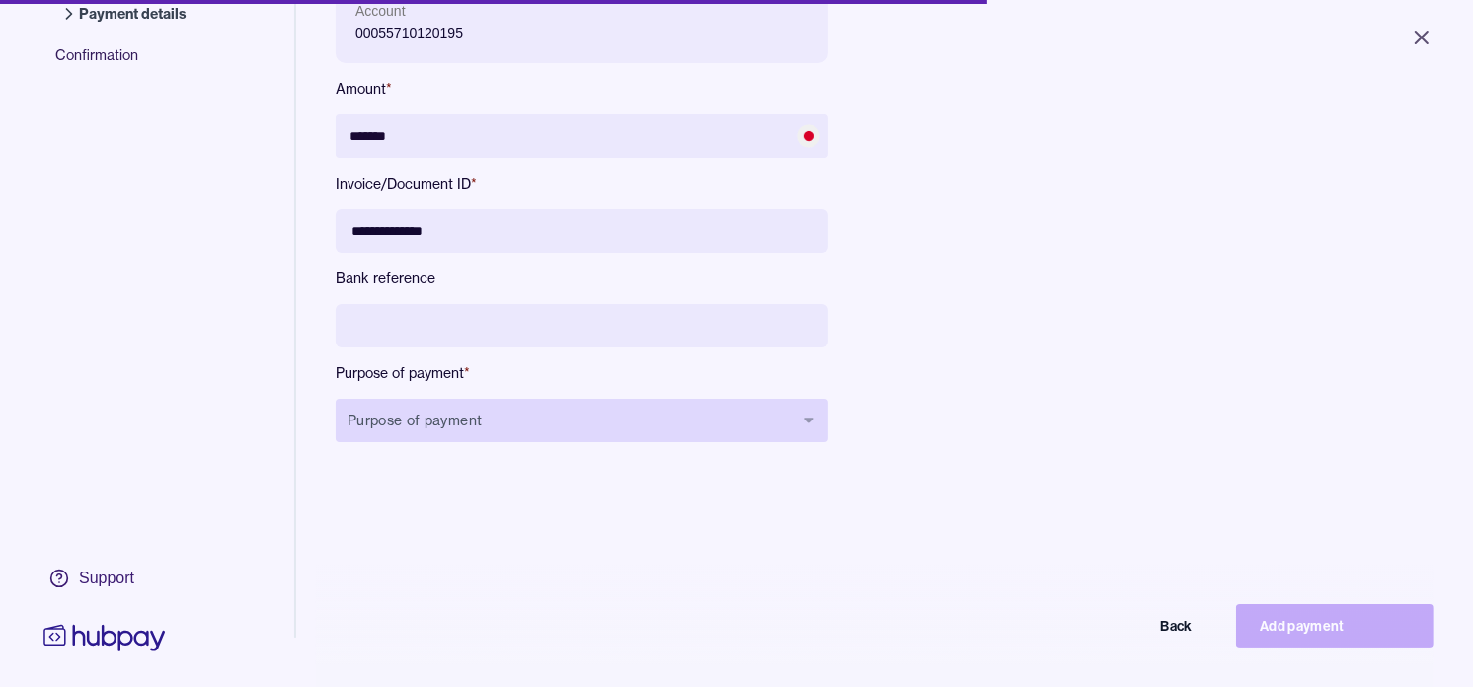
type input "**********"
click at [547, 425] on button "Purpose of payment" at bounding box center [582, 420] width 493 height 43
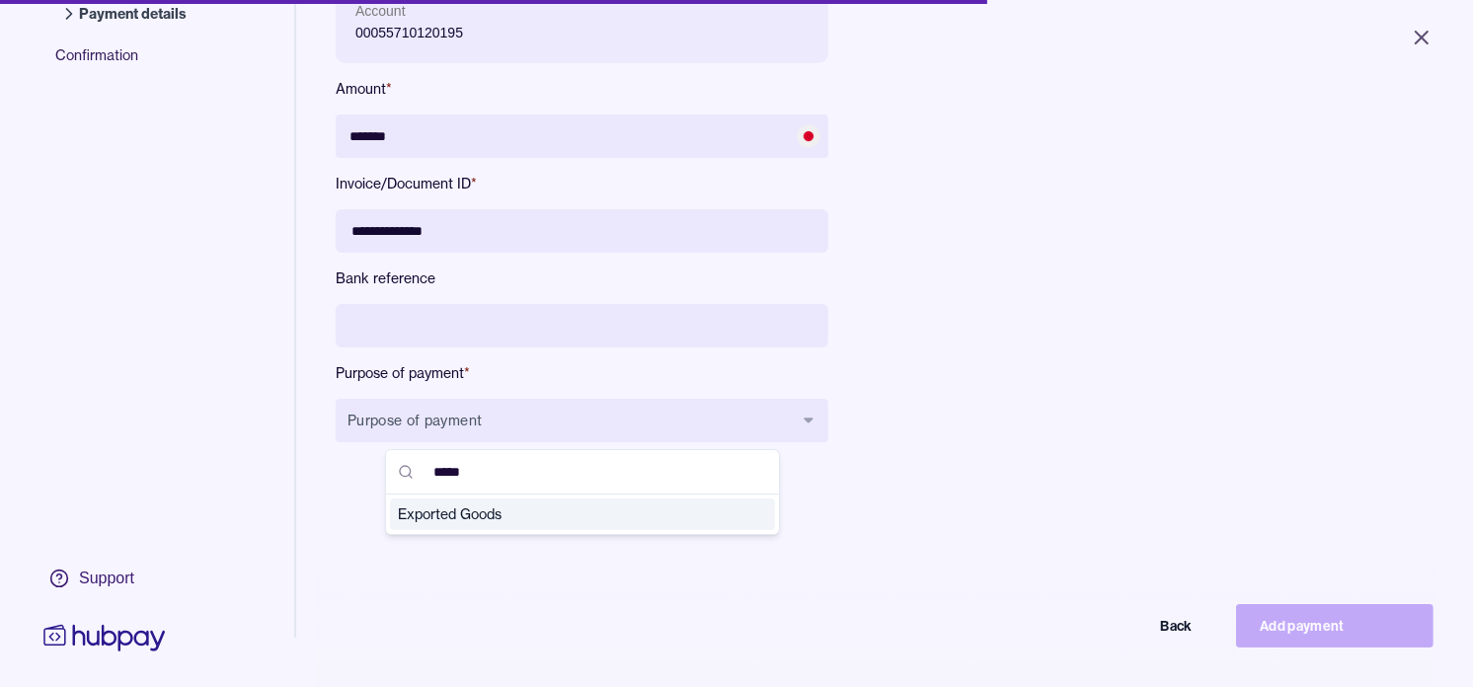
type input "*****"
click at [508, 518] on span "Exported Goods" at bounding box center [571, 514] width 346 height 20
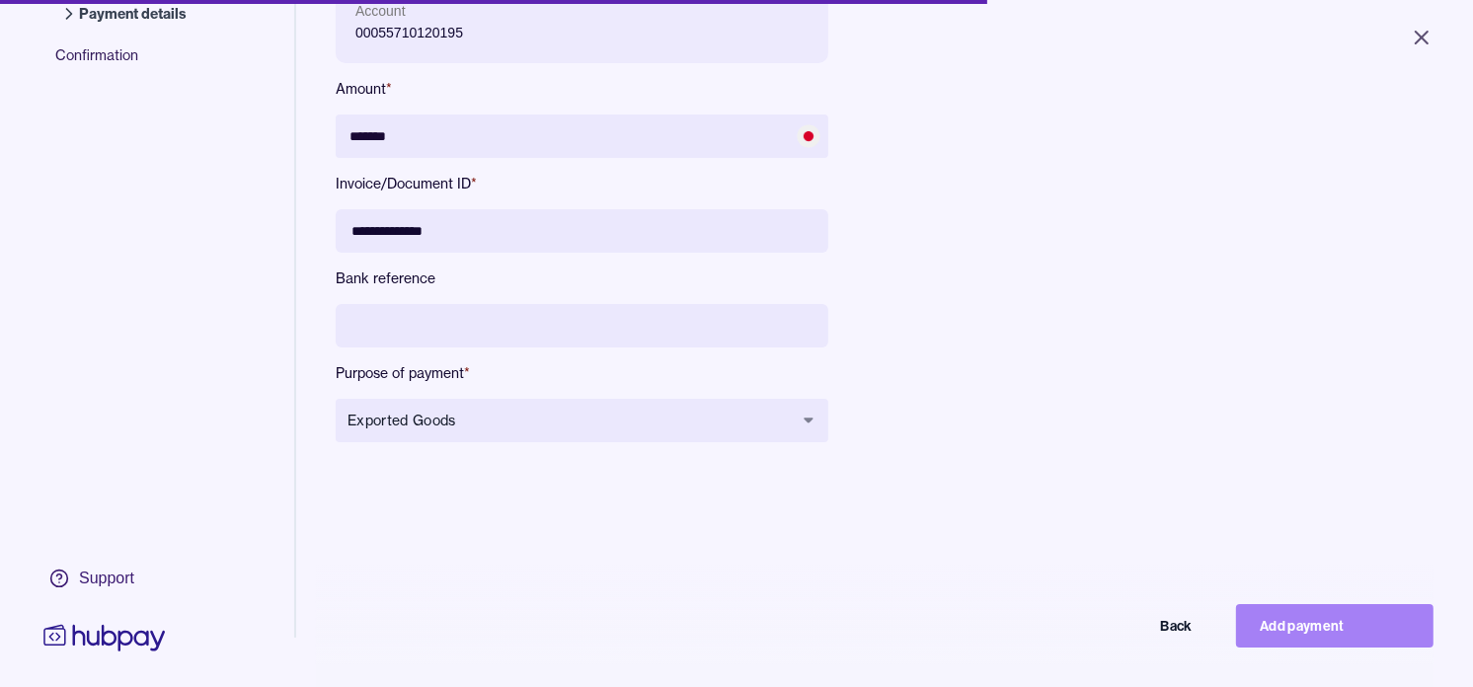
click at [1338, 630] on button "Add payment" at bounding box center [1334, 625] width 197 height 43
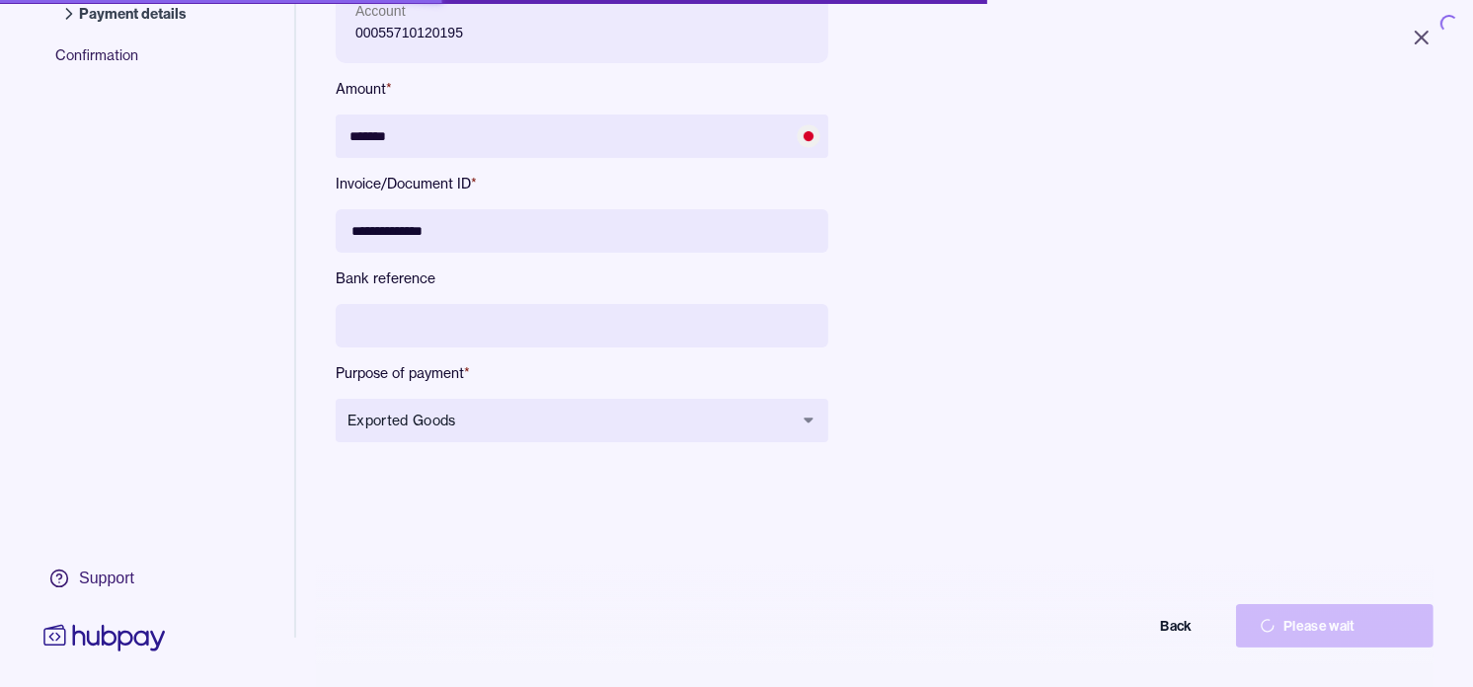
type input "******"
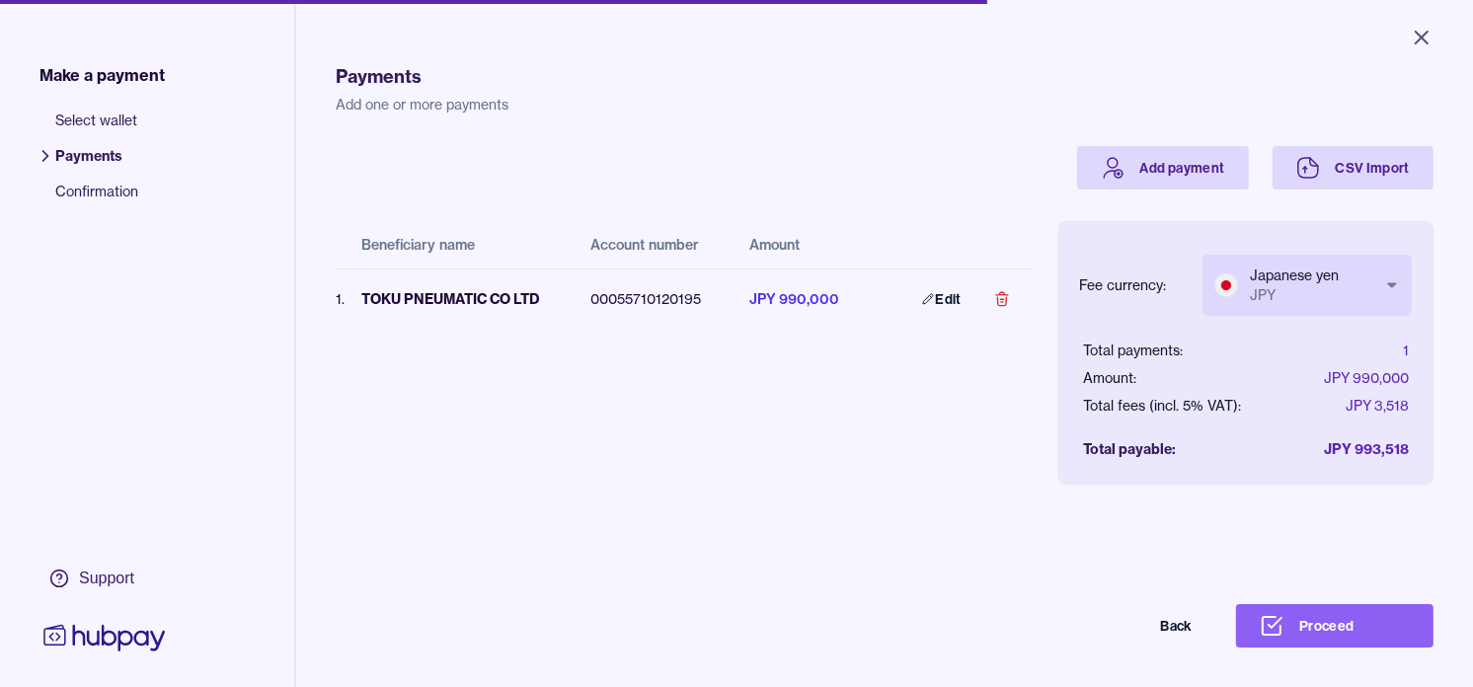
click at [1343, 282] on body "Close Make a payment Select wallet Payments Confirmation Support Payments Add o…" at bounding box center [736, 343] width 1473 height 687
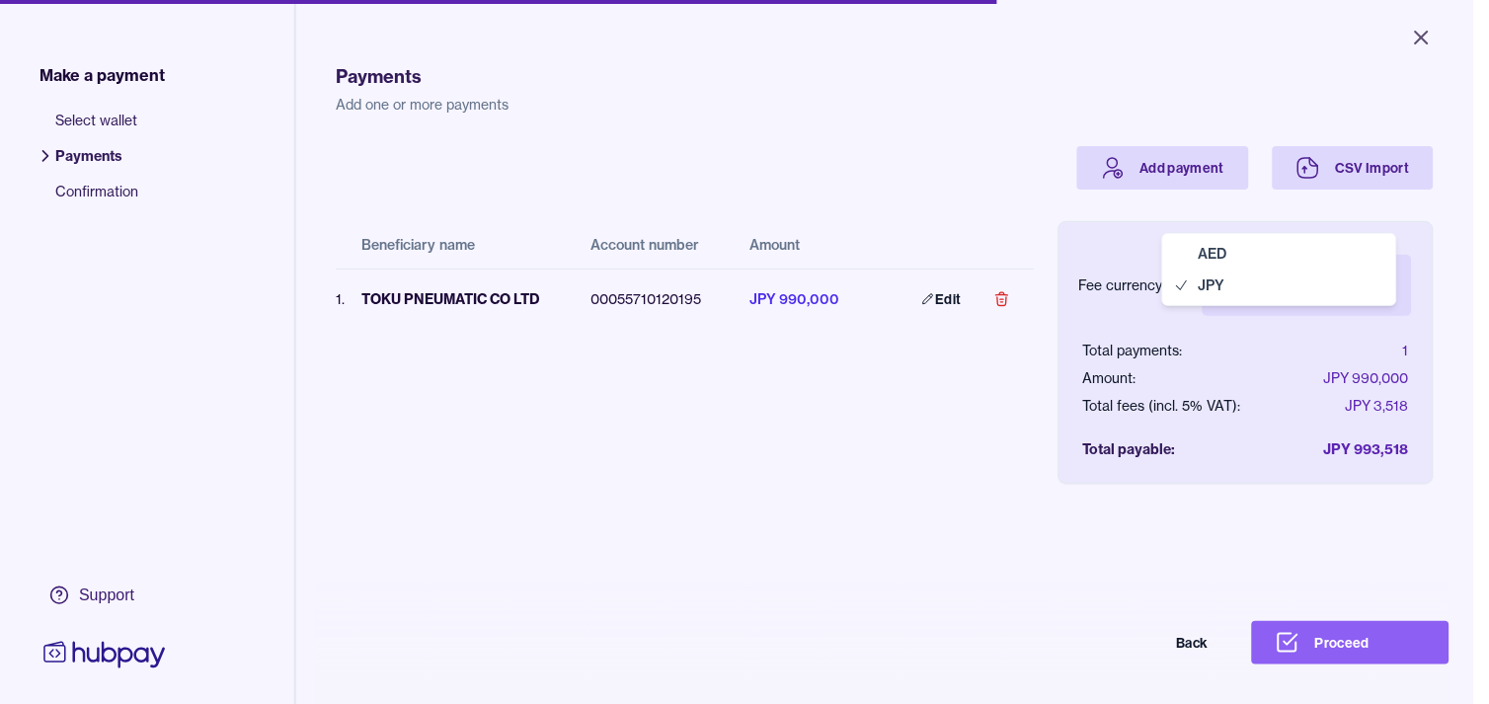
select select "***"
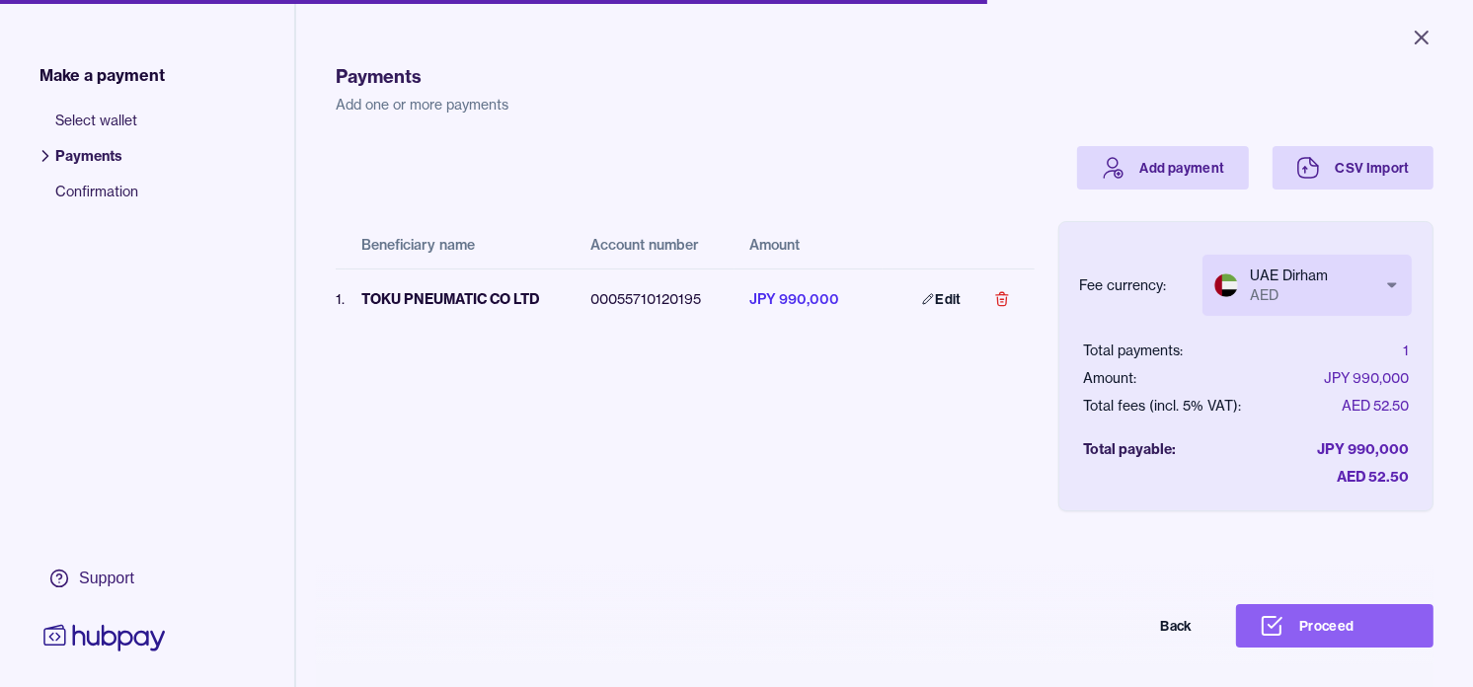
click at [908, 402] on div "Beneficiary name Account number Amount 1 . TOKU PNEUMATIC CO LTD 00055710120195…" at bounding box center [685, 335] width 699 height 290
click at [1385, 645] on button "Proceed" at bounding box center [1334, 625] width 197 height 43
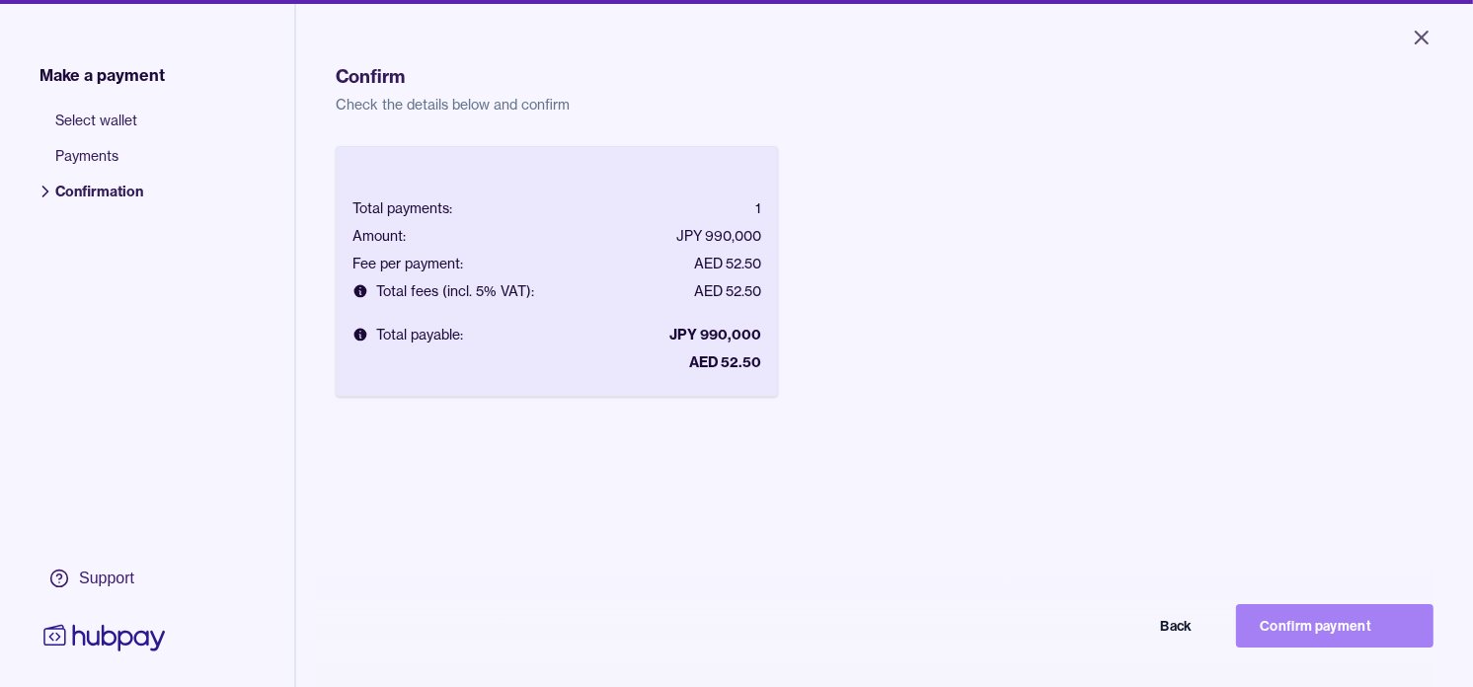
click at [1386, 637] on button "Confirm payment" at bounding box center [1334, 625] width 197 height 43
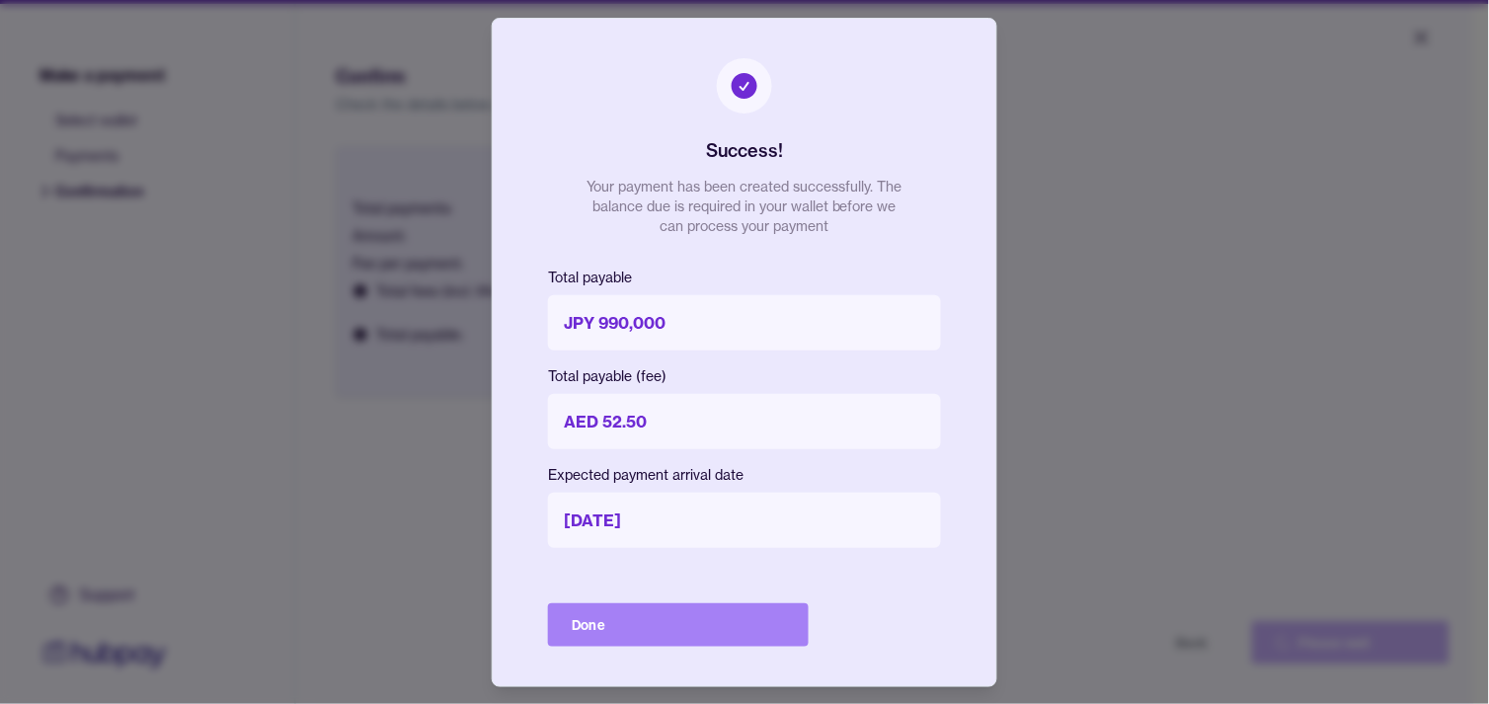
click at [679, 619] on button "Done" at bounding box center [678, 624] width 261 height 43
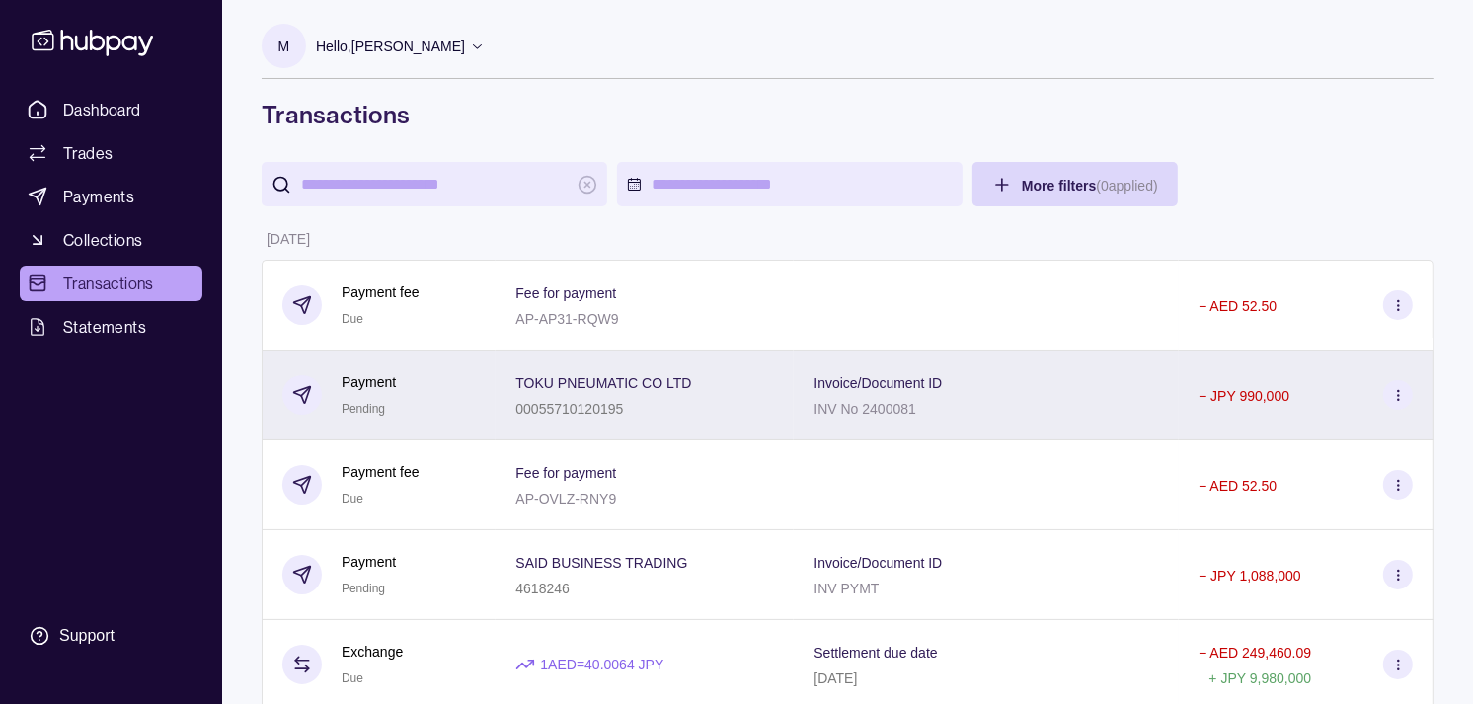
click at [465, 398] on div "Payment Pending" at bounding box center [378, 395] width 193 height 48
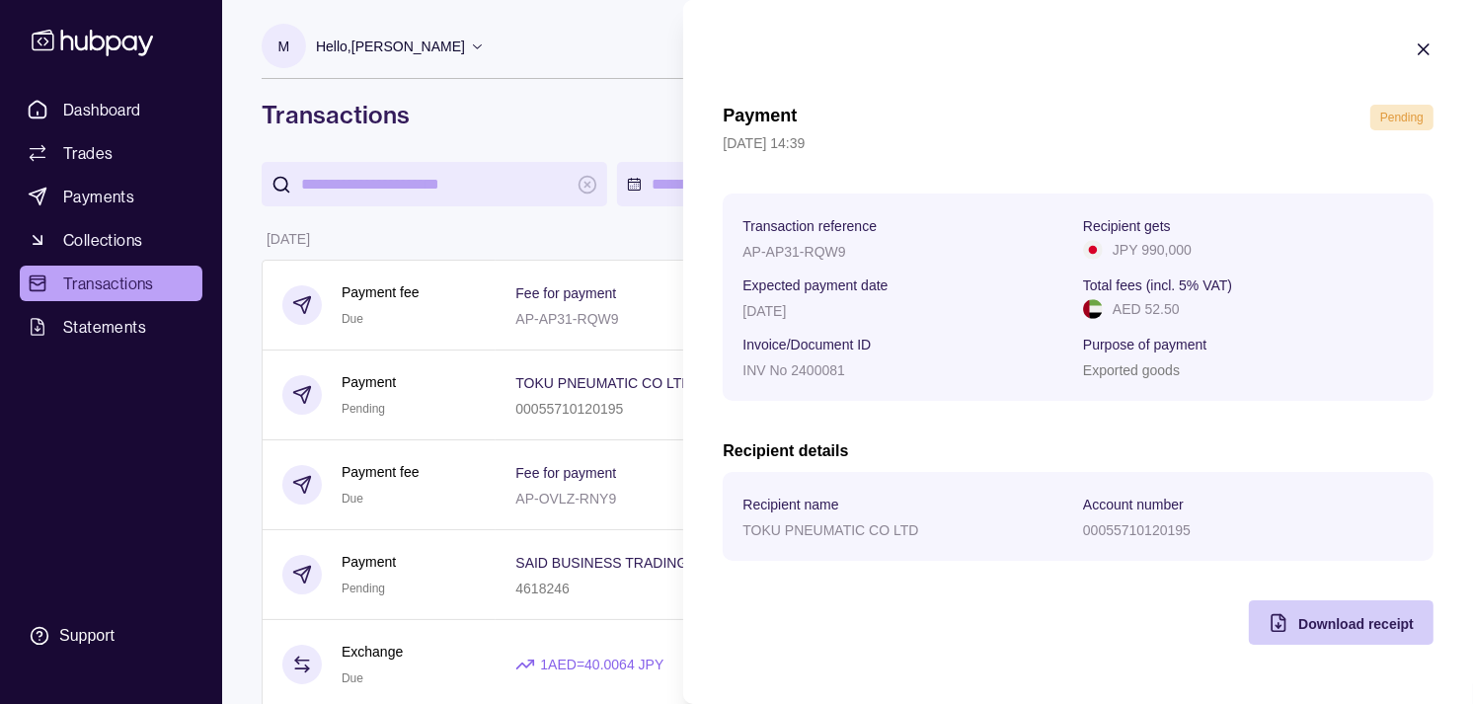
click at [1321, 634] on div "Download receipt" at bounding box center [1356, 623] width 116 height 24
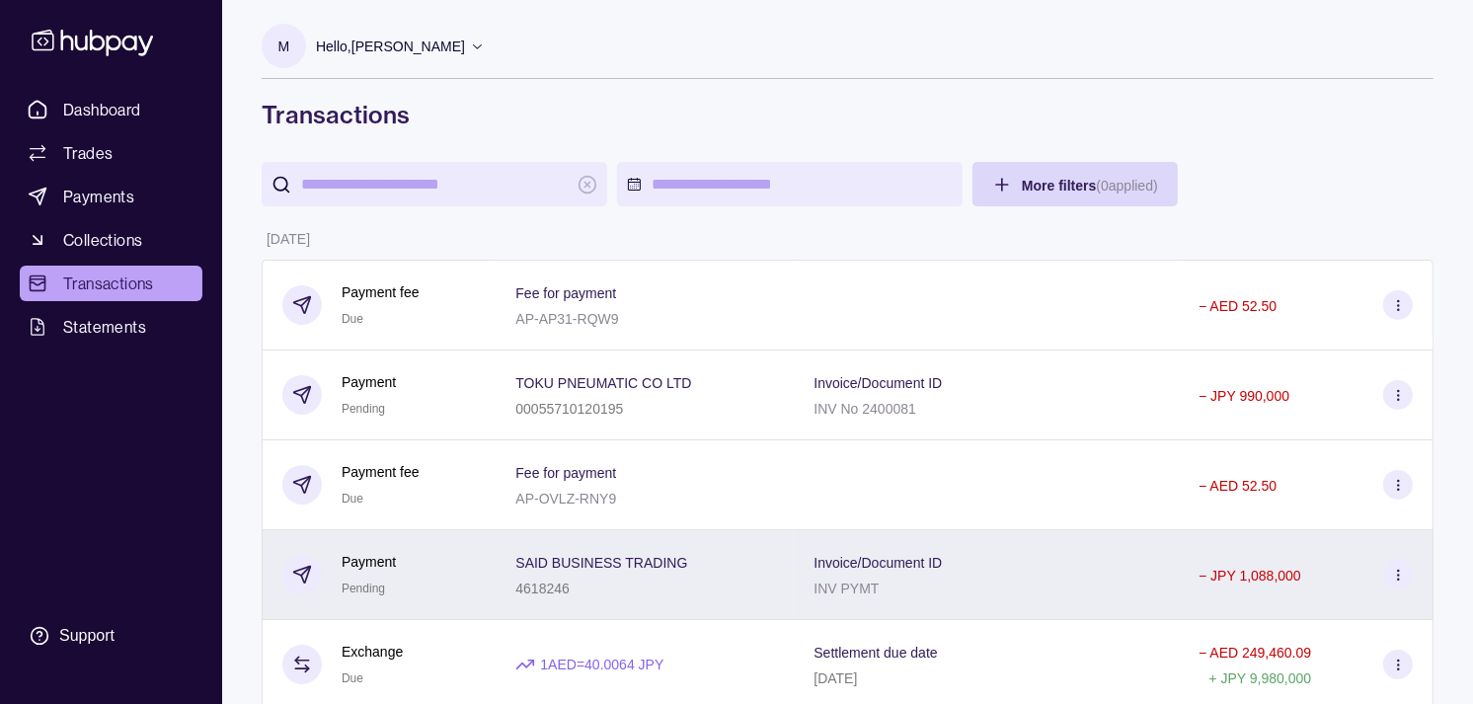
click at [448, 568] on div "Payment Pending" at bounding box center [378, 575] width 193 height 48
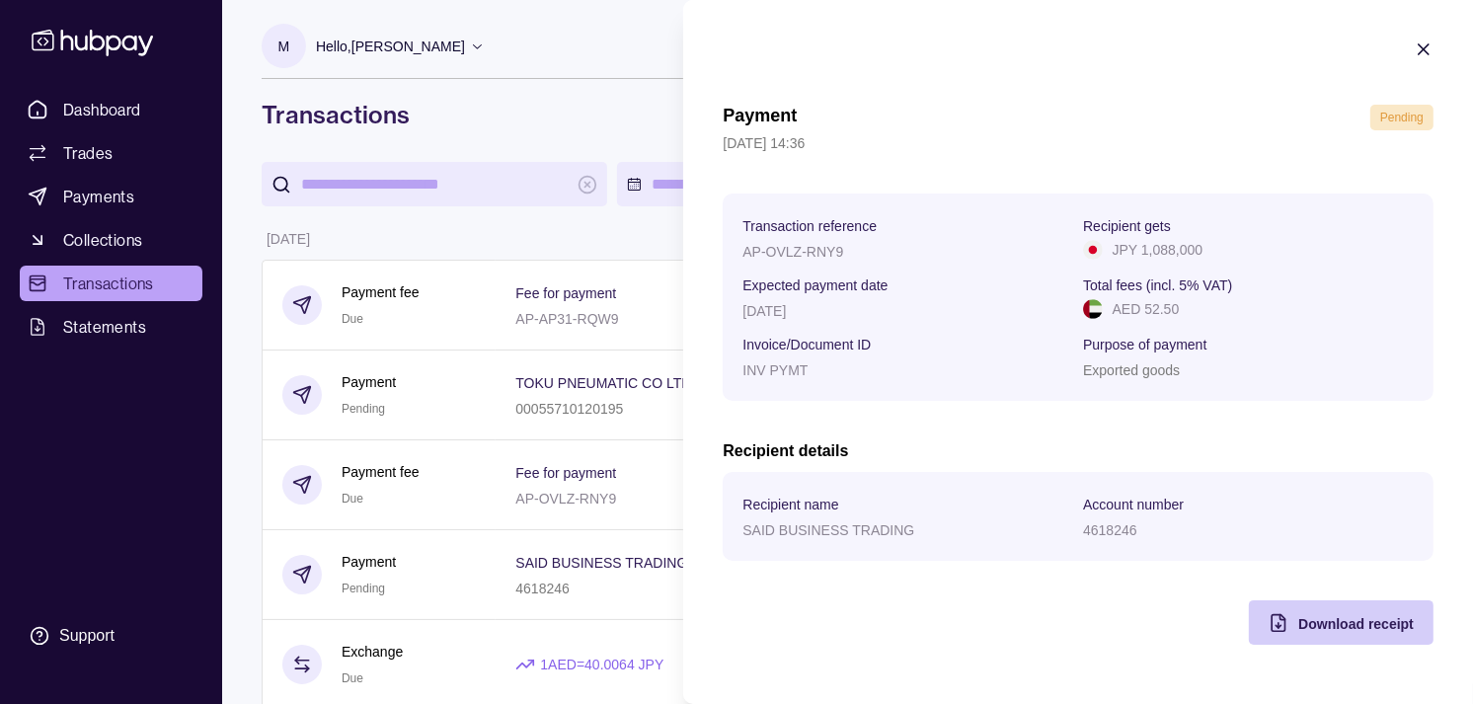
click at [1379, 626] on span "Download receipt" at bounding box center [1356, 624] width 116 height 16
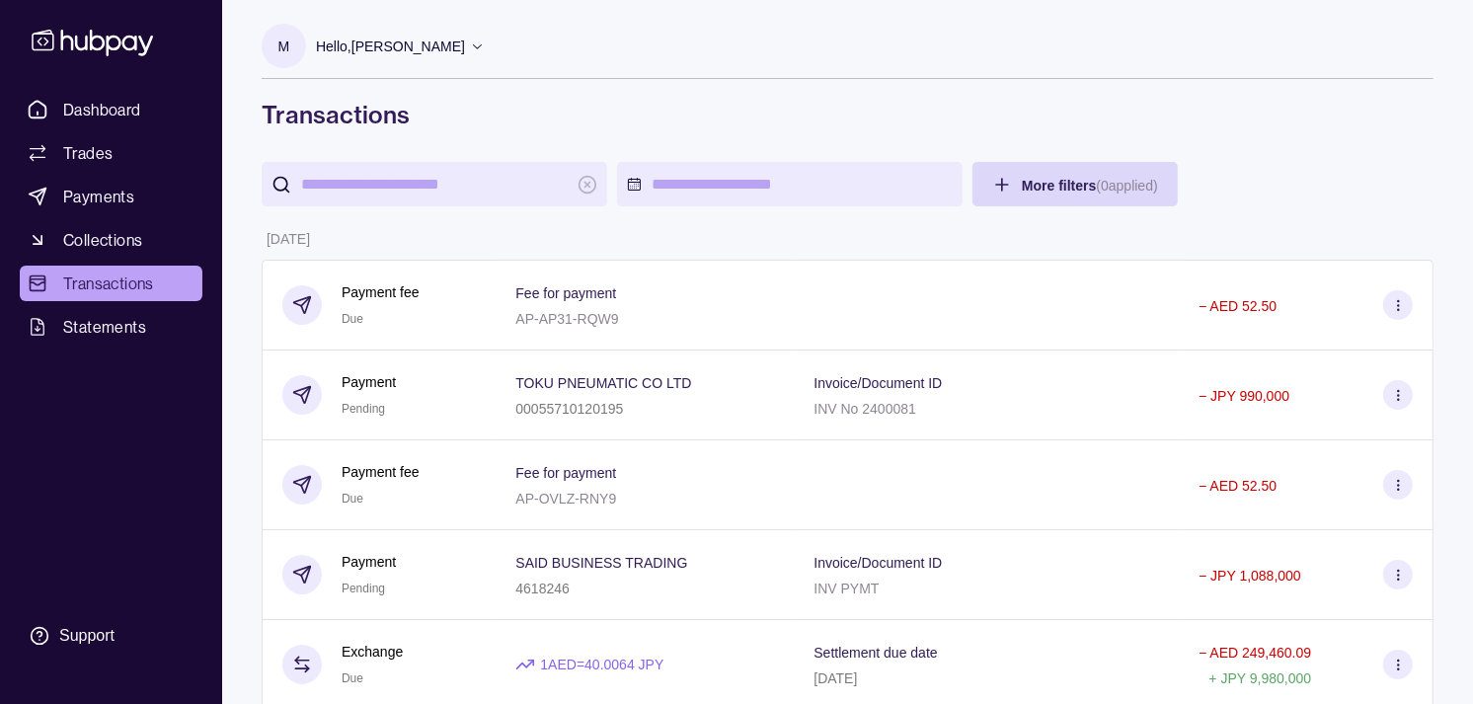
click at [154, 101] on link "Dashboard" at bounding box center [111, 110] width 183 height 36
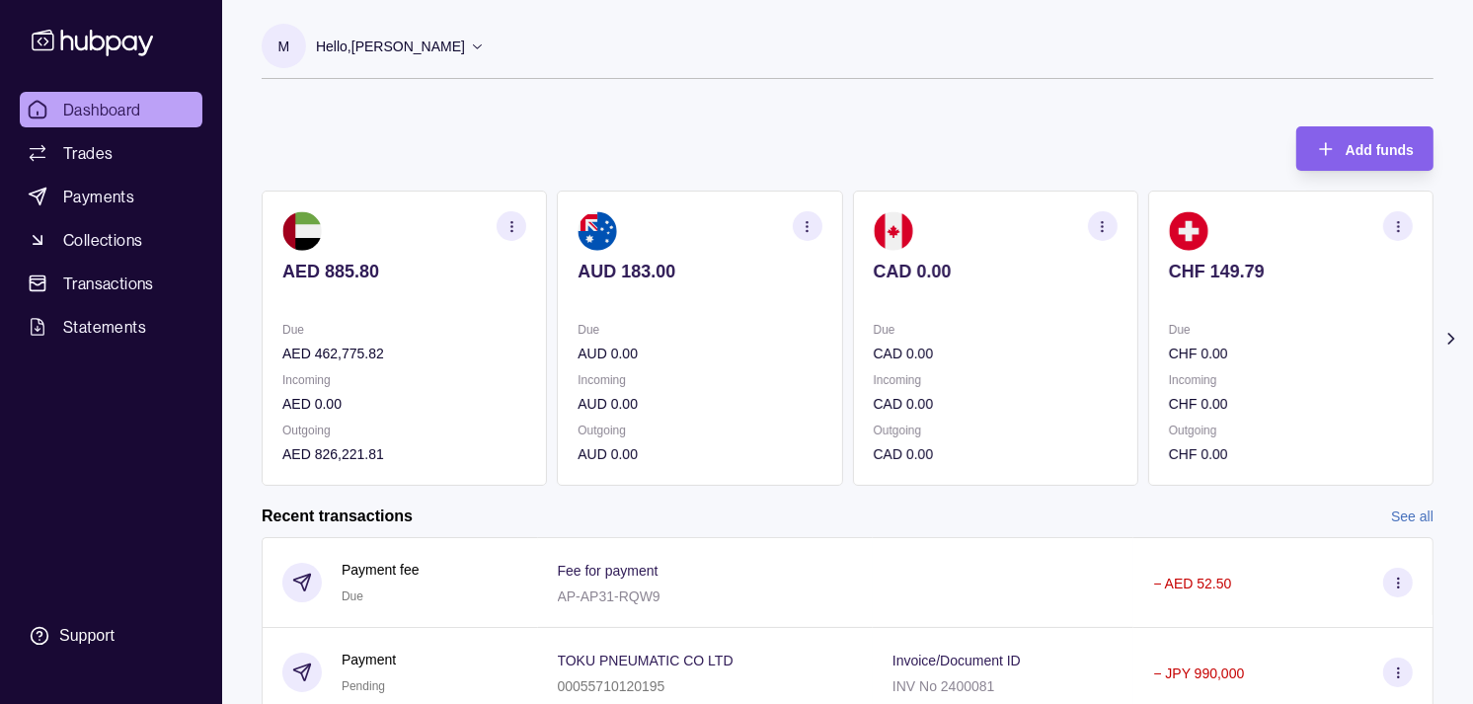
click at [1216, 301] on section "CHF 149.79 Due CHF 0.00 Incoming CHF 0.00 Outgoing CHF 0.00" at bounding box center [1290, 338] width 285 height 295
click at [1169, 279] on div "EUR 197.51" at bounding box center [1291, 285] width 244 height 48
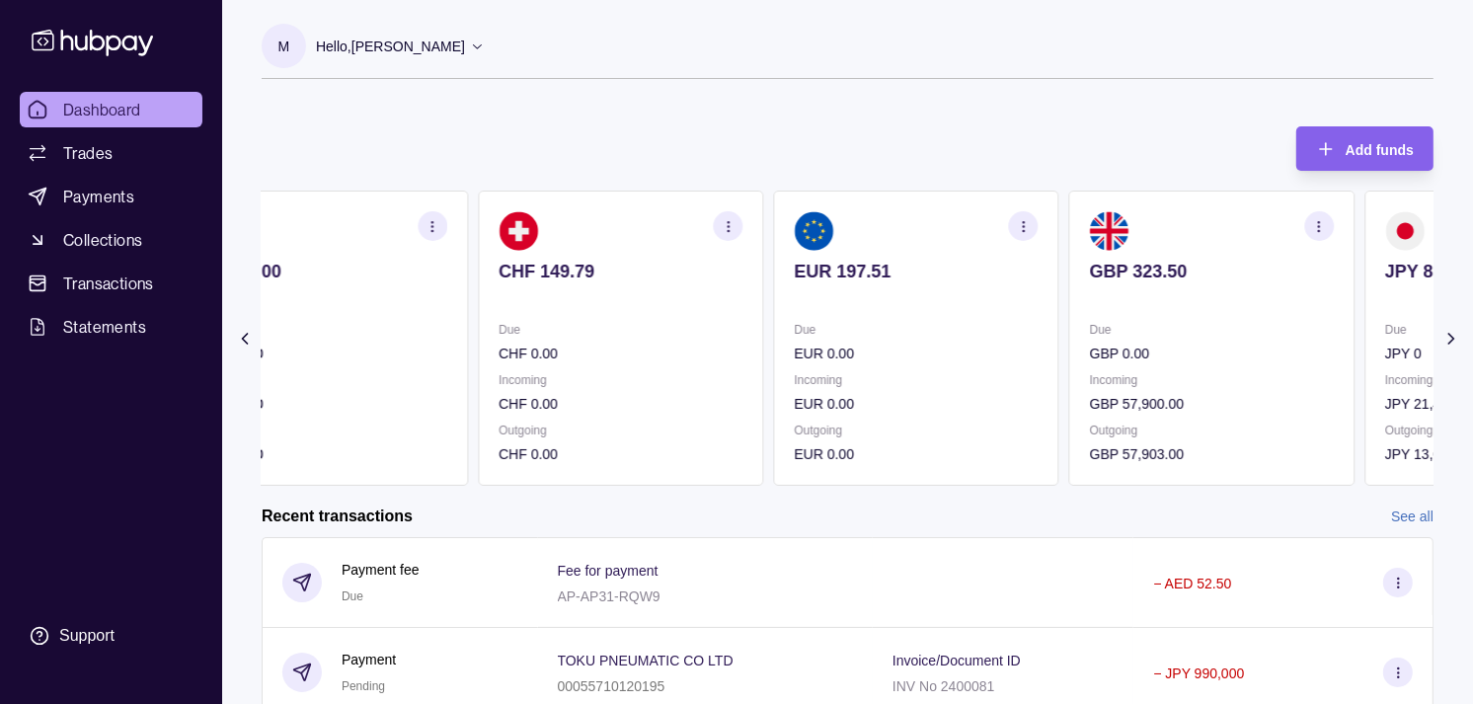
click at [1090, 279] on div "GBP 323.50" at bounding box center [1212, 285] width 244 height 48
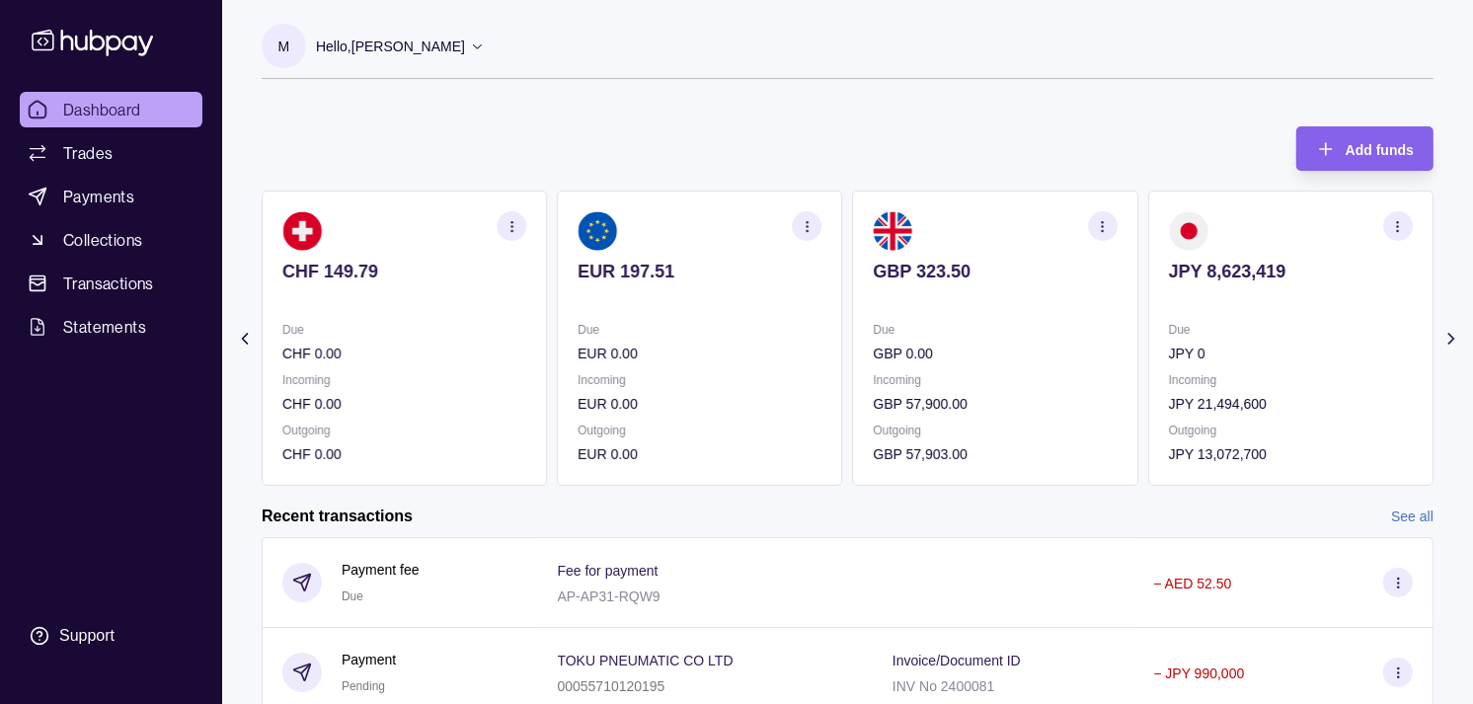
click at [1396, 222] on icon "button" at bounding box center [1398, 226] width 15 height 15
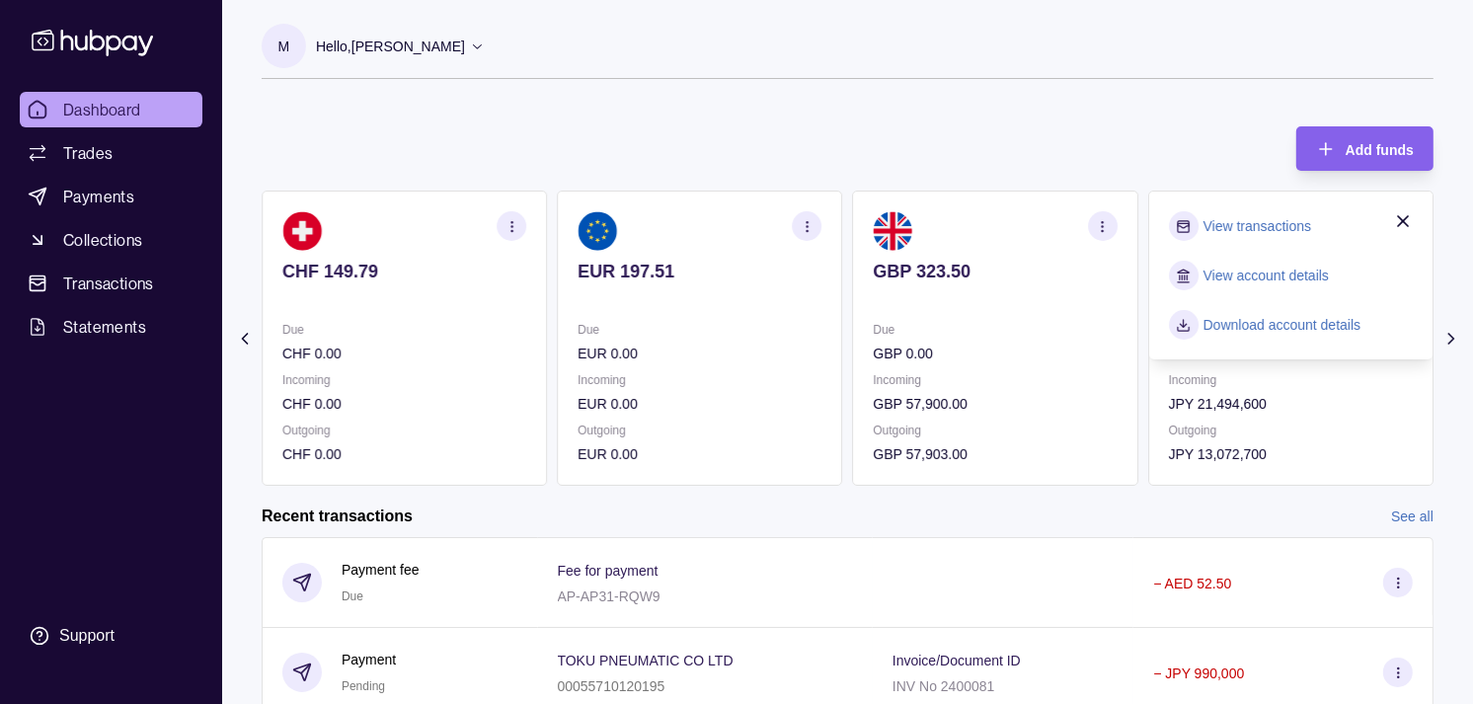
click at [1250, 215] on link "View transactions" at bounding box center [1257, 226] width 108 height 22
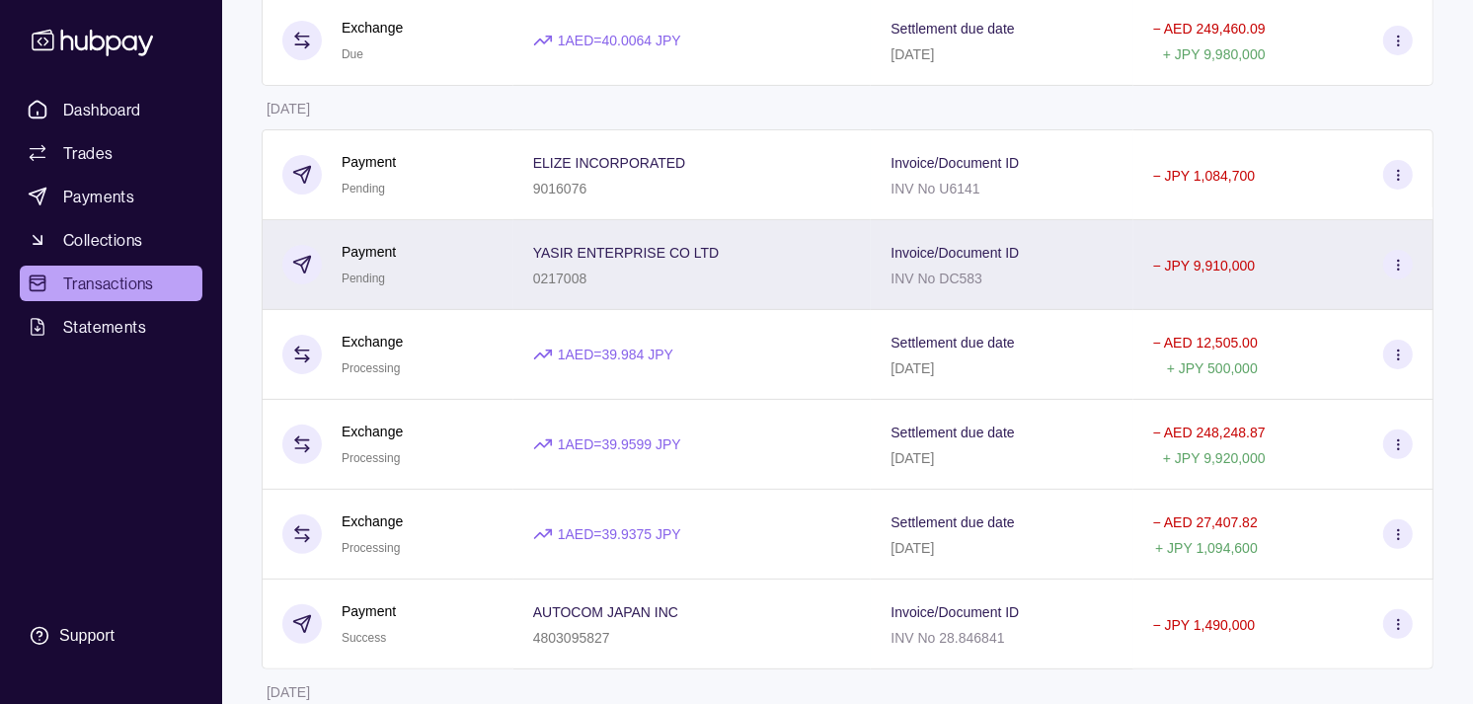
scroll to position [548, 0]
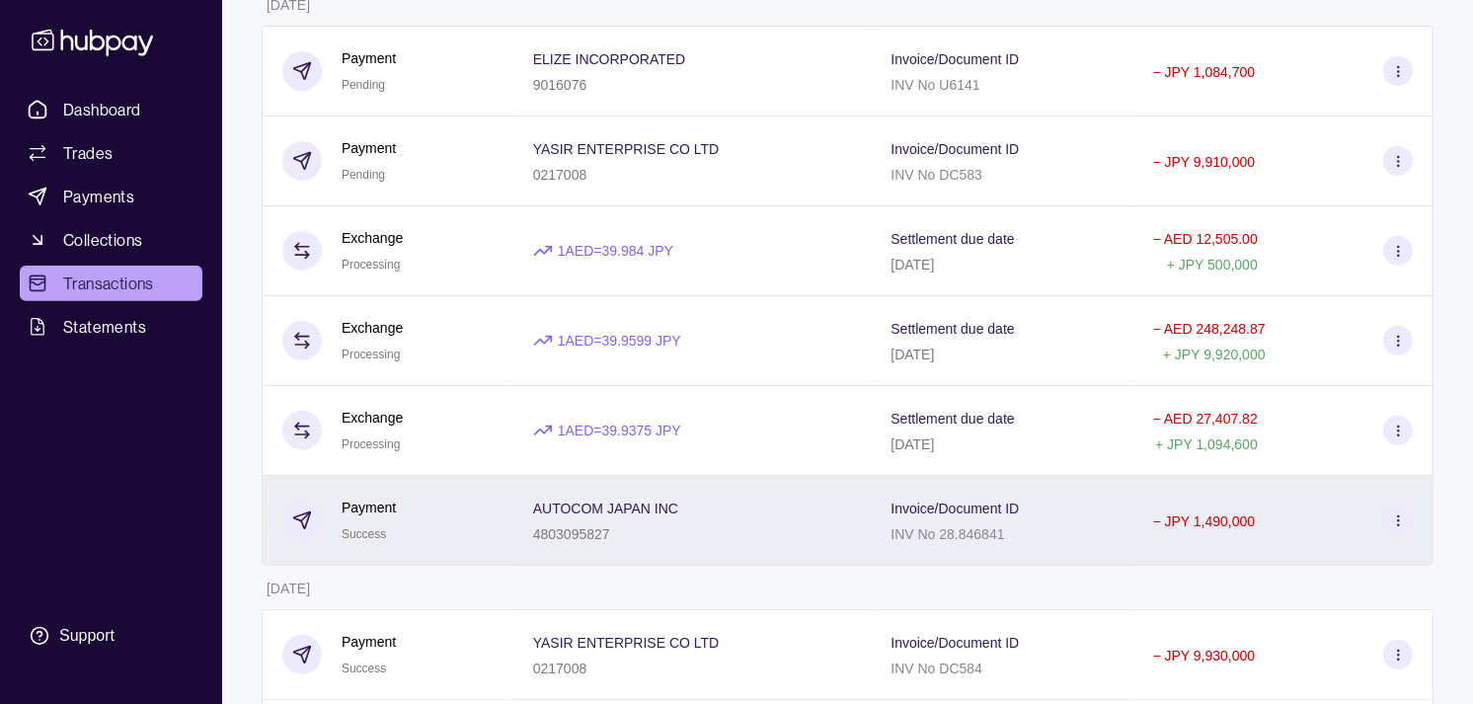
click at [491, 513] on div "Payment Success" at bounding box center [387, 521] width 211 height 48
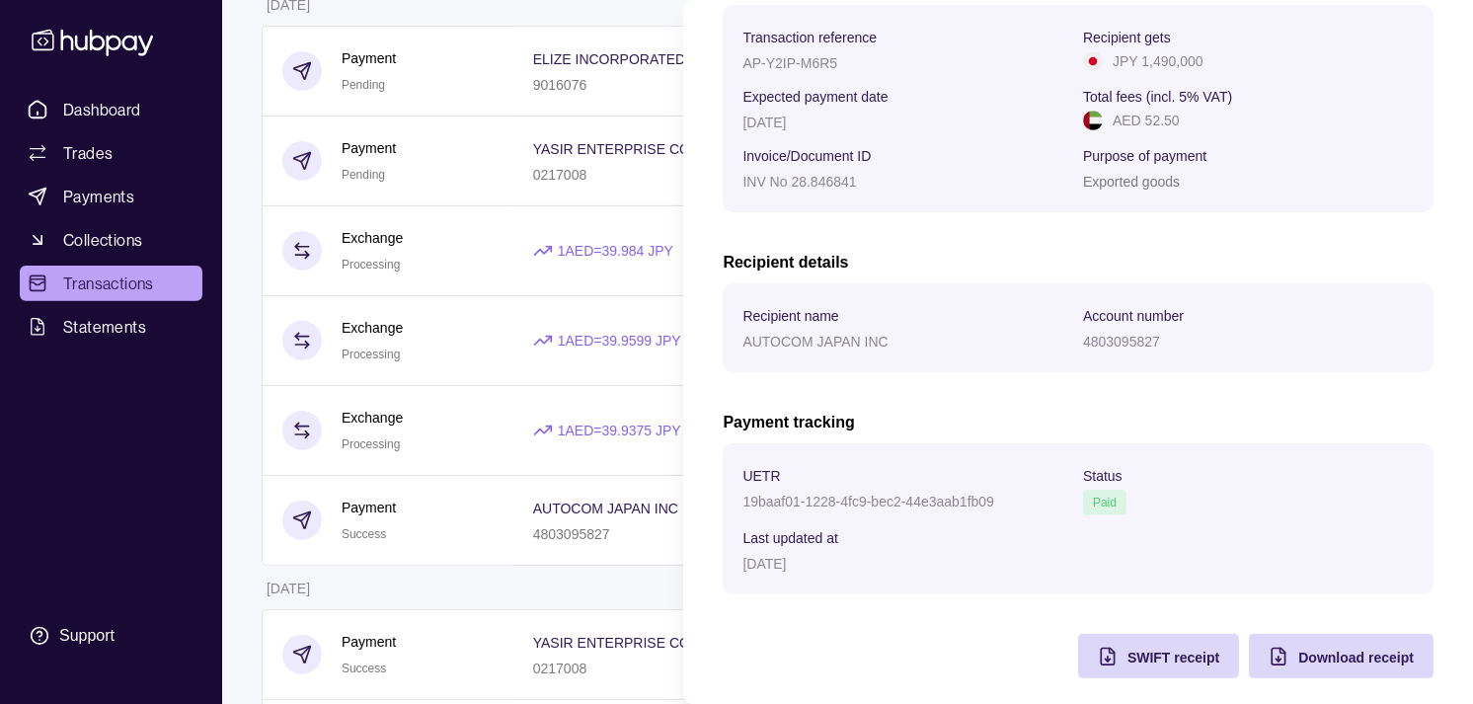
scroll to position [330, 0]
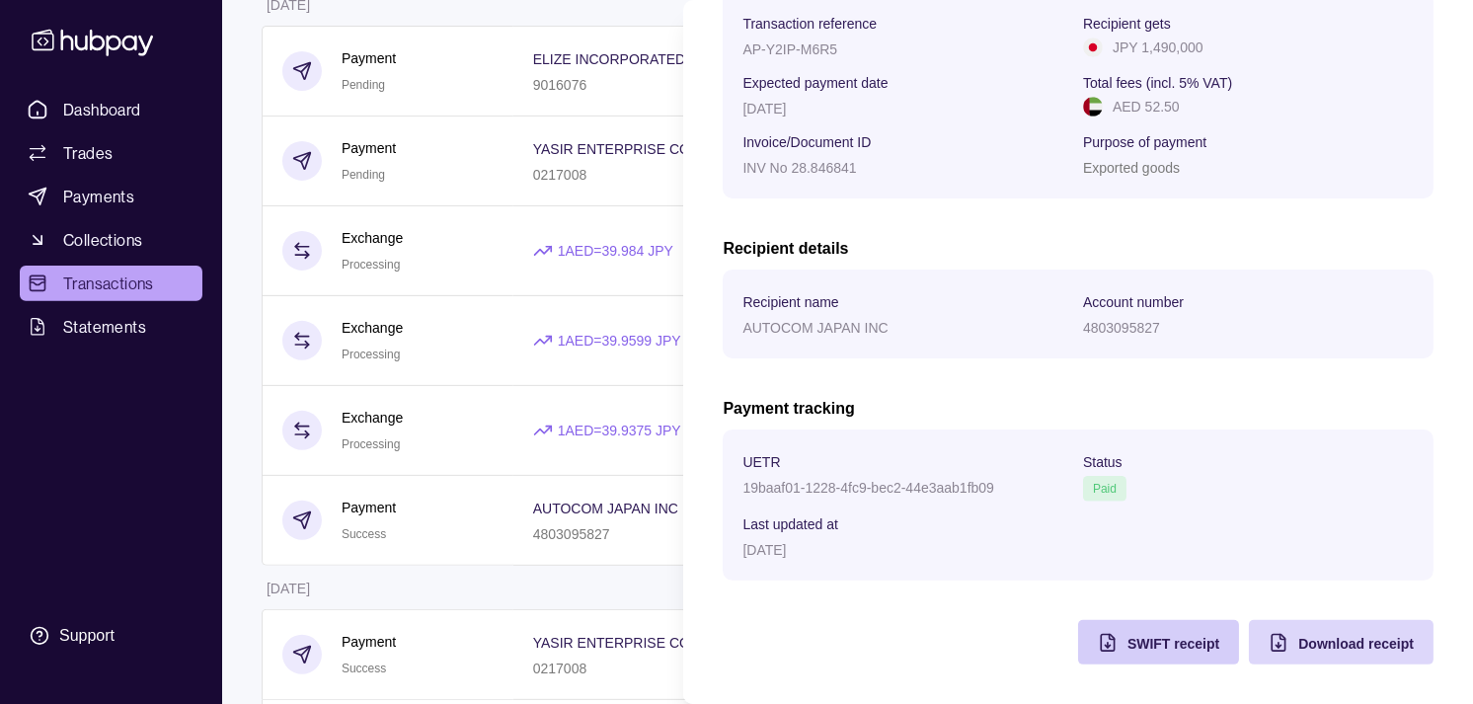
click at [1127, 652] on div "SWIFT receipt" at bounding box center [1173, 643] width 92 height 24
click at [419, 604] on html "Dashboard Trades Payments Collections Transactions Statements Support M Hello, …" at bounding box center [736, 656] width 1473 height 2408
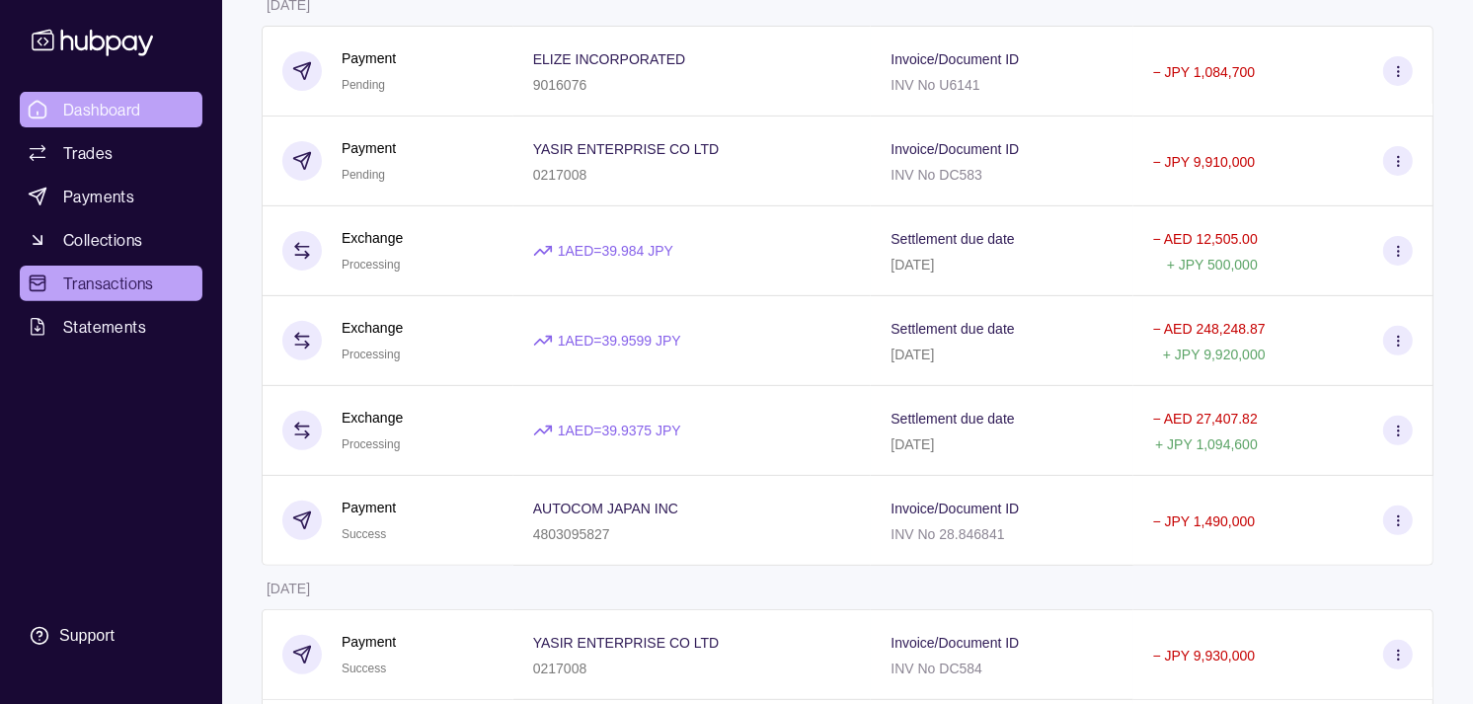
click at [81, 114] on span "Dashboard" at bounding box center [102, 110] width 78 height 24
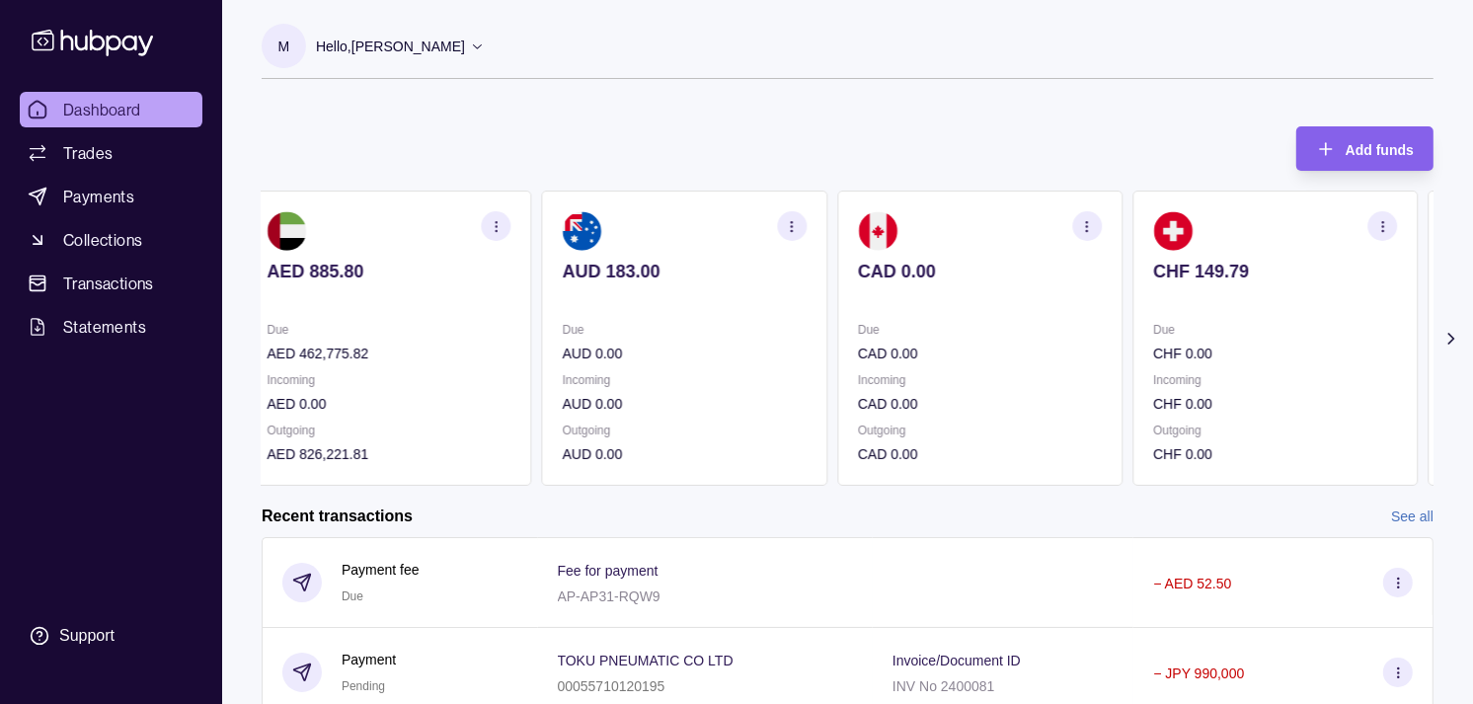
click at [950, 309] on p at bounding box center [980, 298] width 244 height 22
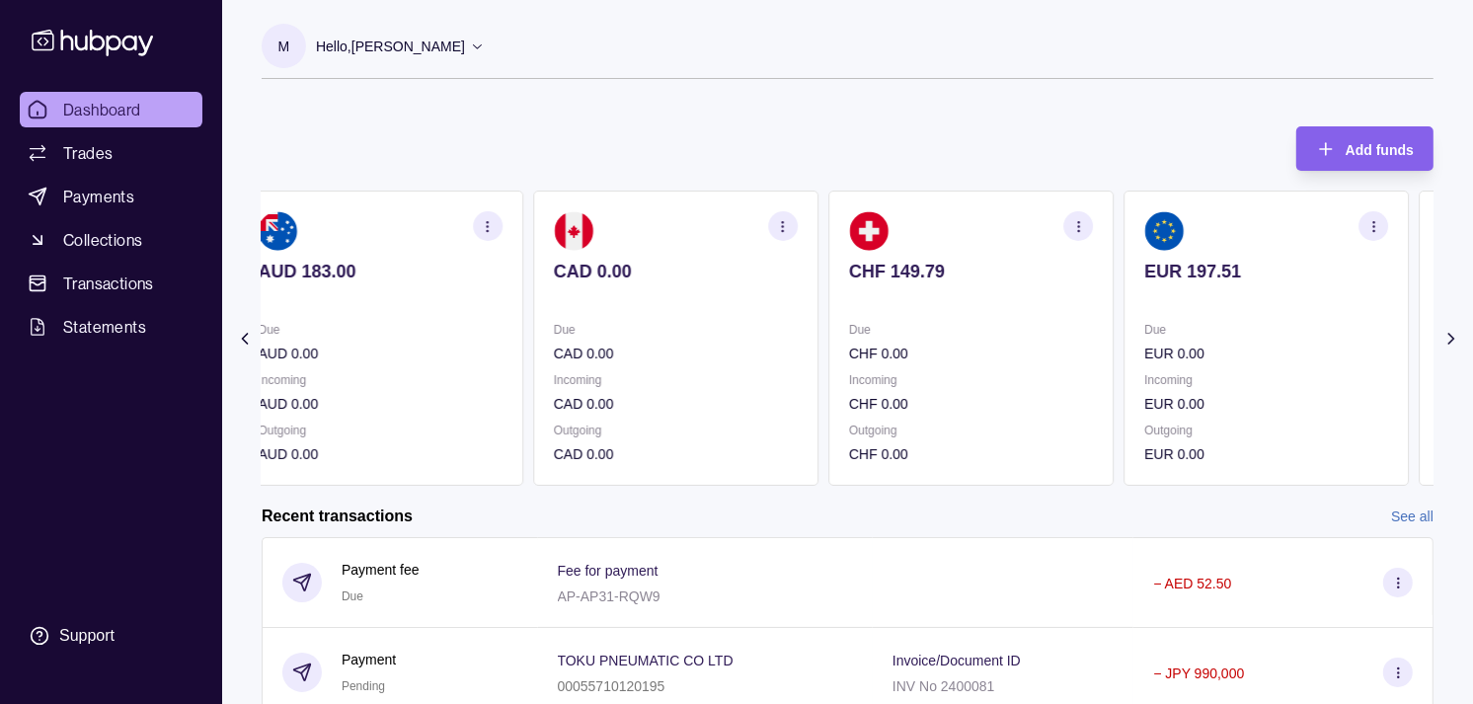
click at [999, 317] on section "CHF 149.79 Due CHF 0.00 Incoming CHF 0.00 Outgoing CHF 0.00" at bounding box center [970, 338] width 285 height 295
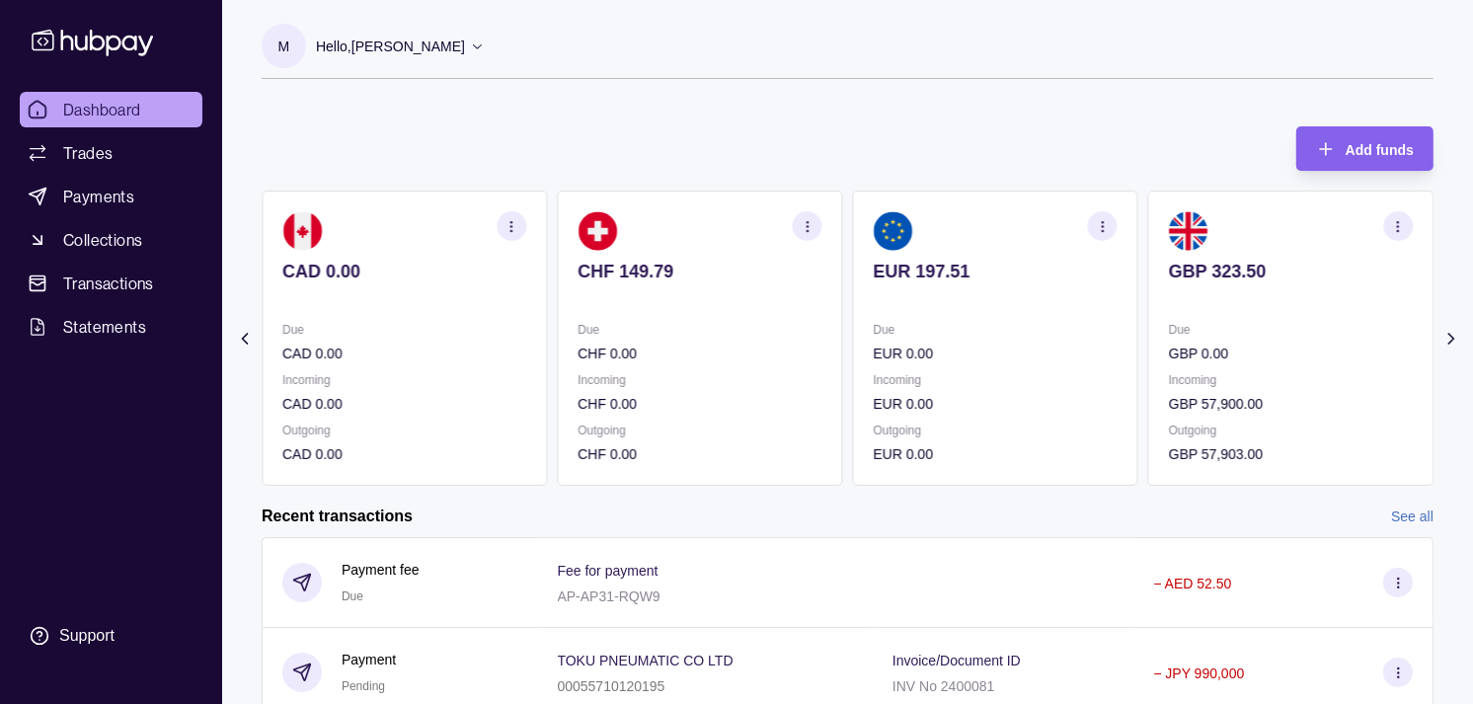
click at [989, 330] on p "Due" at bounding box center [996, 330] width 244 height 22
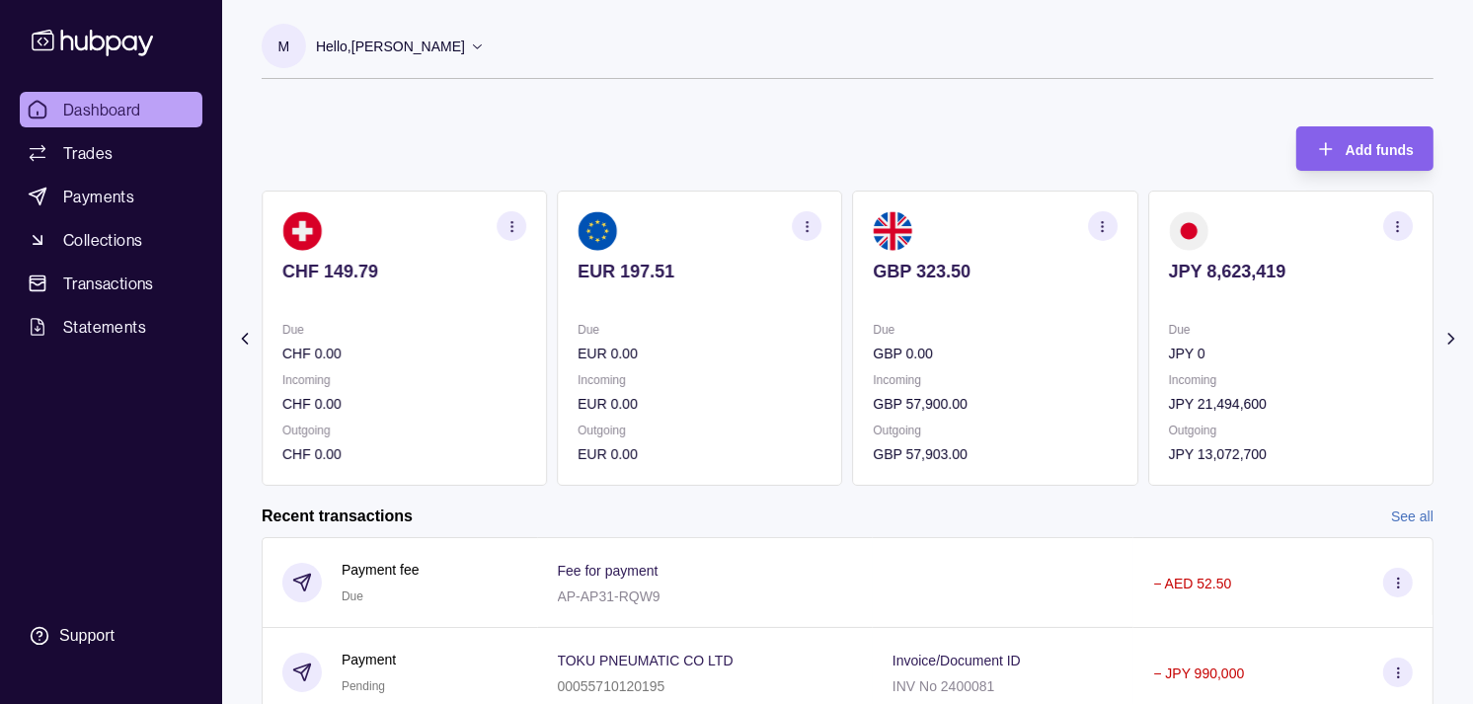
click at [948, 322] on p "Due" at bounding box center [996, 330] width 244 height 22
click at [982, 316] on section "GBP 323.50 Due GBP 0.00 Incoming GBP 57,900.00 Outgoing GBP 57,903.00" at bounding box center [995, 338] width 285 height 295
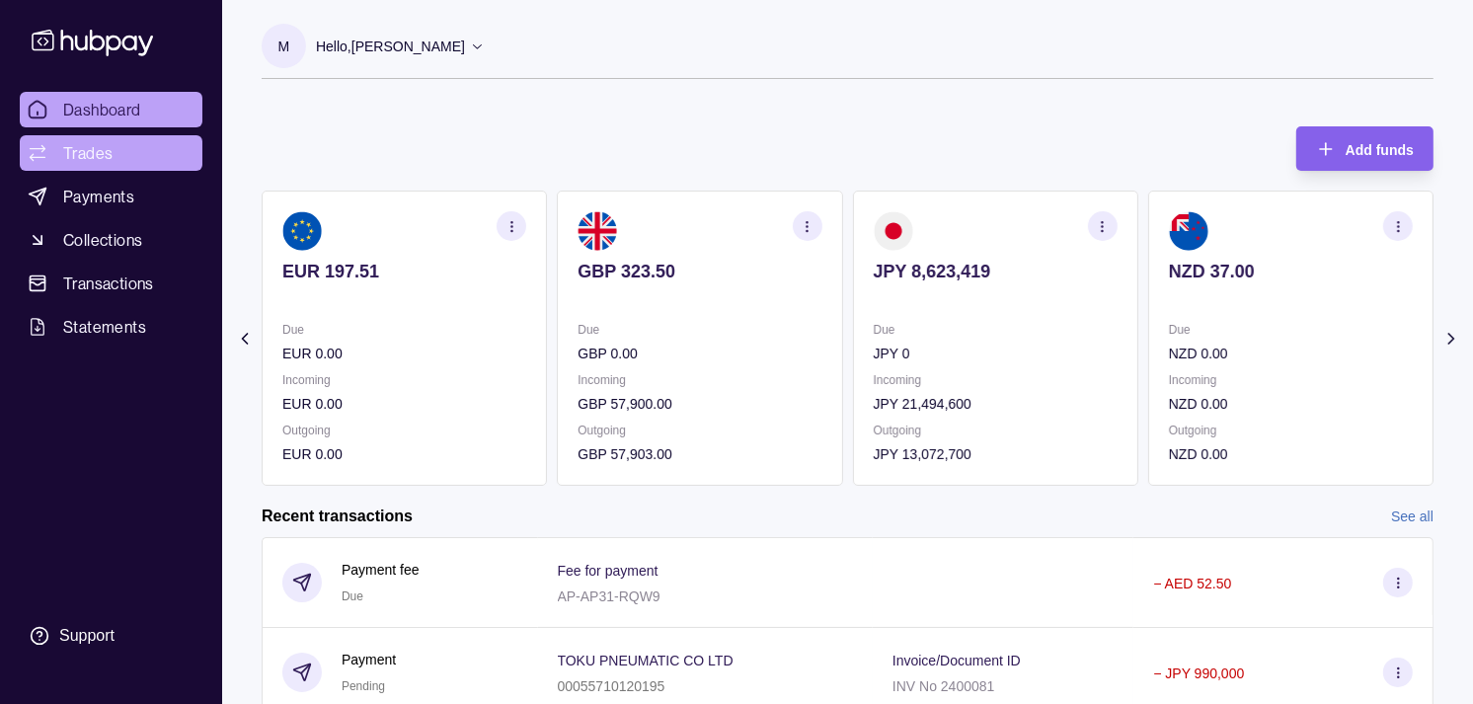
click at [91, 154] on span "Trades" at bounding box center [87, 153] width 49 height 24
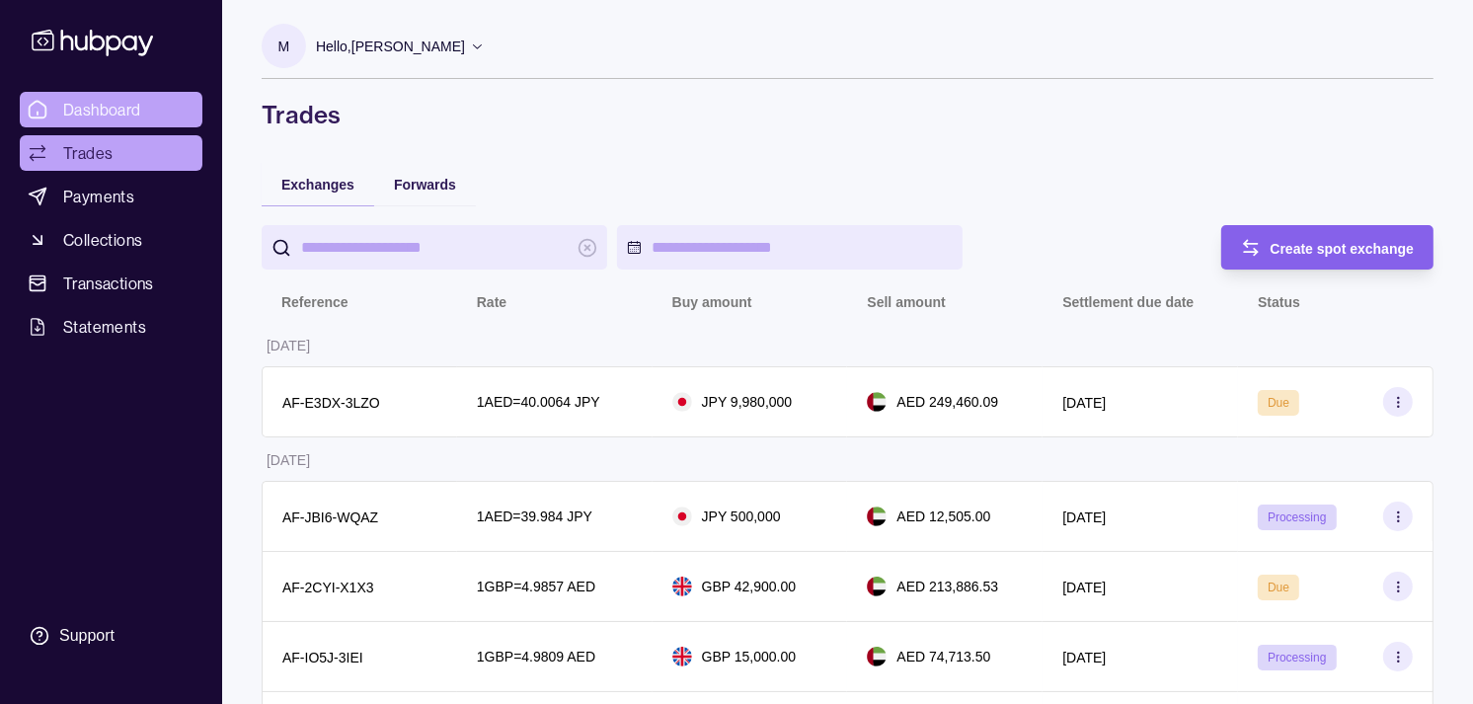
click at [104, 115] on span "Dashboard" at bounding box center [102, 110] width 78 height 24
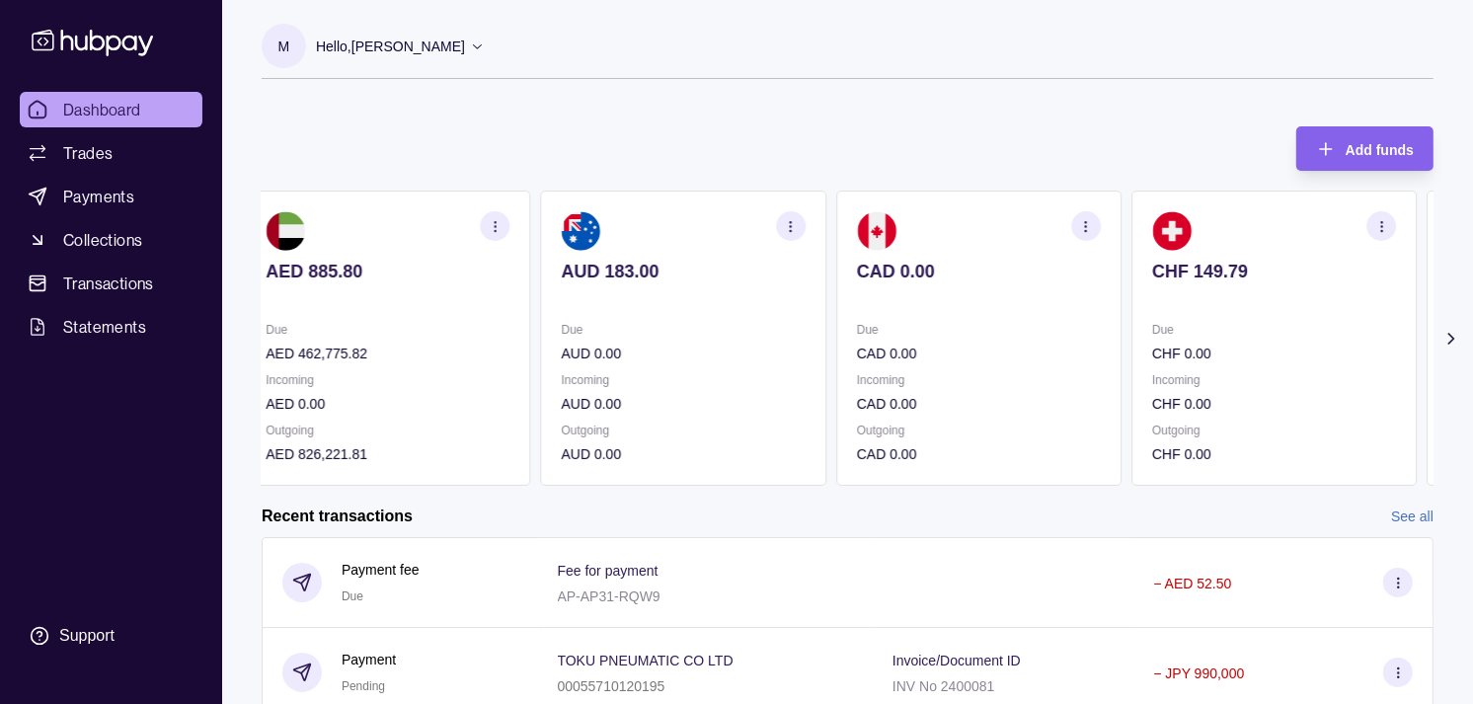
click at [1163, 358] on p "CHF 0.00" at bounding box center [1274, 354] width 244 height 22
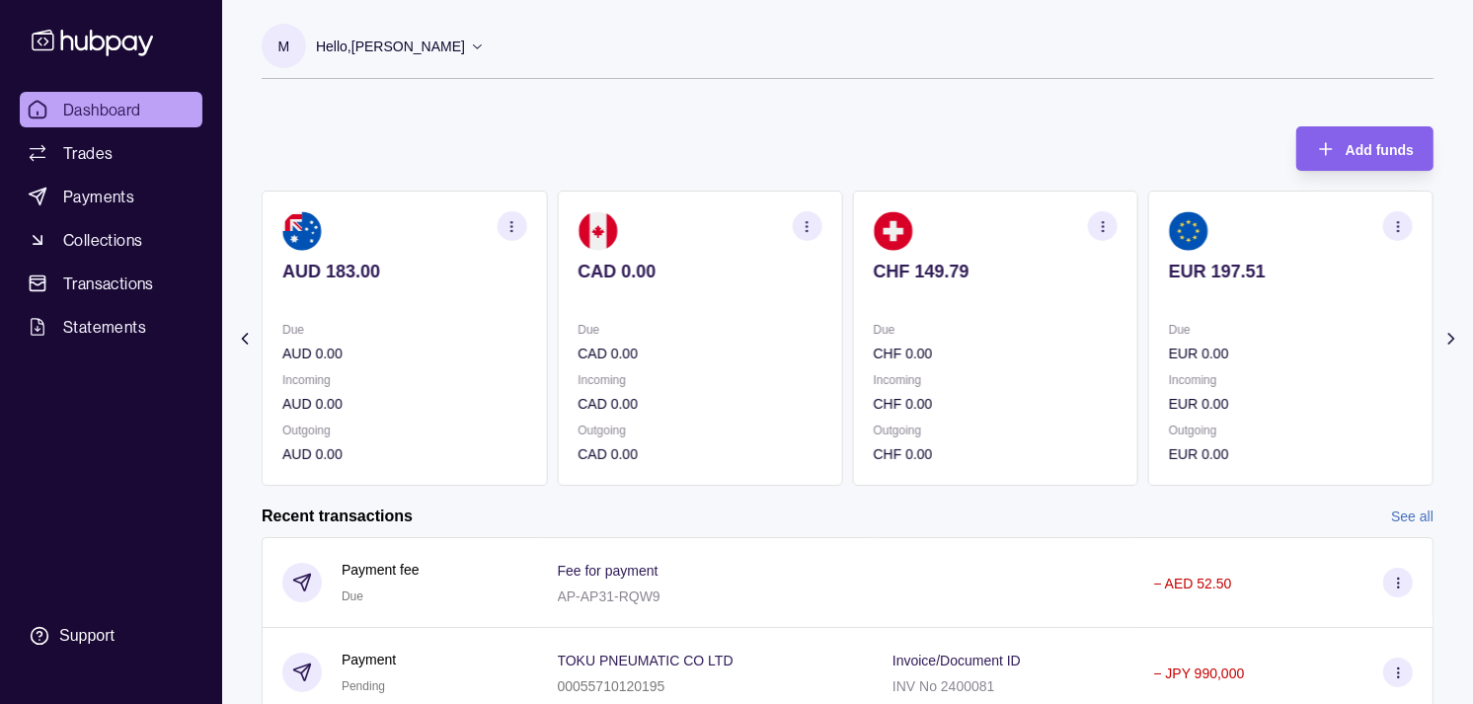
click at [1169, 343] on p "EUR 0.00" at bounding box center [1291, 354] width 244 height 22
click at [1169, 334] on p "Due" at bounding box center [1291, 330] width 244 height 22
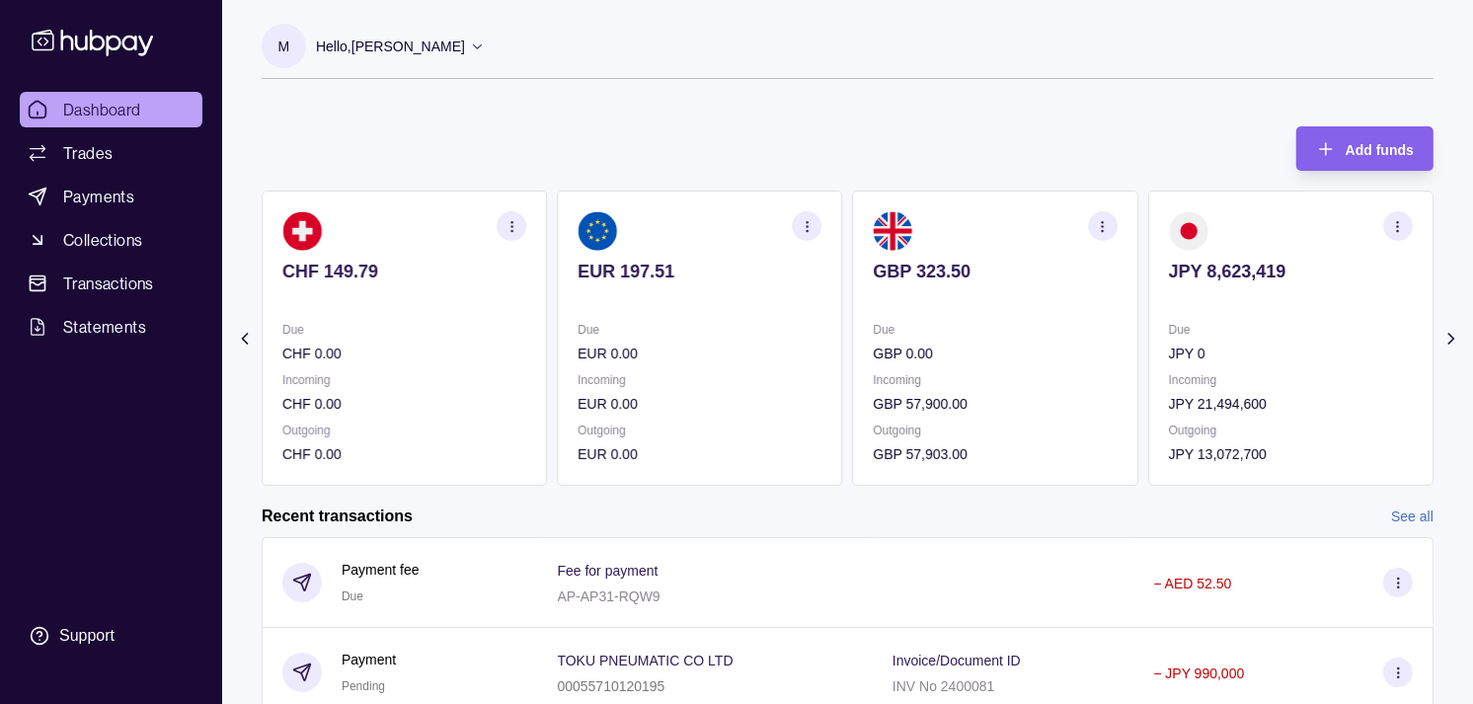
click at [1224, 293] on p at bounding box center [1291, 298] width 244 height 22
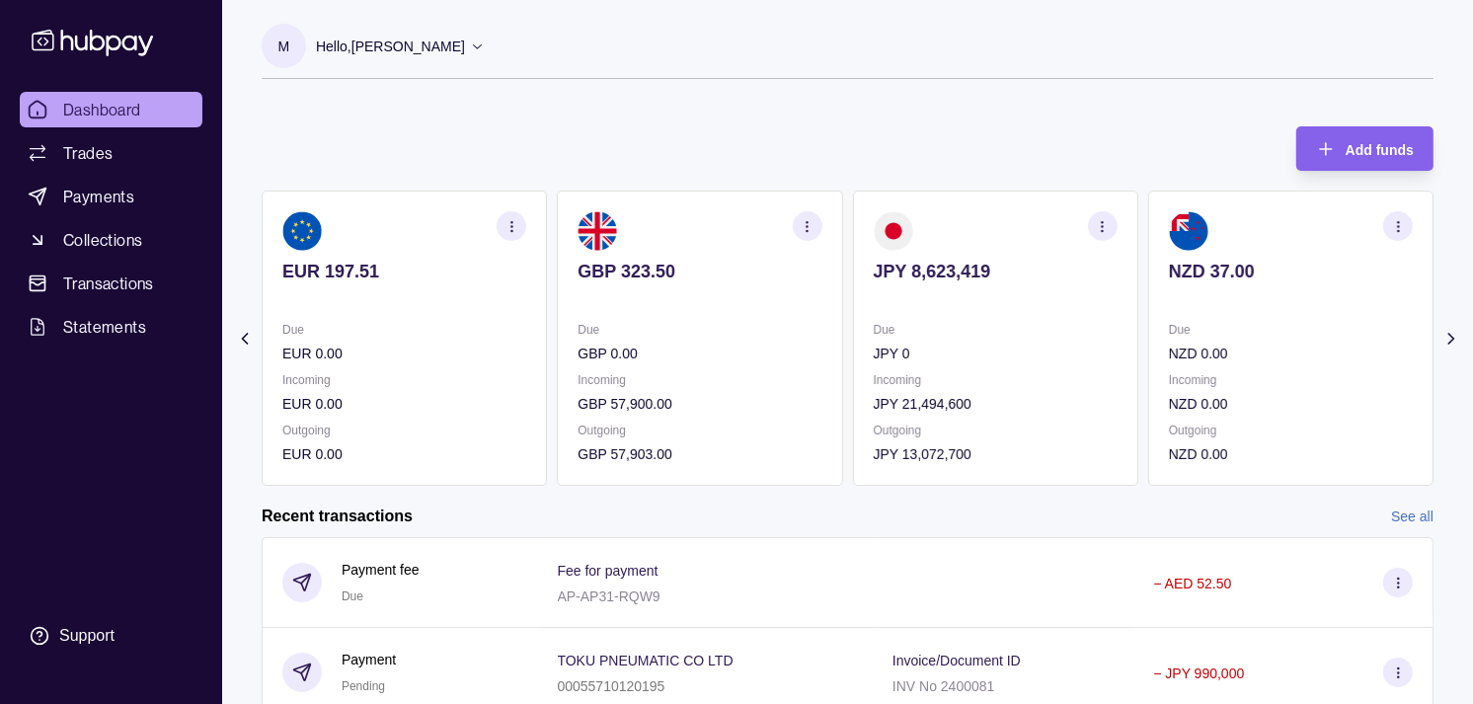
click at [1101, 232] on icon "button" at bounding box center [1102, 226] width 15 height 15
click at [1001, 224] on link "View transactions" at bounding box center [962, 226] width 108 height 22
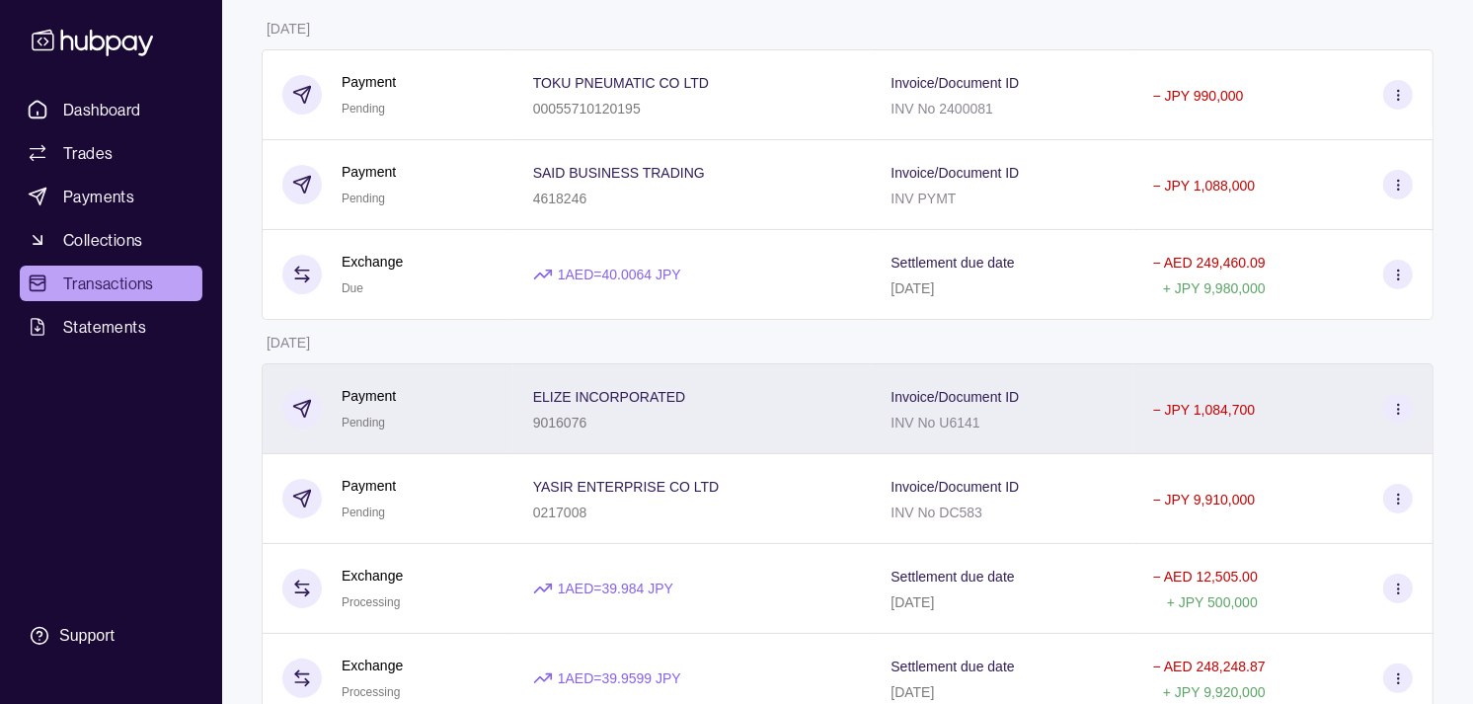
scroll to position [219, 0]
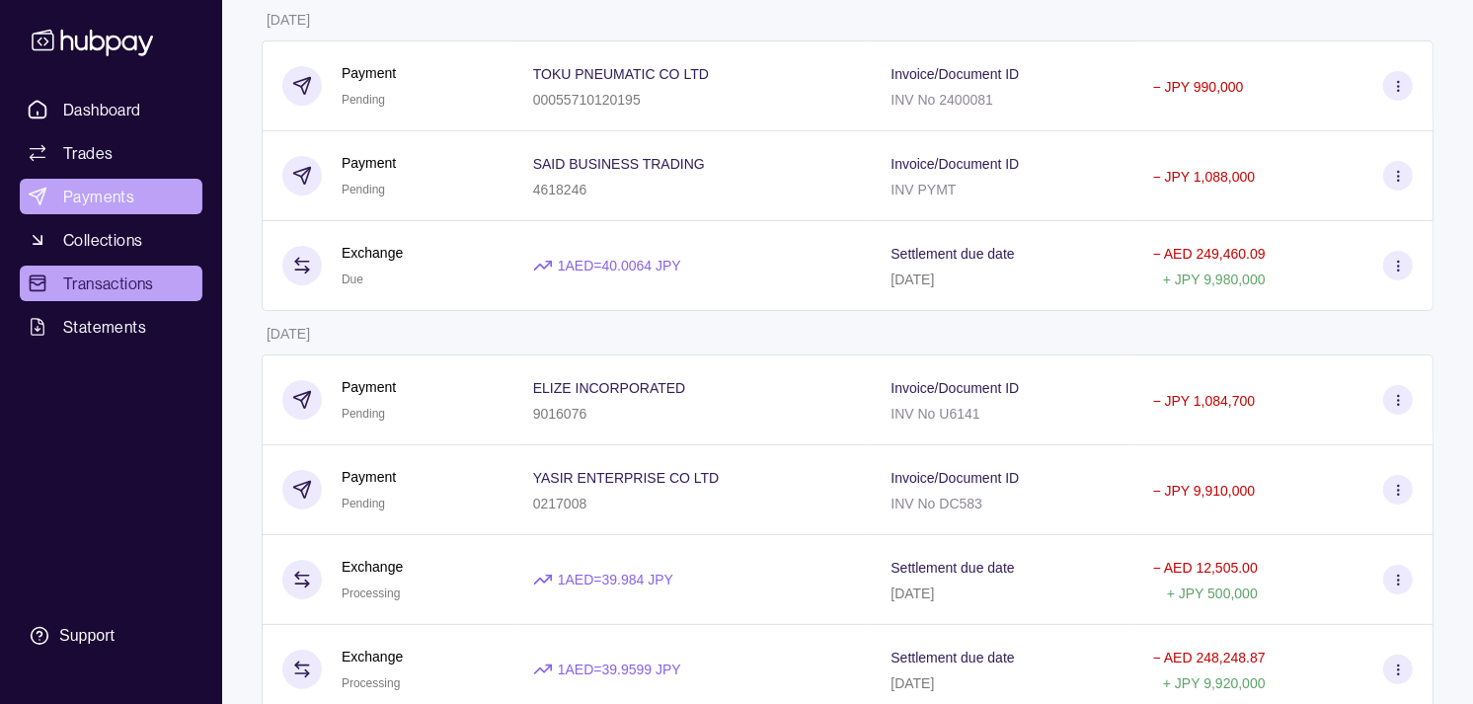
click at [139, 193] on link "Payments" at bounding box center [111, 197] width 183 height 36
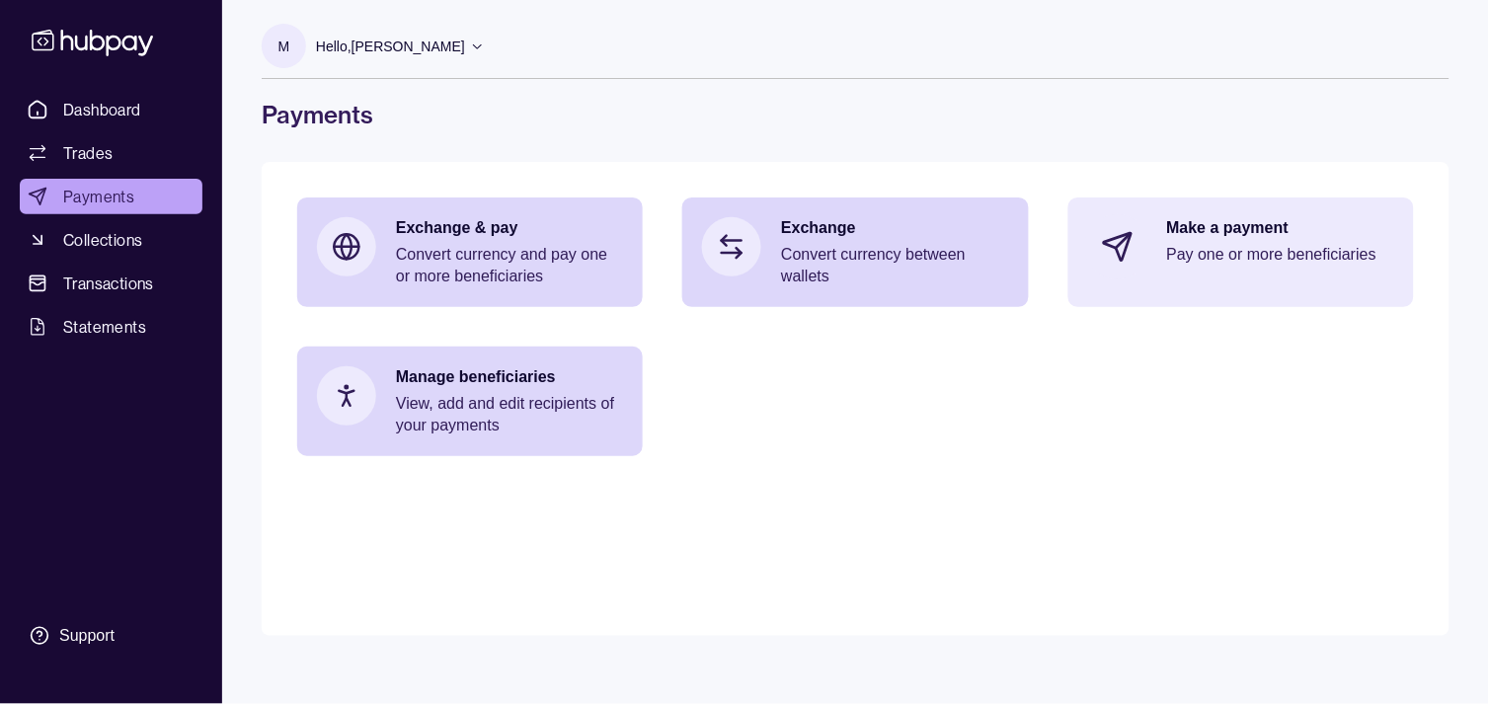
click at [1127, 207] on div "Make a payment Pay one or more beneficiaries" at bounding box center [1241, 246] width 346 height 99
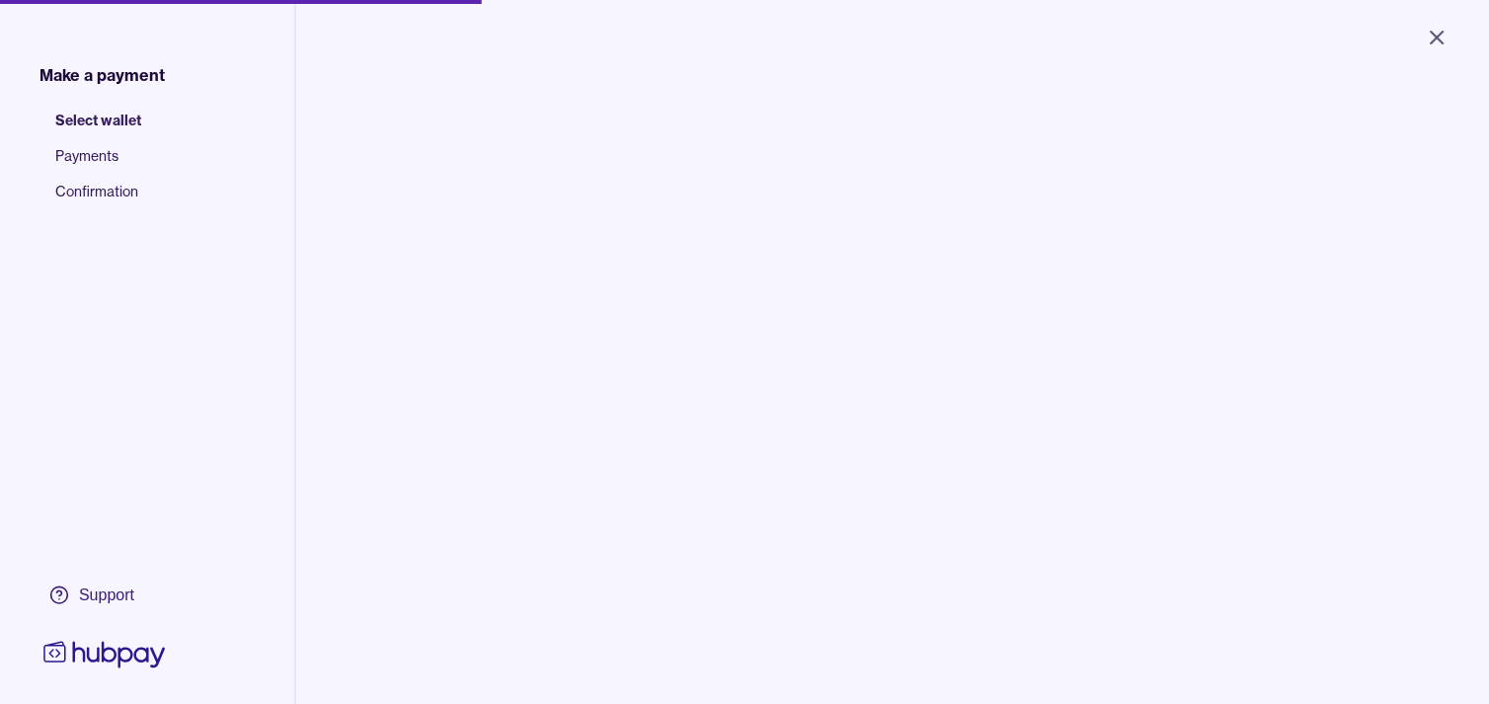
click at [586, 180] on body "Close Make a payment Select wallet Payments Confirmation Support Select the wal…" at bounding box center [744, 352] width 1489 height 704
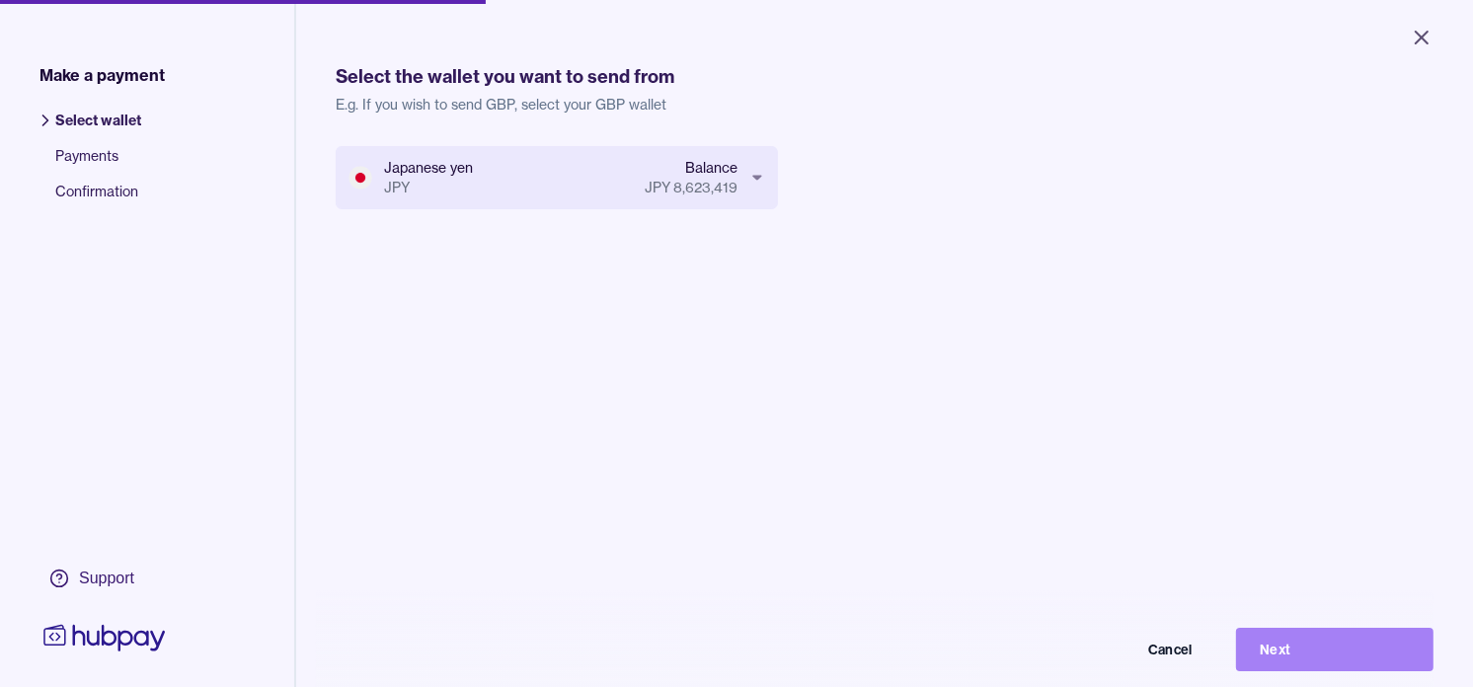
click at [1316, 655] on button "Next" at bounding box center [1334, 649] width 197 height 43
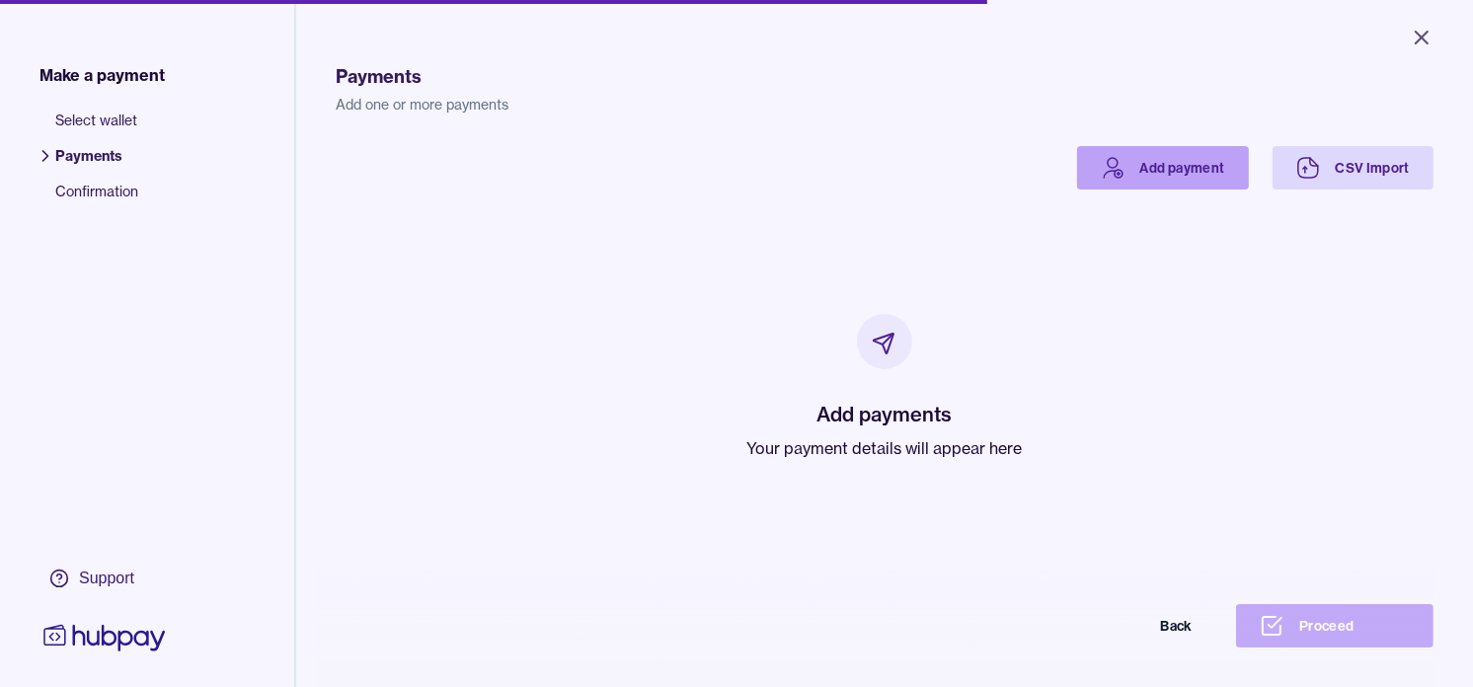
click at [1108, 161] on icon at bounding box center [1113, 168] width 24 height 24
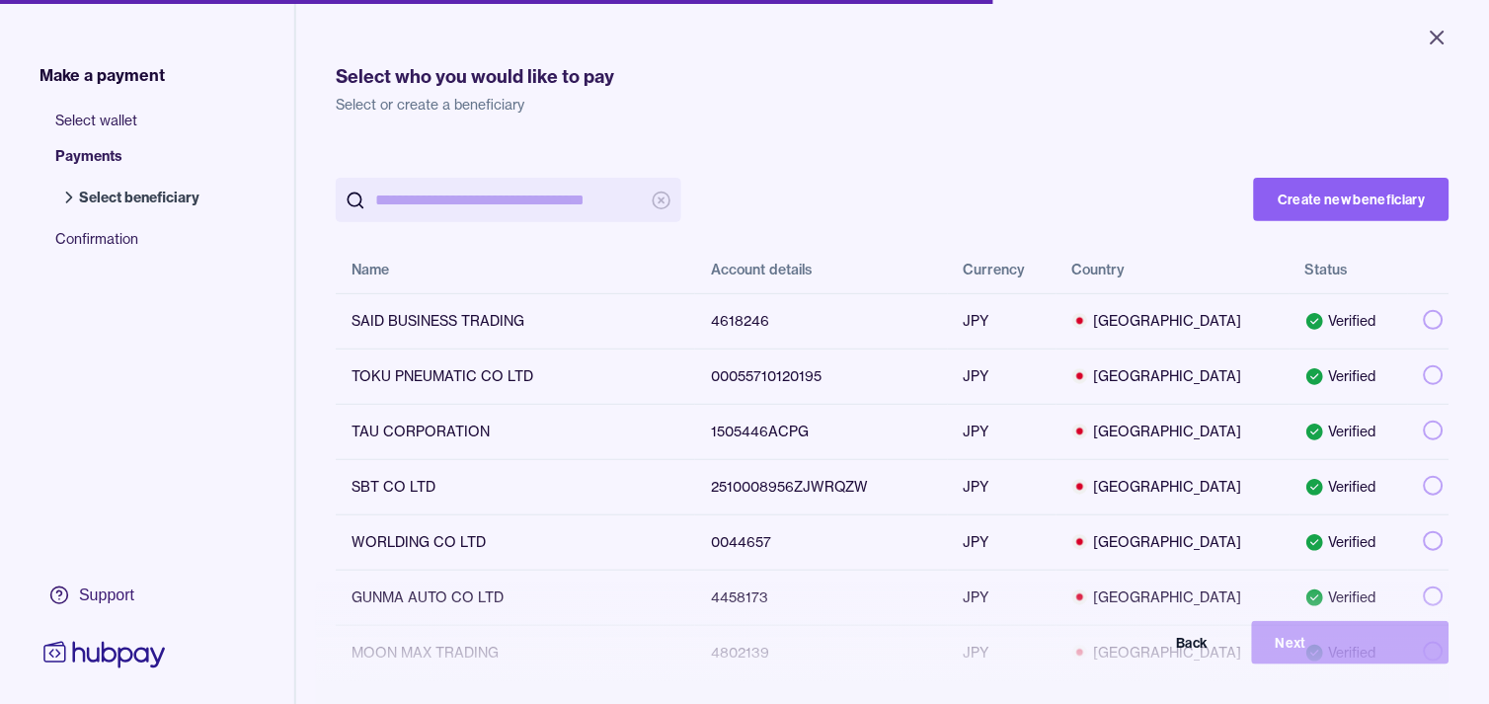
click at [498, 198] on input "search" at bounding box center [508, 200] width 267 height 44
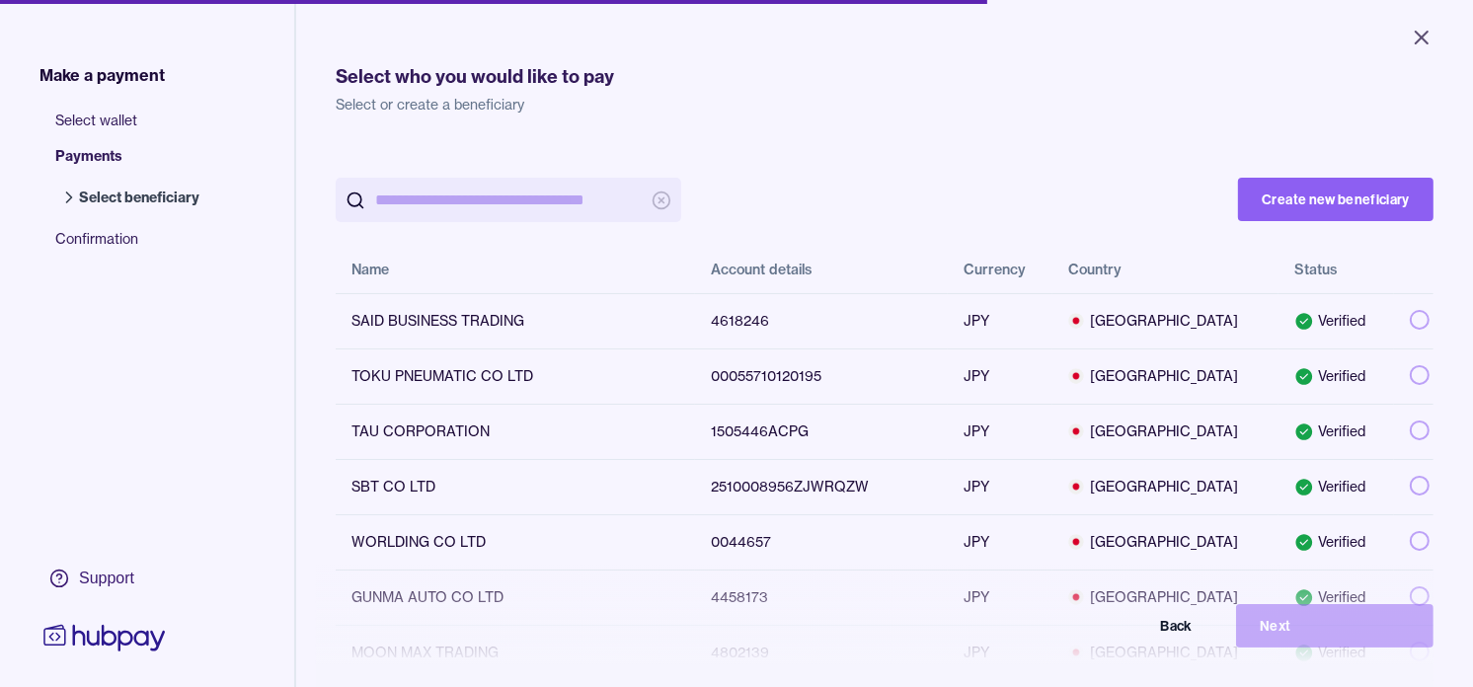
paste input "*******"
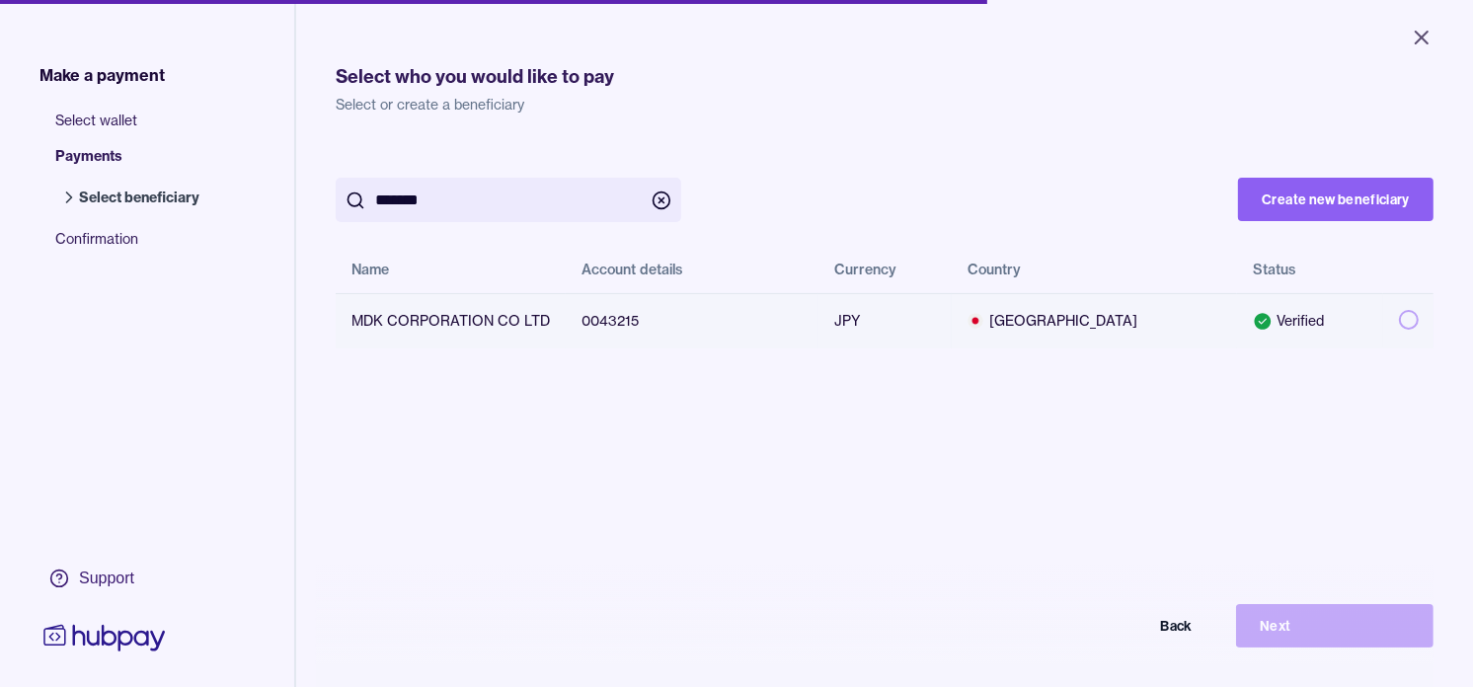
type input "*******"
click at [1399, 320] on button "button" at bounding box center [1409, 320] width 20 height 20
click at [1384, 639] on button "Next" at bounding box center [1334, 625] width 197 height 43
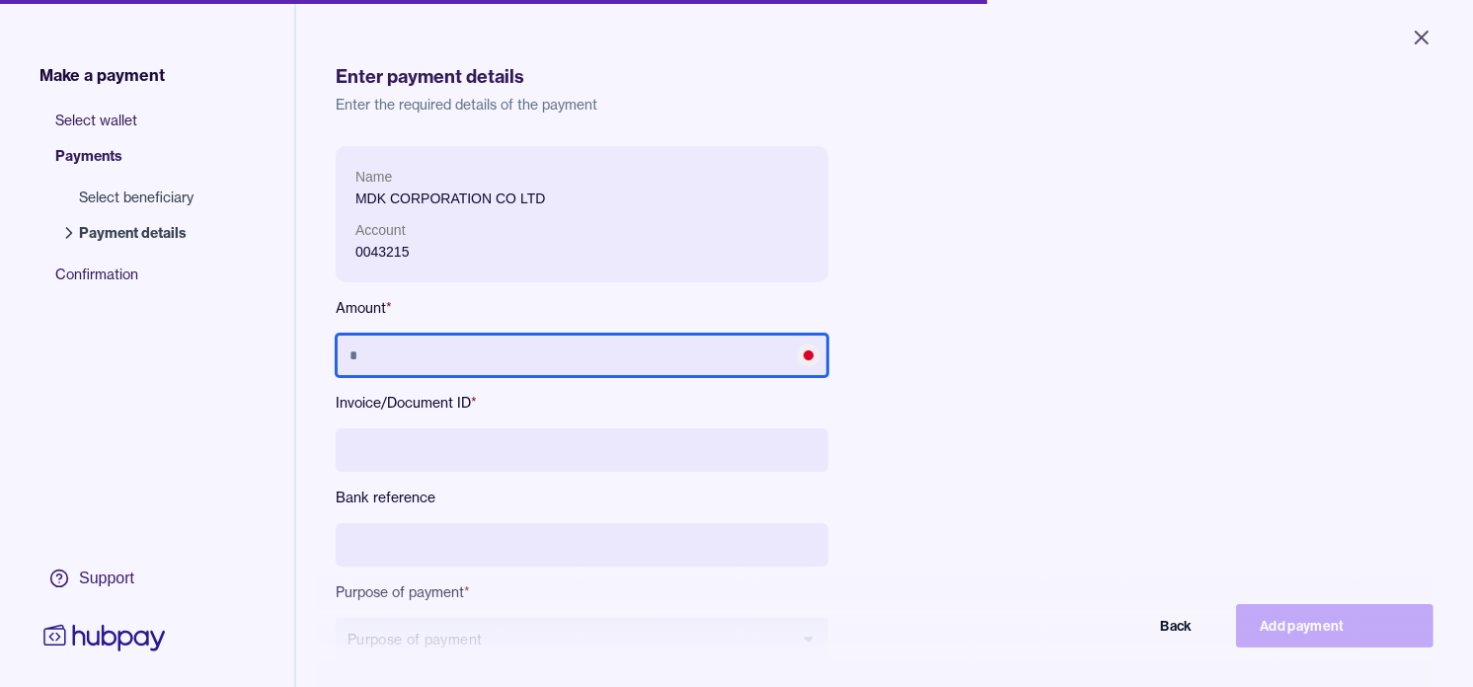
click at [523, 350] on input "text" at bounding box center [582, 355] width 493 height 43
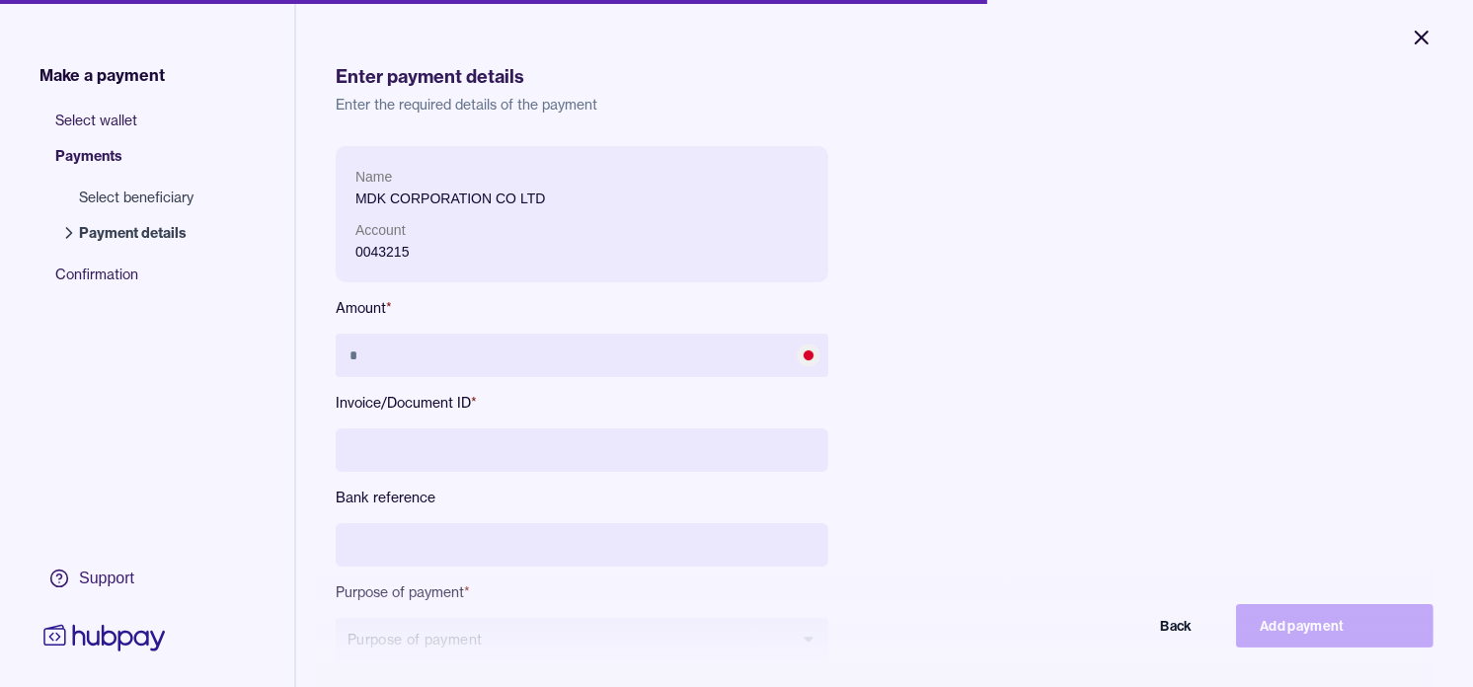
click at [1429, 38] on icon "Close" at bounding box center [1422, 38] width 24 height 24
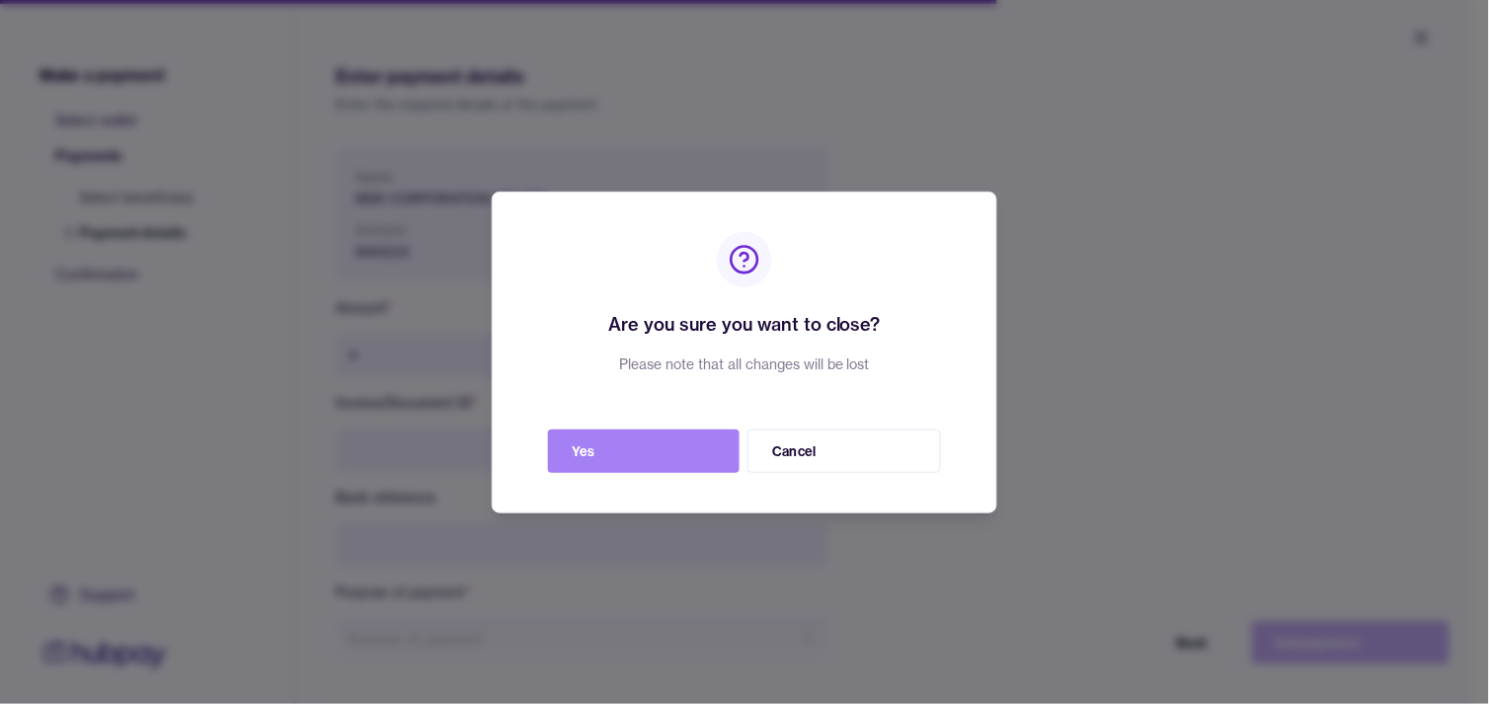
click at [640, 437] on button "Yes" at bounding box center [644, 450] width 192 height 43
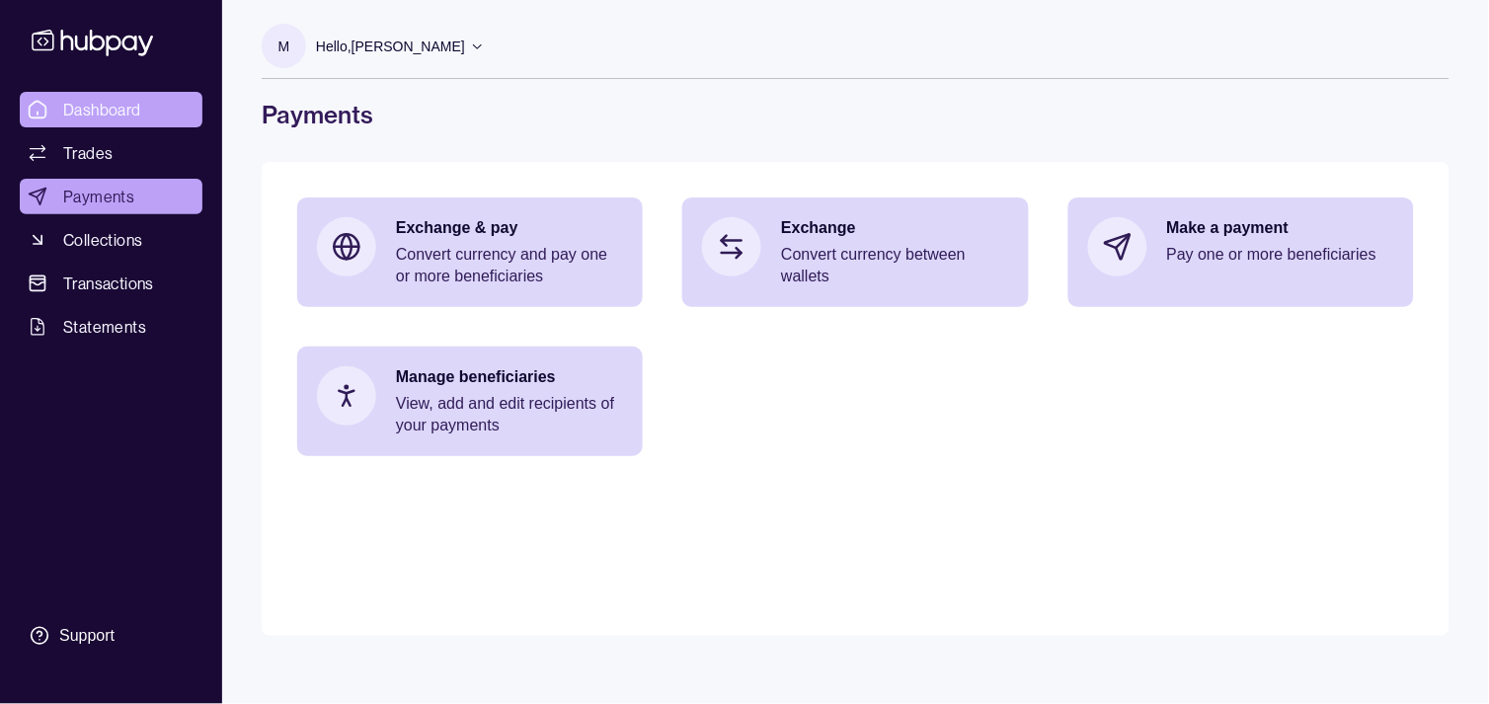
click at [156, 116] on link "Dashboard" at bounding box center [111, 110] width 183 height 36
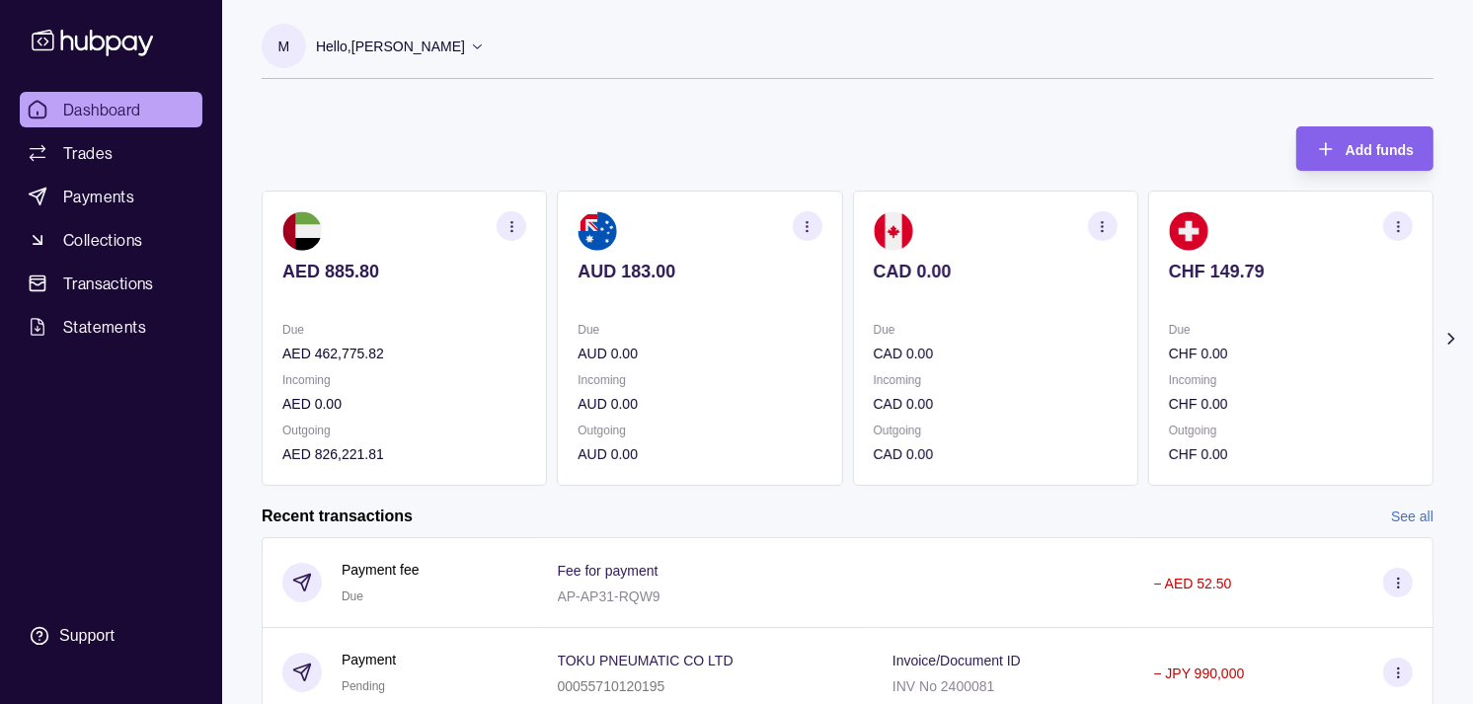
click at [981, 245] on section "CAD 0.00 Due CAD 0.00 Incoming CAD 0.00 Outgoing CAD 0.00" at bounding box center [995, 338] width 285 height 295
click at [1070, 273] on section "CHF 149.79 Due CHF 0.00 Incoming CHF 0.00 Outgoing CHF 0.00" at bounding box center [995, 338] width 285 height 295
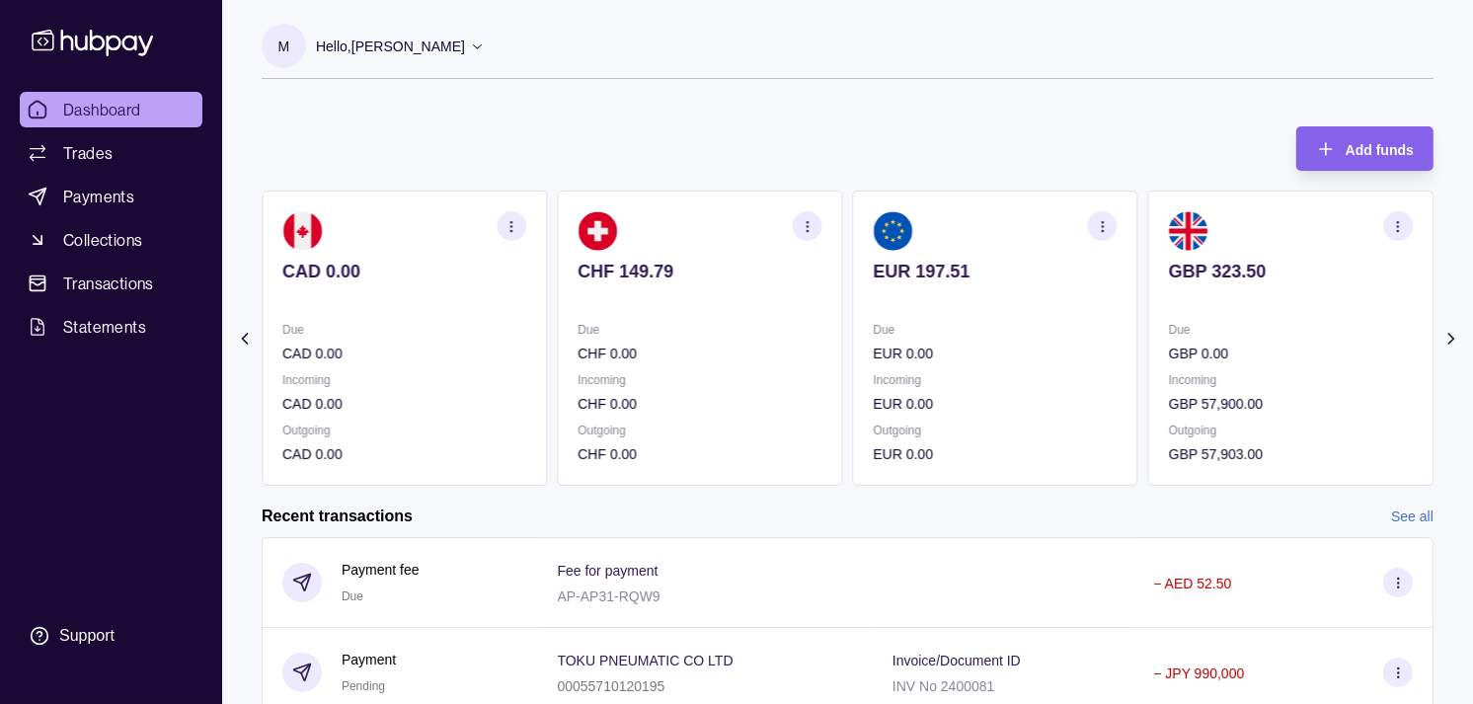
click at [1059, 273] on section "EUR 197.51 Due EUR 0.00 Incoming EUR 0.00 Outgoing EUR 0.00" at bounding box center [995, 338] width 285 height 295
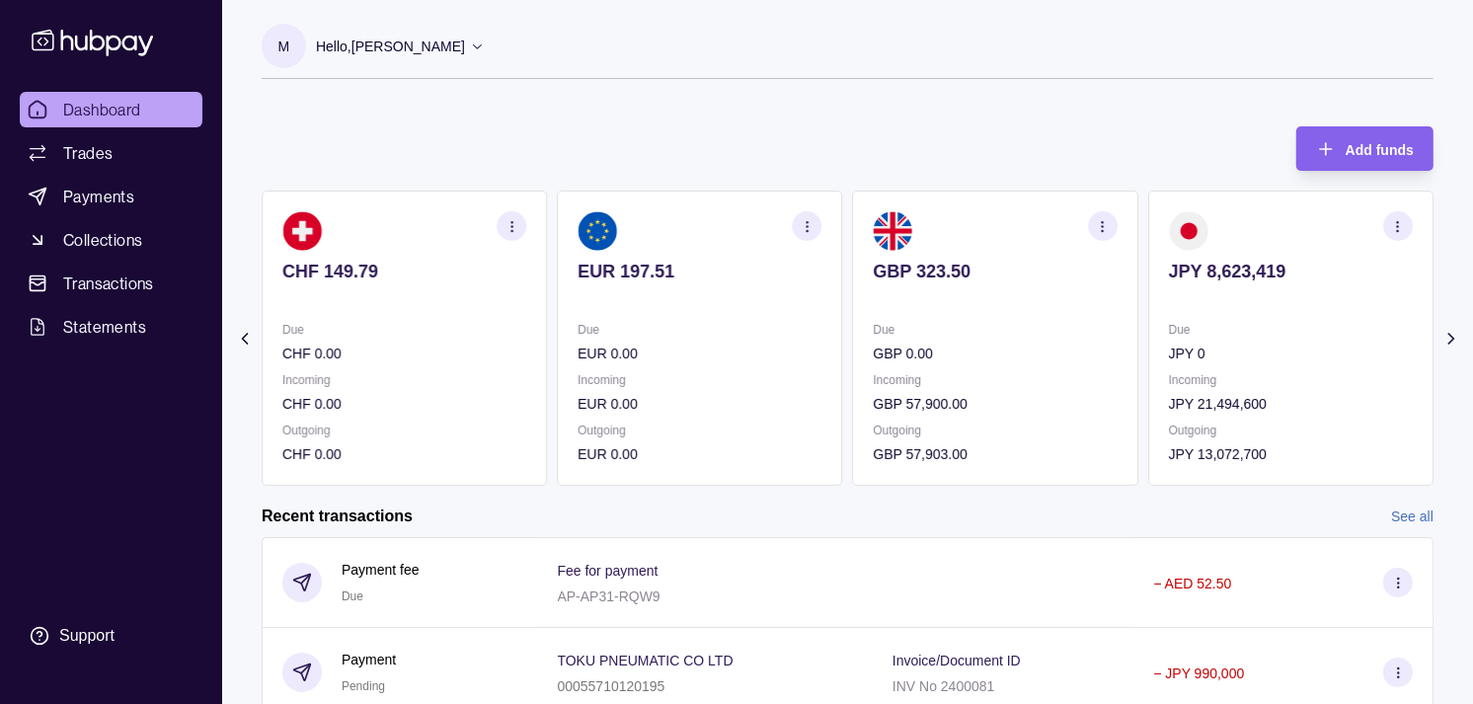
click at [1388, 221] on section "button" at bounding box center [1398, 226] width 30 height 30
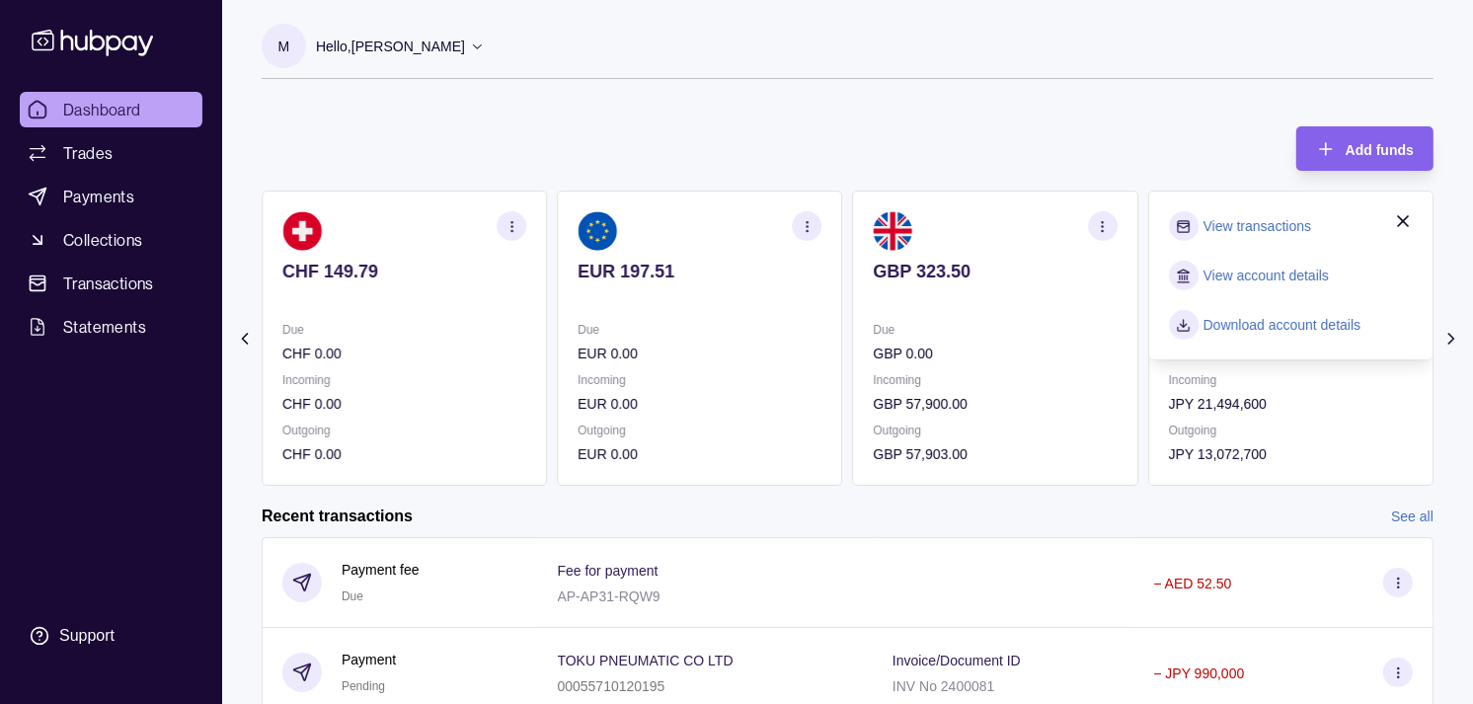
click at [1272, 232] on link "View transactions" at bounding box center [1257, 226] width 108 height 22
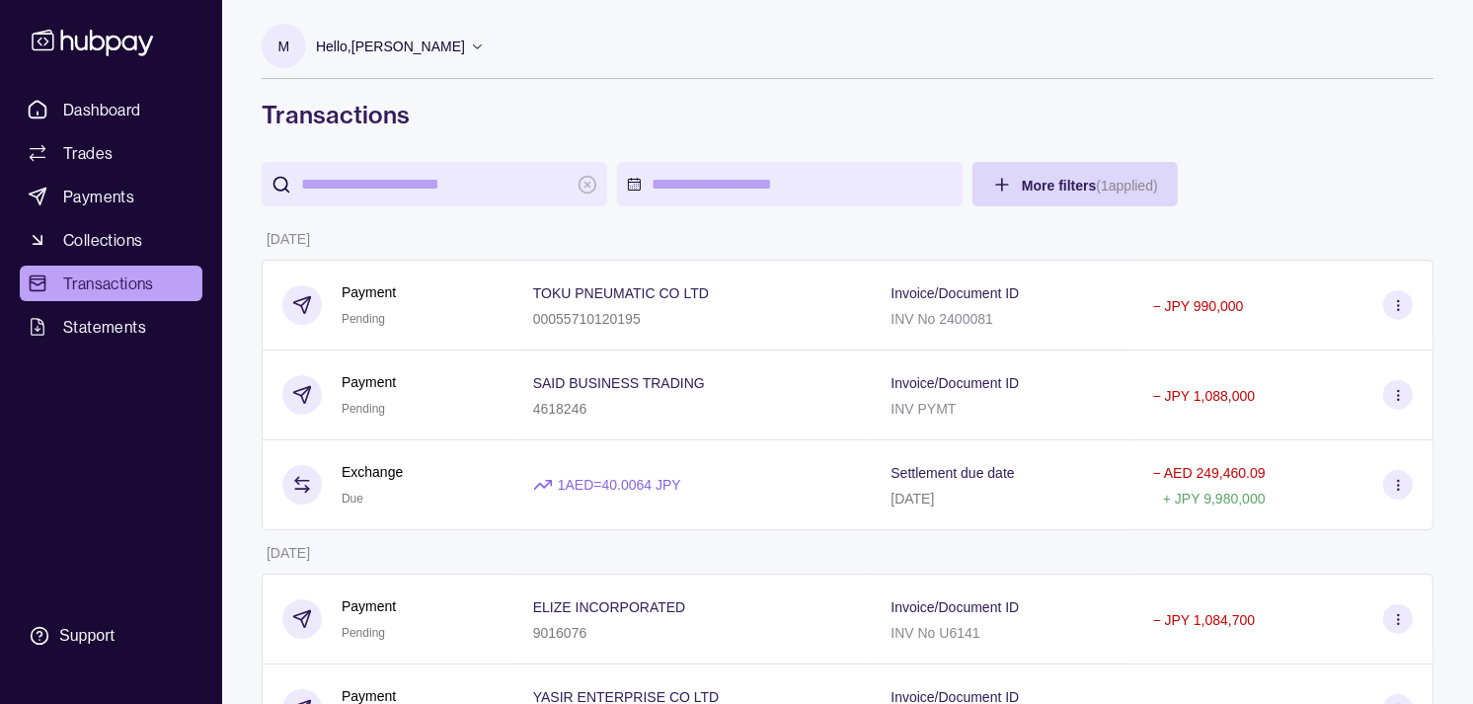
click at [465, 185] on input "search" at bounding box center [434, 184] width 267 height 44
paste input "*******"
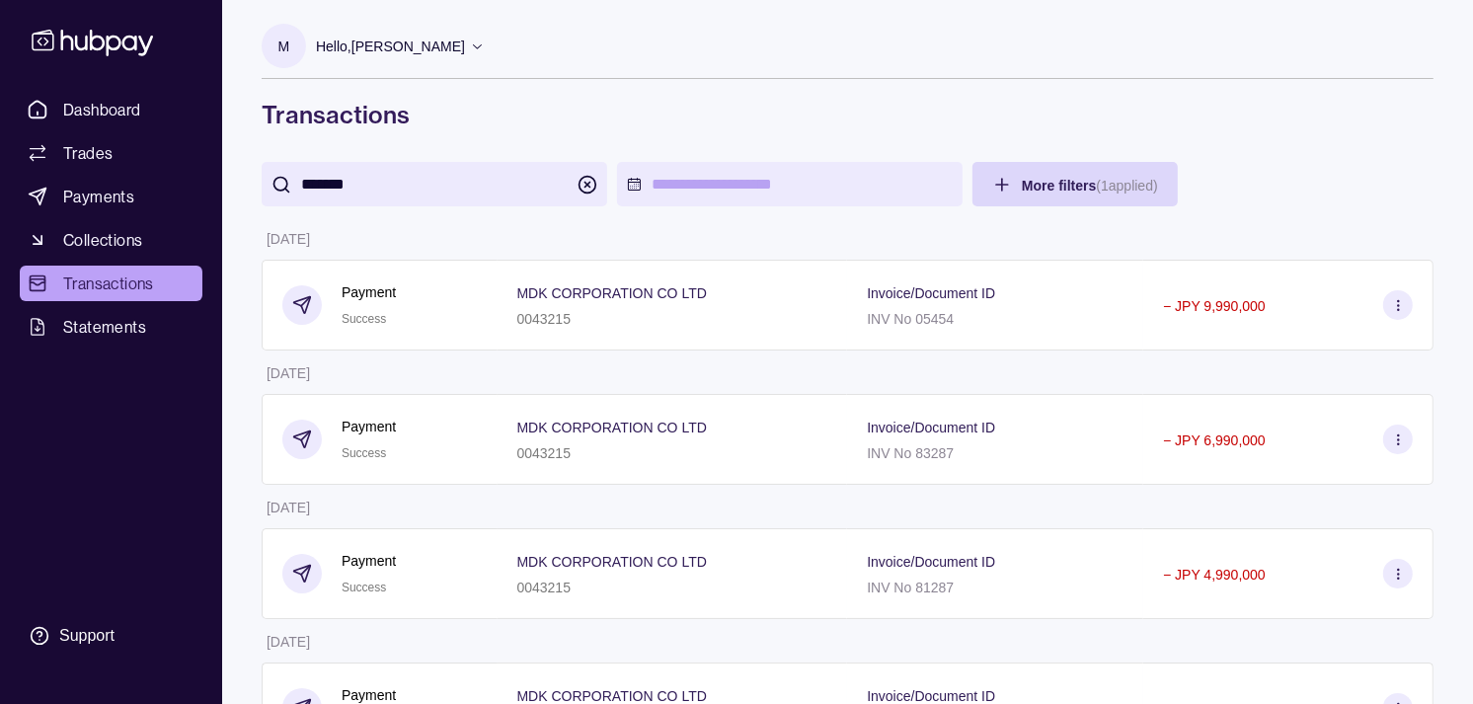
type input "*******"
click at [121, 203] on span "Payments" at bounding box center [98, 197] width 71 height 24
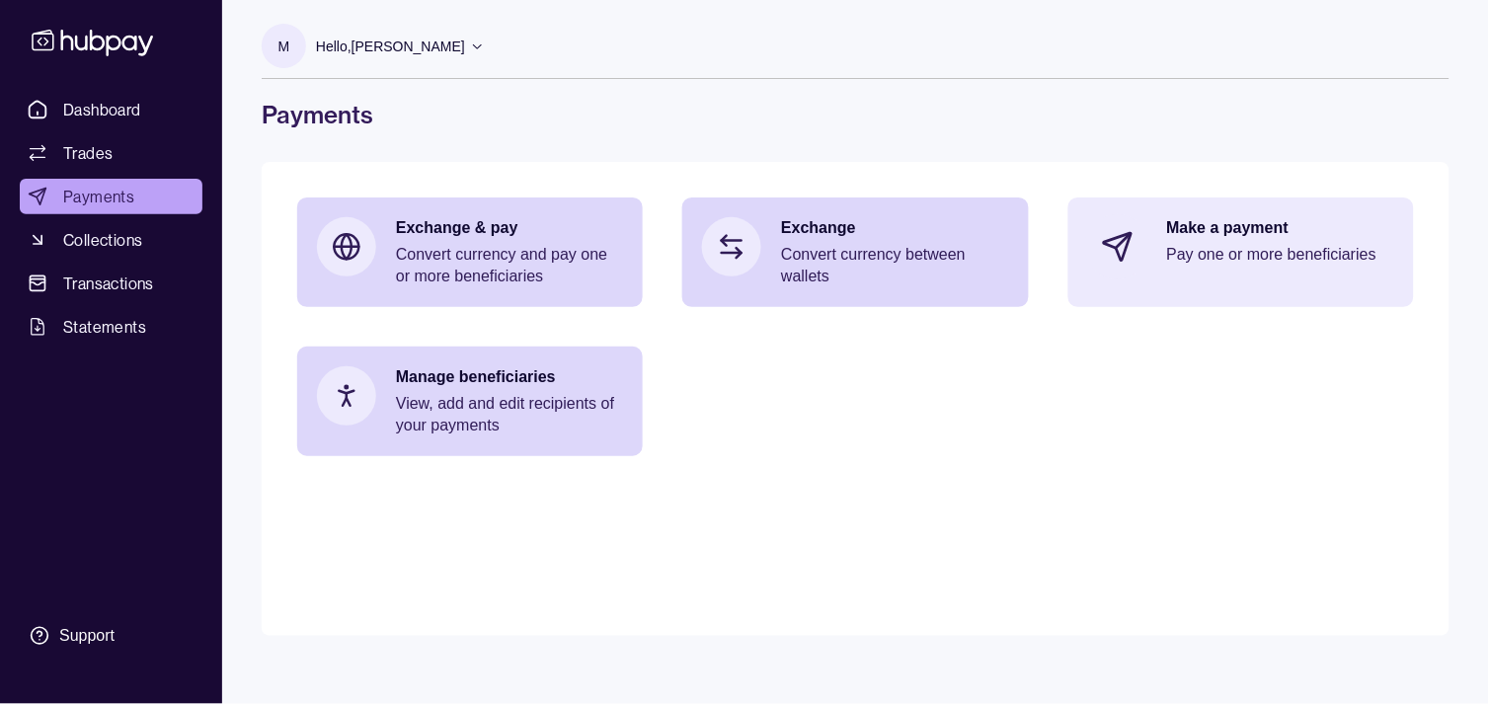
click at [1283, 259] on p "Pay one or more beneficiaries" at bounding box center [1280, 255] width 227 height 22
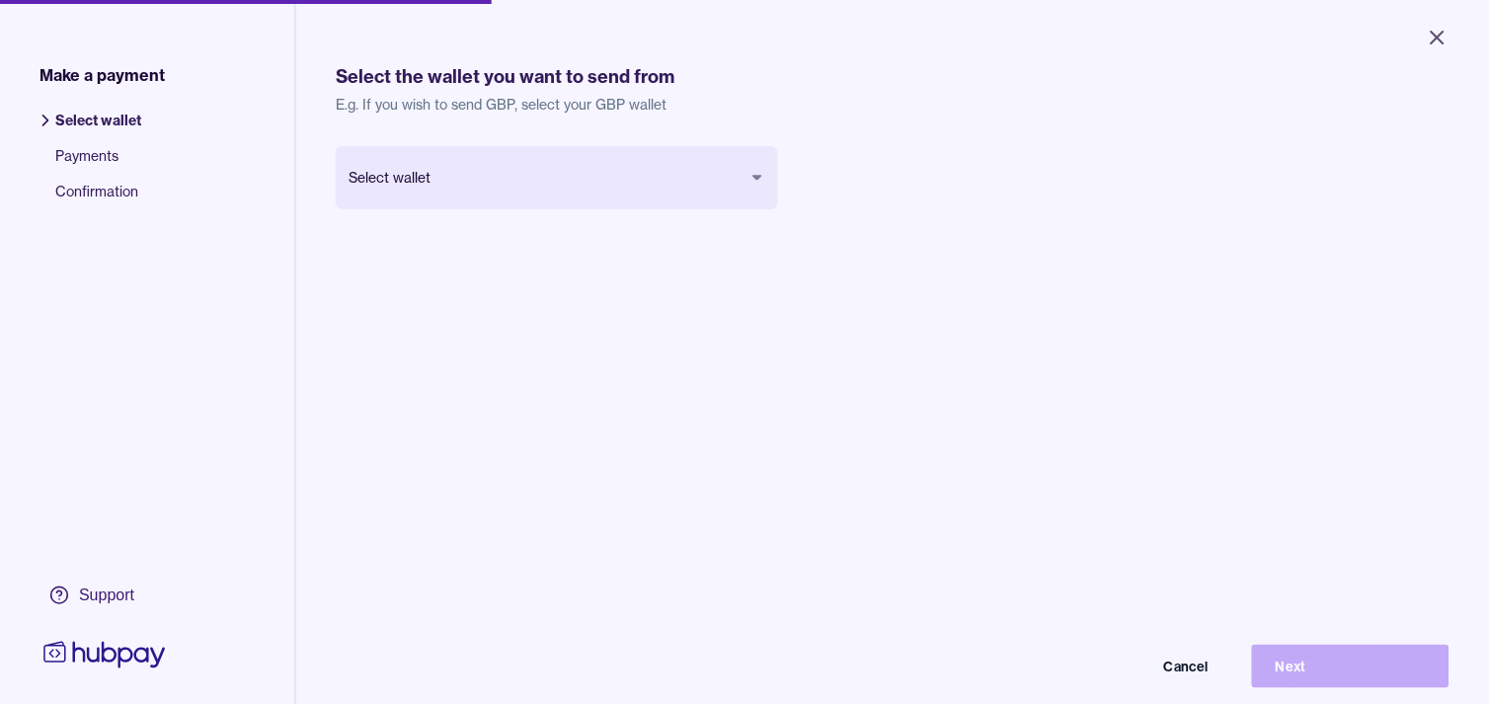
click at [665, 184] on body "Close Make a payment Select wallet Payments Confirmation Support Select the wal…" at bounding box center [744, 352] width 1489 height 704
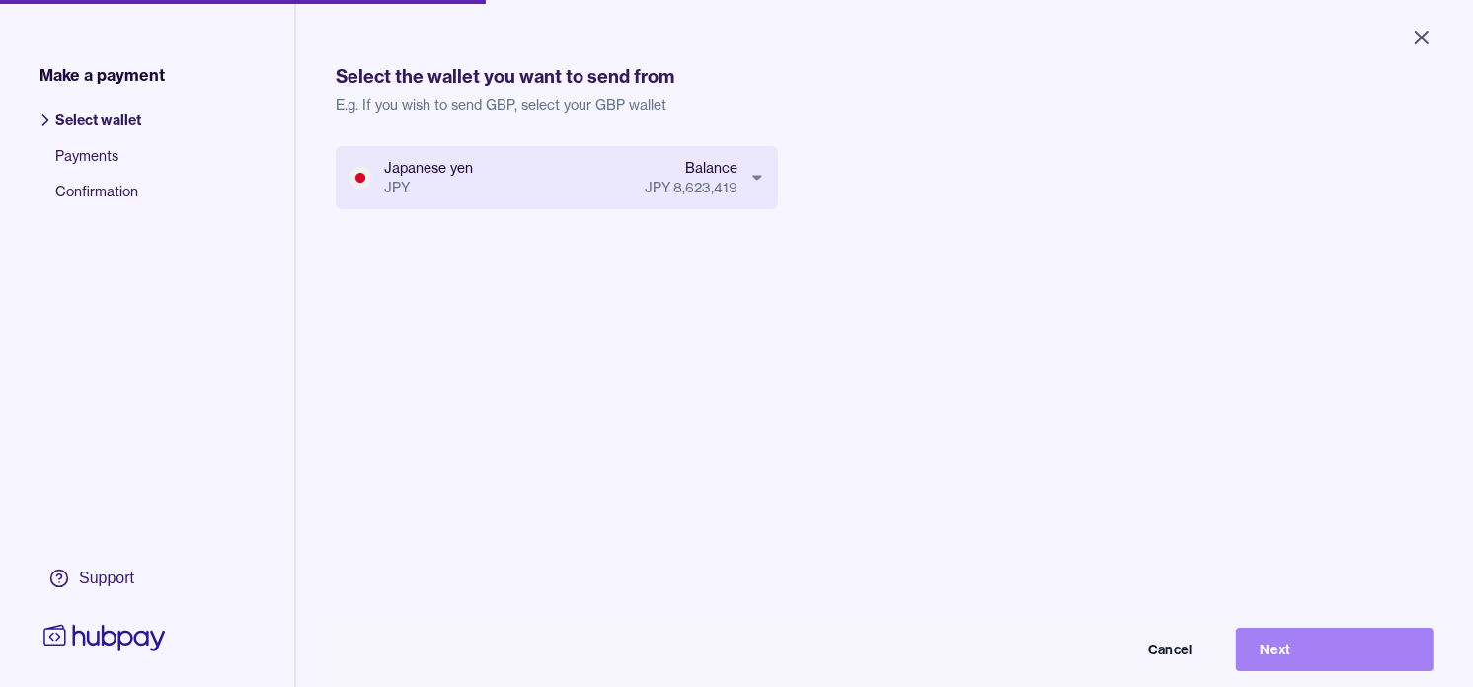
click at [1346, 663] on button "Next" at bounding box center [1334, 649] width 197 height 43
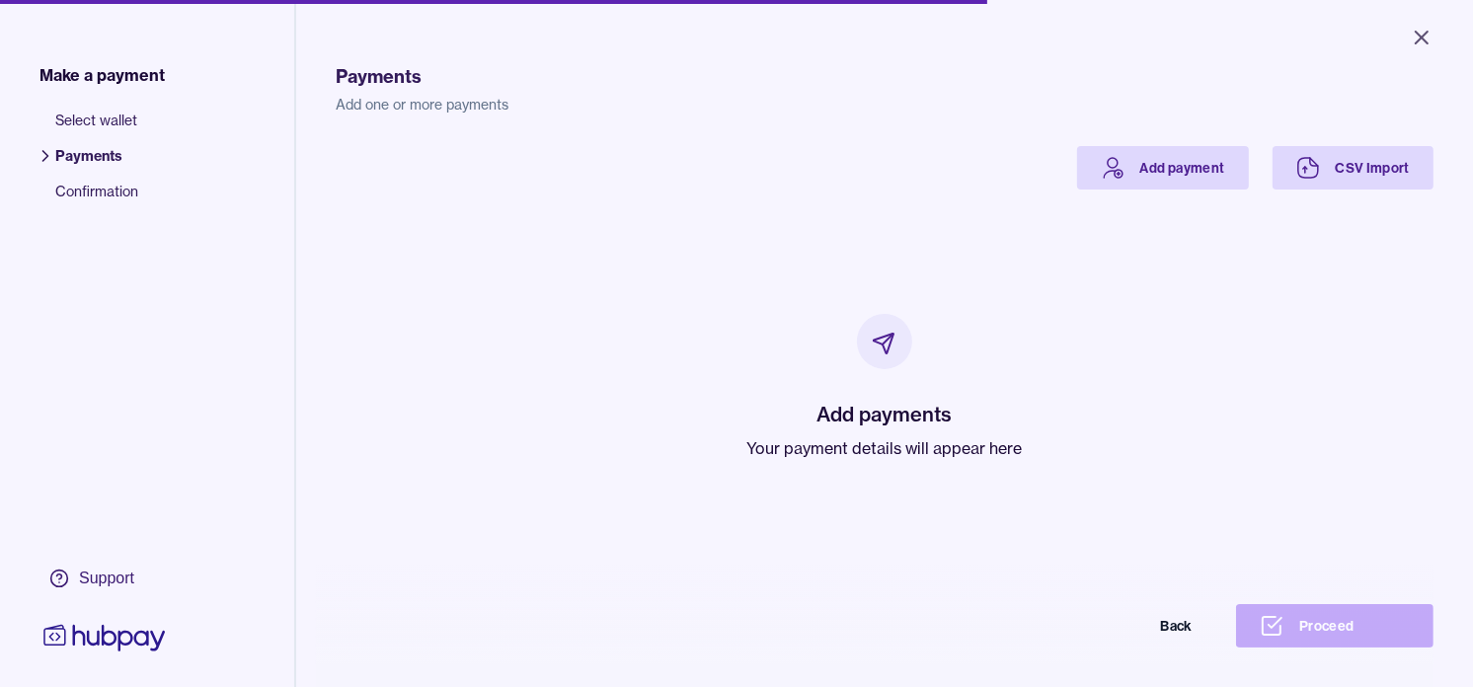
click at [859, 448] on p "Your payment details will appear here" at bounding box center [884, 448] width 275 height 24
click at [859, 449] on p "Your payment details will appear here" at bounding box center [884, 448] width 275 height 24
drag, startPoint x: 859, startPoint y: 449, endPoint x: 623, endPoint y: 341, distance: 259.7
click at [623, 341] on div "Add payments Your payment details will appear here" at bounding box center [884, 387] width 1050 height 395
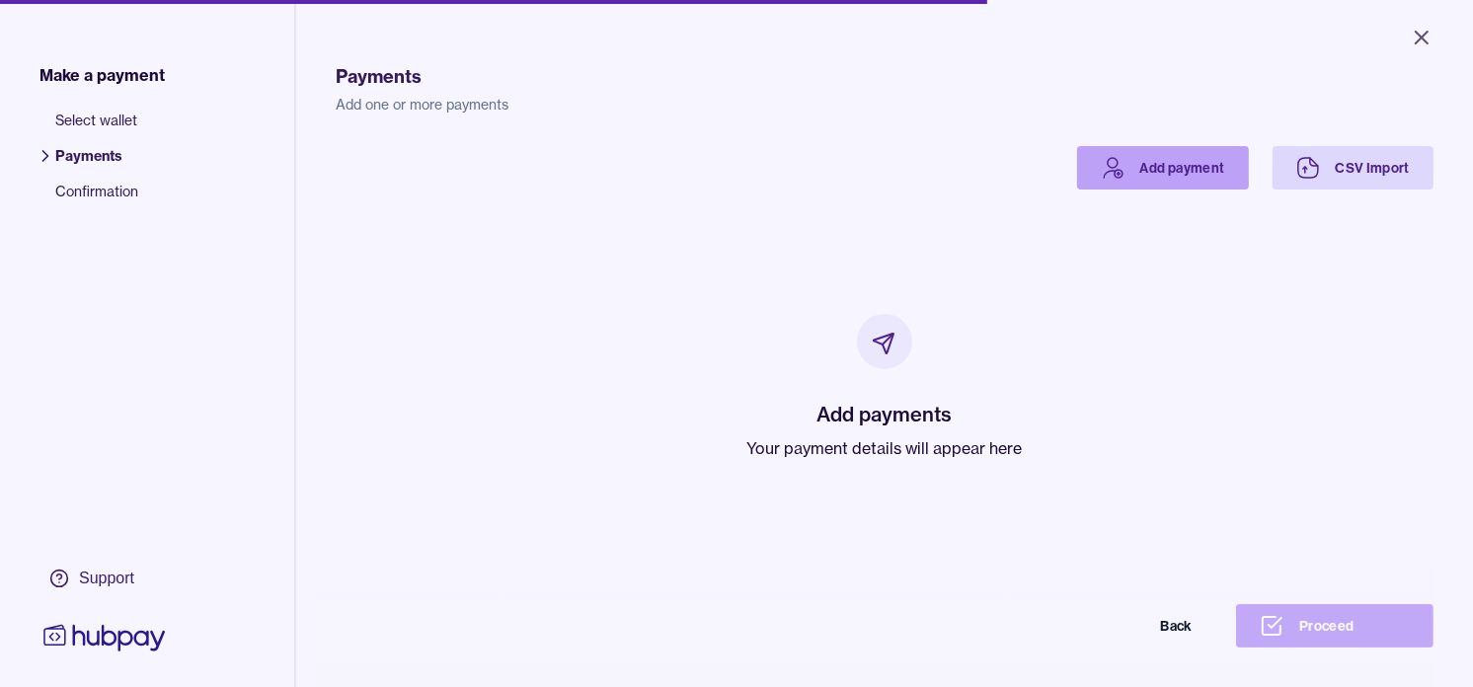
click at [1149, 168] on link "Add payment" at bounding box center [1163, 167] width 172 height 43
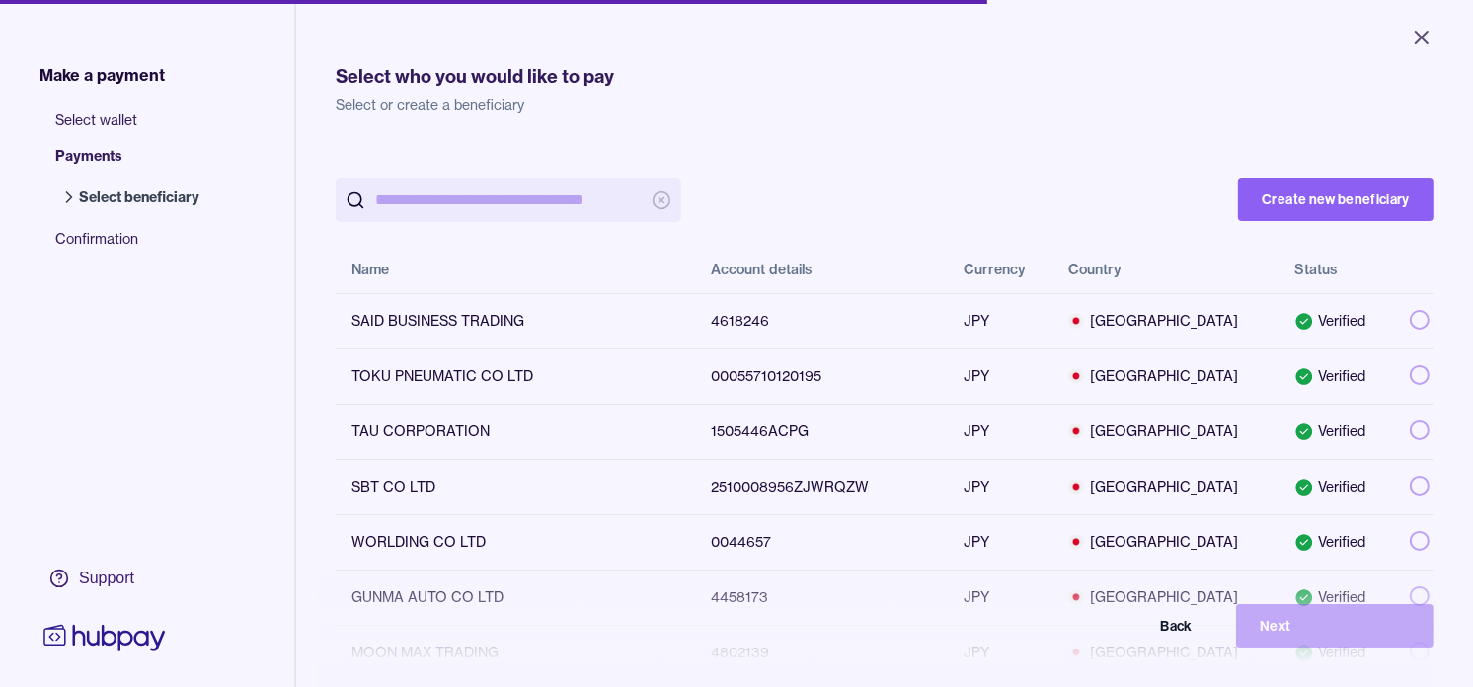
click at [464, 182] on input "search" at bounding box center [508, 200] width 267 height 44
paste input "*******"
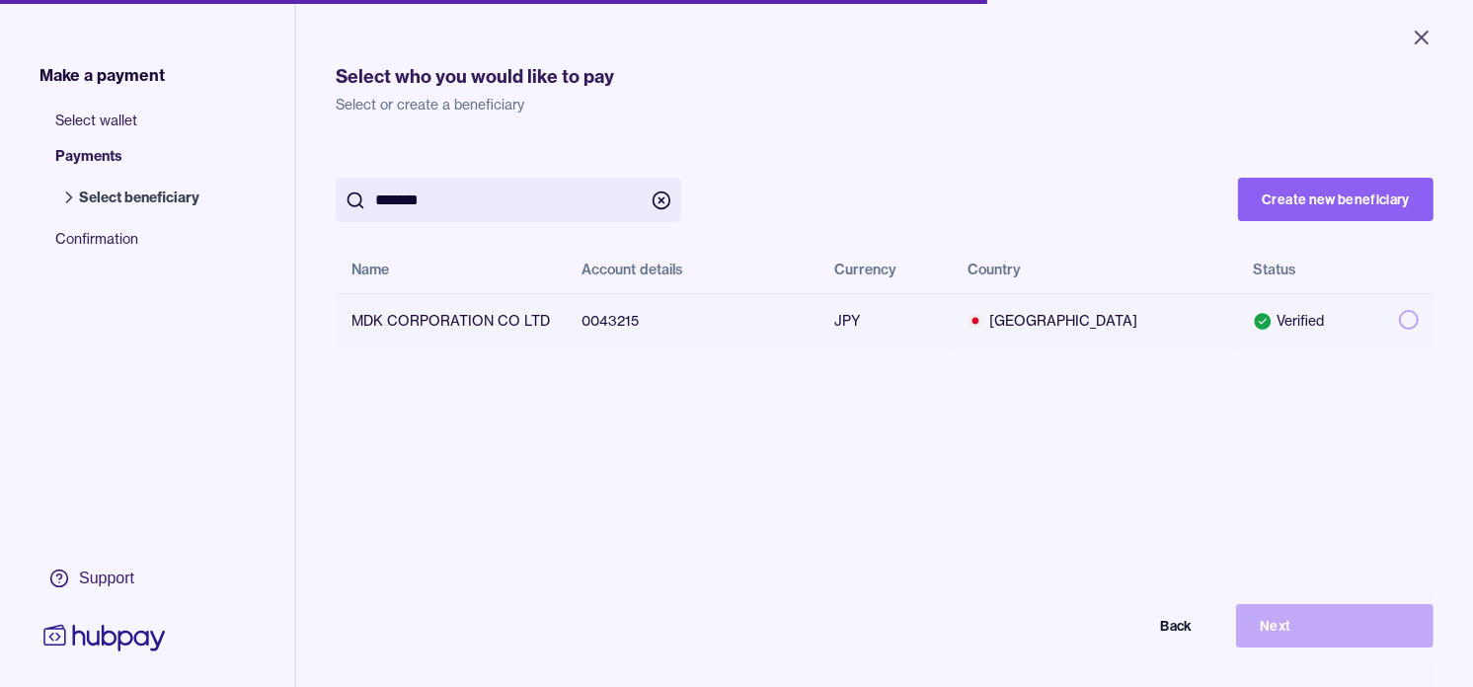
type input "*******"
click at [1399, 318] on button "button" at bounding box center [1409, 320] width 20 height 20
click at [1313, 644] on button "Next" at bounding box center [1334, 625] width 197 height 43
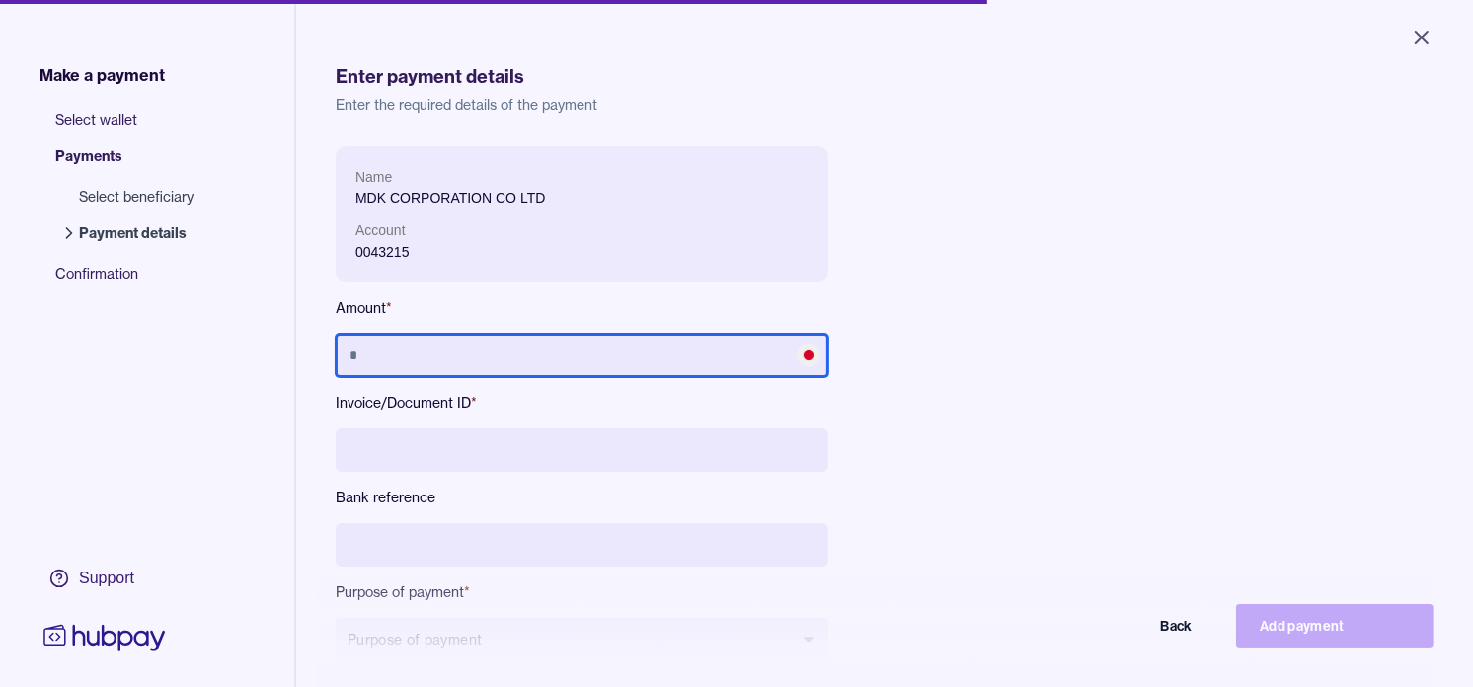
click at [679, 334] on input "text" at bounding box center [582, 355] width 493 height 43
type input "*********"
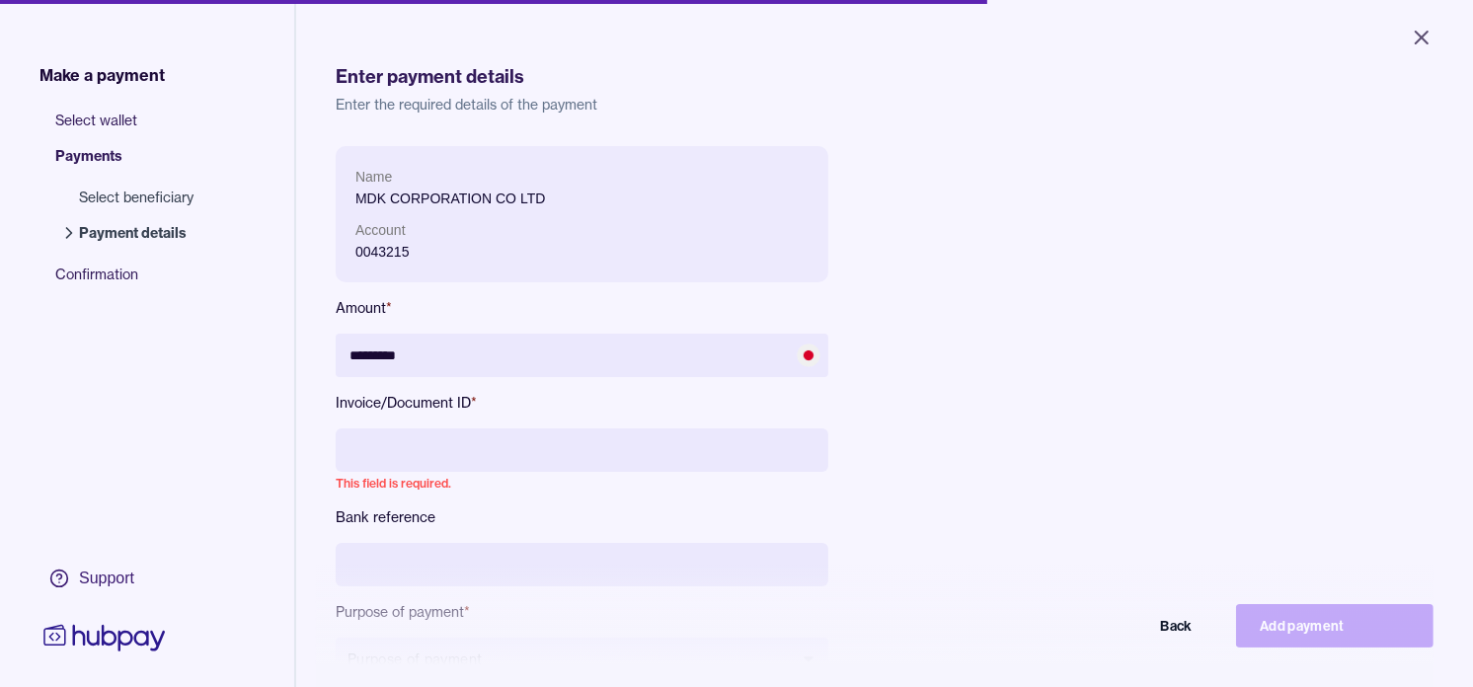
paste input "**********"
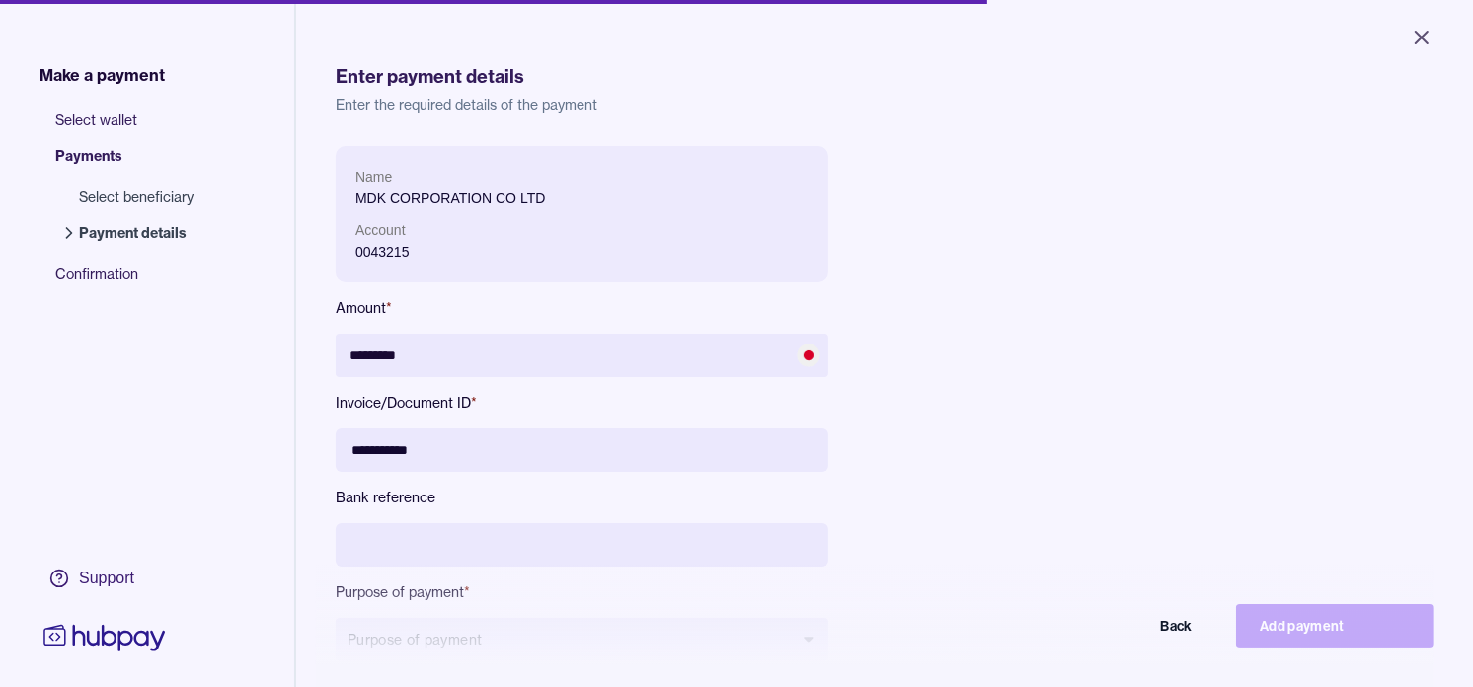
click at [389, 450] on input "**********" at bounding box center [582, 449] width 493 height 43
type input "**********"
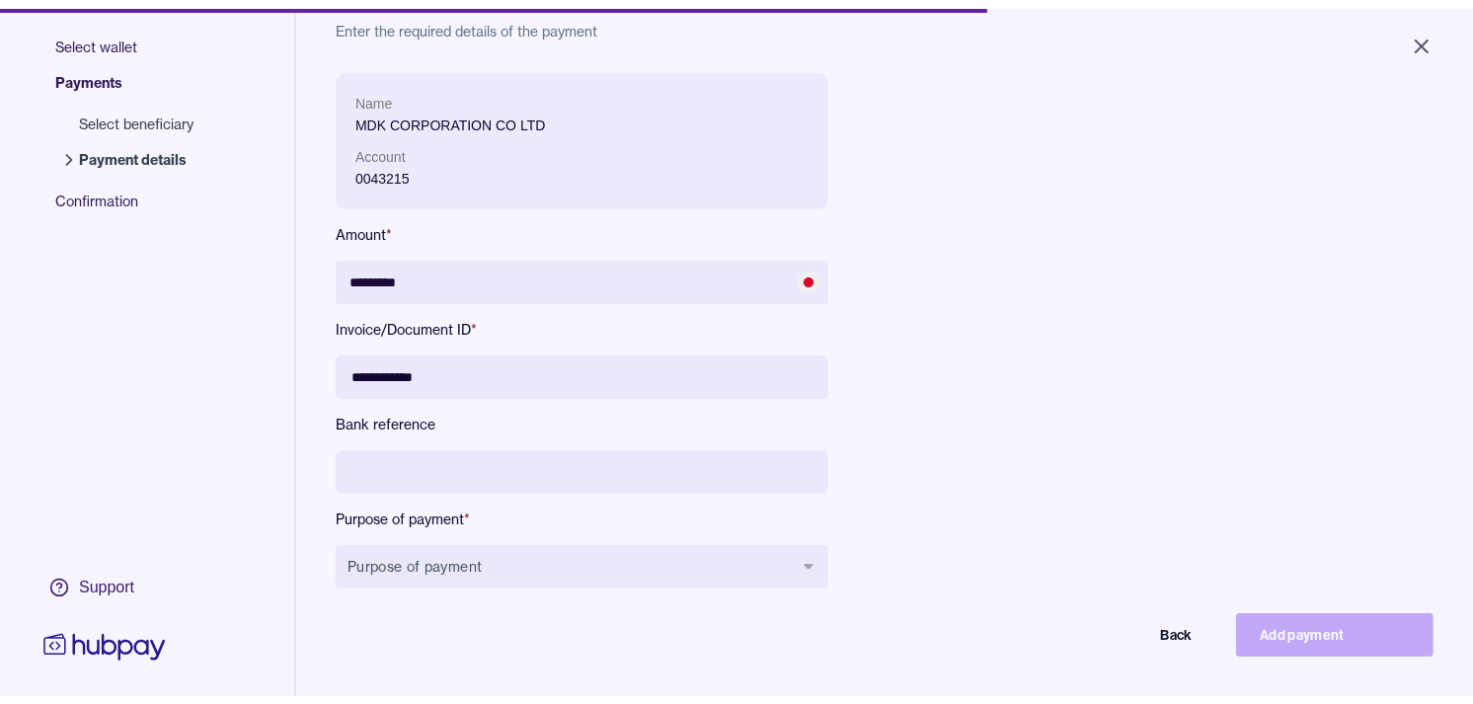
scroll to position [219, 0]
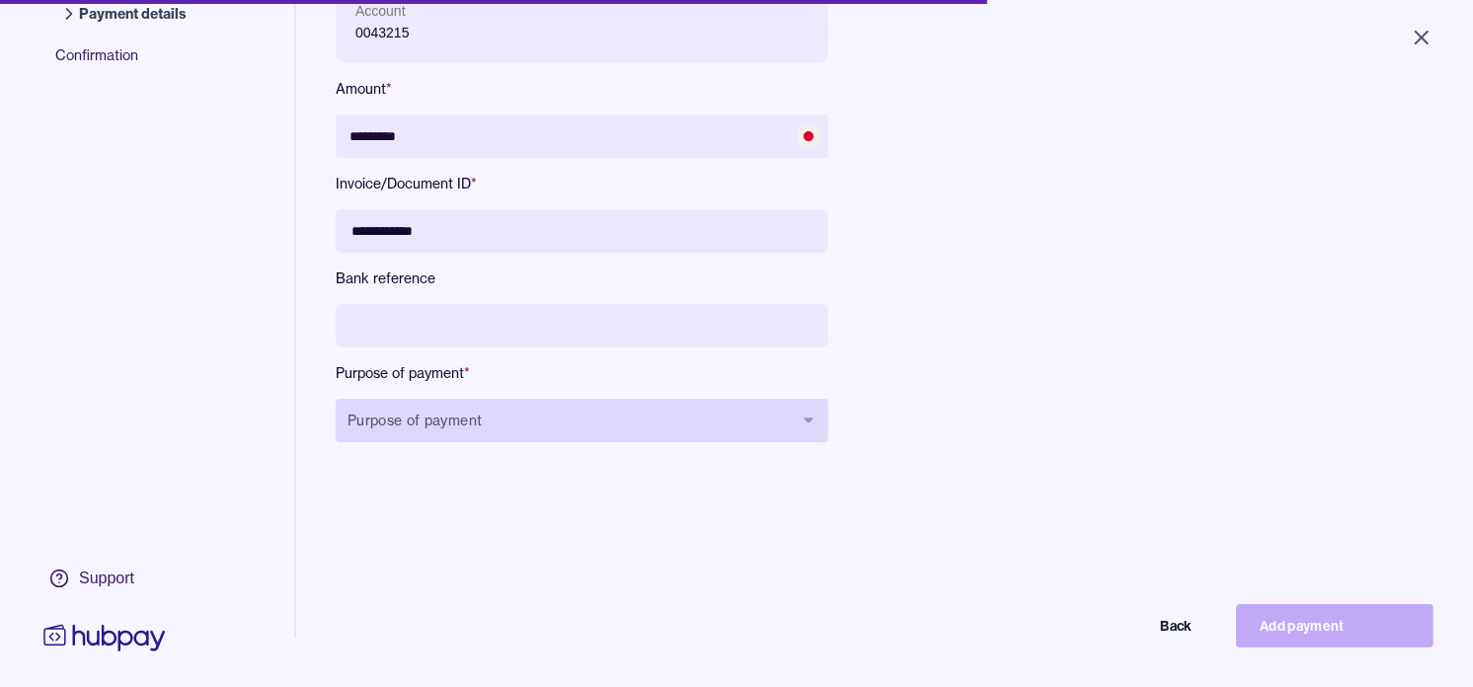
click at [541, 420] on button "Purpose of payment" at bounding box center [582, 420] width 493 height 43
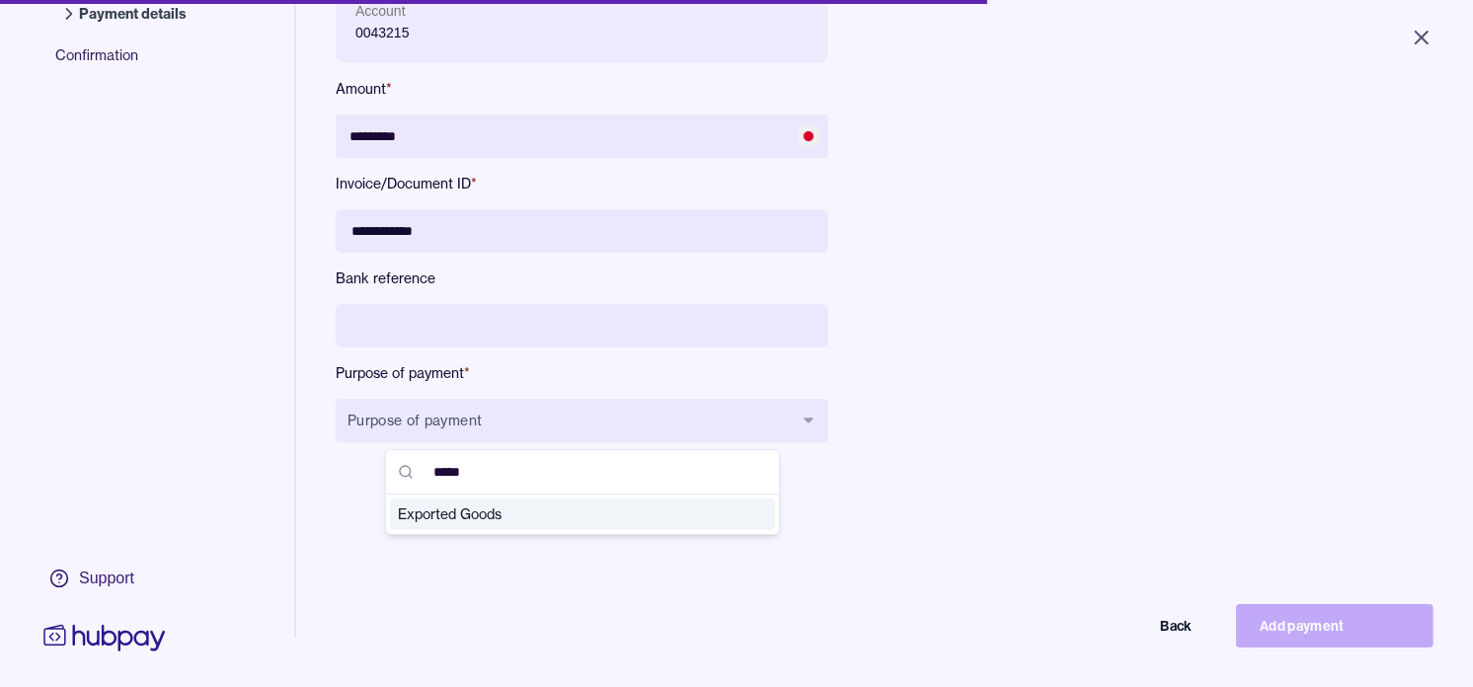
type input "*****"
click at [510, 515] on span "Exported Goods" at bounding box center [571, 514] width 346 height 20
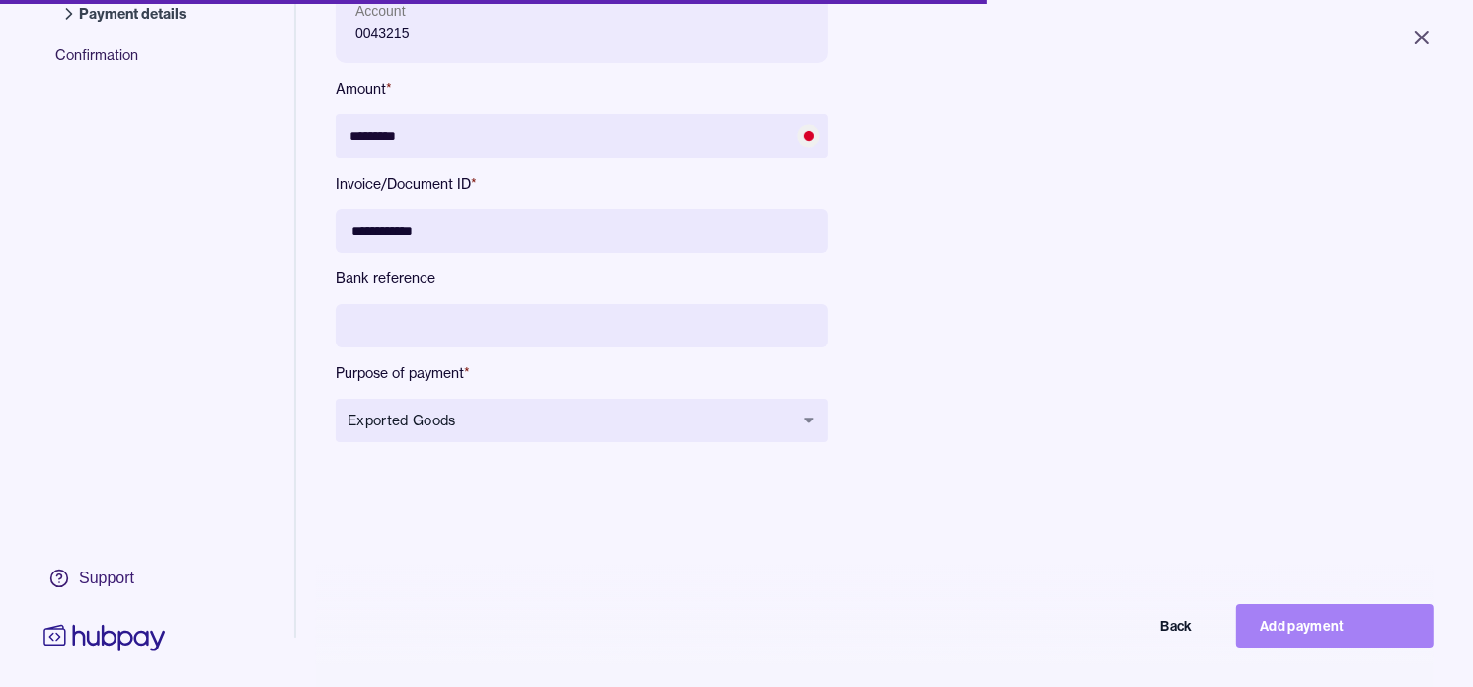
click at [1328, 625] on button "Add payment" at bounding box center [1334, 625] width 197 height 43
type input "*******"
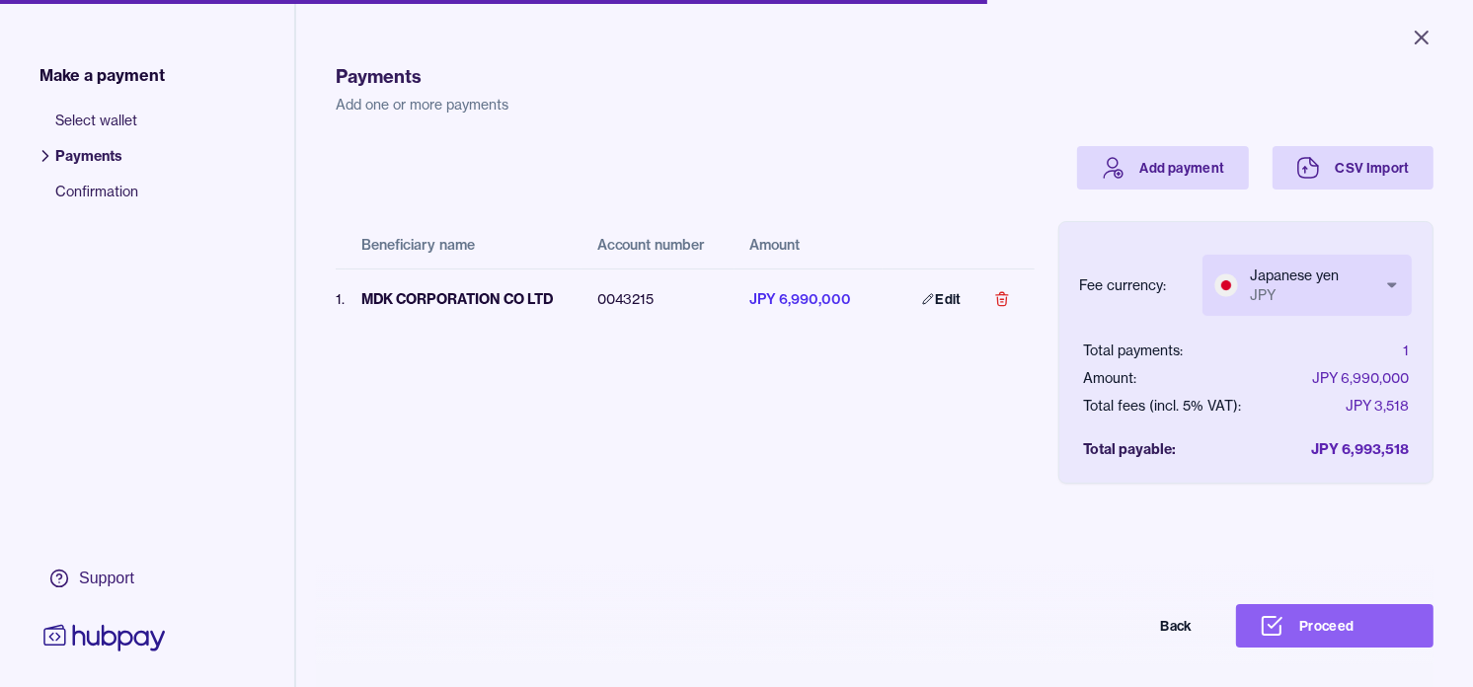
click at [1259, 276] on body "Close Make a payment Select wallet Payments Confirmation Support Payments Add o…" at bounding box center [736, 343] width 1473 height 687
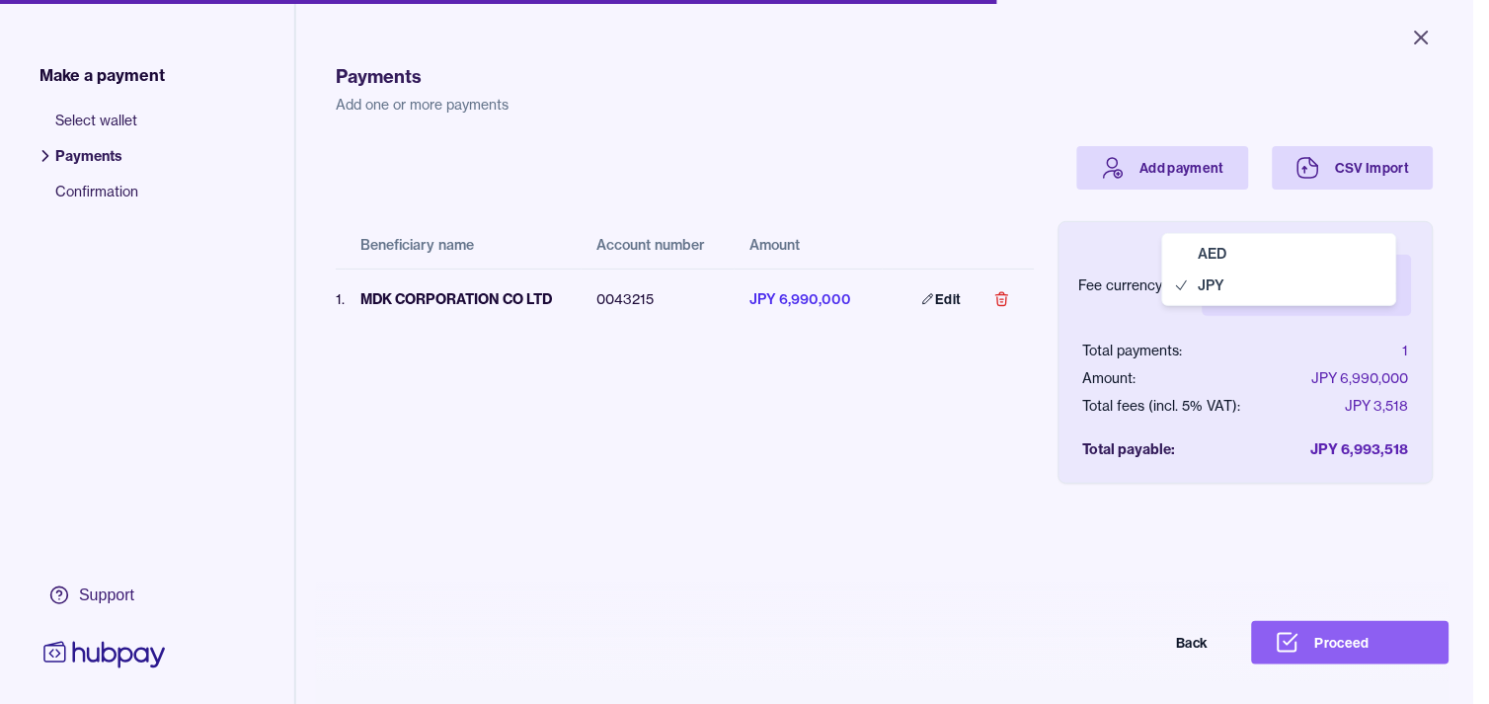
select select "***"
drag, startPoint x: 1236, startPoint y: 254, endPoint x: 1221, endPoint y: 242, distance: 19.0
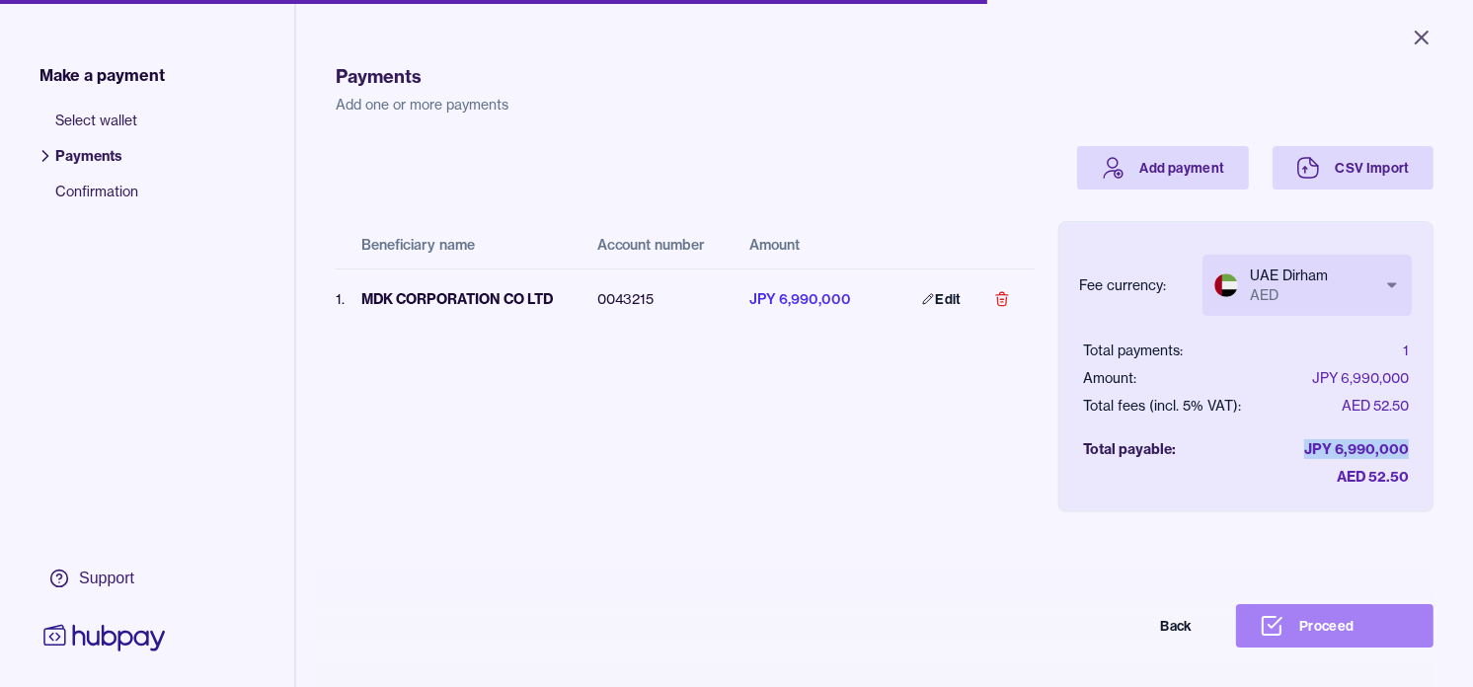
click at [1335, 648] on button "Proceed" at bounding box center [1334, 625] width 197 height 43
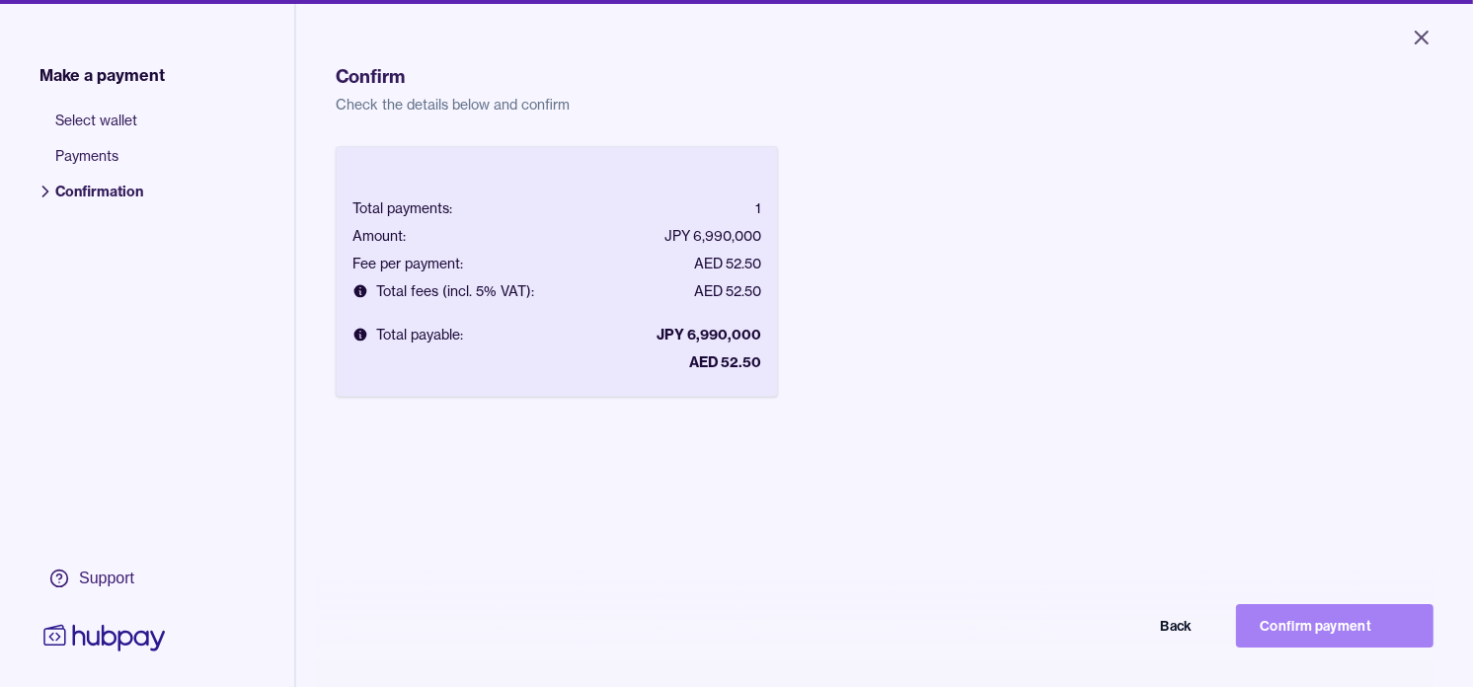
click at [1374, 640] on button "Confirm payment" at bounding box center [1334, 625] width 197 height 43
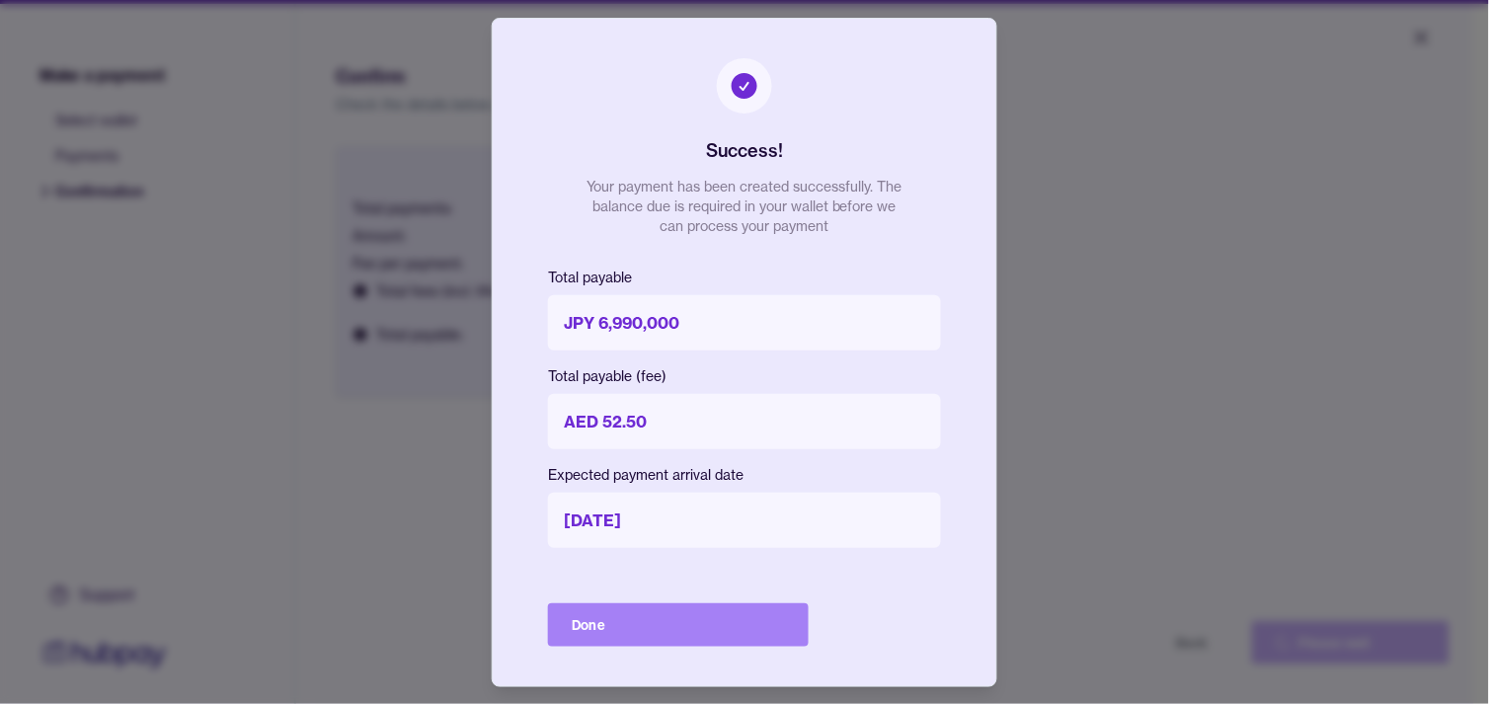
click at [764, 632] on button "Done" at bounding box center [678, 624] width 261 height 43
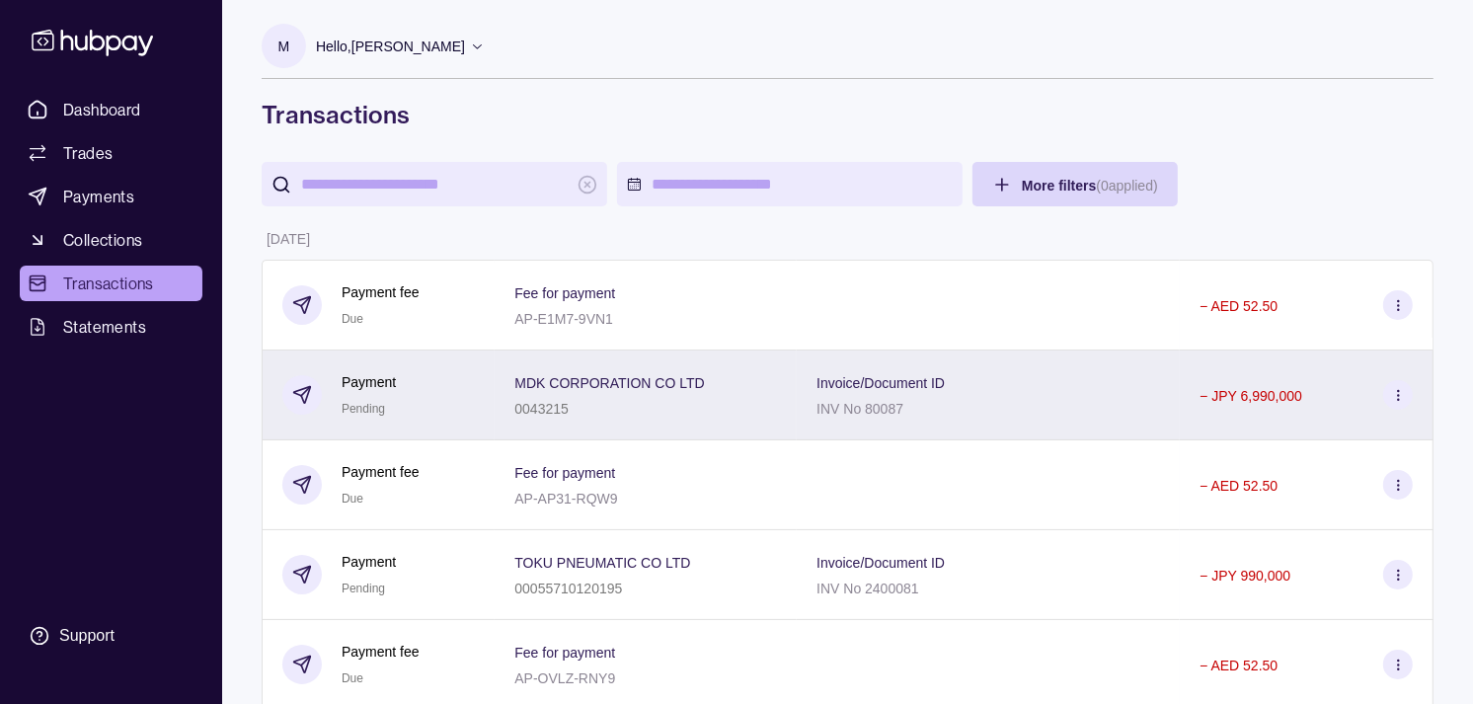
click at [606, 393] on span "MDK CORPORATION CO LTD" at bounding box center [609, 382] width 190 height 24
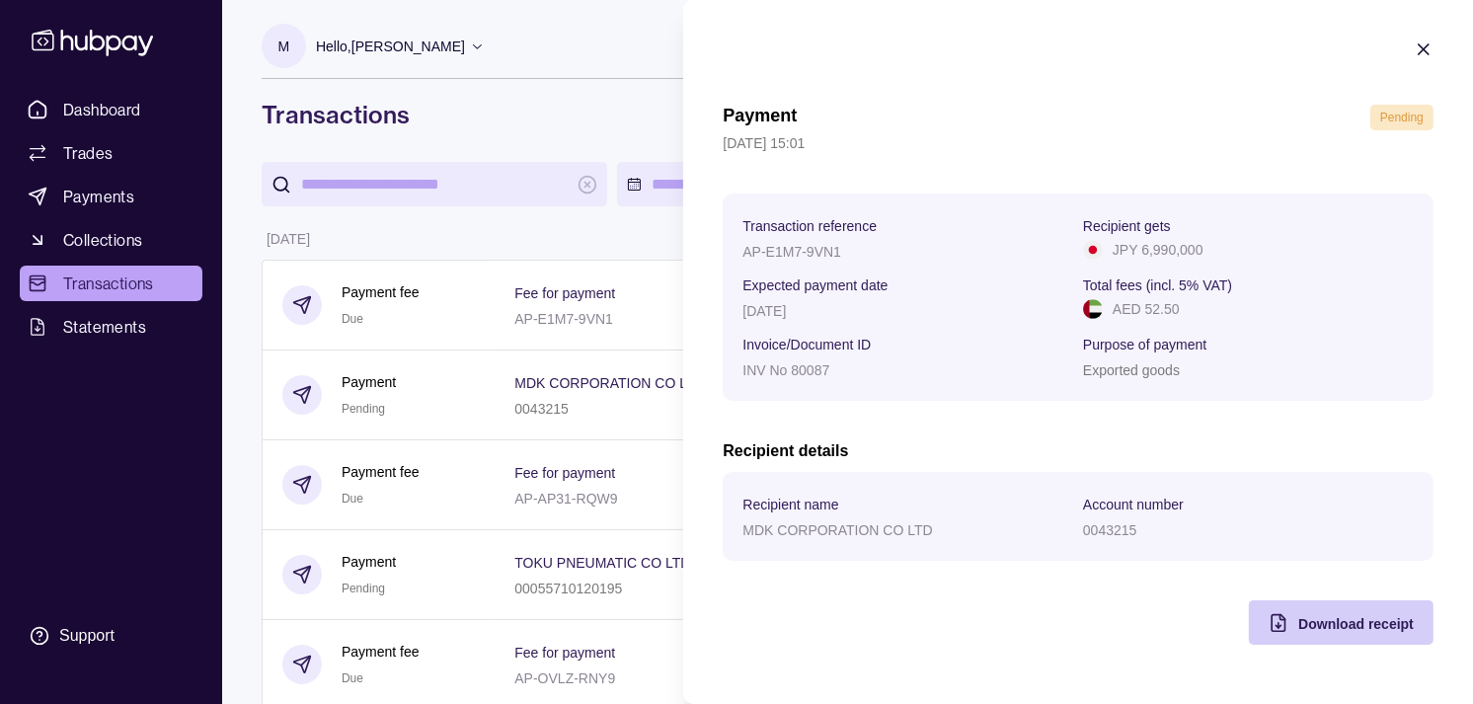
click at [1356, 624] on span "Download receipt" at bounding box center [1356, 624] width 116 height 16
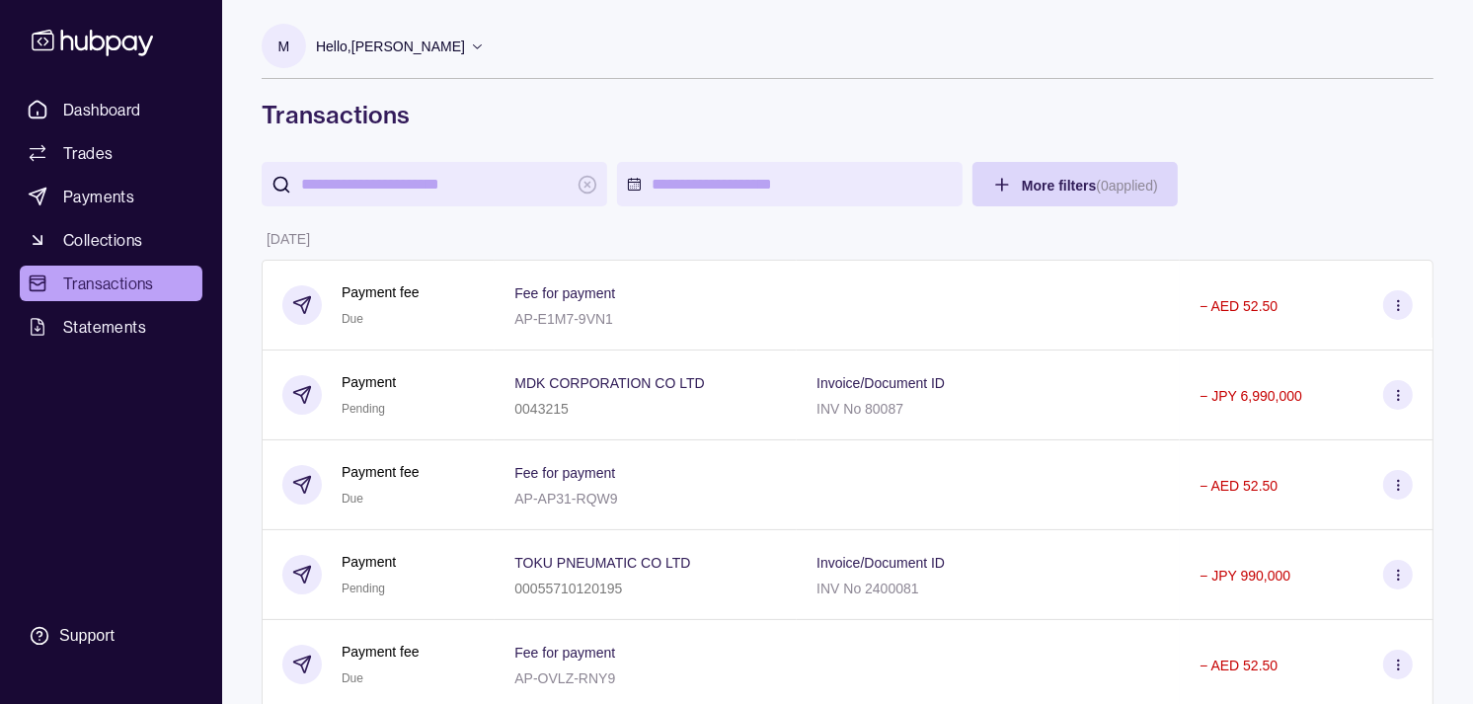
click at [70, 191] on span "Payments" at bounding box center [98, 197] width 71 height 24
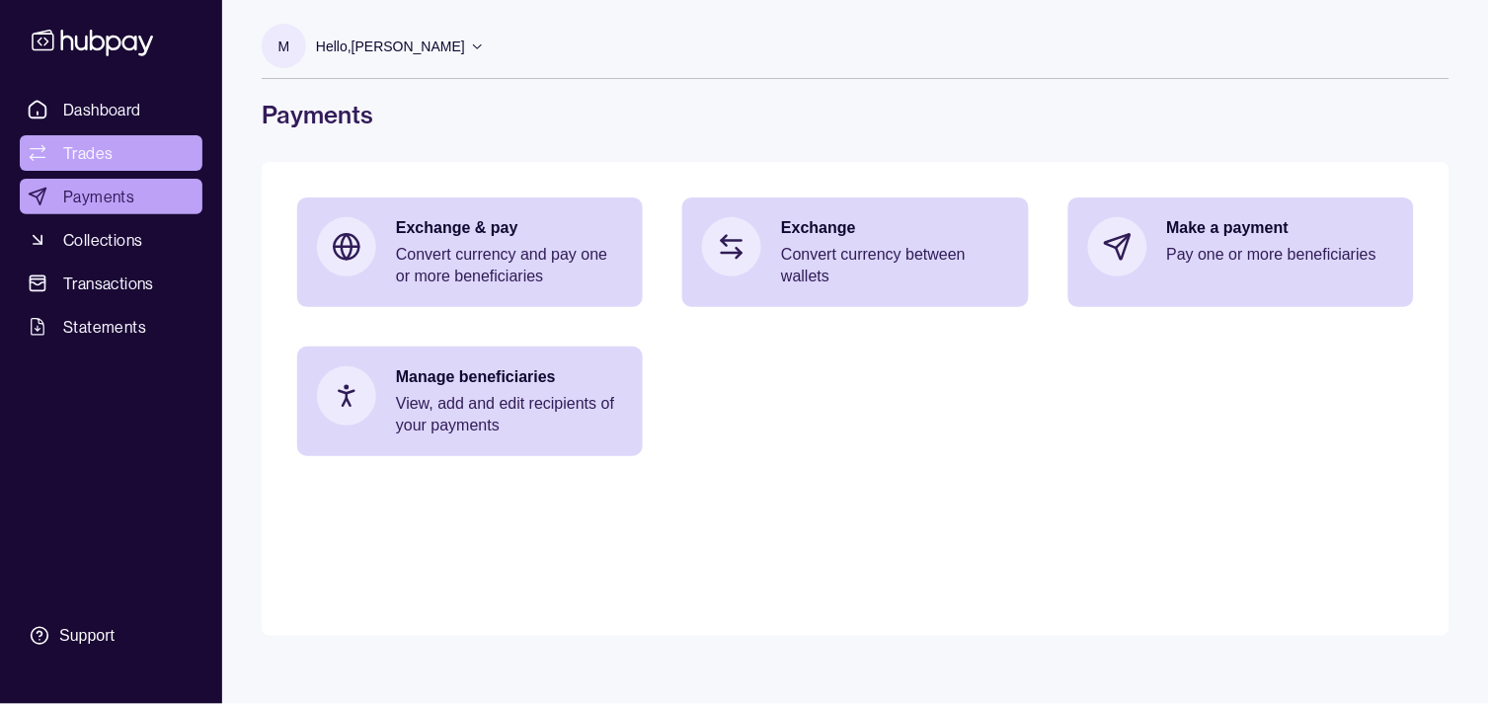
click at [75, 156] on span "Trades" at bounding box center [87, 153] width 49 height 24
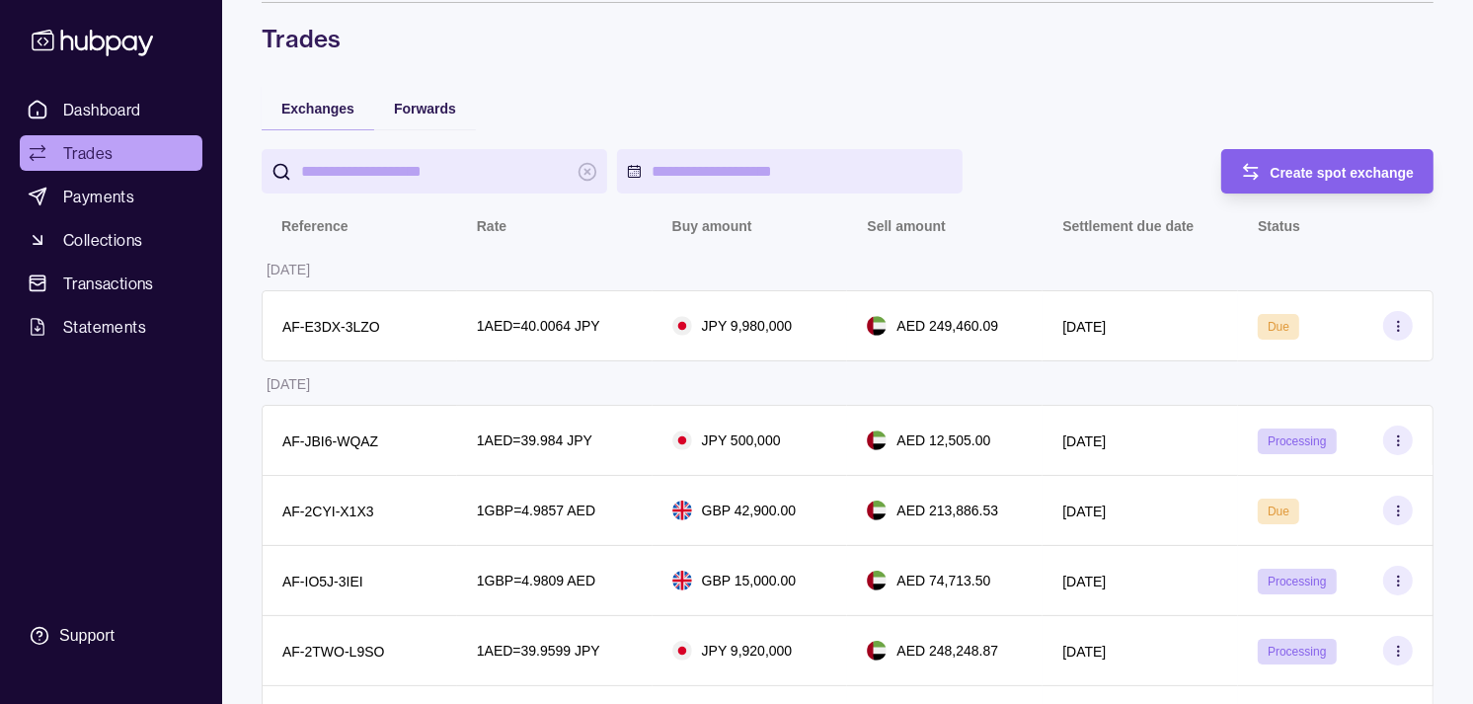
scroll to position [219, 0]
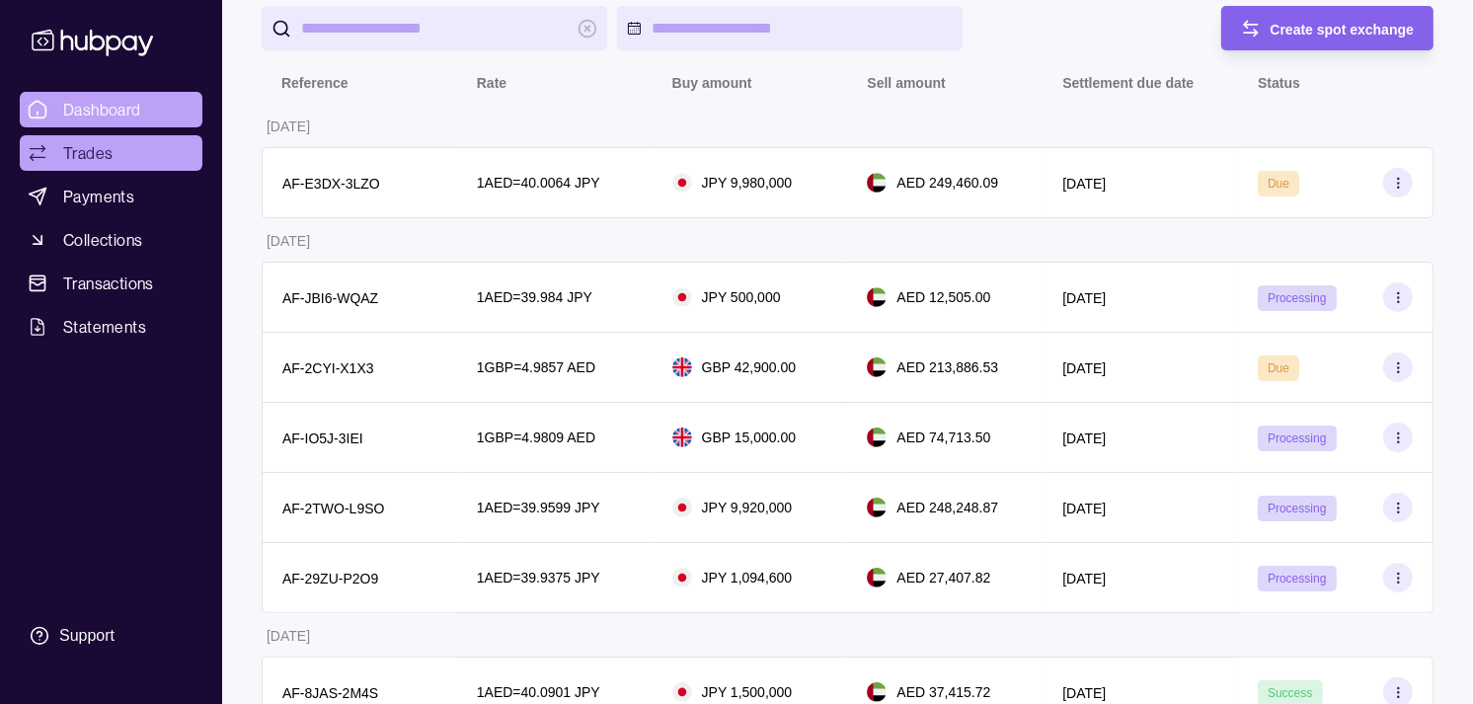
click at [114, 106] on span "Dashboard" at bounding box center [102, 110] width 78 height 24
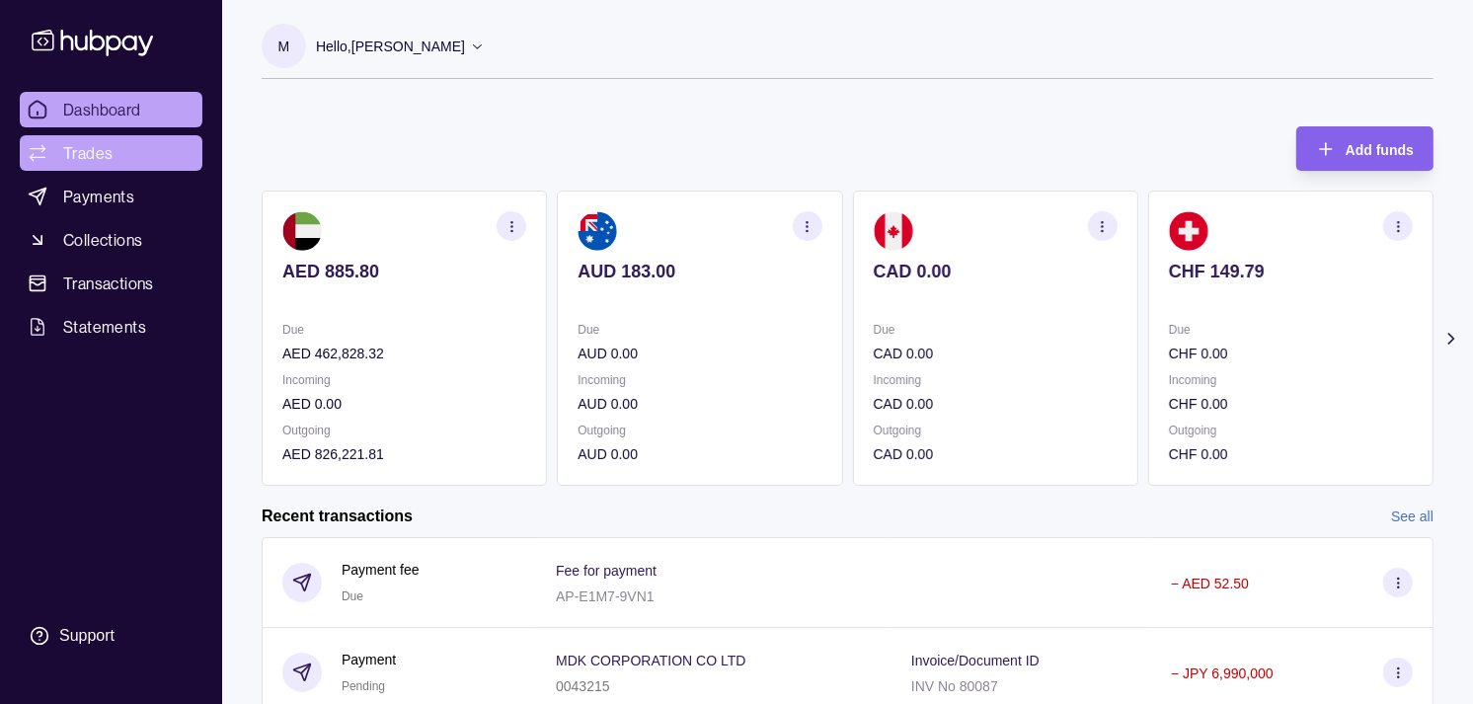
click at [116, 154] on link "Trades" at bounding box center [111, 153] width 183 height 36
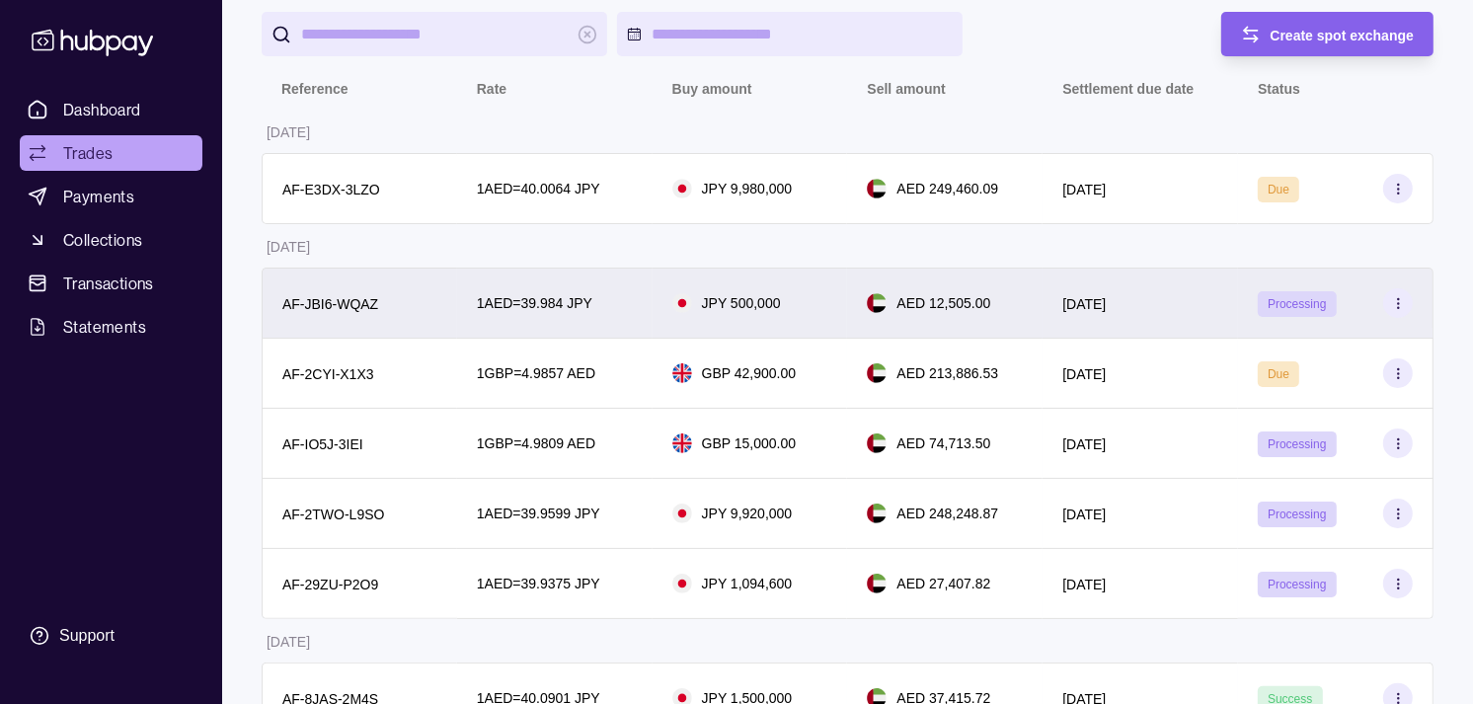
scroll to position [219, 0]
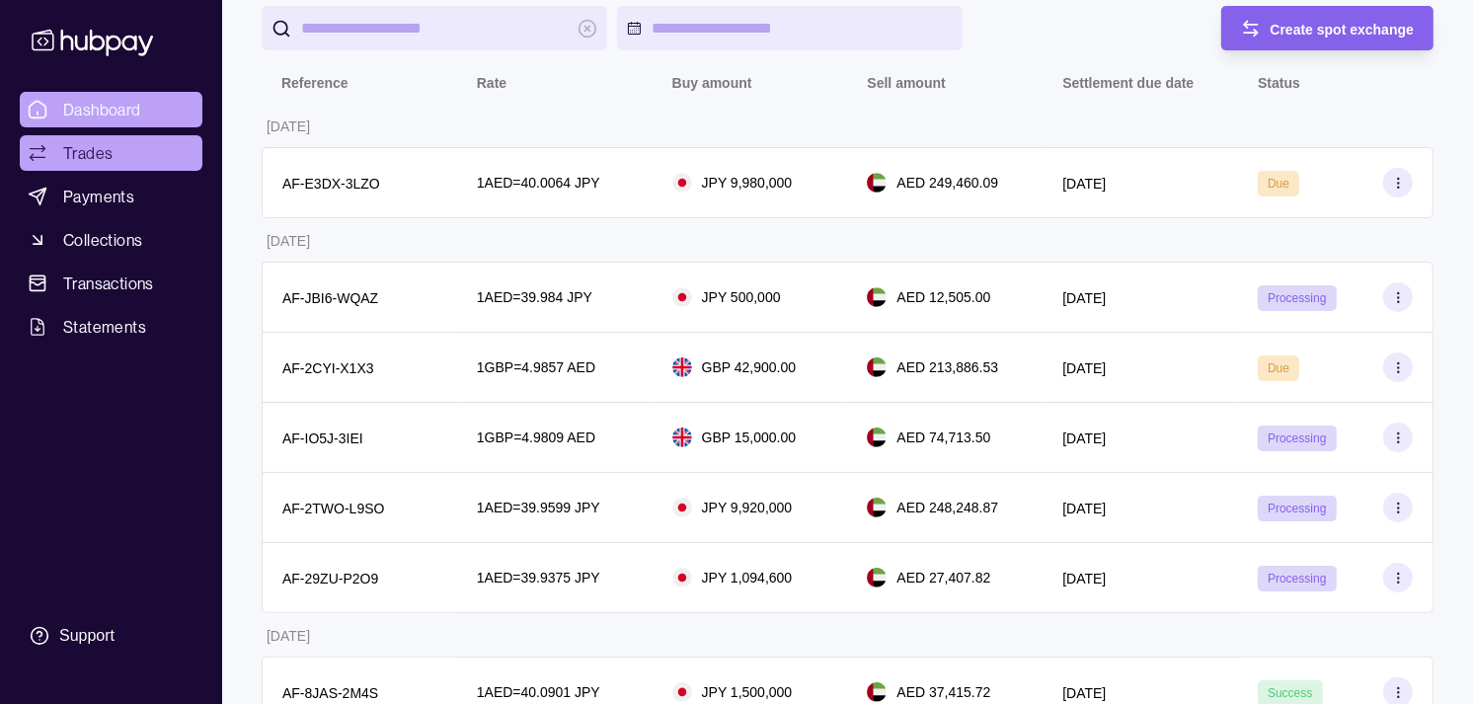
click at [101, 104] on span "Dashboard" at bounding box center [102, 110] width 78 height 24
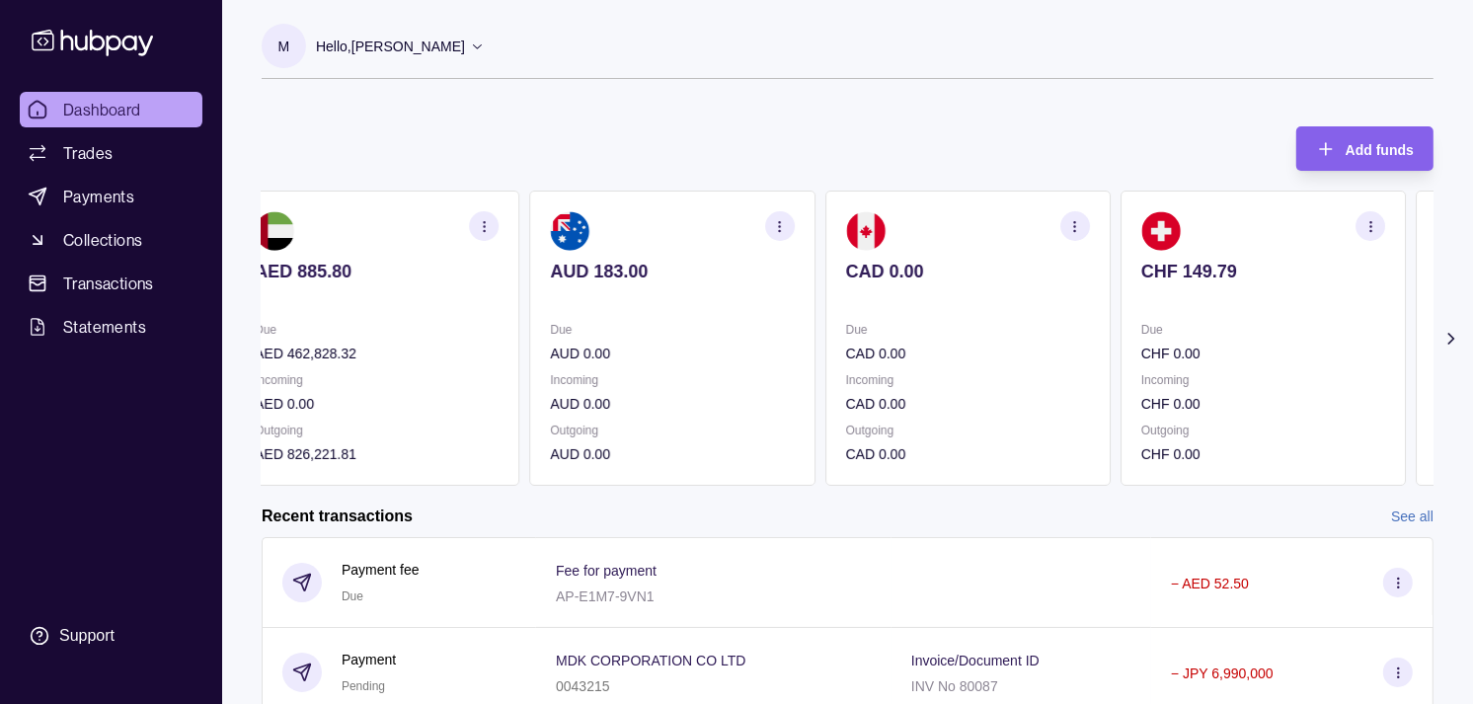
click at [1051, 366] on div "Due CAD 0.00 Incoming CAD 0.00 Outgoing CAD 0.00" at bounding box center [968, 392] width 244 height 146
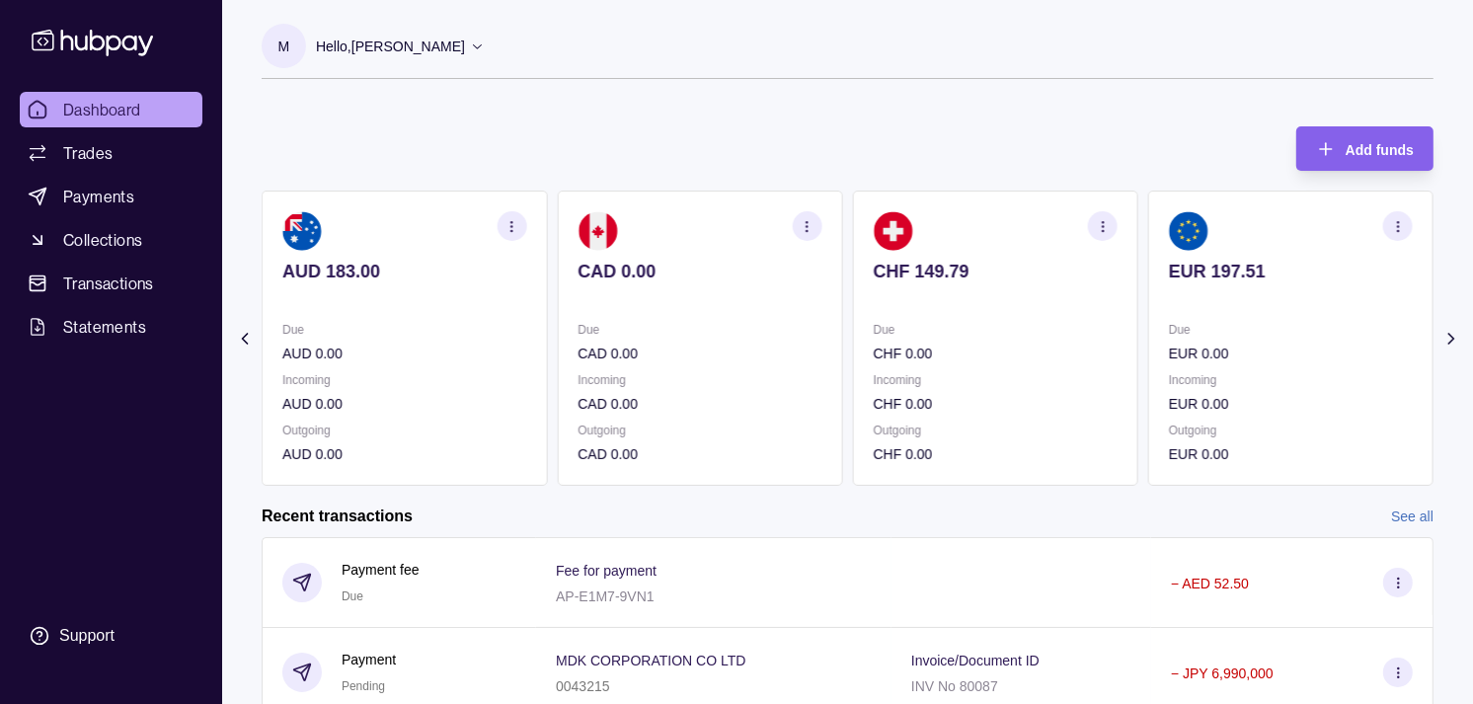
click at [1023, 351] on section "CHF 149.79 Due CHF 0.00 Incoming CHF 0.00 Outgoing CHF 0.00" at bounding box center [995, 338] width 285 height 295
click at [970, 313] on section "EUR 197.51 Due EUR 0.00 Incoming EUR 0.00 Outgoing EUR 0.00" at bounding box center [995, 338] width 285 height 295
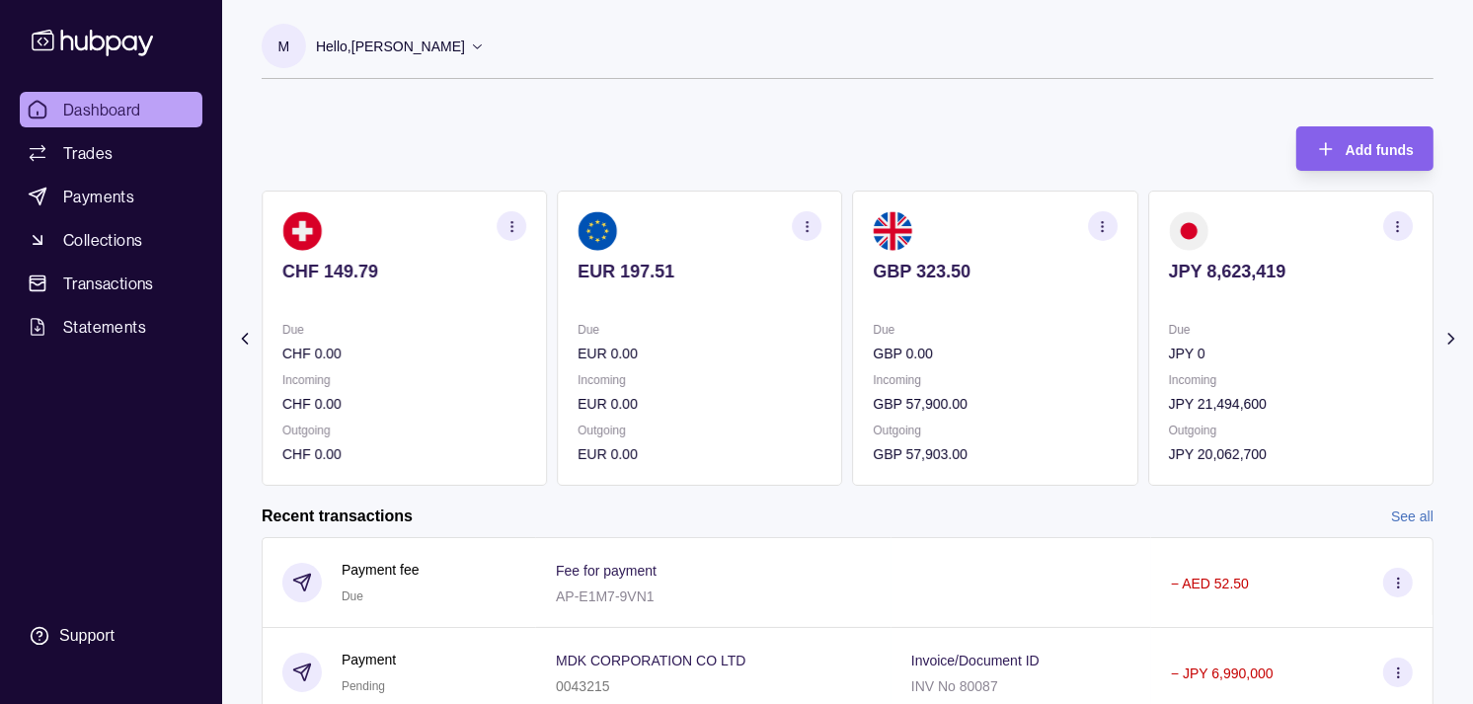
click at [956, 307] on section "GBP 323.50 Due GBP 0.00 Incoming GBP 57,900.00 Outgoing GBP 57,903.00" at bounding box center [995, 338] width 285 height 295
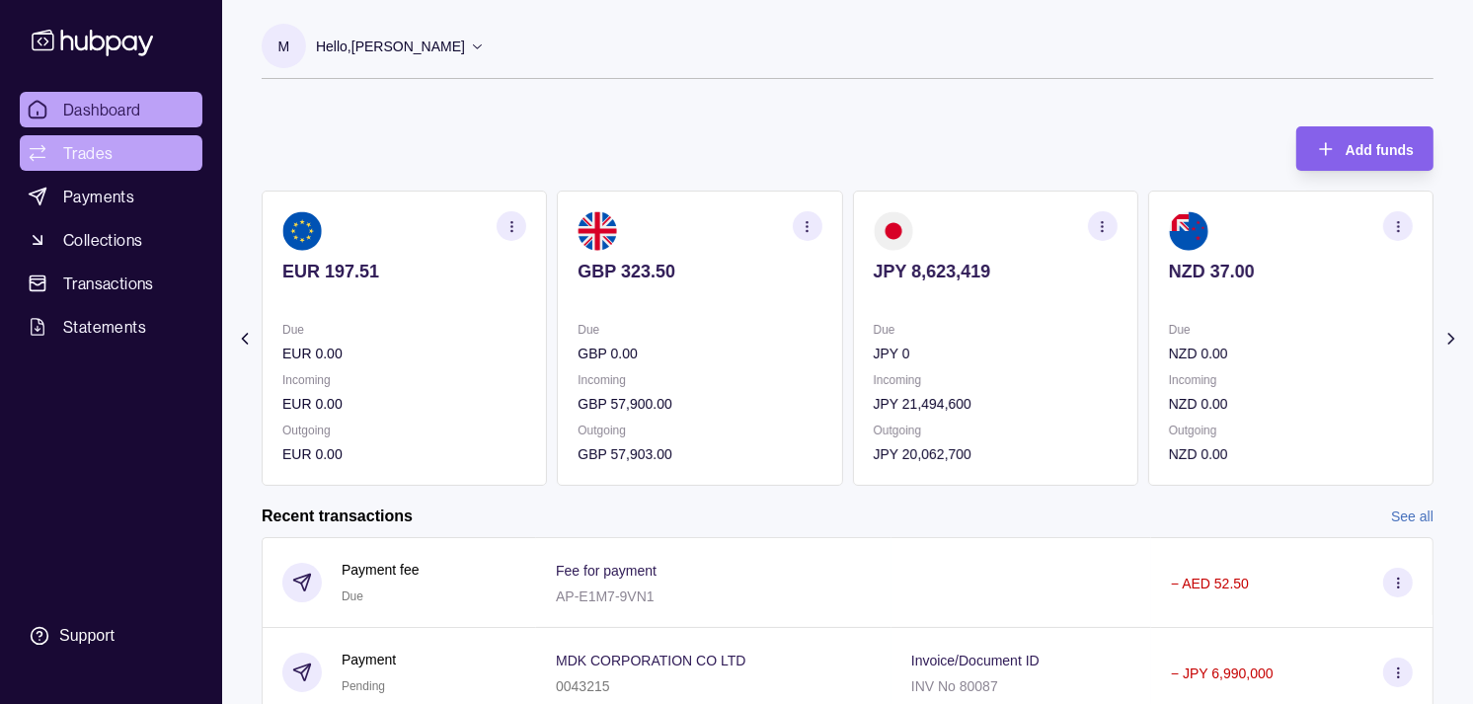
click at [94, 149] on span "Trades" at bounding box center [87, 153] width 49 height 24
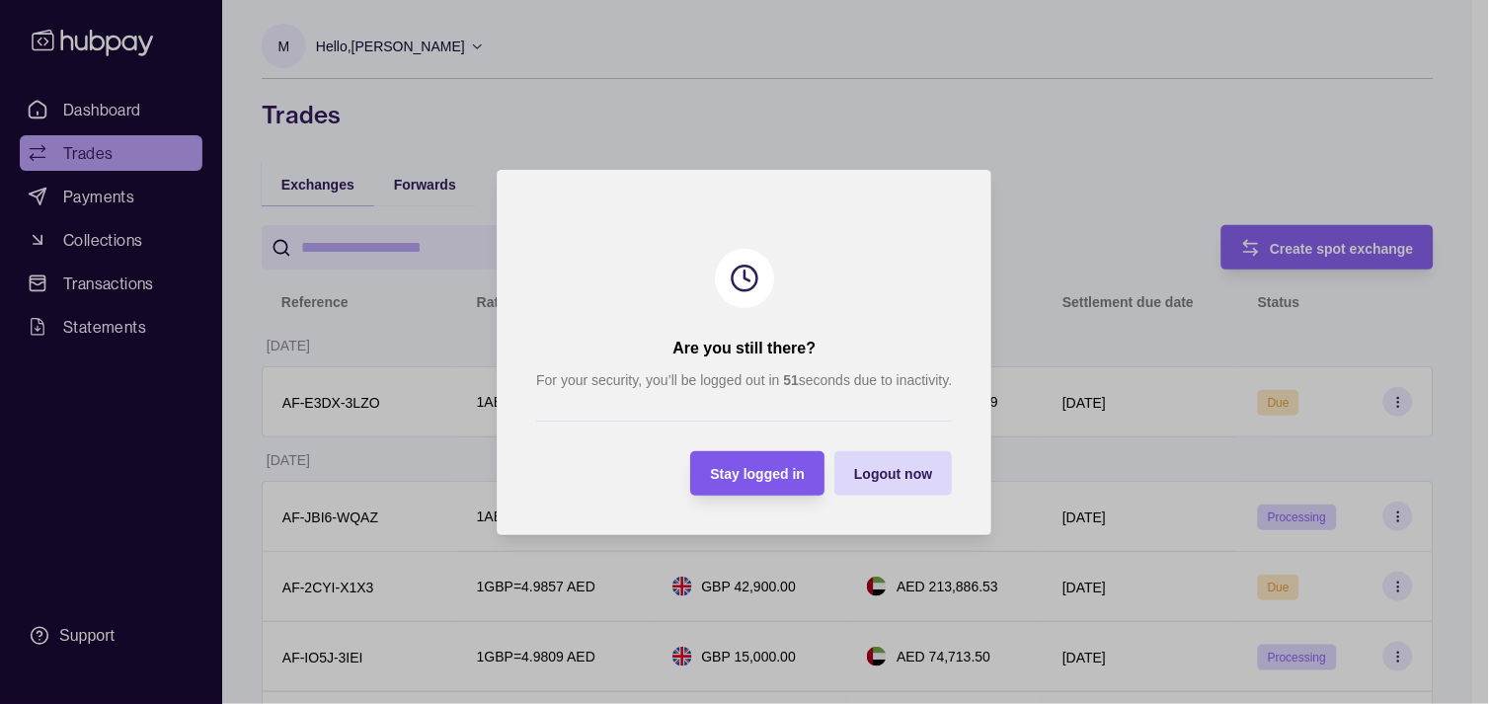
click at [762, 481] on div "Stay logged in" at bounding box center [758, 473] width 95 height 24
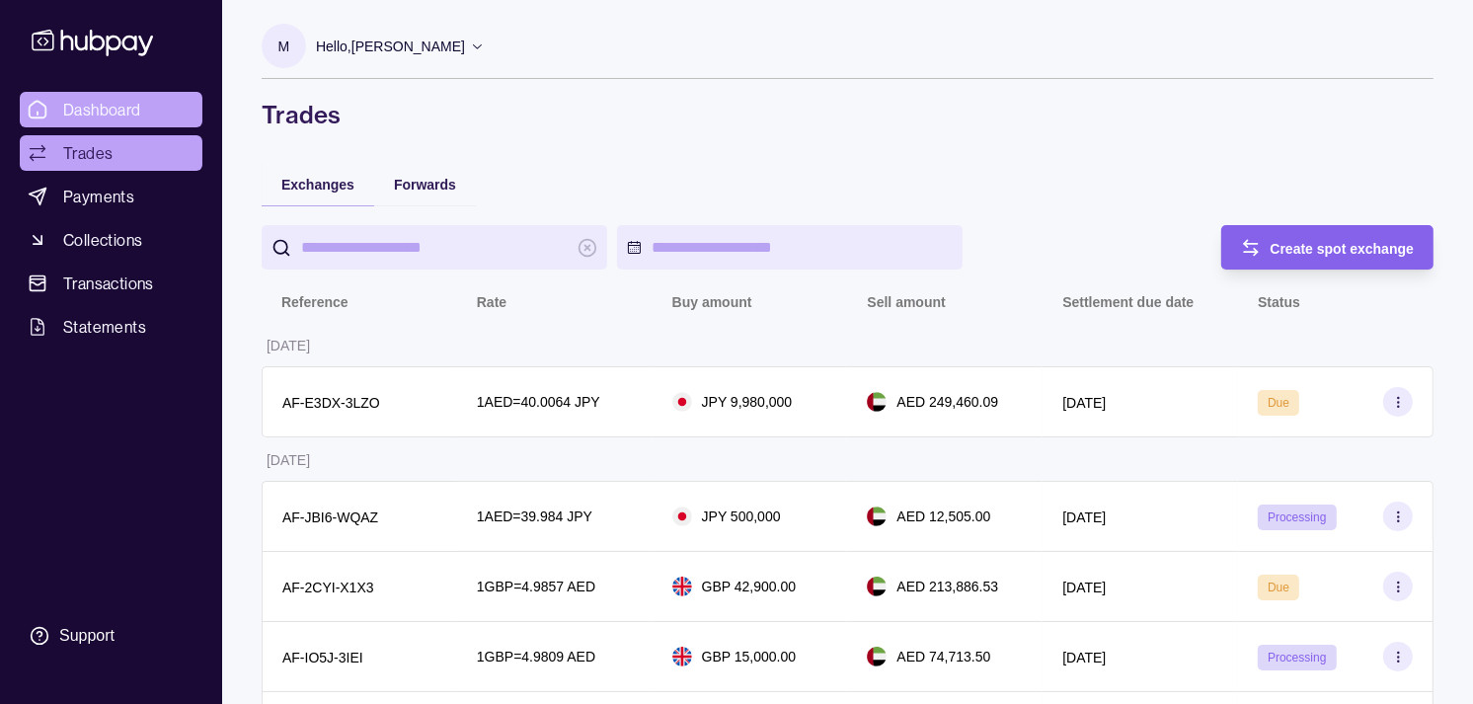
click at [121, 102] on span "Dashboard" at bounding box center [102, 110] width 78 height 24
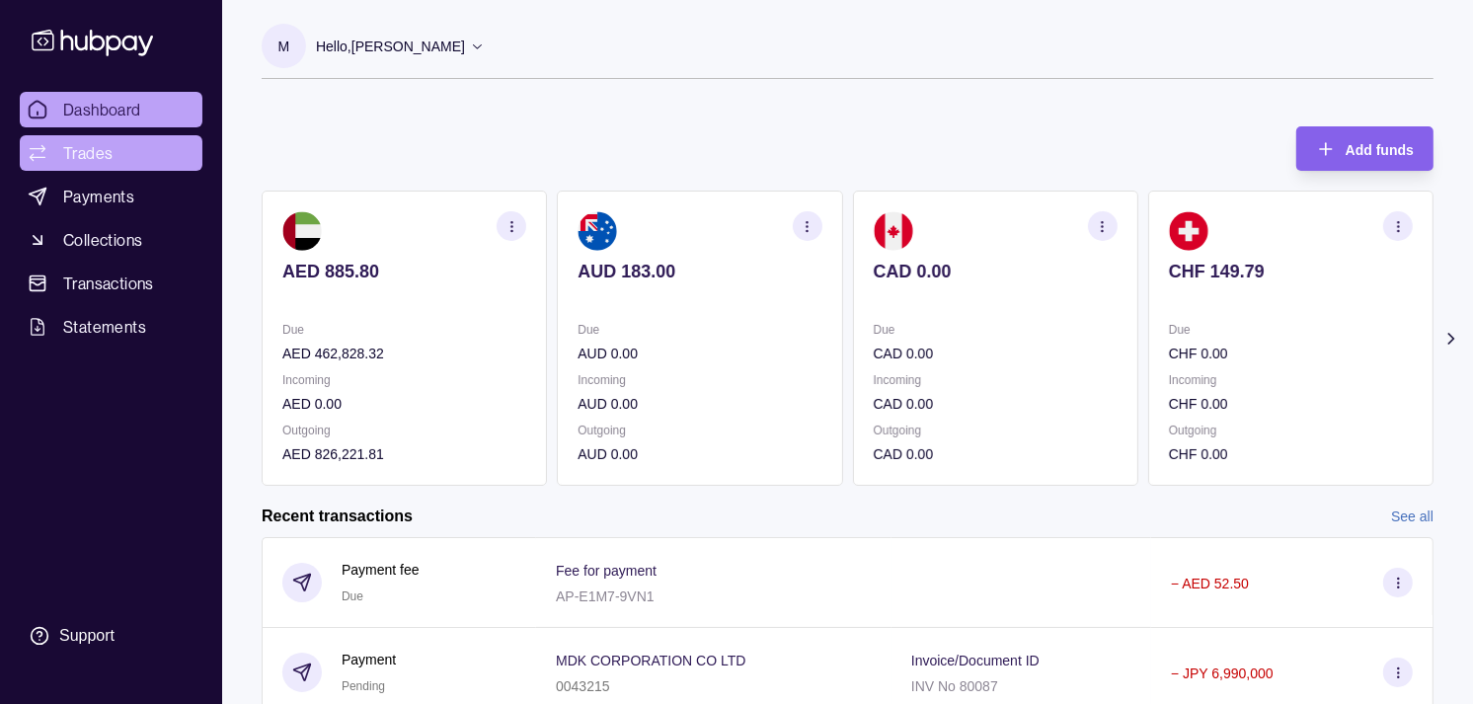
click at [110, 146] on span "Trades" at bounding box center [87, 153] width 49 height 24
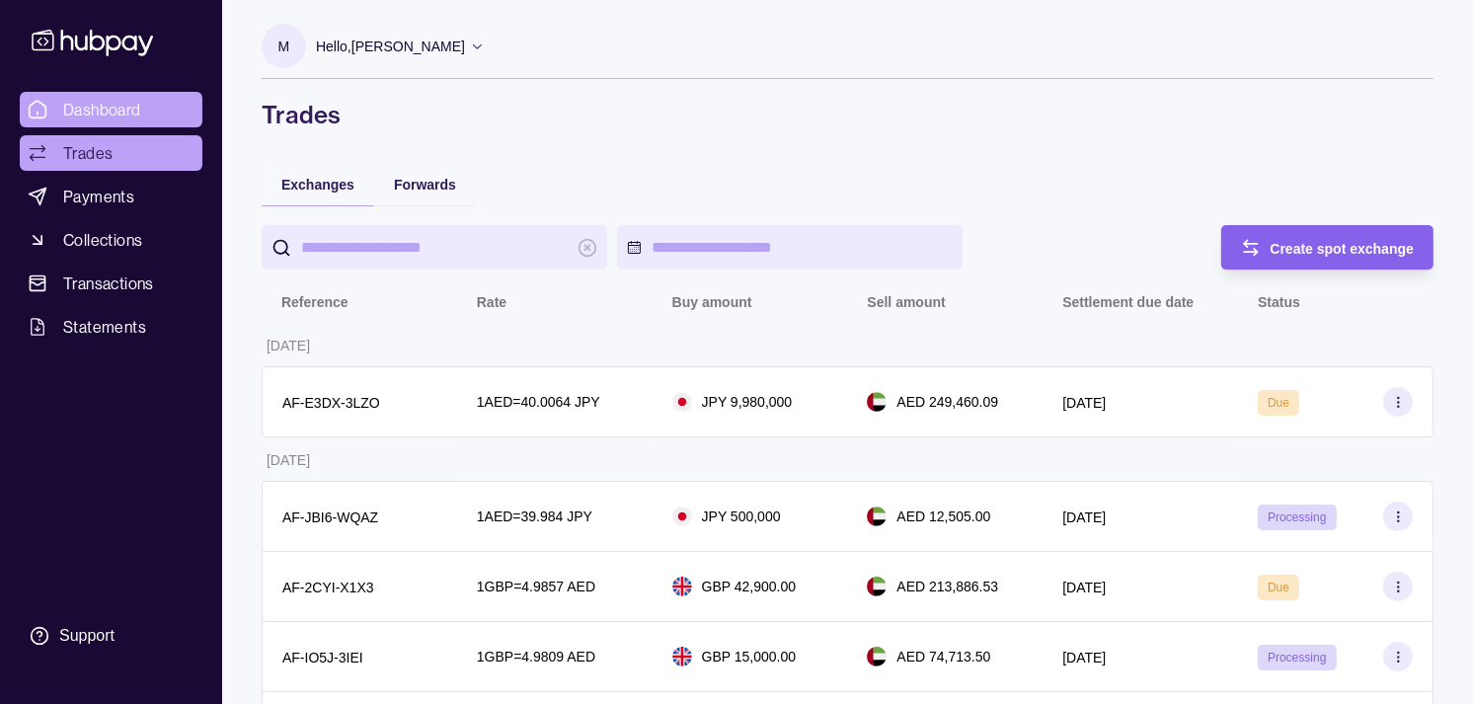
click at [140, 101] on span "Dashboard" at bounding box center [102, 110] width 78 height 24
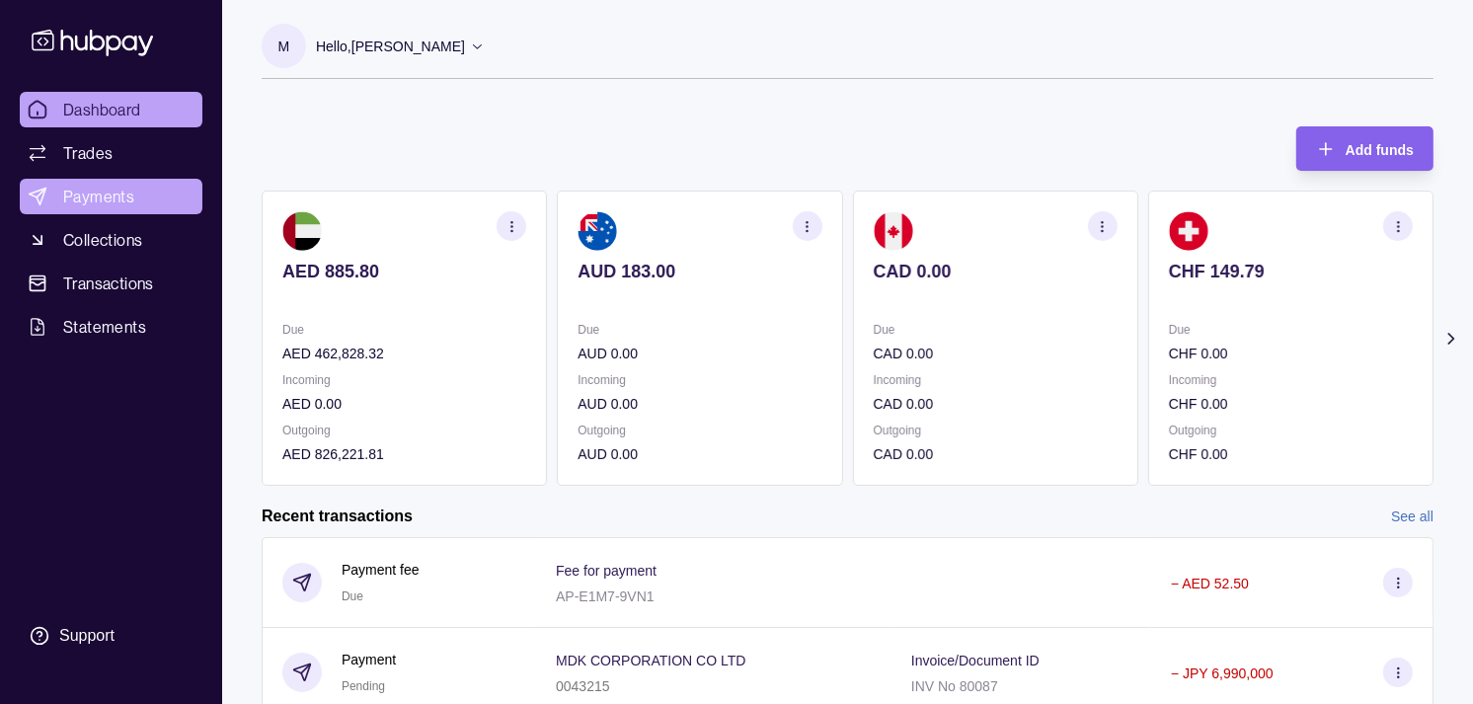
click at [105, 194] on span "Payments" at bounding box center [98, 197] width 71 height 24
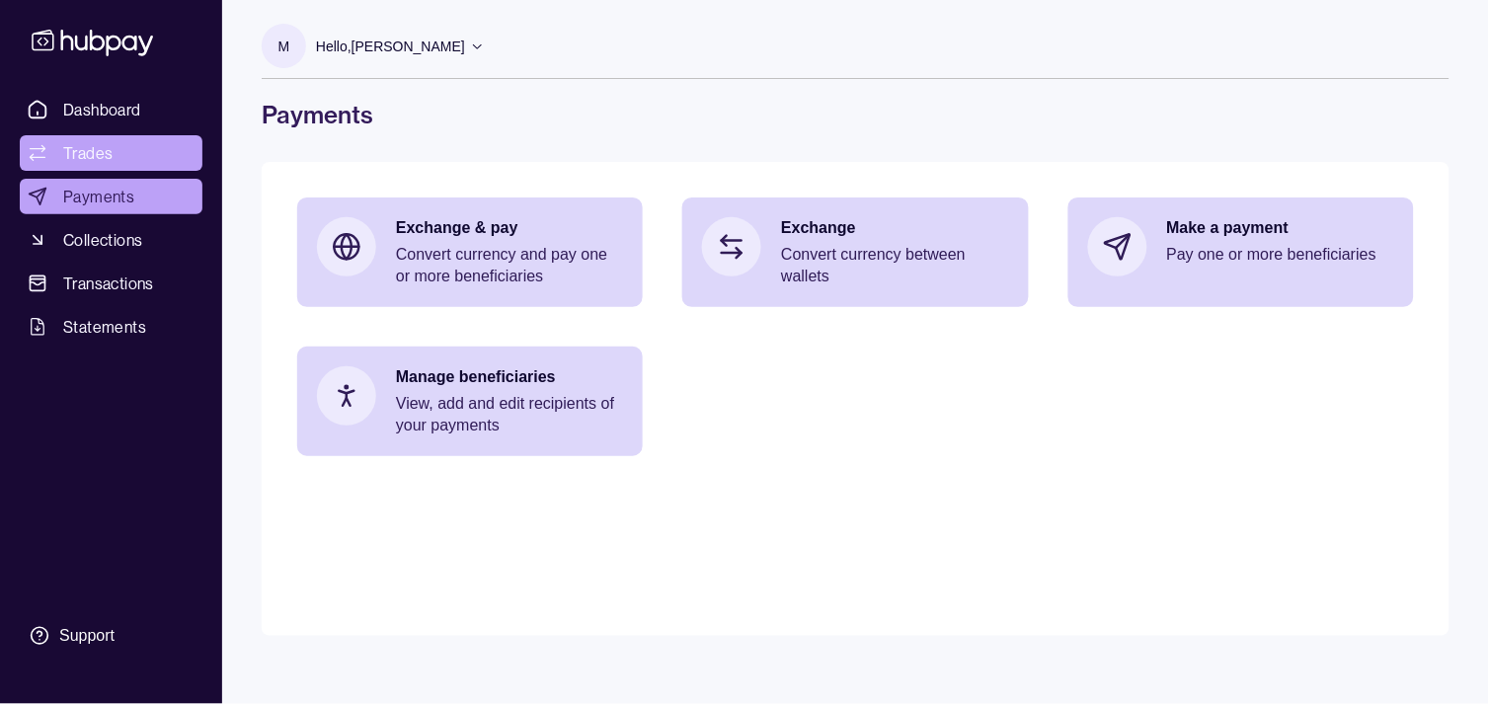
click at [119, 141] on link "Trades" at bounding box center [111, 153] width 183 height 36
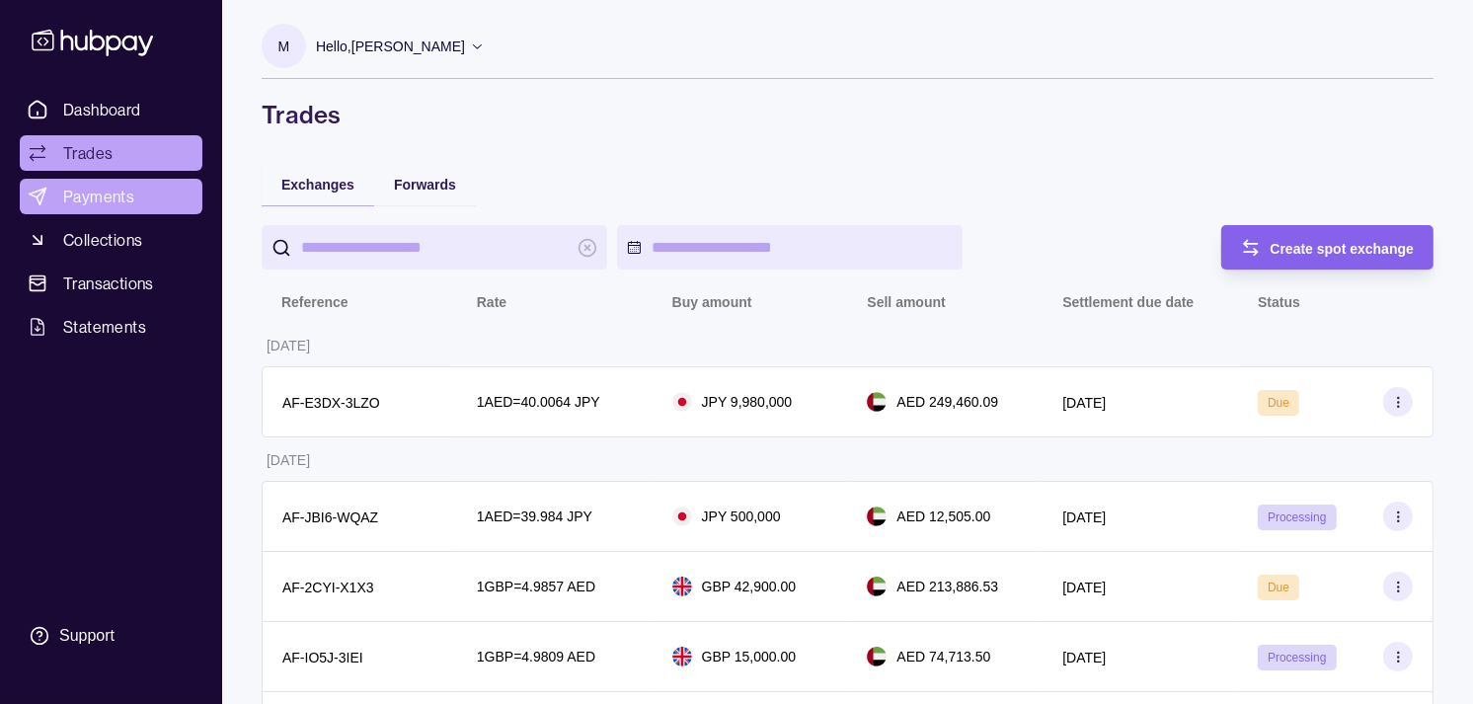
click at [105, 199] on span "Payments" at bounding box center [98, 197] width 71 height 24
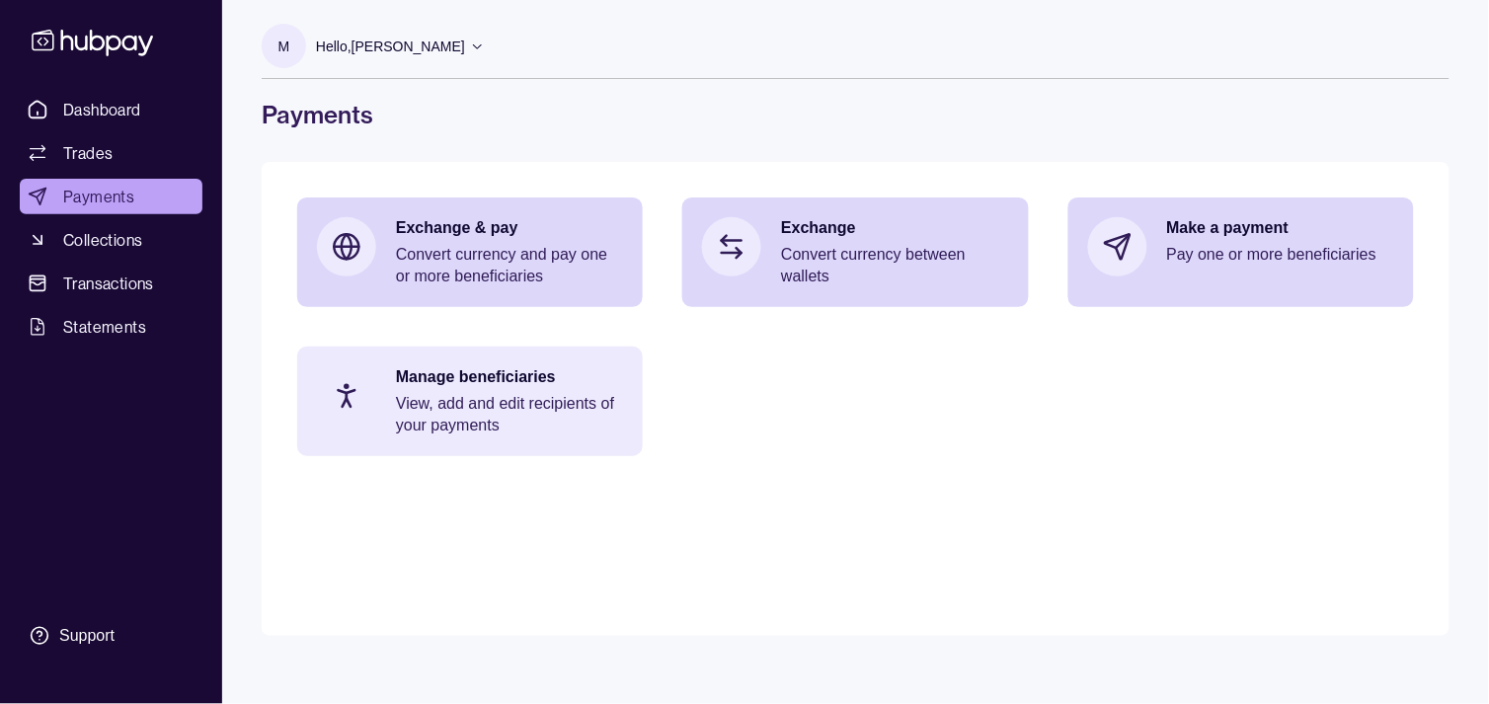
drag, startPoint x: 498, startPoint y: 409, endPoint x: 476, endPoint y: 389, distance: 29.4
click at [498, 408] on p "View, add and edit recipients of your payments" at bounding box center [509, 414] width 227 height 43
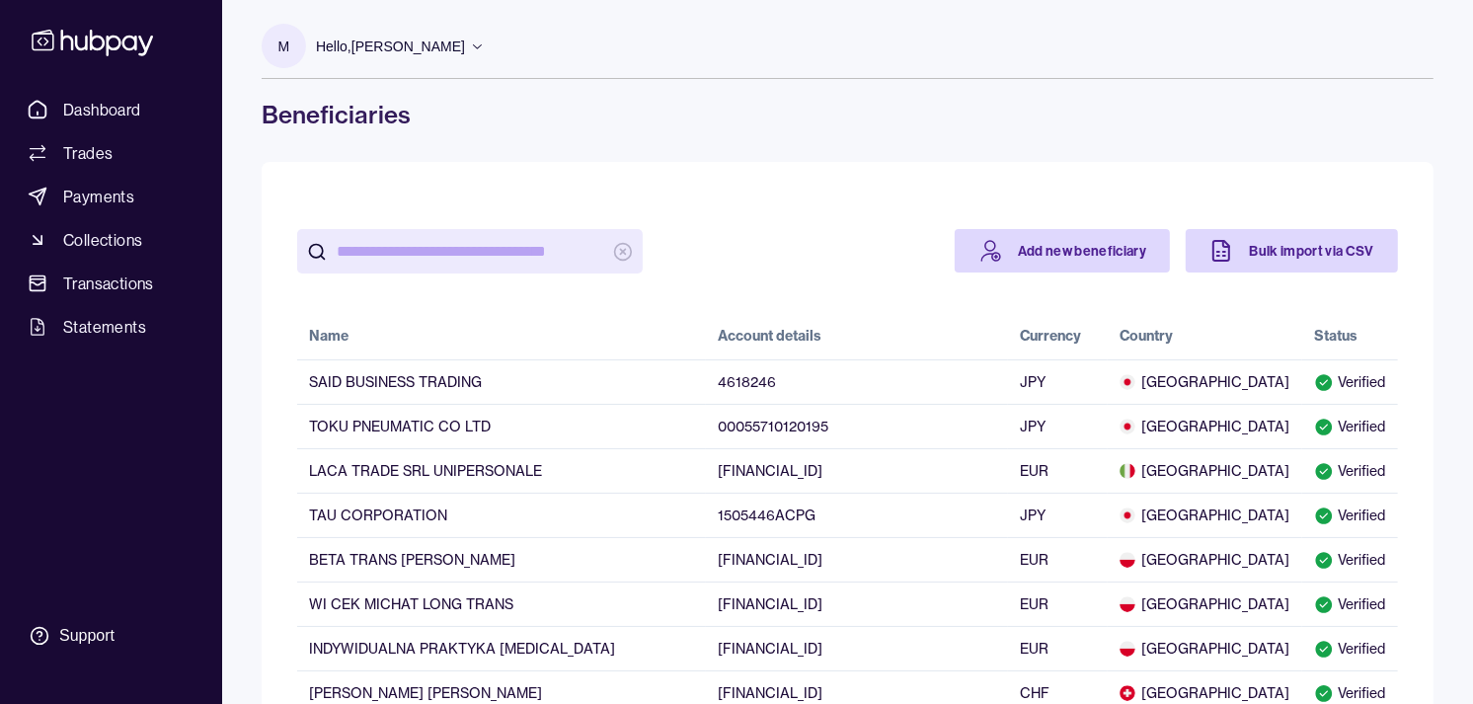
click at [369, 249] on input "search" at bounding box center [470, 251] width 267 height 44
paste input "**********"
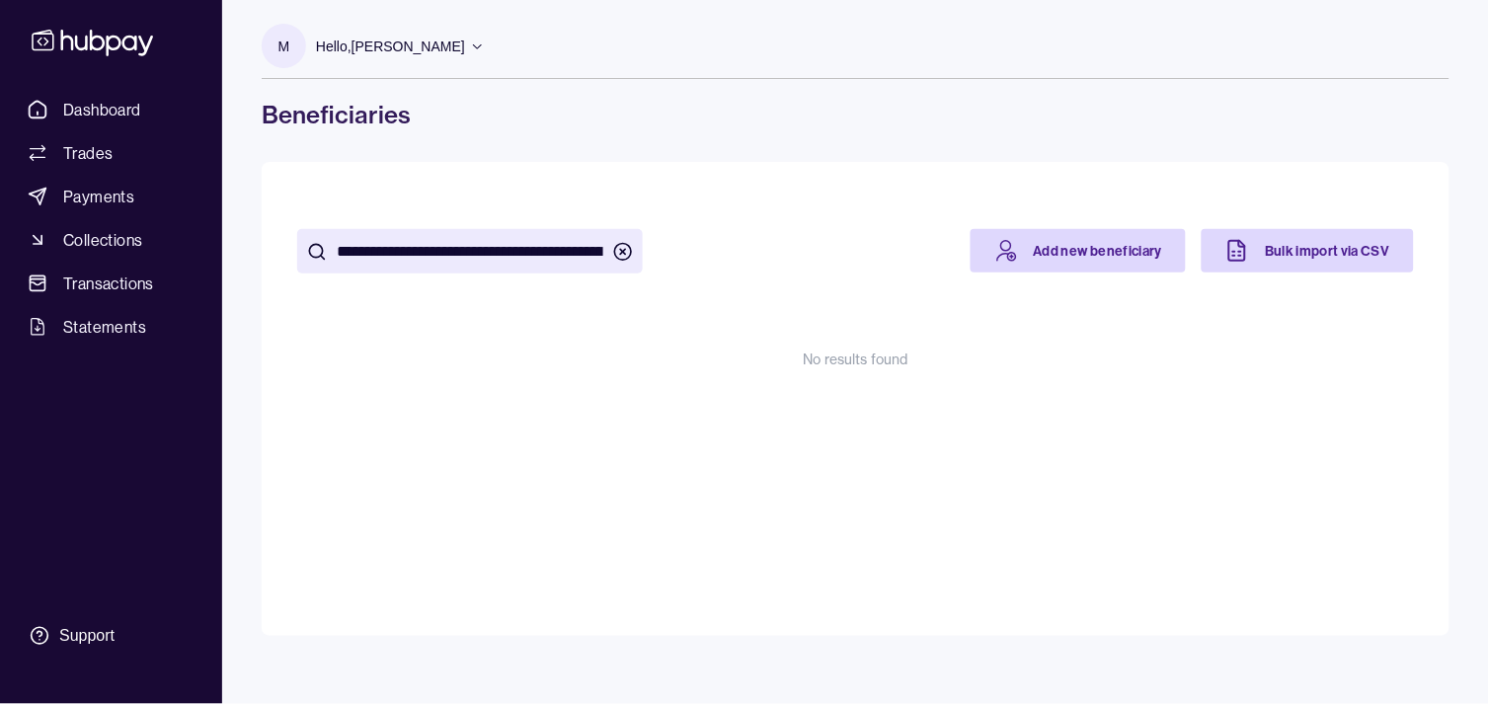
click at [468, 241] on input "**********" at bounding box center [470, 251] width 267 height 44
paste input "search"
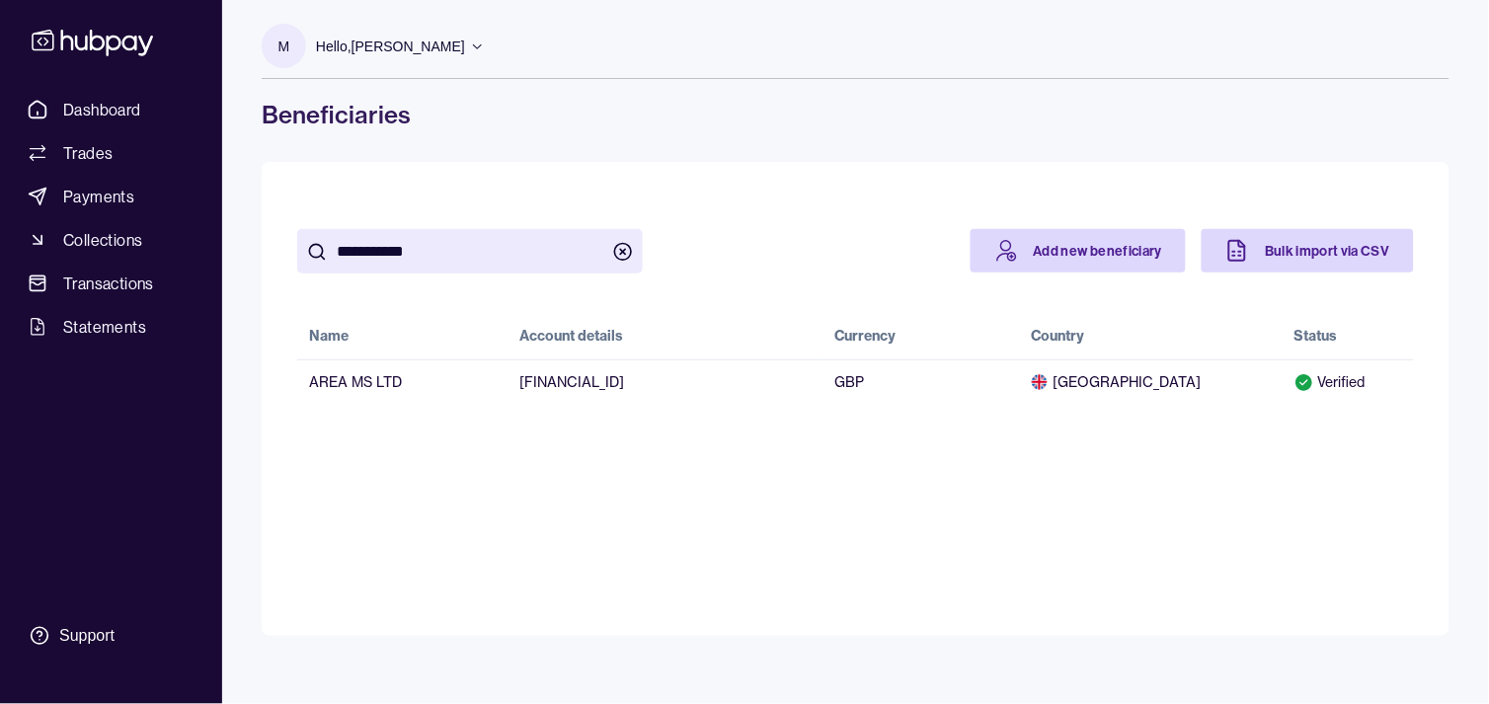
type input "**********"
click at [616, 249] on icon "button" at bounding box center [623, 252] width 20 height 20
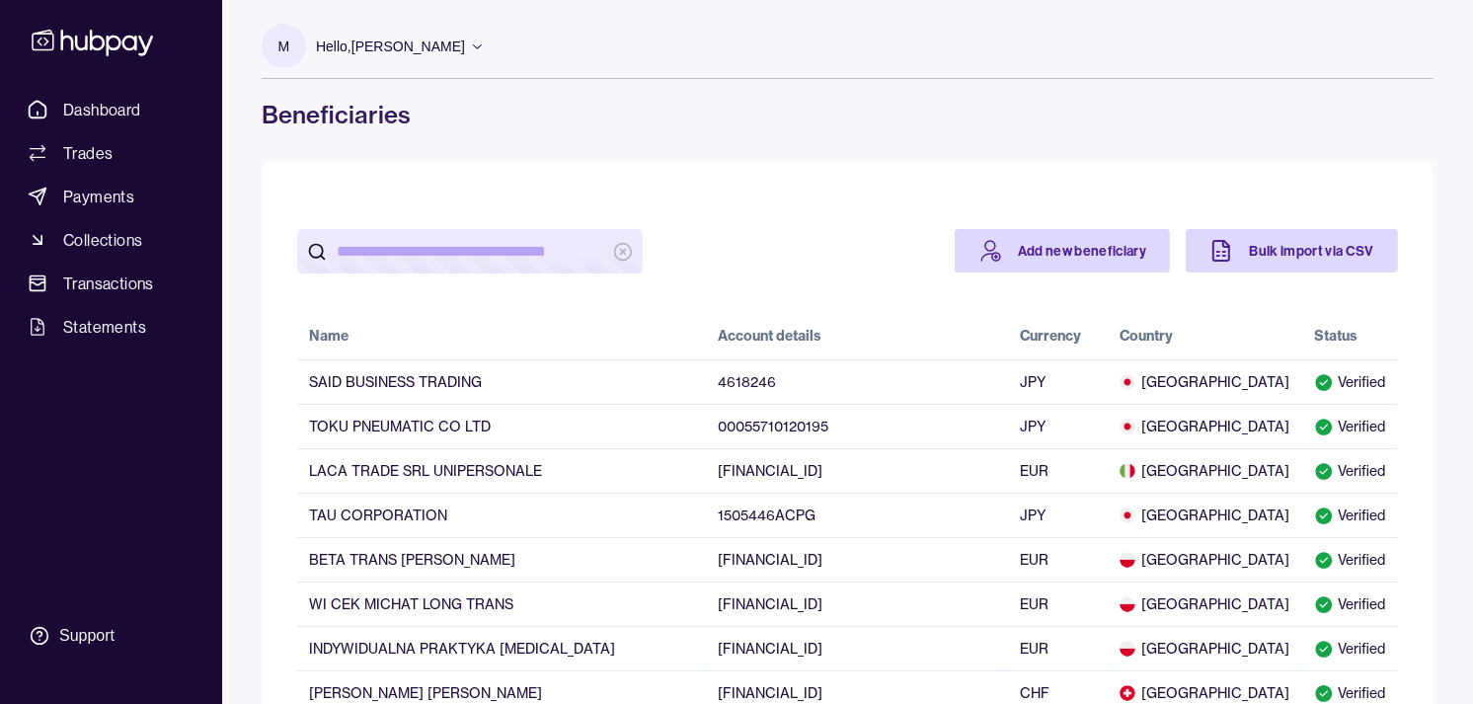
click at [511, 258] on input "search" at bounding box center [470, 251] width 267 height 44
paste input "**********"
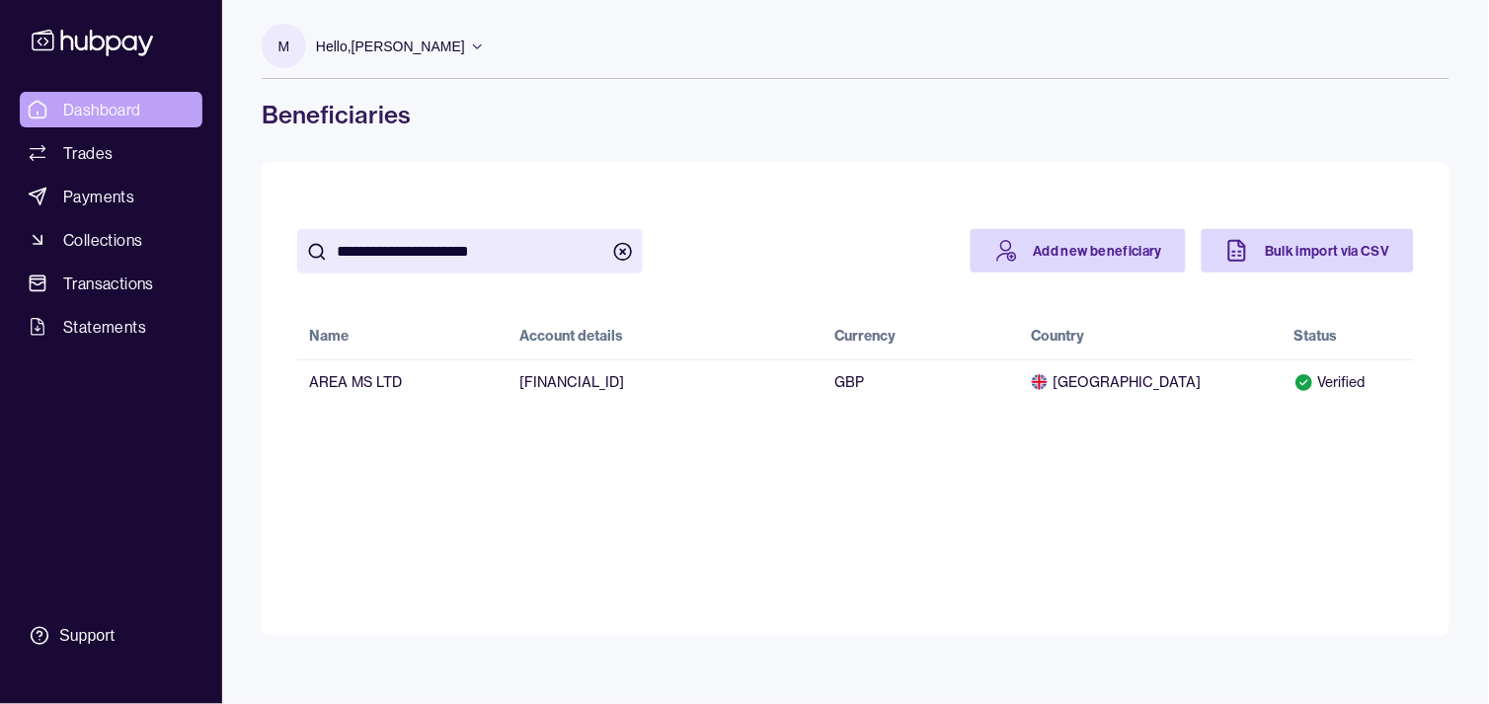
type input "**********"
click at [107, 112] on span "Dashboard" at bounding box center [102, 110] width 78 height 24
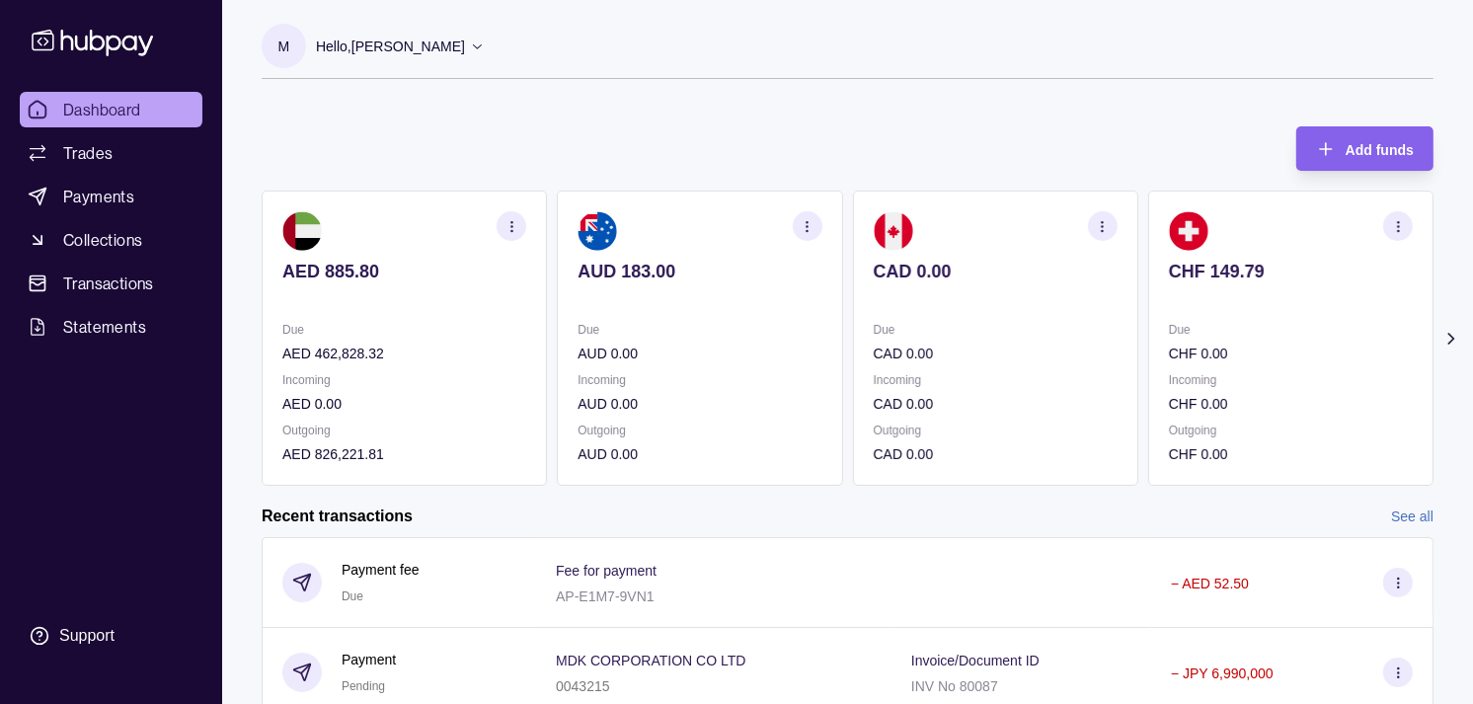
click at [1148, 303] on section "CHF 149.79 Due CHF 0.00 Incoming CHF 0.00 Outgoing CHF 0.00" at bounding box center [1290, 338] width 285 height 295
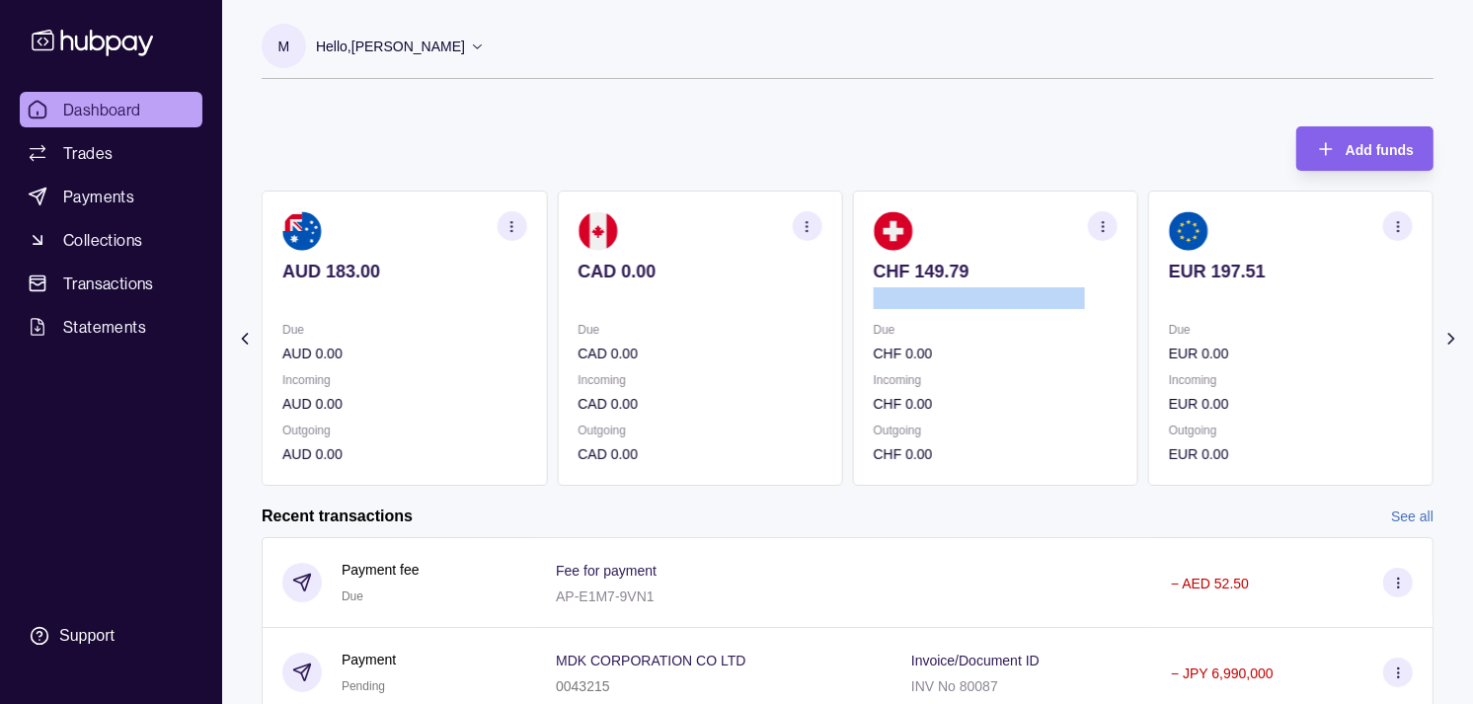
drag, startPoint x: 1145, startPoint y: 307, endPoint x: 1092, endPoint y: 314, distance: 53.8
click at [1097, 313] on div "AED 885.80 Due AED 462,828.32 Incoming AED 0.00 Outgoing AED 826,221.81 AUD 183…" at bounding box center [848, 338] width 1172 height 295
click at [1038, 124] on div "Add funds AED 885.80 Due AED 462,828.32 Incoming AED 0.00 Outgoing AED 826,221.…" at bounding box center [848, 296] width 1172 height 379
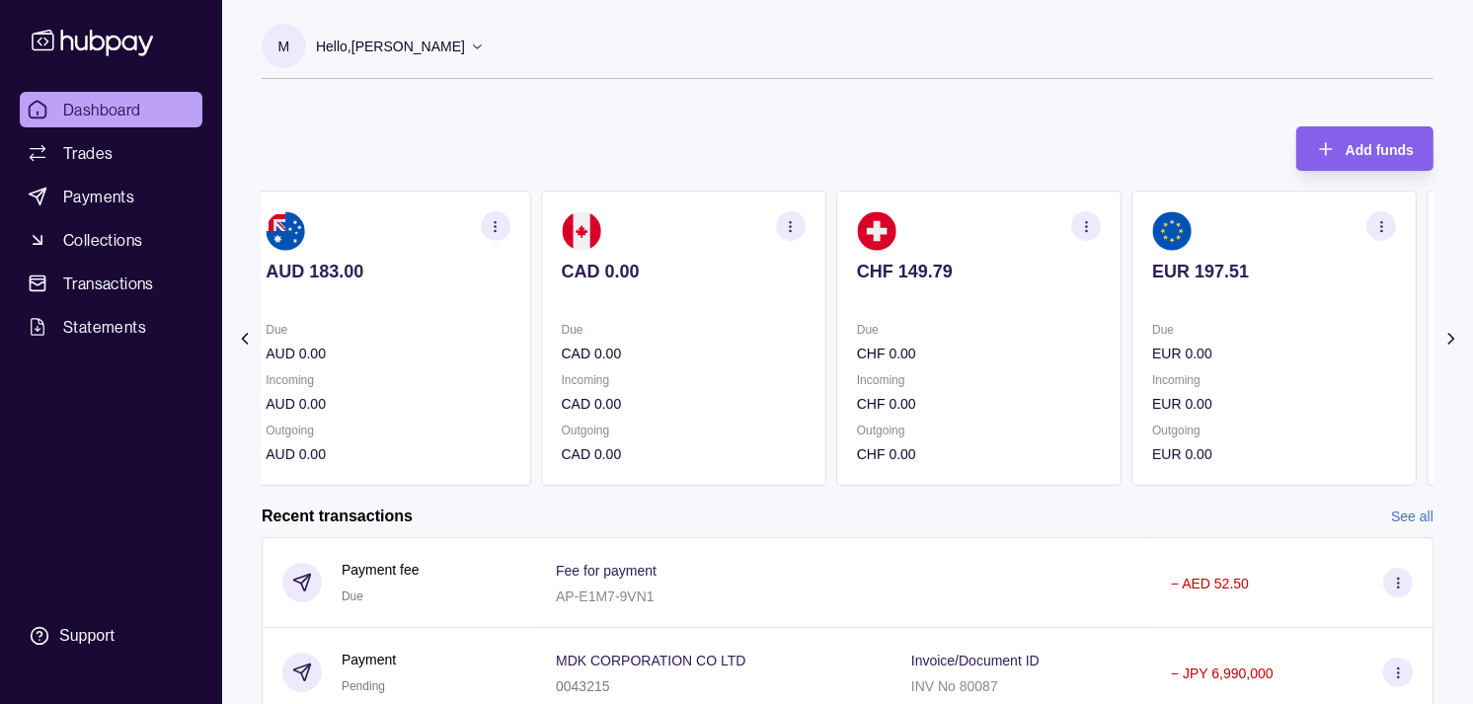
click at [1152, 327] on div "Due EUR 0.00" at bounding box center [1274, 341] width 244 height 45
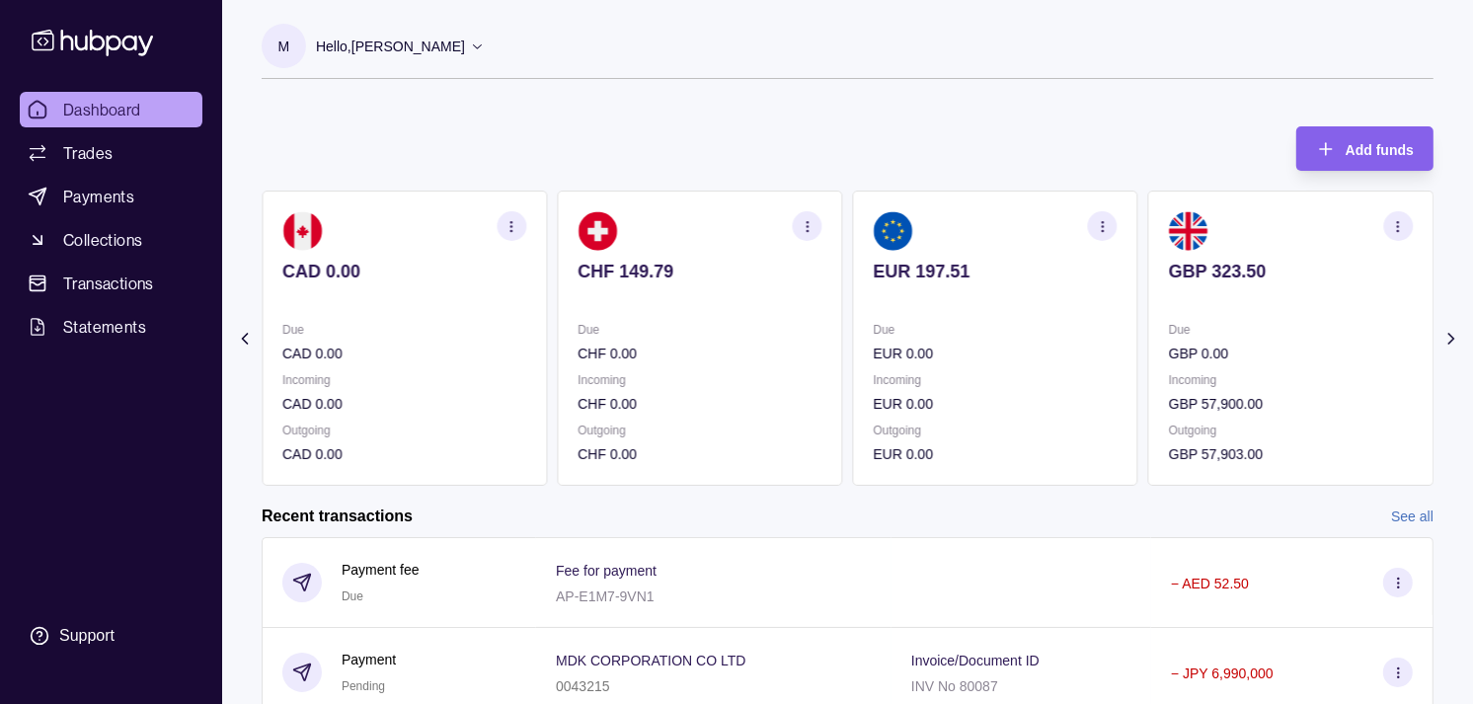
click at [1396, 225] on icon "button" at bounding box center [1398, 226] width 15 height 15
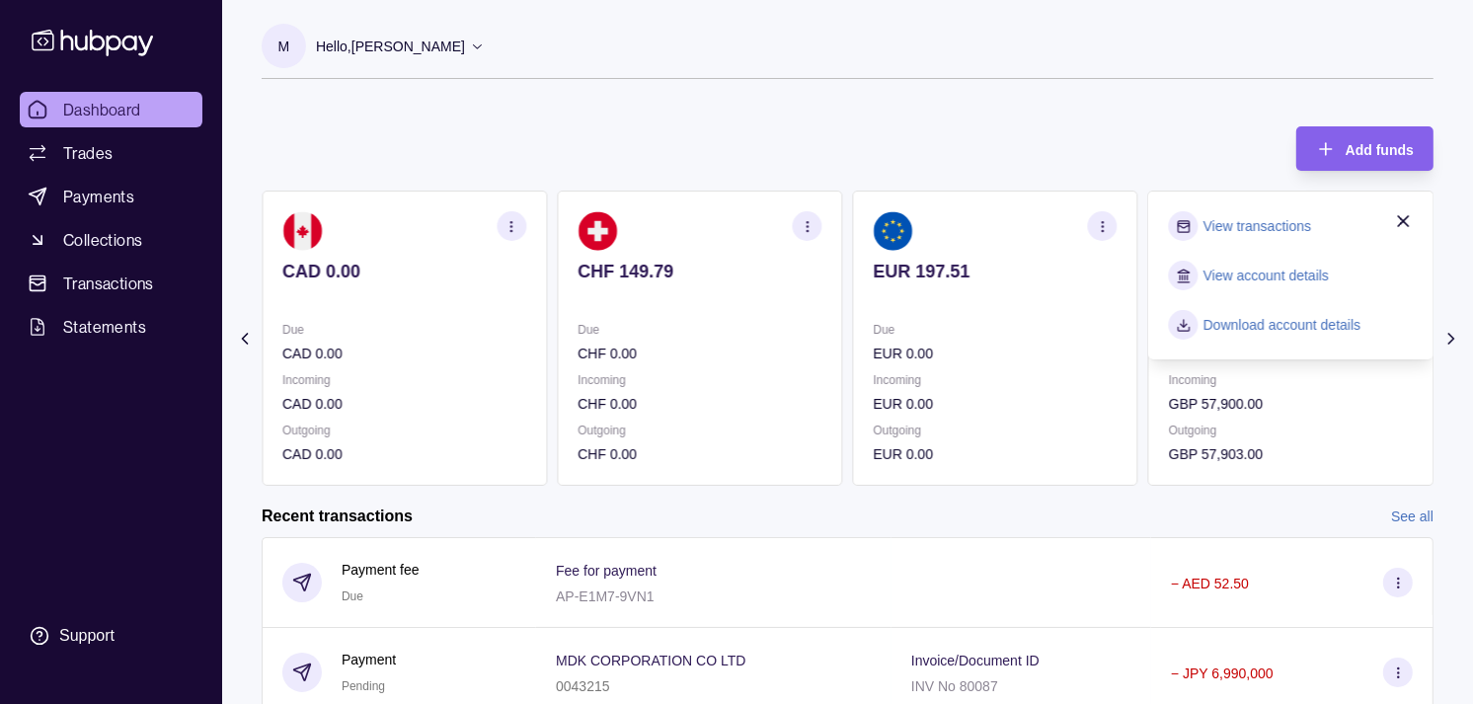
click at [1257, 223] on link "View transactions" at bounding box center [1257, 226] width 108 height 22
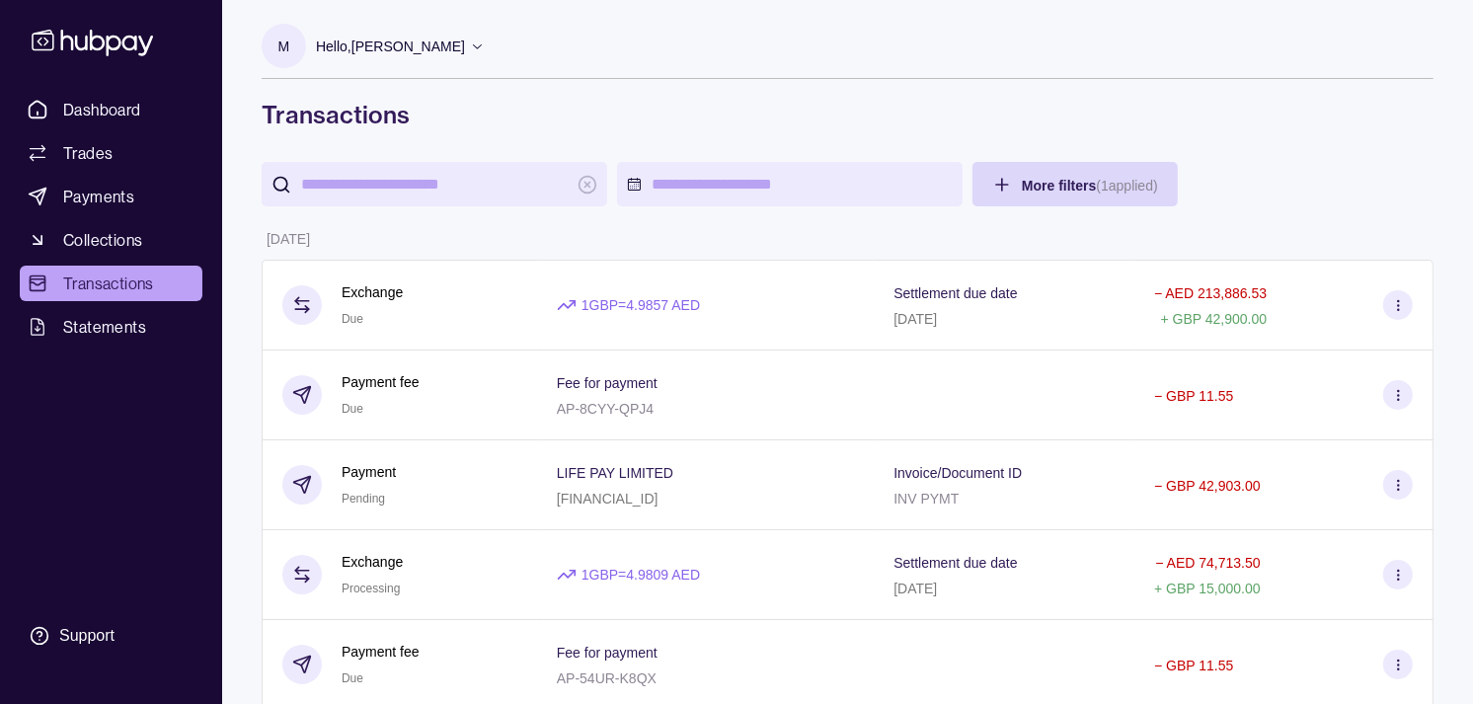
click at [474, 191] on input "search" at bounding box center [434, 184] width 267 height 44
paste input "**********"
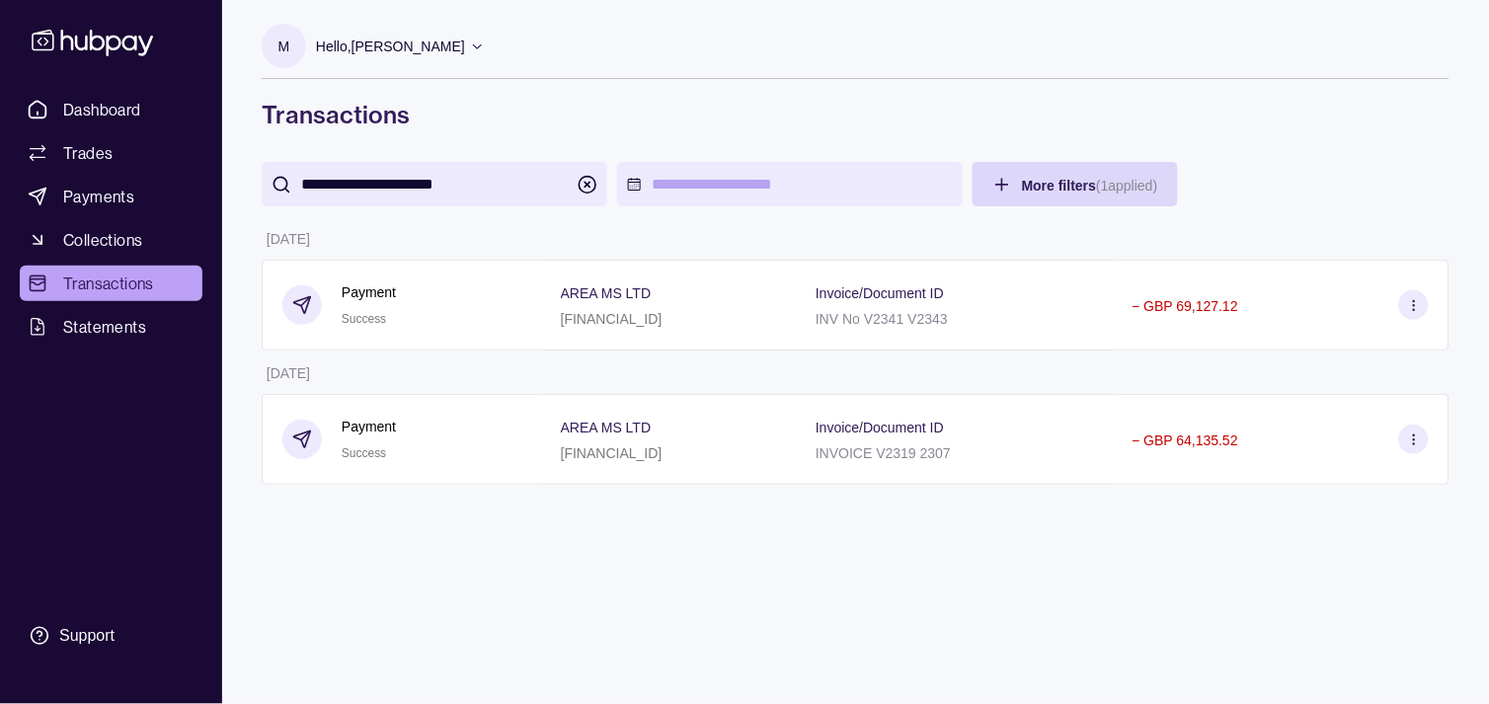
click at [1362, 178] on div "**********" at bounding box center [856, 184] width 1188 height 44
click at [434, 193] on input "**********" at bounding box center [434, 184] width 267 height 44
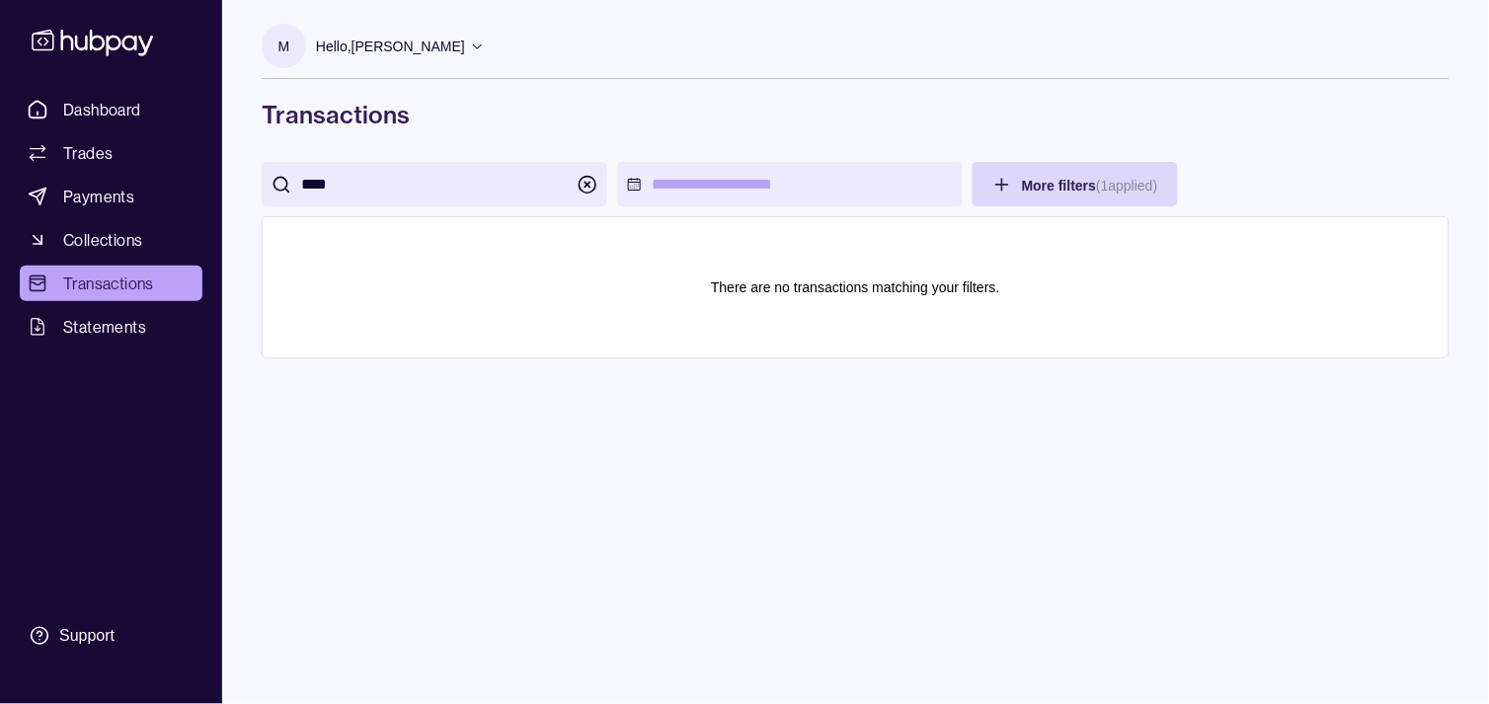
type input "****"
click at [632, 91] on div "M Hello, [PERSON_NAME] Strides Trading LLC Account Terms and conditions Privacy…" at bounding box center [856, 77] width 1188 height 107
click at [139, 122] on link "Dashboard" at bounding box center [111, 110] width 183 height 36
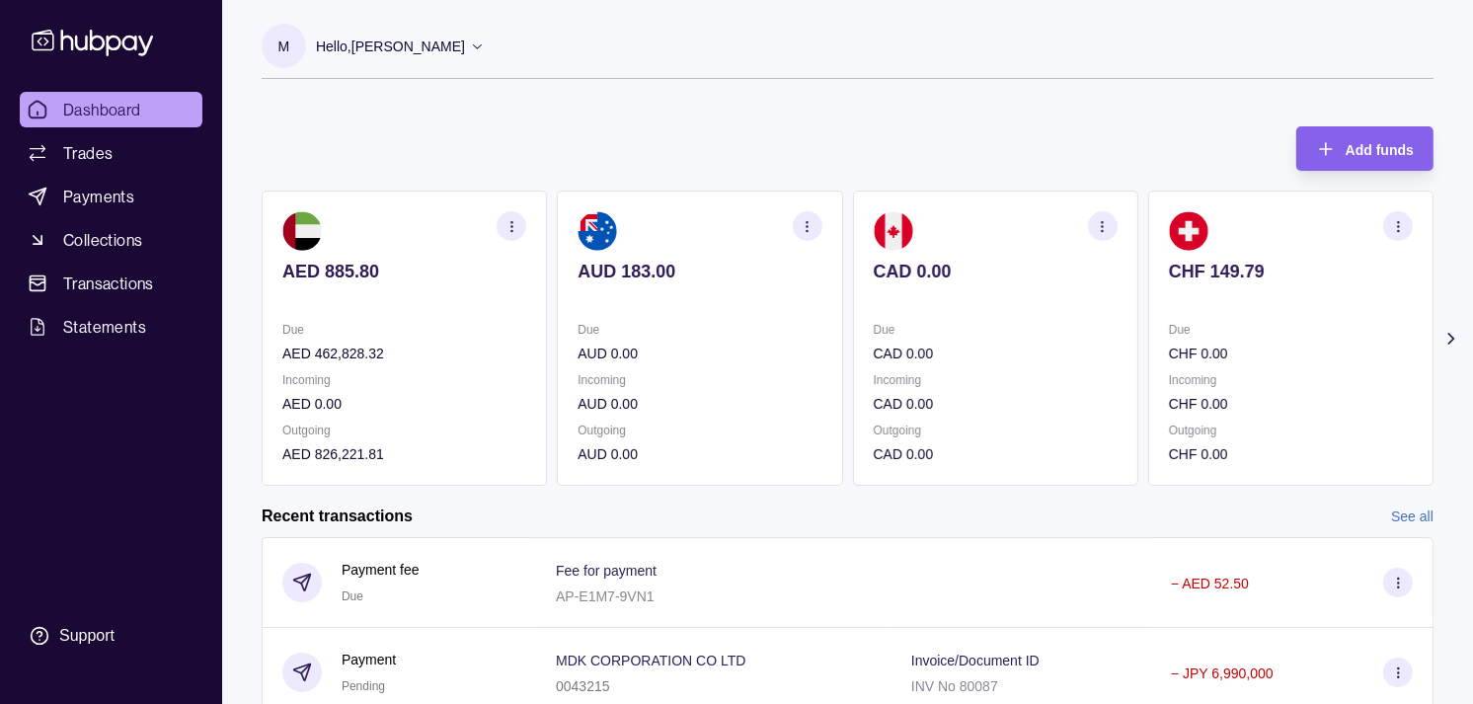
click at [1248, 338] on div "Due CHF 0.00" at bounding box center [1291, 341] width 244 height 45
click at [1219, 318] on section "EUR 197.51 Due EUR 0.00 Incoming EUR 0.00 Outgoing EUR 0.00" at bounding box center [1290, 338] width 285 height 295
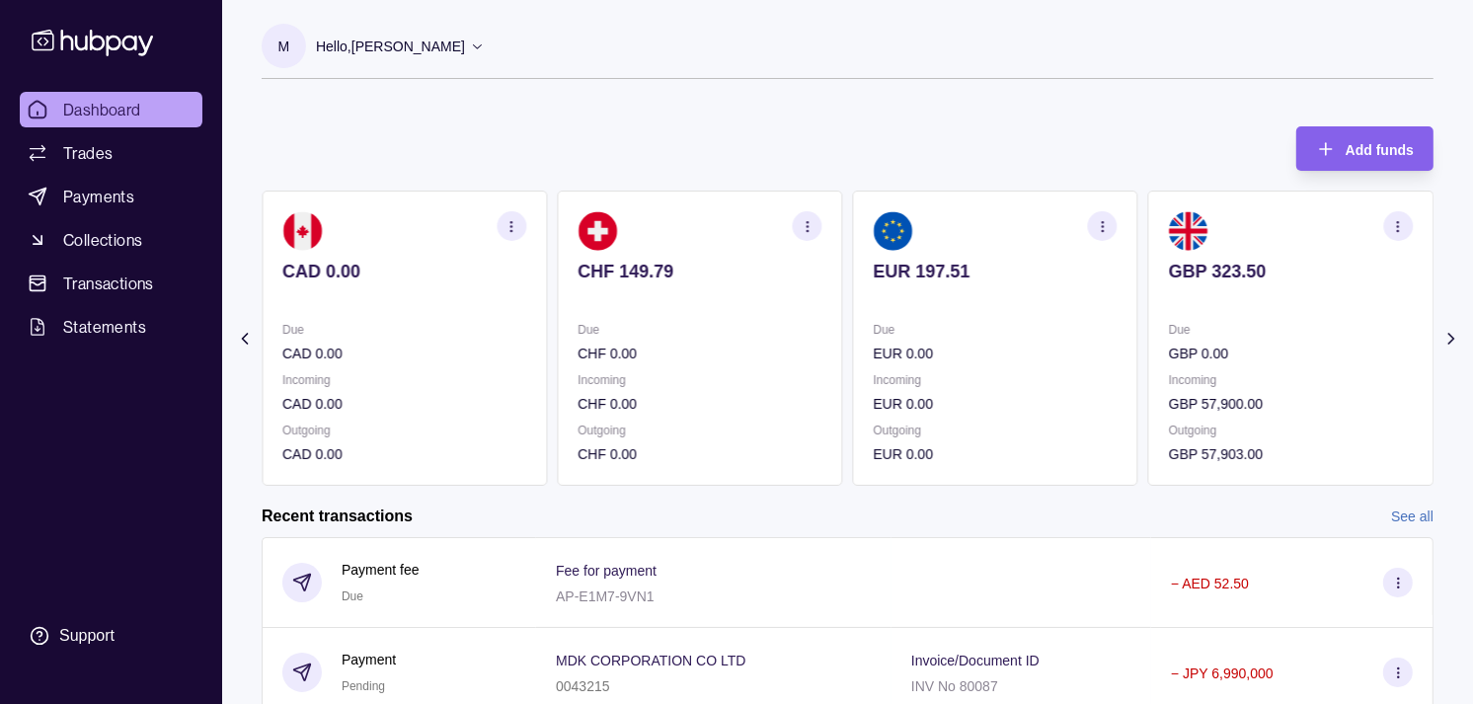
click at [1234, 321] on p "Due" at bounding box center [1291, 330] width 244 height 22
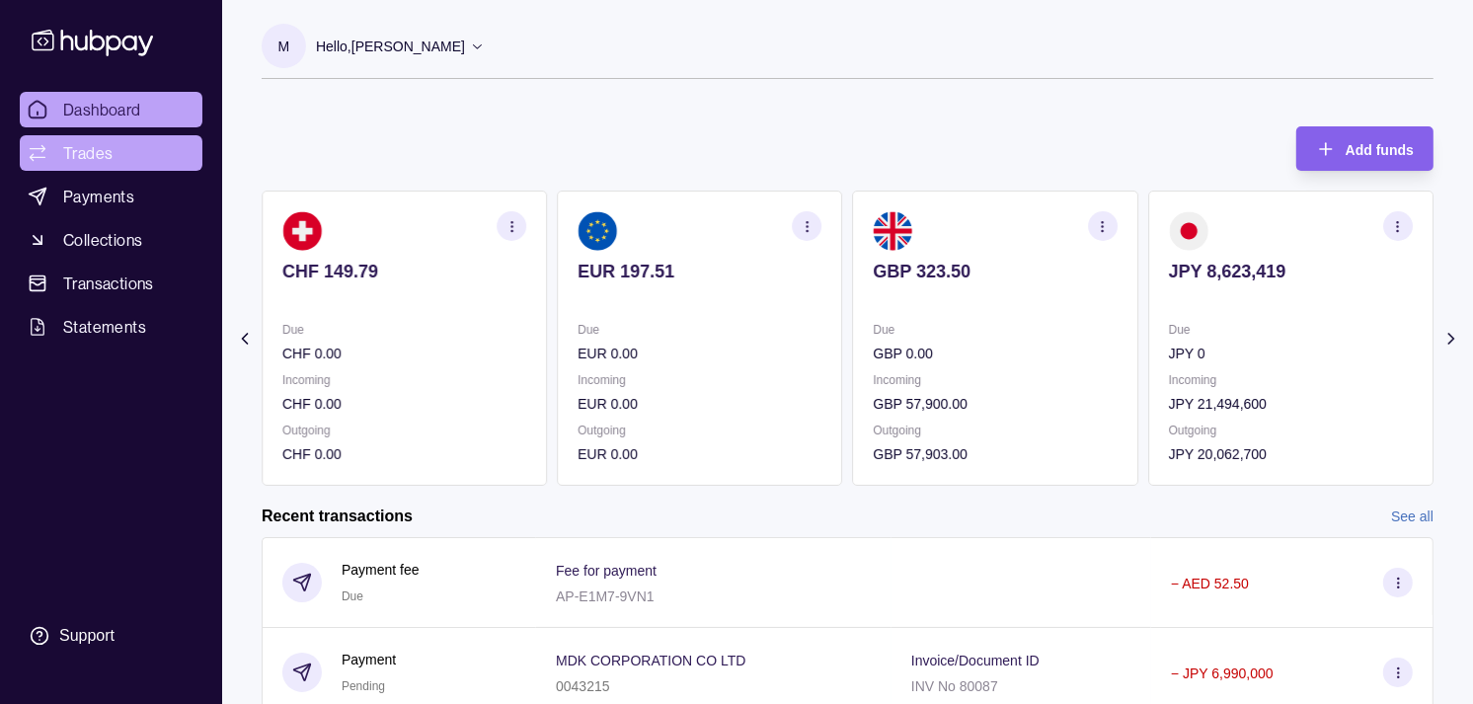
click at [129, 150] on link "Trades" at bounding box center [111, 153] width 183 height 36
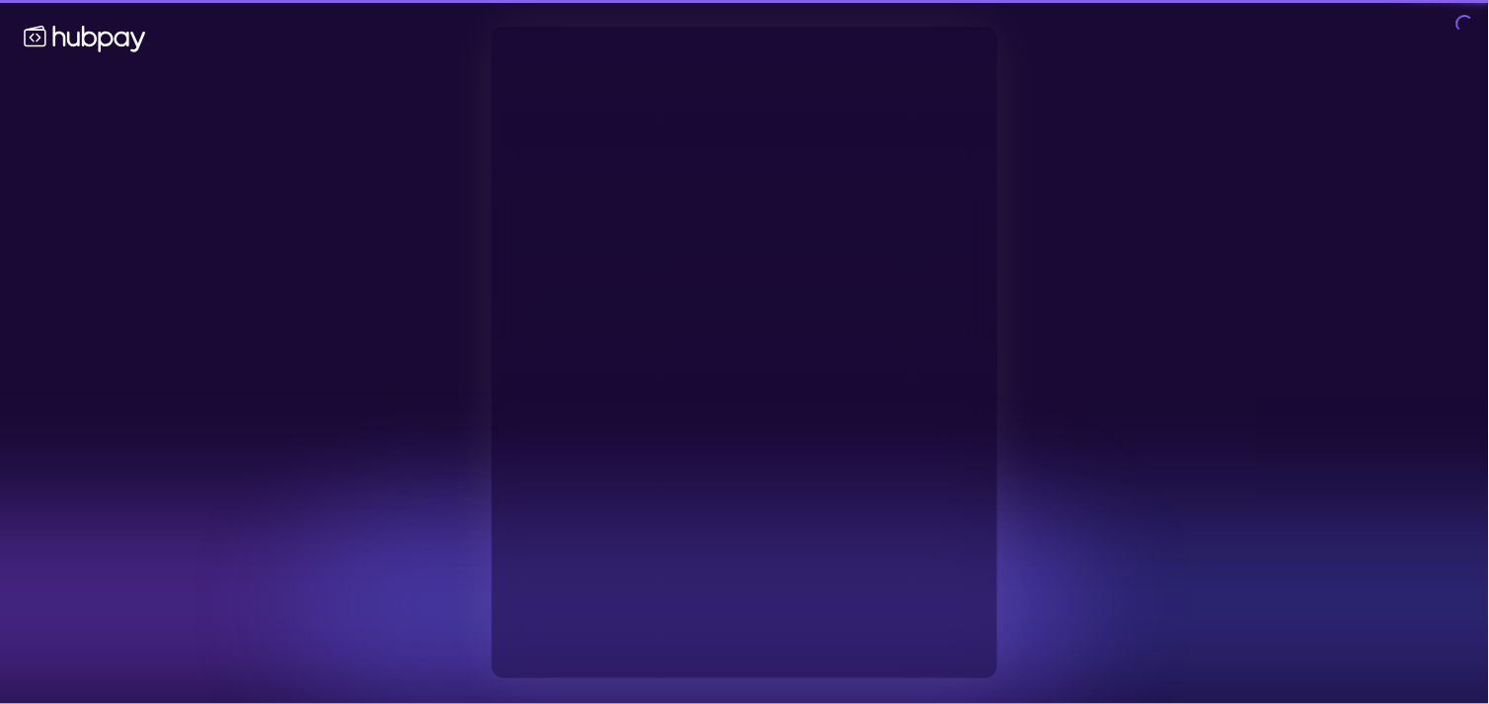
type input "**********"
